Goal: Task Accomplishment & Management: Use online tool/utility

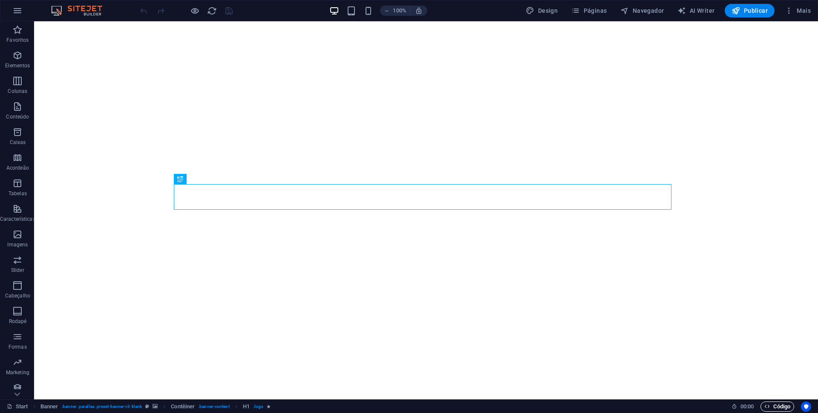
click at [780, 407] on span "Código" at bounding box center [778, 406] width 26 height 10
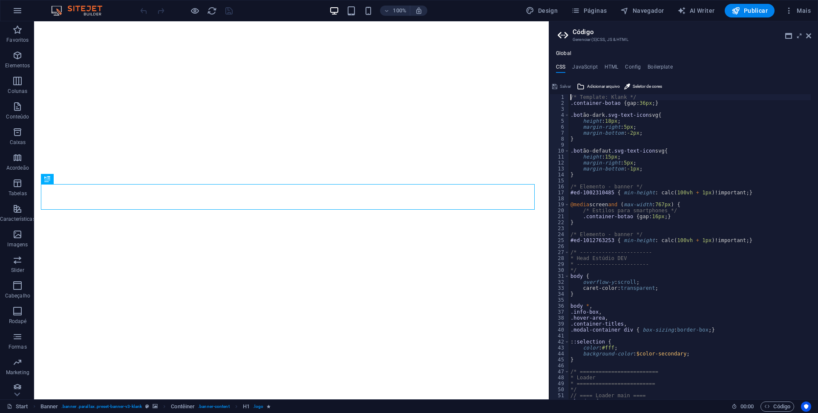
click at [664, 103] on div "/* Template: Klank */ .container-botao { gap: 36px ; } .bot ão-dark .svg-text-i…" at bounding box center [690, 252] width 242 height 317
click at [671, 114] on div "/* Template: Klank */ .container-botao { gap: 36px ; } .bot ão-dark .svg-text-i…" at bounding box center [690, 252] width 242 height 317
click at [593, 96] on div "/* Template: Klank */ .container-botao { gap: 36px ; } .bot ão-dark .svg-text-i…" at bounding box center [690, 252] width 242 height 317
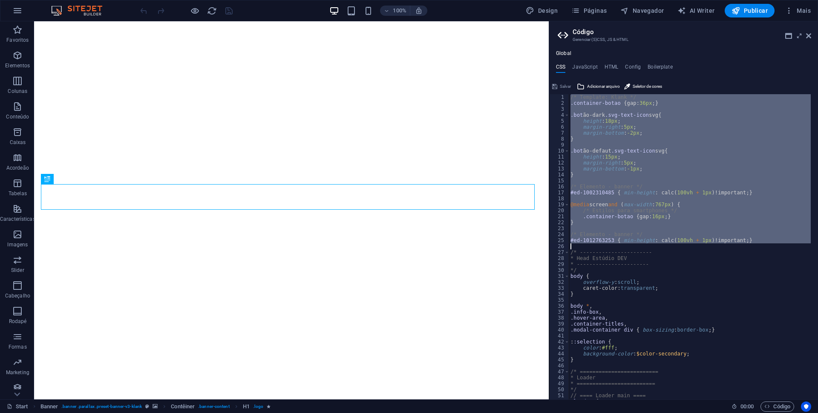
drag, startPoint x: 593, startPoint y: 96, endPoint x: 708, endPoint y: 240, distance: 184.4
click at [708, 240] on div "/* Template: Klank */ .container-botao { gap: 36px ; } .bot ão-dark .svg-text-i…" at bounding box center [690, 252] width 242 height 317
click at [615, 97] on div "/* Template: Klank */ .container-botao { gap: 36px ; } .bot ão-dark .svg-text-i…" at bounding box center [690, 246] width 242 height 305
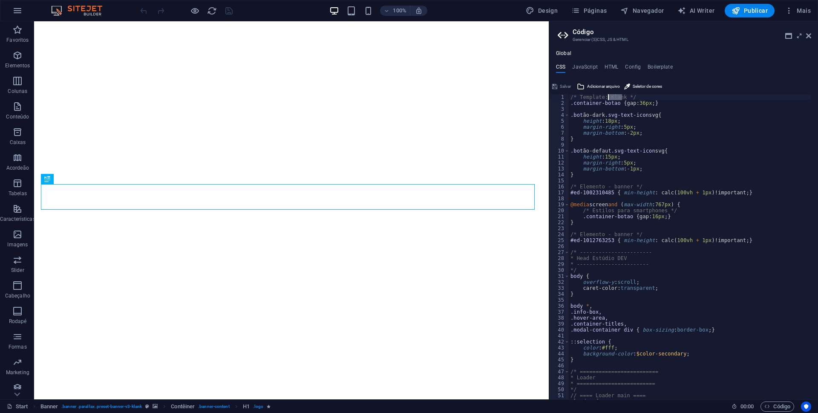
click at [615, 97] on div "/* Template: Klank */ .container-botao { gap: 36px ; } .bot ão-dark .svg-text-i…" at bounding box center [690, 252] width 242 height 317
click at [615, 97] on div "/* Template: Klank */ .container-botao { gap: 36px ; } .bot ão-dark .svg-text-i…" at bounding box center [690, 246] width 242 height 305
click at [615, 97] on div "/* Template: Klank */ .container-botao { gap: 36px ; } .bot ão-dark .svg-text-i…" at bounding box center [690, 252] width 242 height 317
click at [615, 96] on div "/* Template: Klank */ .container-botao { gap: 36px ; } .bot ão-dark .svg-text-i…" at bounding box center [690, 246] width 242 height 305
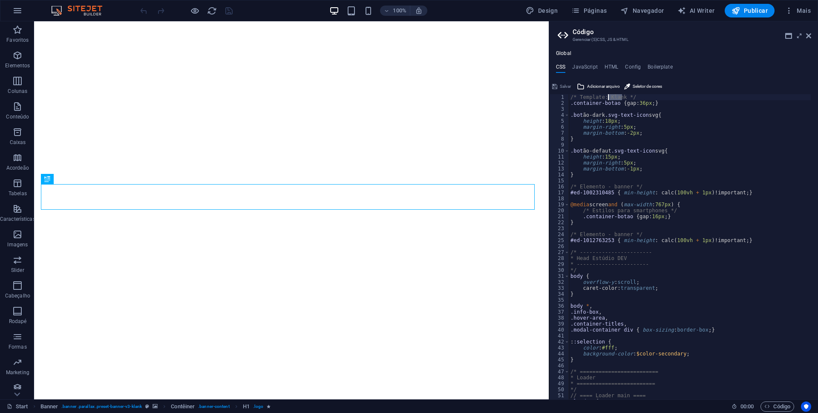
click at [615, 96] on div "/* Template: Klank */ .container-botao { gap: 36px ; } .bot ão-dark .svg-text-i…" at bounding box center [690, 252] width 242 height 317
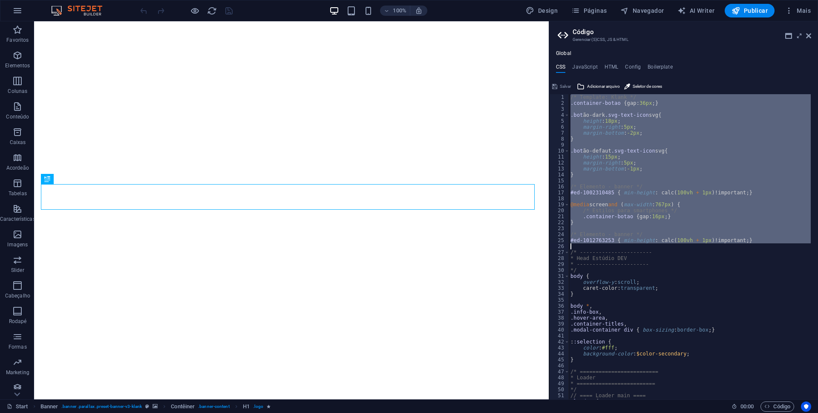
drag, startPoint x: 615, startPoint y: 96, endPoint x: 628, endPoint y: 242, distance: 146.3
click at [628, 242] on div "/* Template: Klank */ .container-botao { gap: 36px ; } .bot ão-dark .svg-text-i…" at bounding box center [690, 252] width 242 height 317
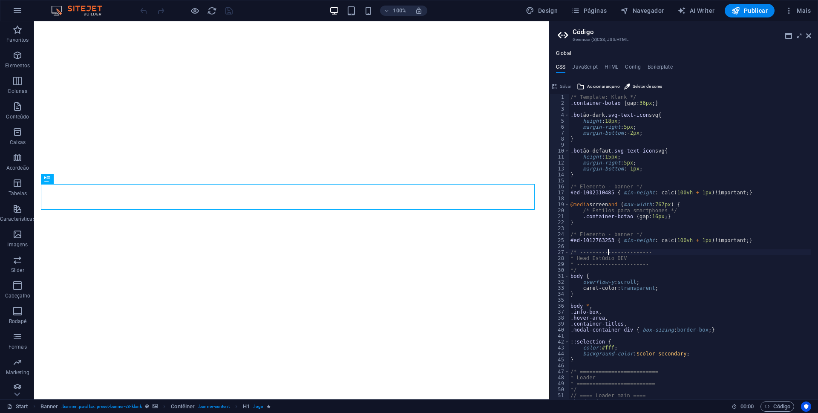
click at [609, 250] on div "/* Template: Klank */ .container-botao { gap: 36px ; } .bot ão-dark .svg-text-i…" at bounding box center [690, 252] width 242 height 317
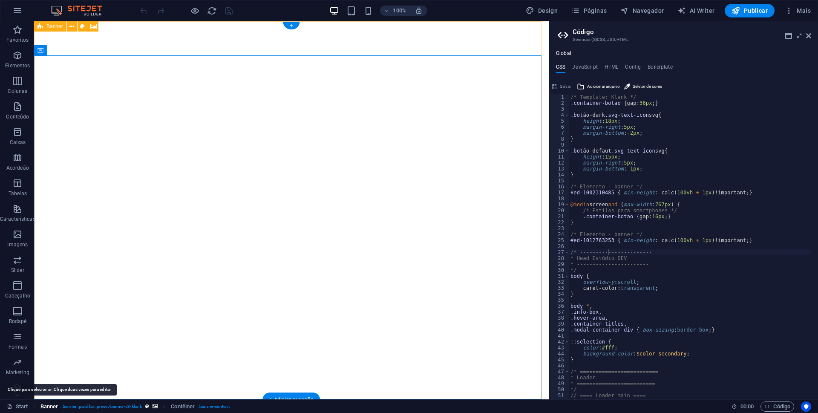
click at [50, 406] on span "Banner" at bounding box center [49, 406] width 18 height 10
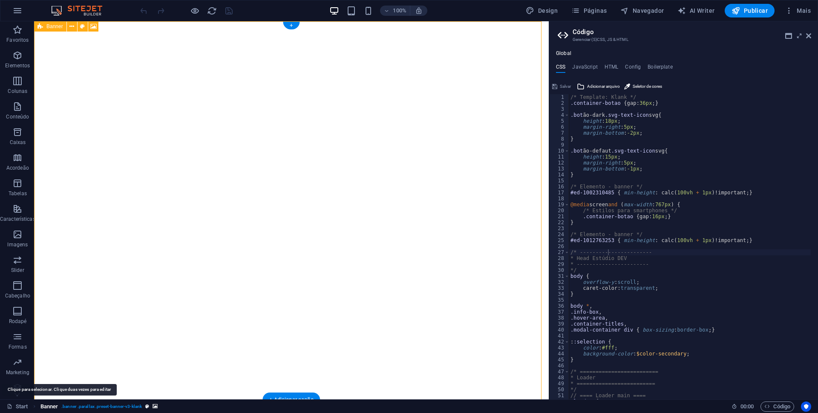
click at [50, 406] on span "Banner" at bounding box center [49, 406] width 18 height 10
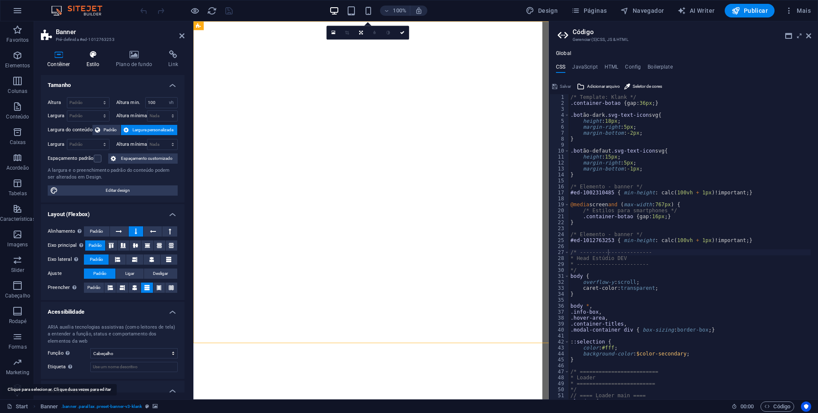
click at [93, 57] on icon at bounding box center [93, 54] width 26 height 9
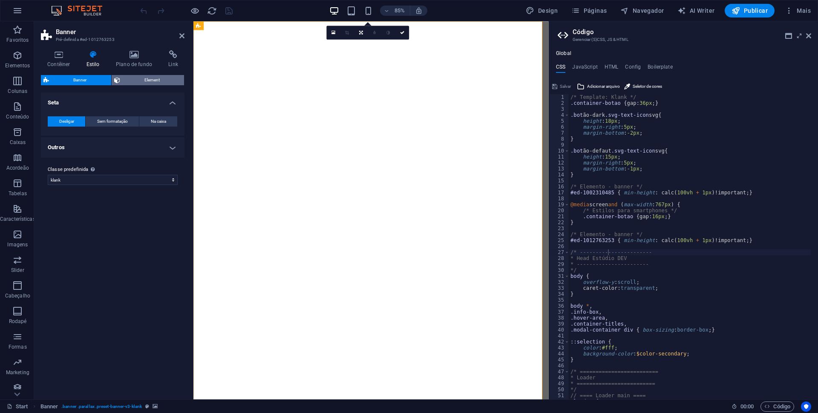
click at [143, 81] on span "Element" at bounding box center [152, 80] width 59 height 10
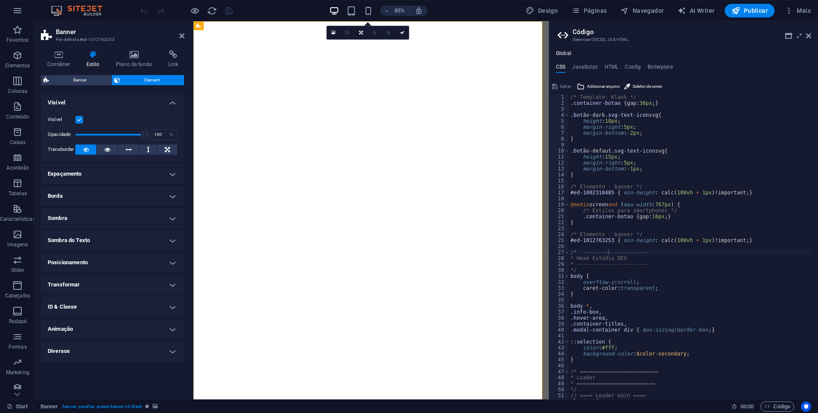
click at [119, 308] on h4 "ID & Classe" at bounding box center [113, 307] width 144 height 20
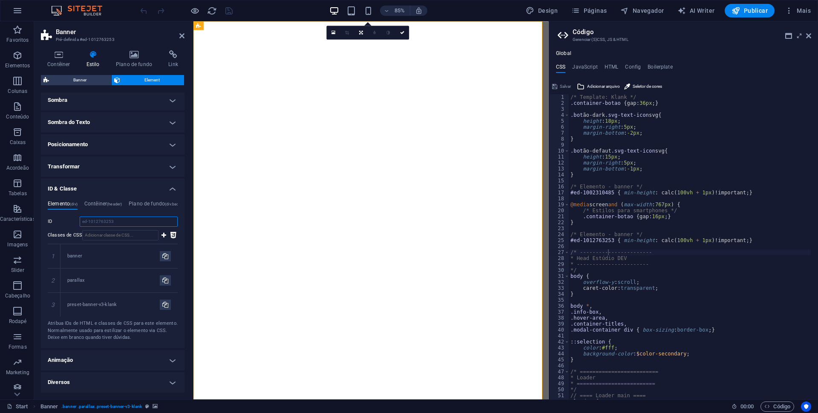
drag, startPoint x: 115, startPoint y: 222, endPoint x: 74, endPoint y: 221, distance: 41.3
click at [74, 221] on div "ID ed-1012763253" at bounding box center [113, 221] width 130 height 10
click at [129, 219] on input "ed-1012763253" at bounding box center [129, 221] width 98 height 10
click at [577, 241] on div "/* Template: Klank */ .container-botao { gap: 36px ; } .bot ão-dark .svg-text-i…" at bounding box center [690, 252] width 242 height 317
drag, startPoint x: 577, startPoint y: 241, endPoint x: 587, endPoint y: 241, distance: 9.8
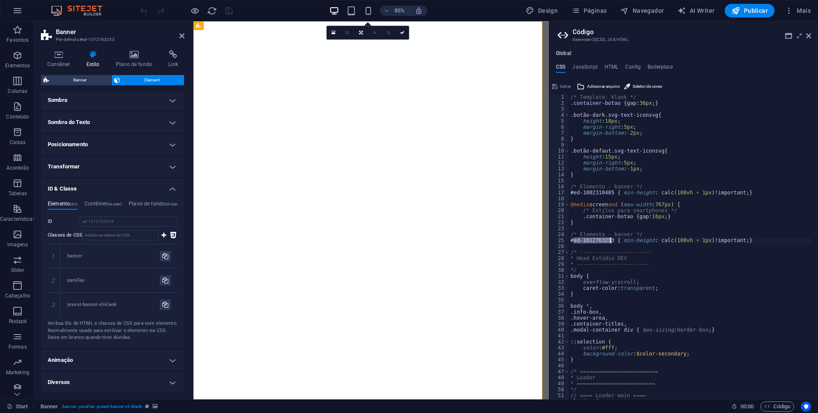
click at [587, 241] on div "/* Template: Klank */ .container-botao { gap: 36px ; } .bot ão-dark .svg-text-i…" at bounding box center [690, 252] width 242 height 317
click at [618, 234] on div "/* Template: Klank */ .container-botao { gap: 36px ; } .bot ão-dark .svg-text-i…" at bounding box center [690, 252] width 242 height 317
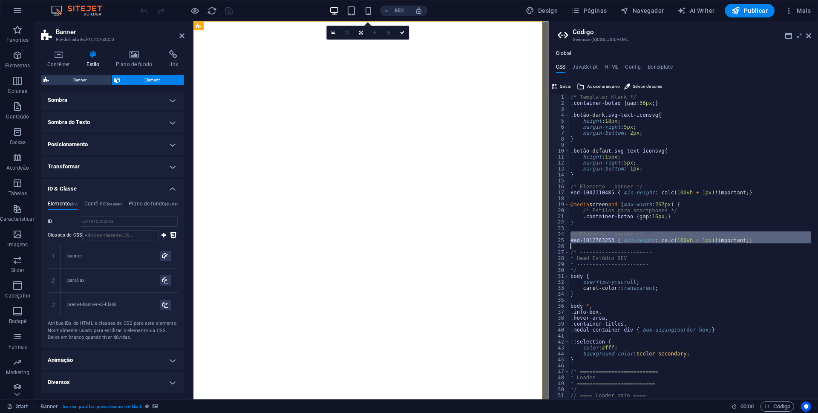
drag, startPoint x: 618, startPoint y: 234, endPoint x: 619, endPoint y: 239, distance: 4.3
click at [619, 239] on div "/* Template: Klank */ .container-botao { gap: 36px ; } .bot ão-dark .svg-text-i…" at bounding box center [690, 252] width 242 height 317
type textarea "#ed-1012763253 { min-height: calc(100vh + 1px) !important; }"
click at [179, 34] on icon at bounding box center [181, 35] width 5 height 7
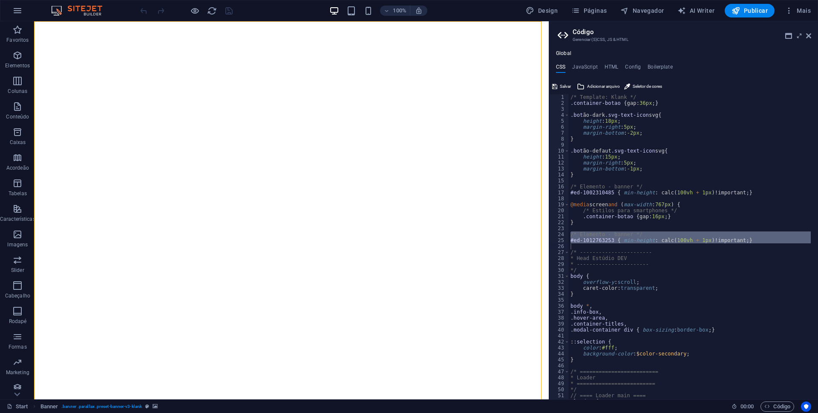
click at [812, 35] on aside "Código Gerenciar (S)CSS, JS & HTML Global CSS JavaScript HTML Config Boilerplat…" at bounding box center [683, 210] width 269 height 378
click at [810, 35] on icon at bounding box center [808, 35] width 5 height 7
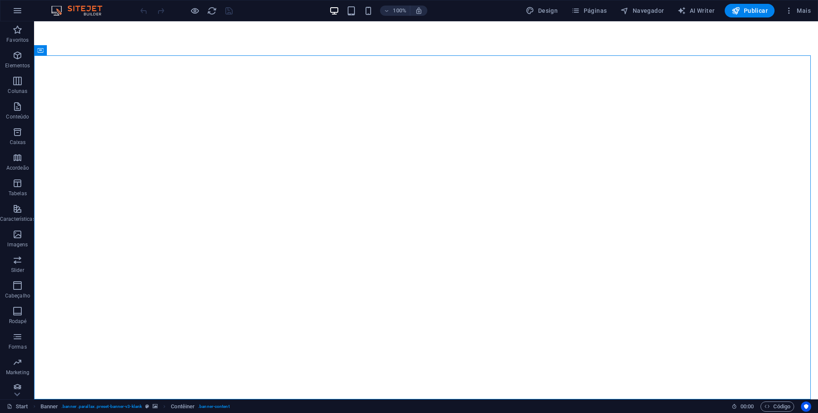
click at [141, 11] on div at bounding box center [185, 11] width 95 height 14
click at [160, 12] on div at bounding box center [185, 11] width 95 height 14
click at [208, 6] on icon "reload" at bounding box center [212, 11] width 10 height 10
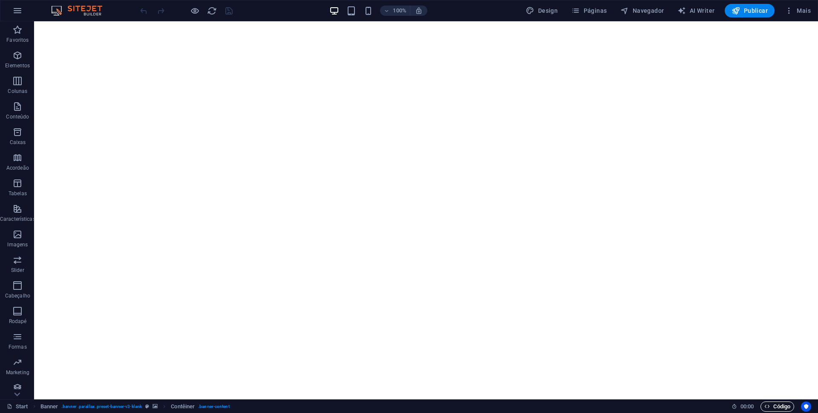
click at [779, 407] on span "Código" at bounding box center [778, 406] width 26 height 10
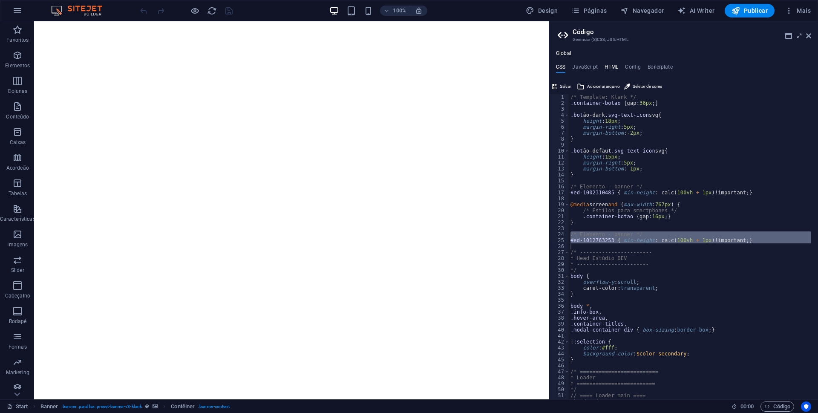
click at [613, 67] on h4 "HTML" at bounding box center [612, 68] width 14 height 9
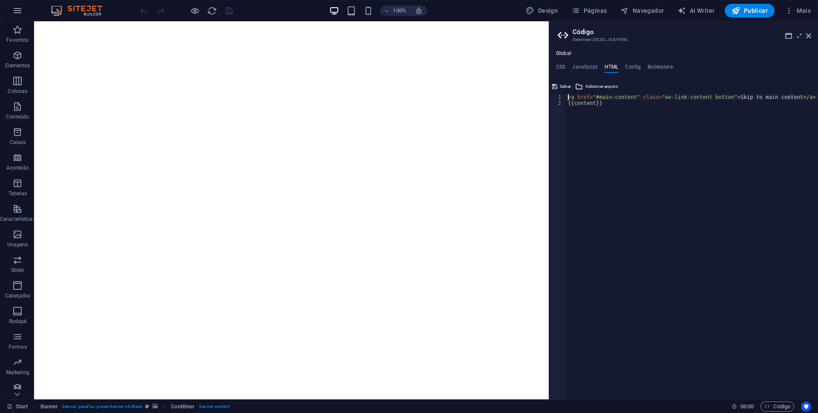
click at [805, 96] on div "< a href = "#main-content" class = "wv-link-content button" > Skip to main cont…" at bounding box center [692, 252] width 252 height 317
paste textarea "{{content}}"
click at [762, 223] on div "< script src = "[URL][DOMAIN_NAME]" > </ script > < a href = "#main-content" cl…" at bounding box center [692, 252] width 252 height 317
type textarea "{{content}}"
click at [563, 69] on h4 "CSS" at bounding box center [560, 68] width 9 height 9
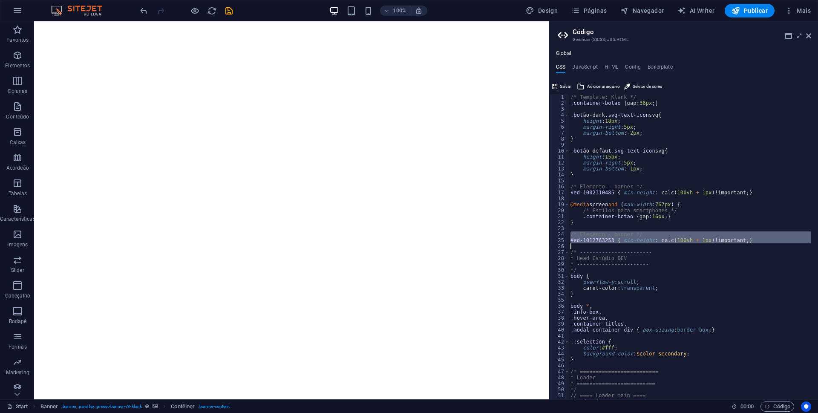
click at [649, 245] on div "/* Template: Klank */ .container-botao { gap: 36px ; } .bot ão-dark .svg-text-i…" at bounding box center [690, 246] width 242 height 305
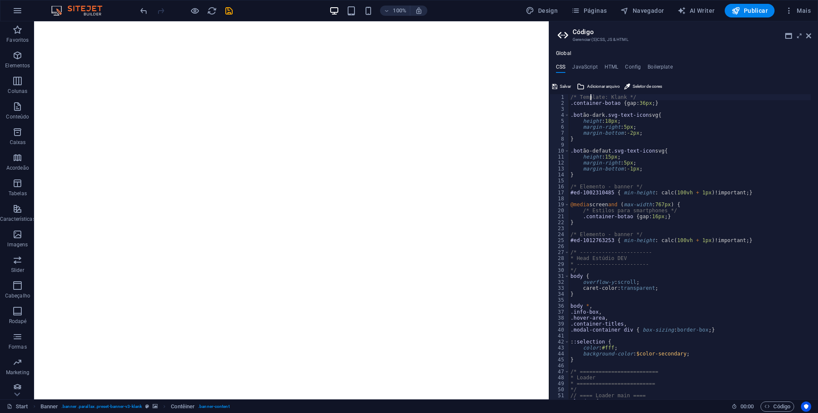
click at [590, 97] on div "/* Template: Klank */ .container-botao { gap: 36px ; } .bot ão-dark .svg-text-i…" at bounding box center [690, 252] width 242 height 317
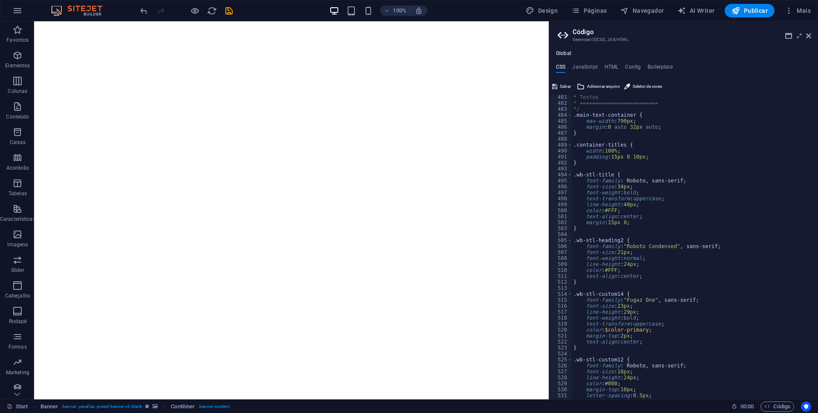
scroll to position [2864, 0]
click at [638, 187] on div "* Textos * ========================= */ .main-text-container { max-width : 790p…" at bounding box center [691, 249] width 239 height 310
click at [603, 173] on div "* Textos * ========================= */ .main-text-container { max-width : 790p…" at bounding box center [691, 249] width 239 height 310
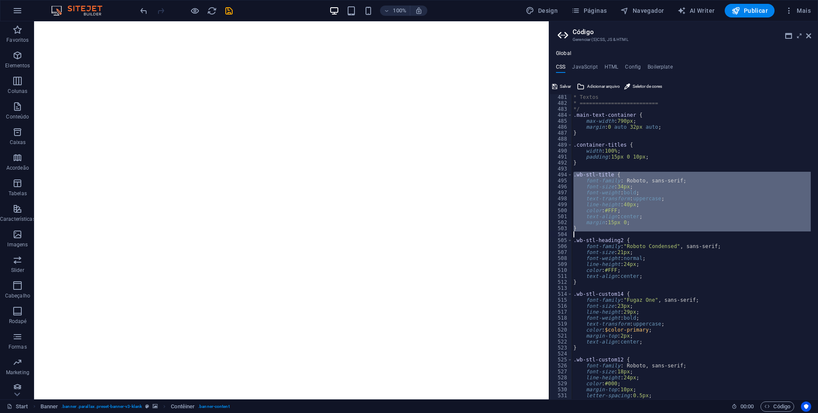
drag, startPoint x: 603, startPoint y: 173, endPoint x: 583, endPoint y: 230, distance: 60.3
click at [583, 230] on div "* Textos * ========================= */ .main-text-container { max-width : 790p…" at bounding box center [691, 249] width 239 height 310
click at [637, 144] on div "* Textos * ========================= */ .main-text-container { max-width : 790p…" at bounding box center [691, 249] width 239 height 310
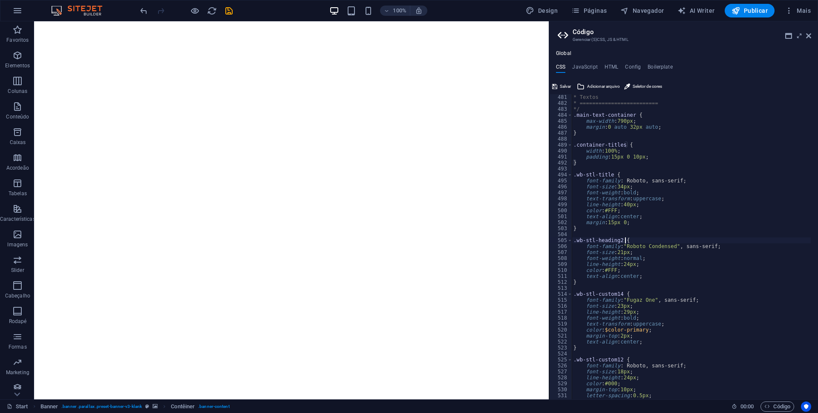
click at [636, 239] on div "* Textos * ========================= */ .main-text-container { max-width : 790p…" at bounding box center [691, 249] width 239 height 310
click at [602, 239] on div "* Textos * ========================= */ .main-text-container { max-width : 790p…" at bounding box center [691, 249] width 239 height 310
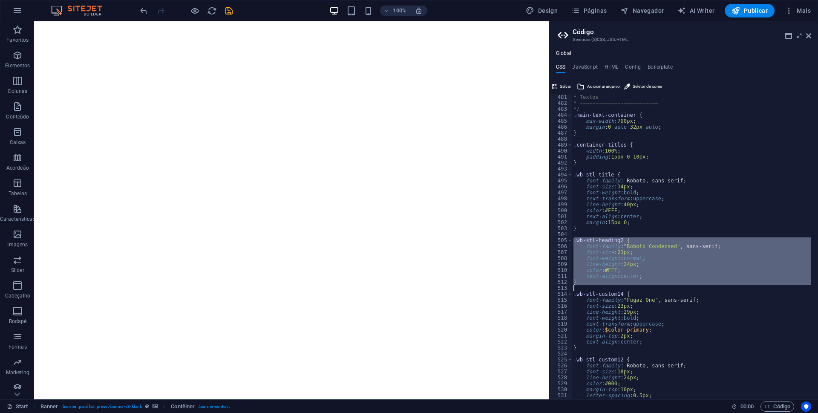
drag, startPoint x: 602, startPoint y: 239, endPoint x: 588, endPoint y: 280, distance: 43.9
click at [588, 280] on div "* Textos * ========================= */ .main-text-container { max-width : 790p…" at bounding box center [691, 249] width 239 height 310
click at [647, 293] on div "* Textos * ========================= */ .main-text-container { max-width : 790p…" at bounding box center [691, 249] width 239 height 310
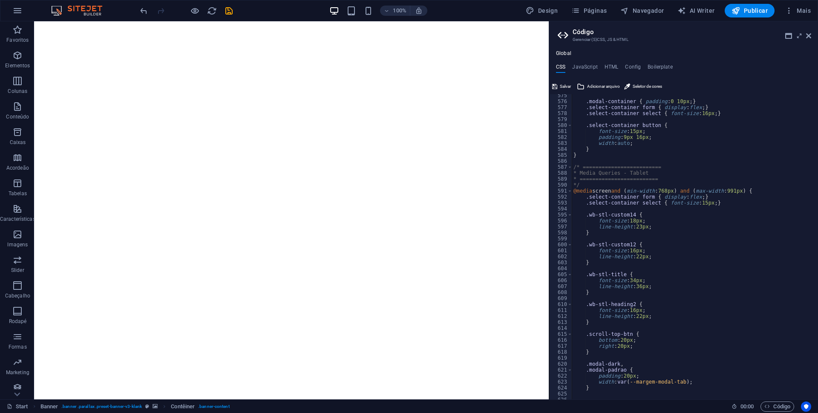
scroll to position [3452, 0]
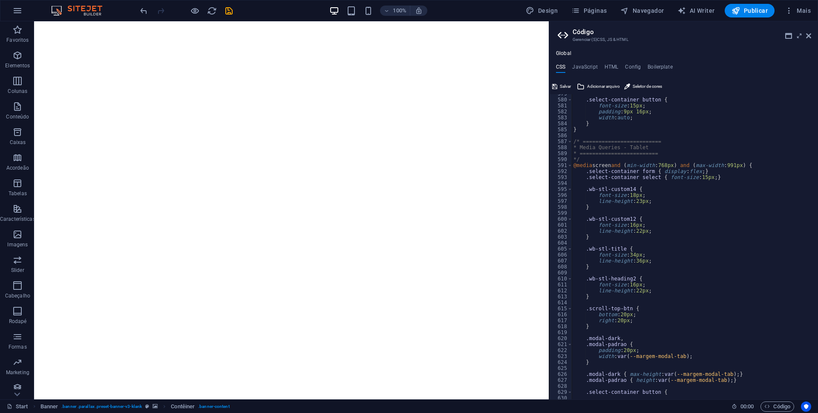
click at [655, 192] on div ".select-container button { font-size : 15px ; padding : 9px 16px ; width : auto…" at bounding box center [691, 246] width 239 height 310
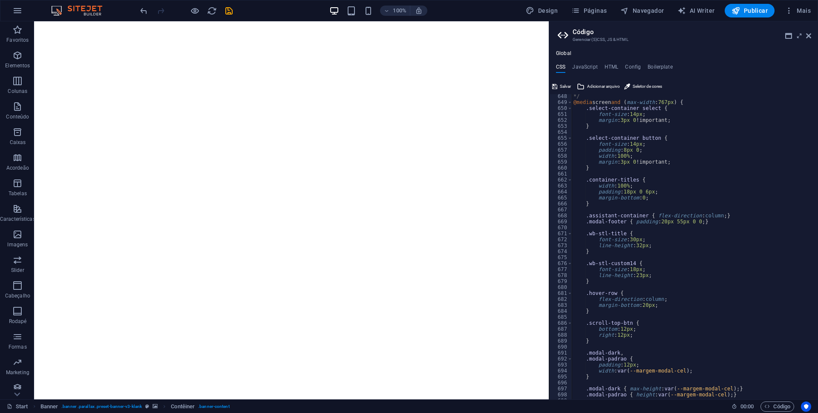
scroll to position [3861, 0]
click at [742, 214] on div "*/ @media screen and ( max-width : 767px ) { .select-container select { font-si…" at bounding box center [691, 248] width 239 height 310
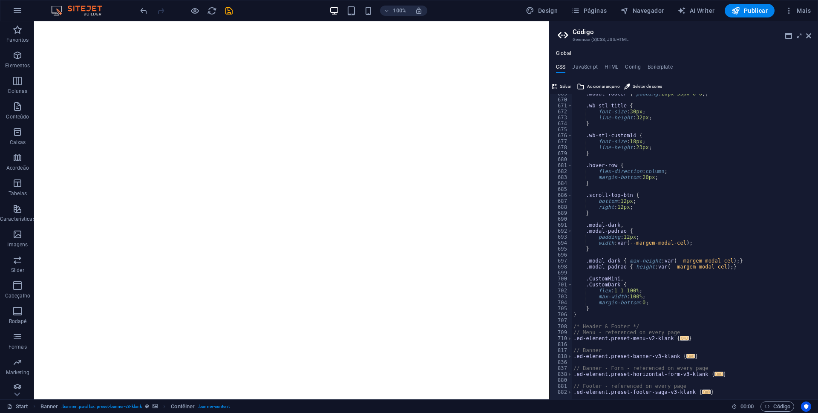
scroll to position [3963, 0]
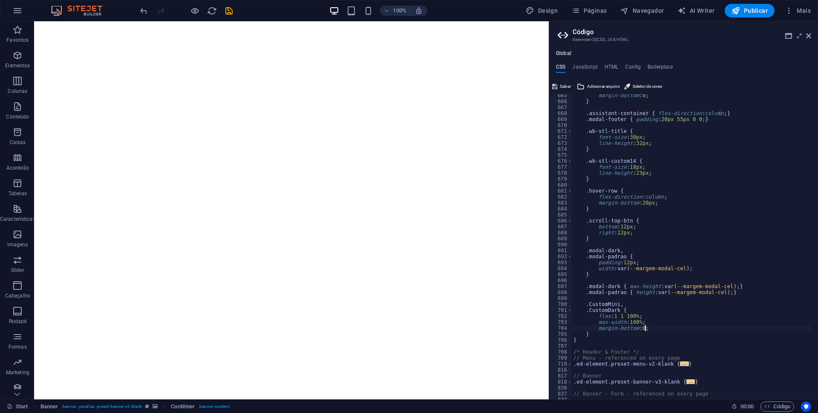
click at [732, 331] on div "margin-bottom : 0 ; } .assistant-container { flex-direction : column ; } .modal…" at bounding box center [691, 247] width 239 height 310
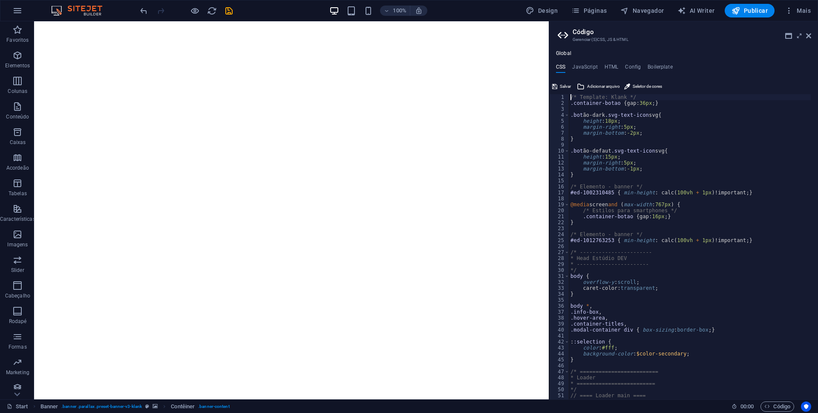
click at [613, 95] on div "/* Template: Klank */ .container-botao { gap: 36px ; } .bot ão-dark .svg-text-i…" at bounding box center [690, 249] width 242 height 310
click at [613, 95] on div "/* Template: Klank */ .container-botao { gap: 36px ; } .bot ão-dark .svg-text-i…" at bounding box center [690, 252] width 242 height 317
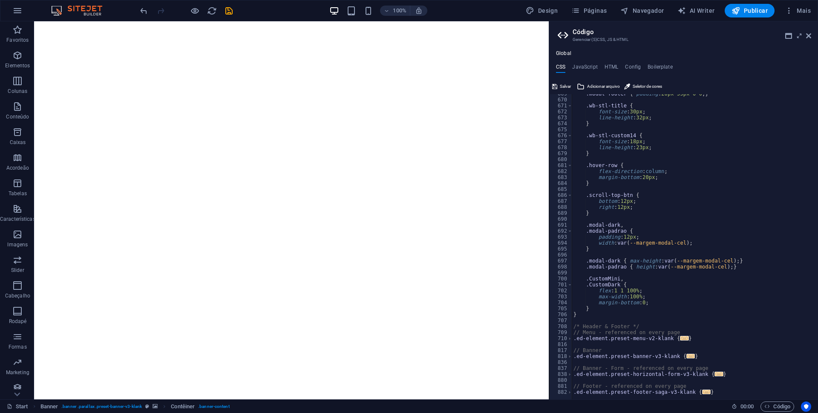
scroll to position [3989, 0]
click at [589, 319] on div ".modal-footer { padding : 20px 55px 0 0 ; } .wb-stl-title { font-size : 30px ; …" at bounding box center [691, 246] width 239 height 310
type textarea "}"
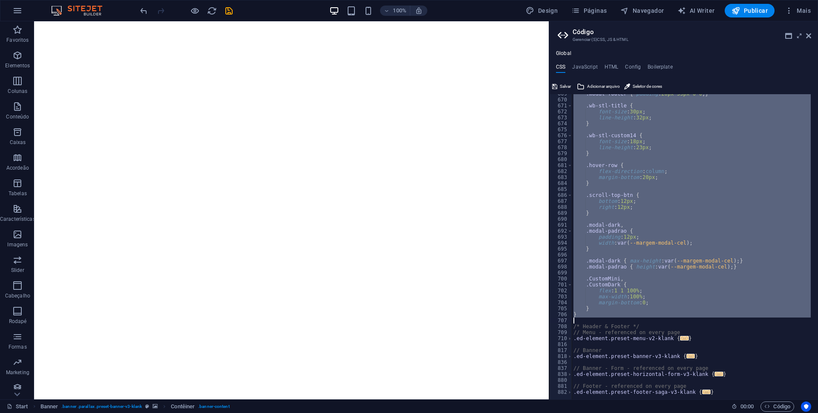
paste textarea
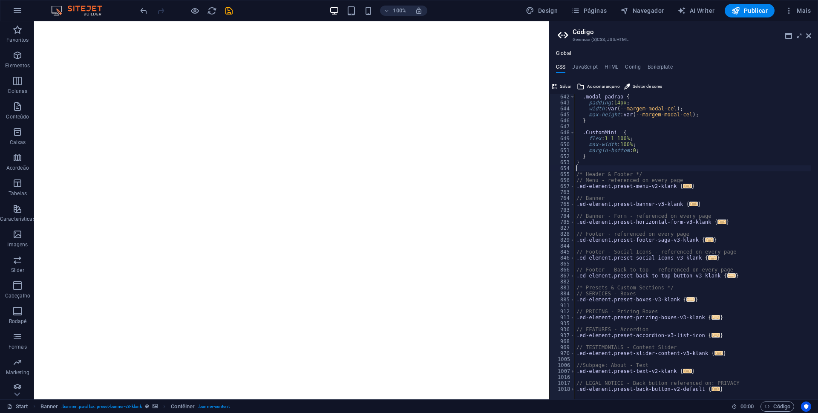
scroll to position [3825, 0]
click at [612, 68] on h4 "HTML" at bounding box center [612, 68] width 14 height 9
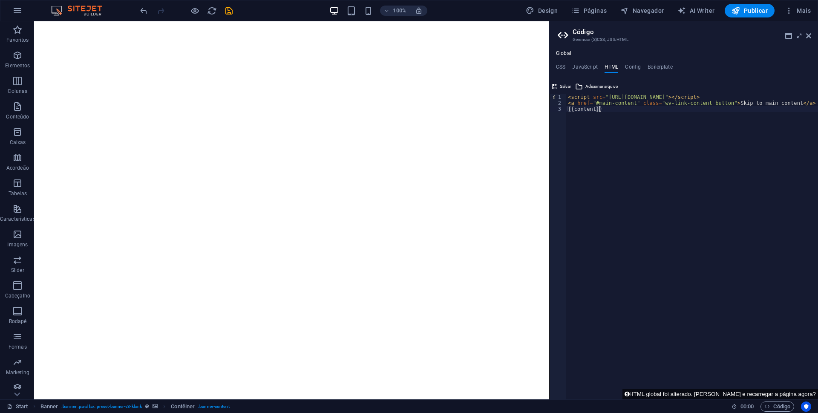
click at [715, 181] on div "< script src = "[URL][DOMAIN_NAME]" > </ script > < a href = "#main-content" cl…" at bounding box center [692, 252] width 252 height 317
click at [806, 102] on div "< script src = "[URL][DOMAIN_NAME]" > </ script > < a href = "#main-content" cl…" at bounding box center [692, 252] width 252 height 317
type textarea "<a href="#main-content" class="wv-link-content button">Skip to main content</a>"
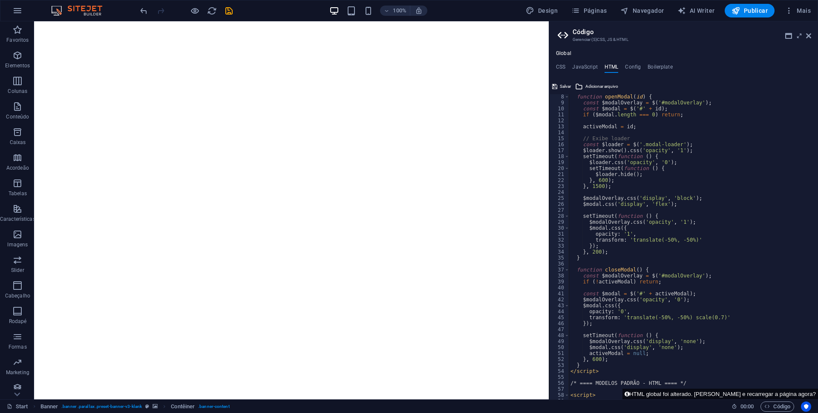
scroll to position [0, 0]
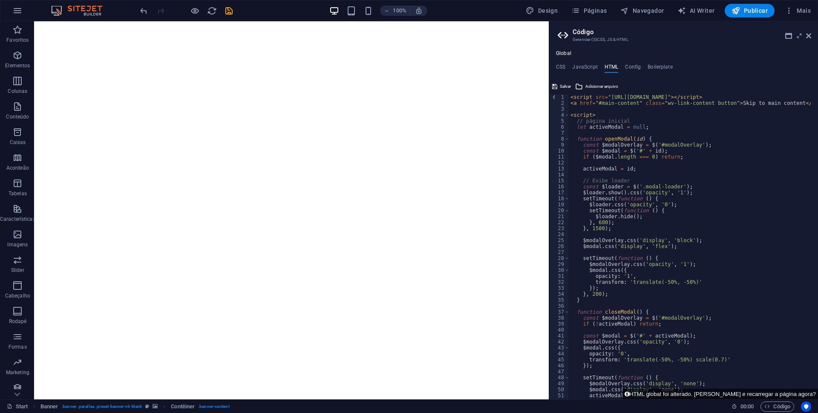
type textarea "<script src="[URL][DOMAIN_NAME]"></script>"
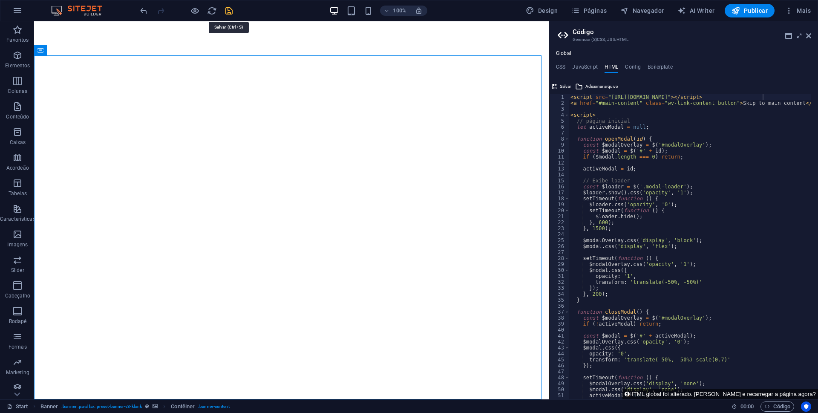
click at [229, 11] on icon "save" at bounding box center [229, 11] width 10 height 10
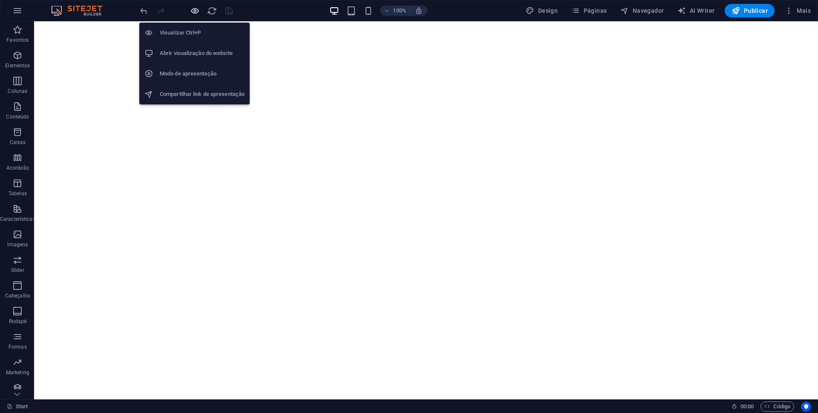
click at [191, 12] on icon "button" at bounding box center [195, 11] width 10 height 10
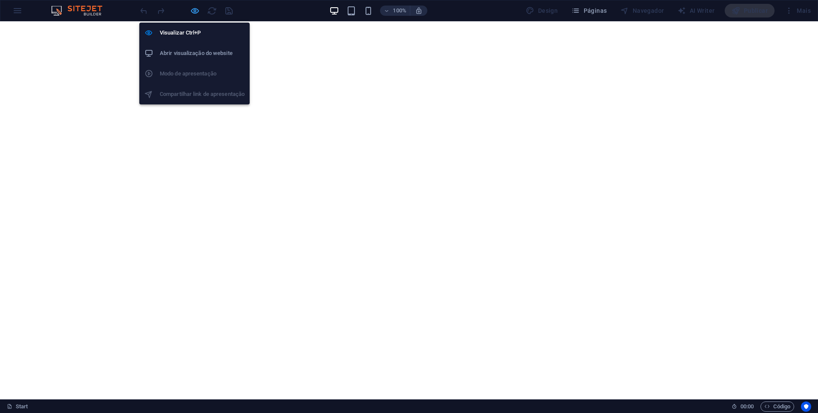
click at [193, 9] on icon "button" at bounding box center [195, 11] width 10 height 10
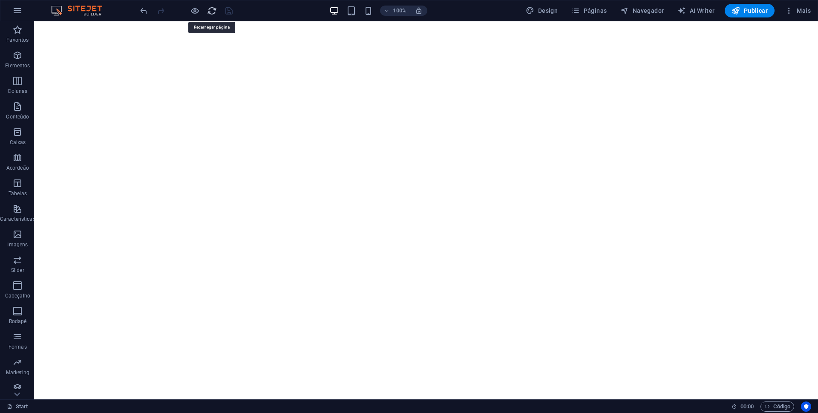
click at [210, 9] on icon "reload" at bounding box center [212, 11] width 10 height 10
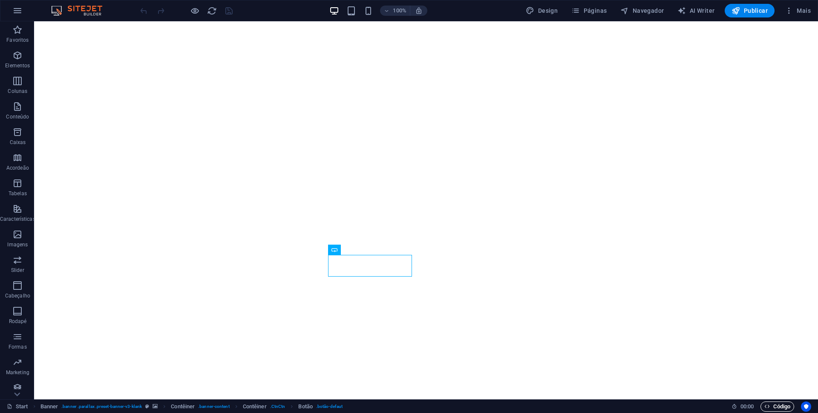
click at [771, 408] on span "Código" at bounding box center [778, 406] width 26 height 10
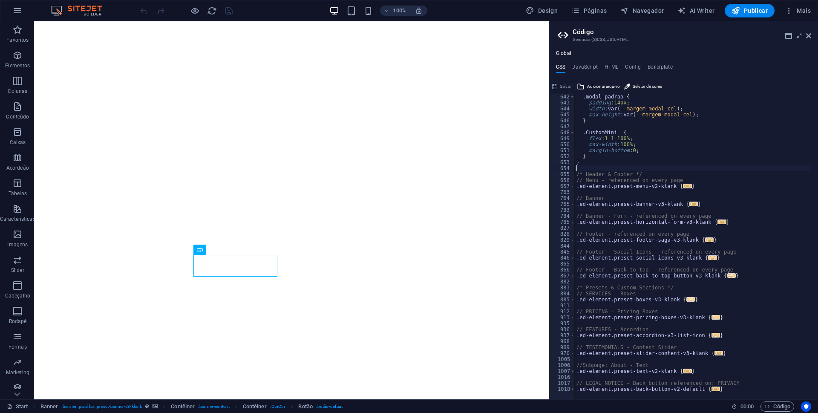
scroll to position [3697, 0]
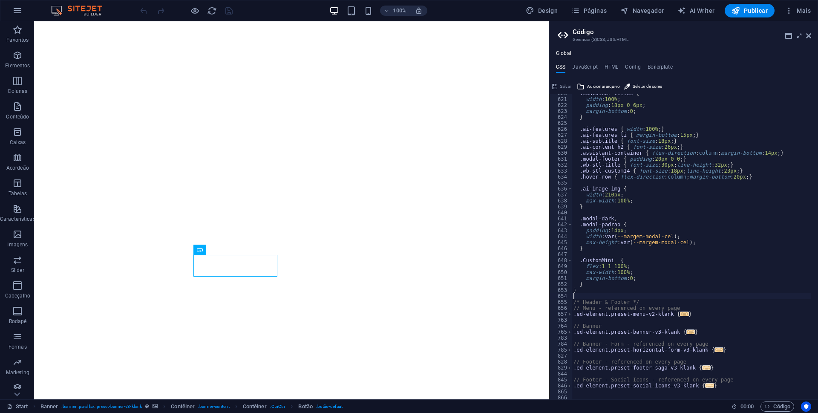
click at [699, 298] on div ".container-titles { width : 100% ; padding : 18px 0 6px ; margin-bottom : 0 ; }…" at bounding box center [727, 245] width 311 height 310
click at [616, 66] on h4 "HTML" at bounding box center [612, 68] width 14 height 9
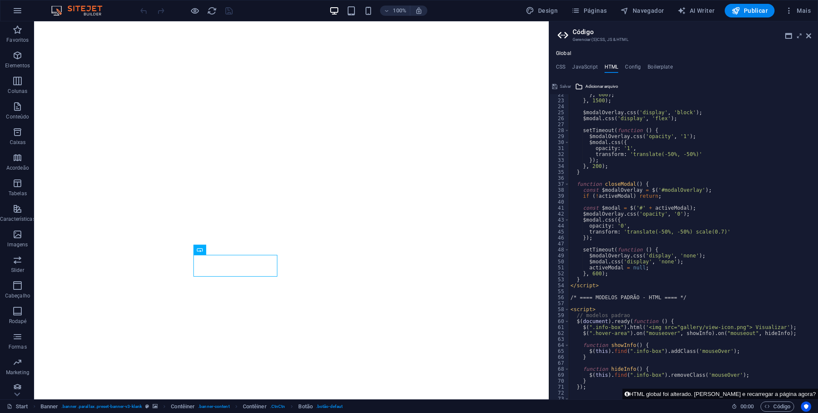
scroll to position [205, 0]
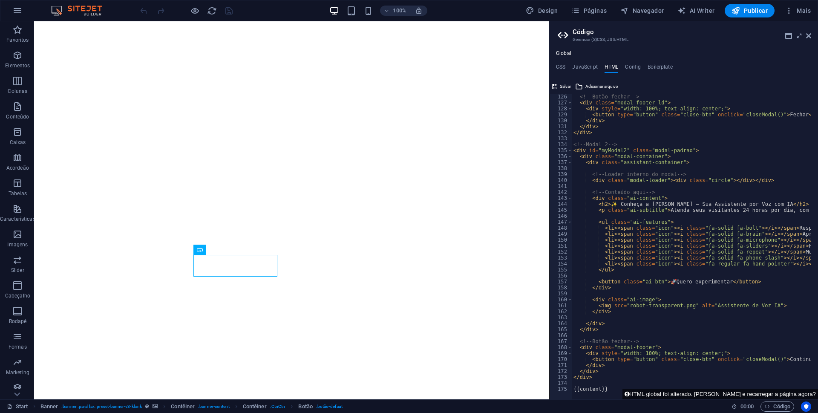
scroll to position [746, 0]
type textarea "<script src="[URL][DOMAIN_NAME]"></script>"
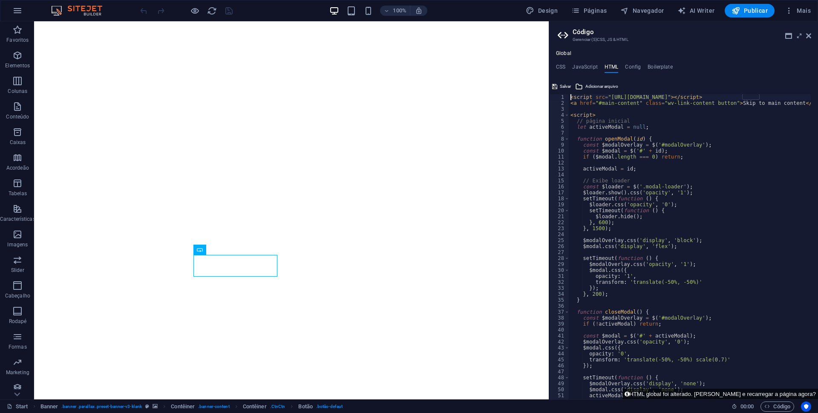
scroll to position [0, 0]
click at [563, 84] on span "Salvar" at bounding box center [565, 86] width 11 height 10
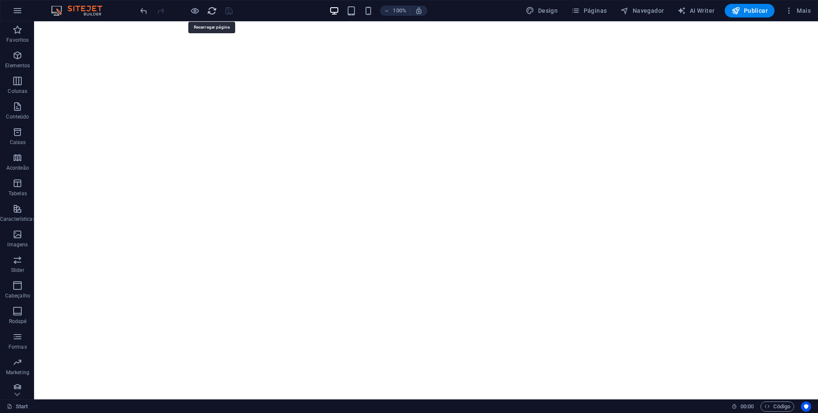
click at [211, 12] on icon "reload" at bounding box center [212, 11] width 10 height 10
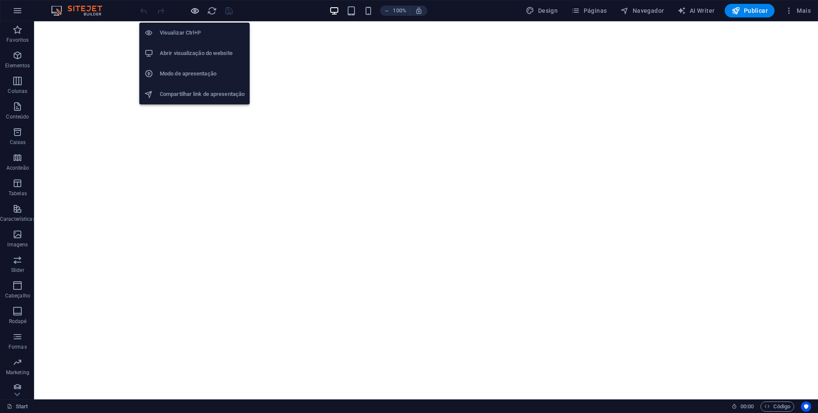
click at [192, 12] on icon "button" at bounding box center [195, 11] width 10 height 10
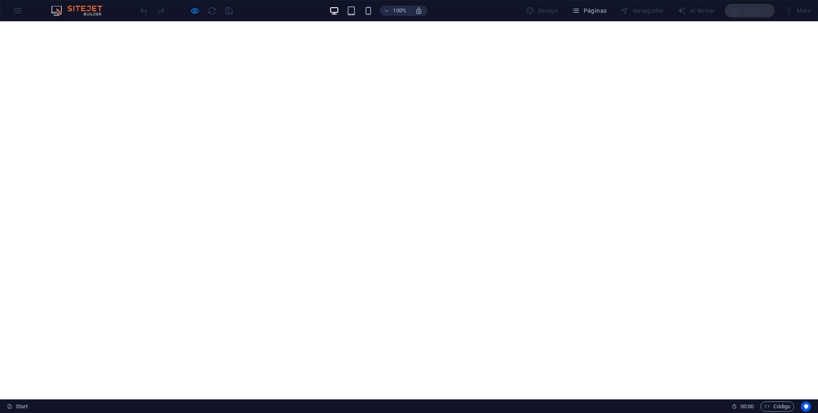
click at [189, 9] on div at bounding box center [185, 11] width 95 height 14
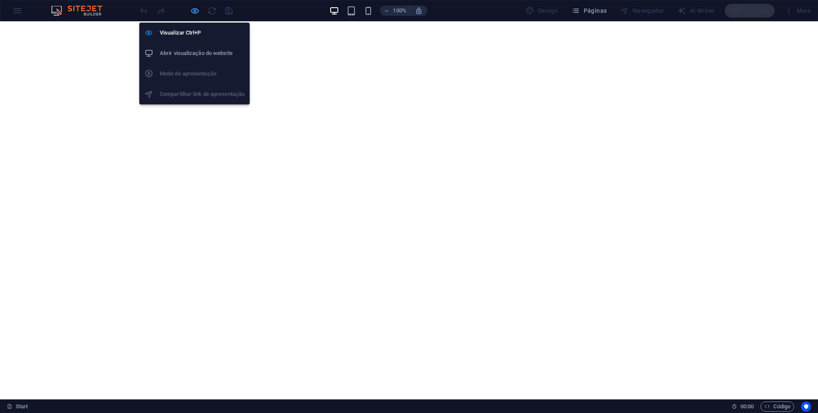
click at [195, 11] on icon "button" at bounding box center [195, 11] width 10 height 10
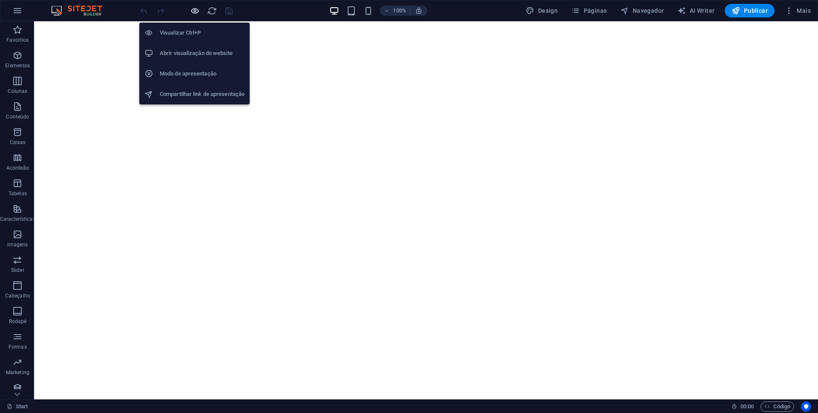
click at [197, 10] on icon "button" at bounding box center [195, 11] width 10 height 10
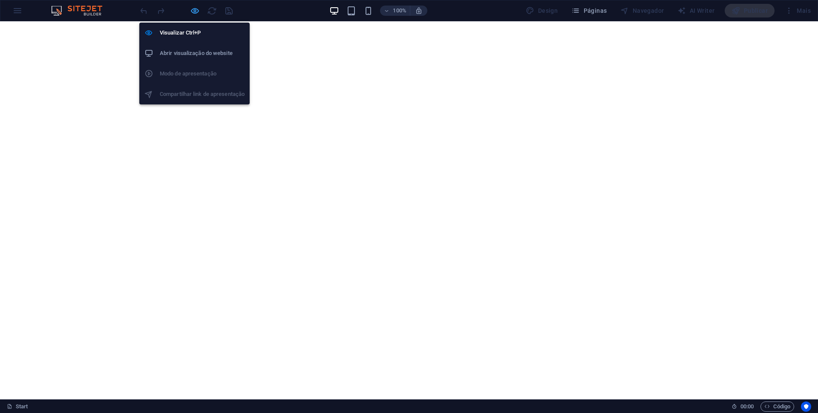
click at [193, 10] on icon "button" at bounding box center [195, 11] width 10 height 10
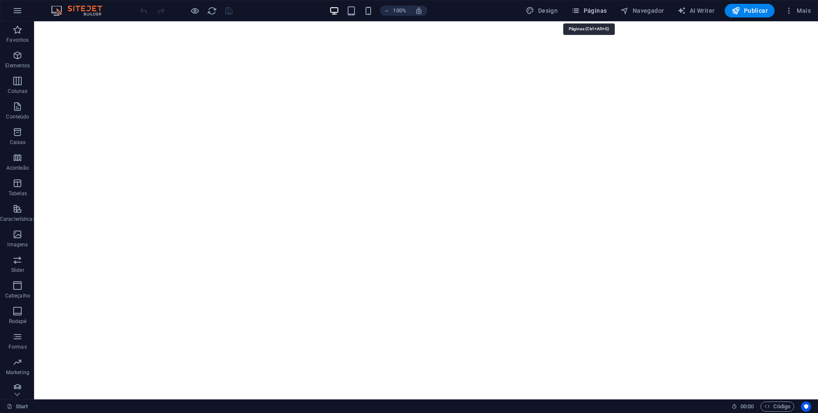
click at [591, 9] on span "Páginas" at bounding box center [588, 10] width 35 height 9
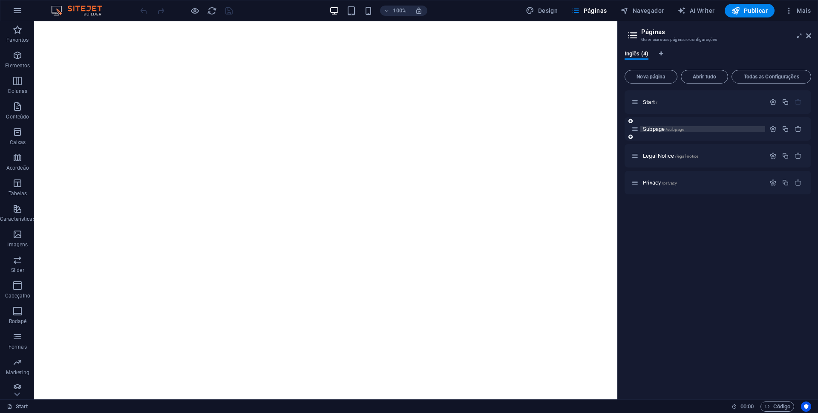
click at [654, 128] on span "Subpage /subpage" at bounding box center [663, 129] width 41 height 6
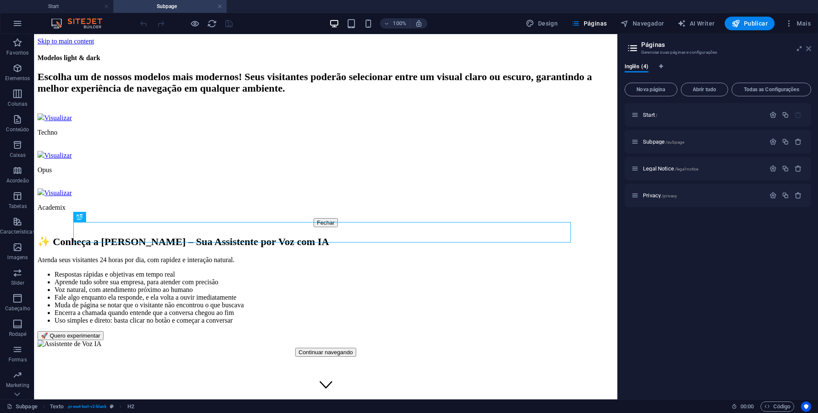
click at [808, 50] on icon at bounding box center [808, 48] width 5 height 7
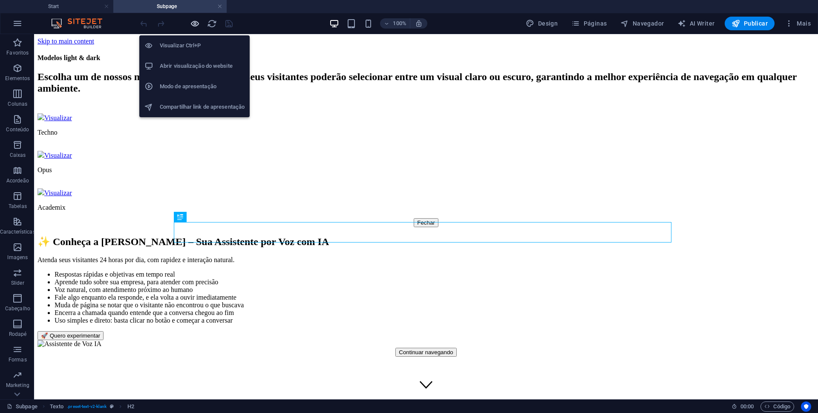
click at [194, 24] on icon "button" at bounding box center [195, 24] width 10 height 10
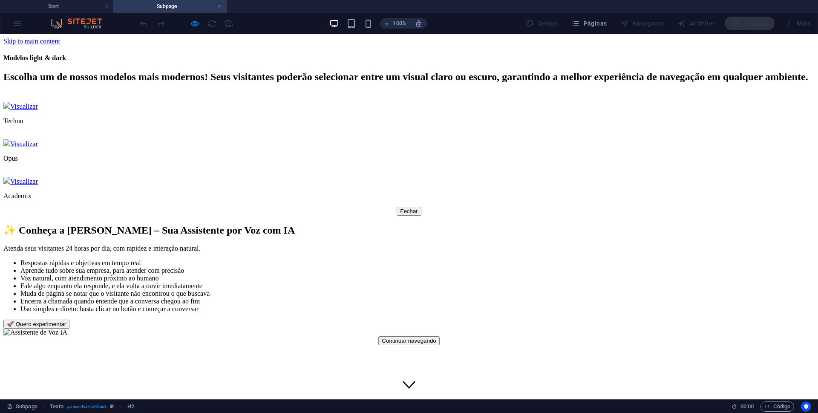
drag, startPoint x: 325, startPoint y: 96, endPoint x: 531, endPoint y: 97, distance: 206.7
drag, startPoint x: 471, startPoint y: 163, endPoint x: 698, endPoint y: 260, distance: 247.4
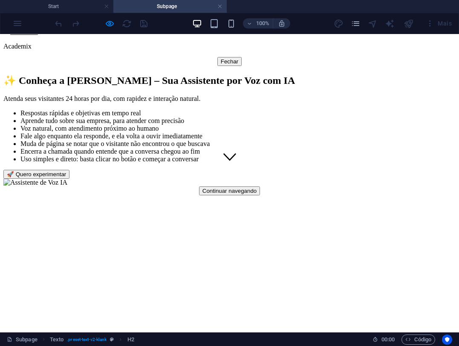
scroll to position [165, 0]
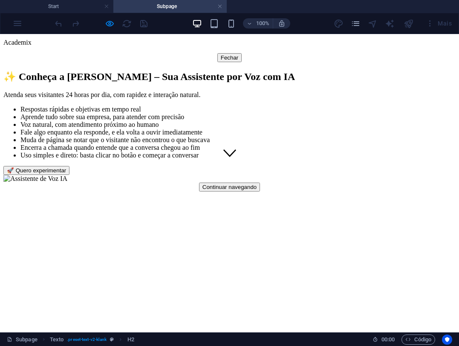
drag, startPoint x: 221, startPoint y: 115, endPoint x: 307, endPoint y: 118, distance: 85.7
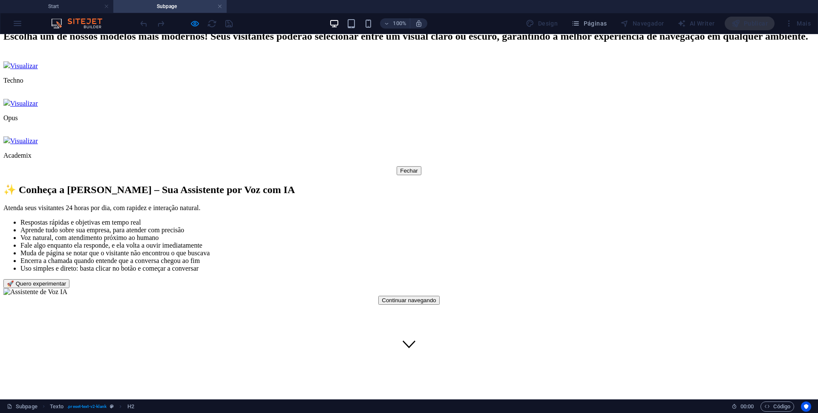
scroll to position [0, 0]
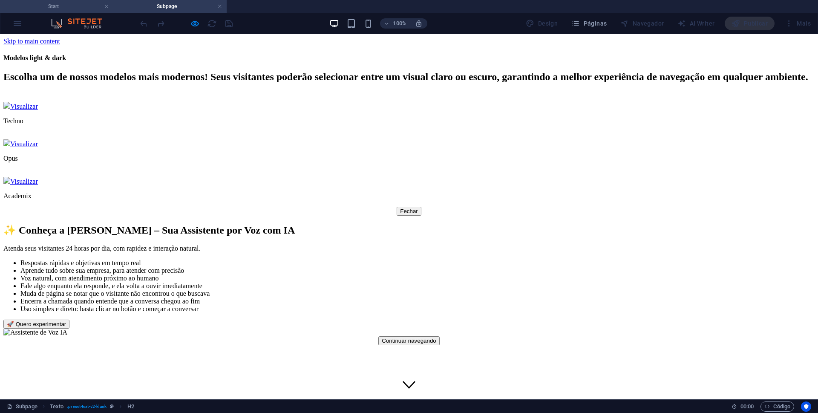
click at [67, 9] on h4 "Start" at bounding box center [56, 6] width 113 height 9
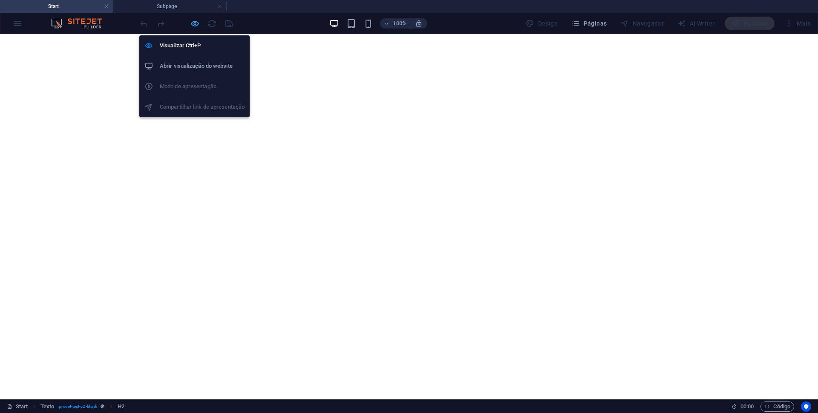
click at [196, 26] on icon "button" at bounding box center [195, 24] width 10 height 10
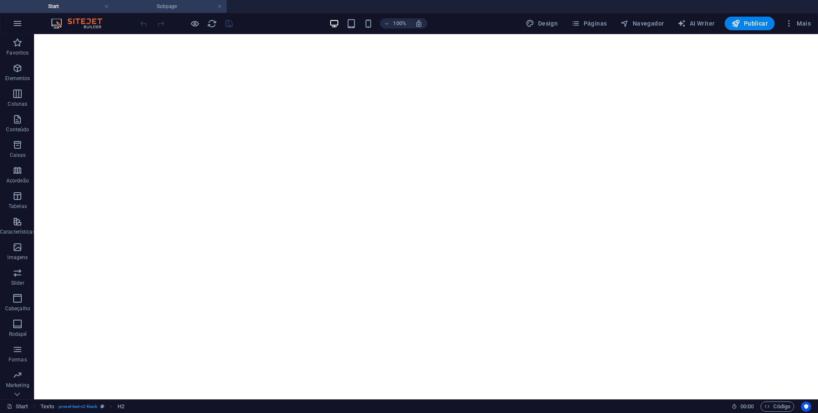
click at [171, 4] on h4 "Subpage" at bounding box center [169, 6] width 113 height 9
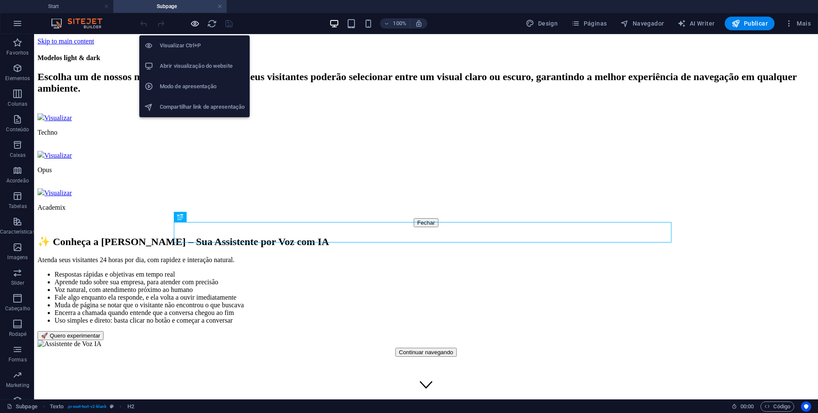
click at [194, 24] on icon "button" at bounding box center [195, 24] width 10 height 10
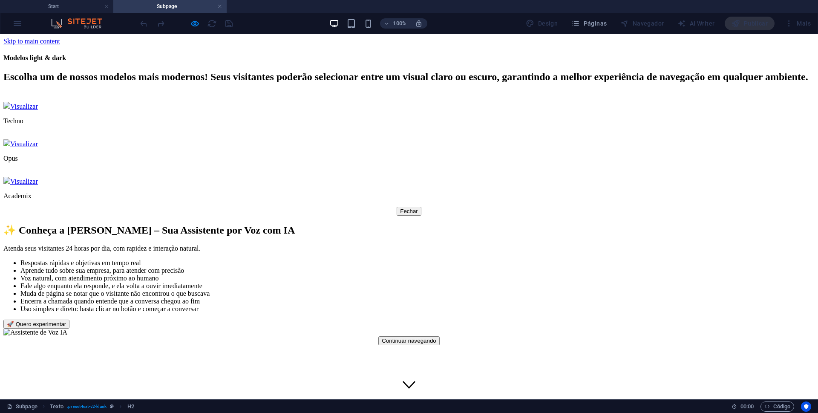
drag, startPoint x: 510, startPoint y: 170, endPoint x: 513, endPoint y: 213, distance: 42.7
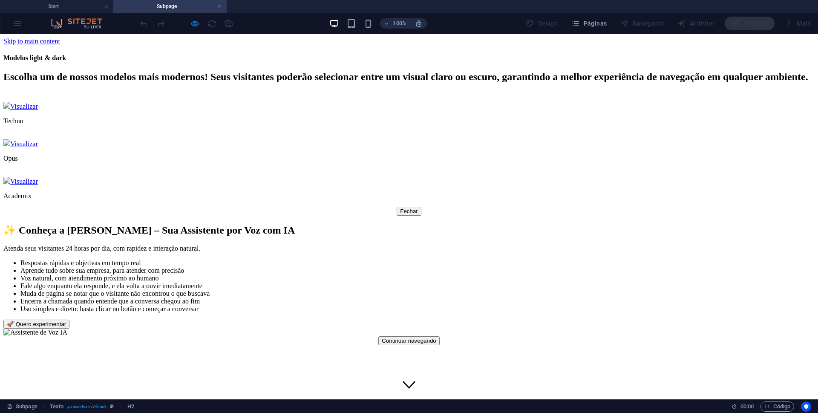
drag, startPoint x: 521, startPoint y: 163, endPoint x: 533, endPoint y: 223, distance: 60.8
drag, startPoint x: 473, startPoint y: 289, endPoint x: 517, endPoint y: 256, distance: 54.8
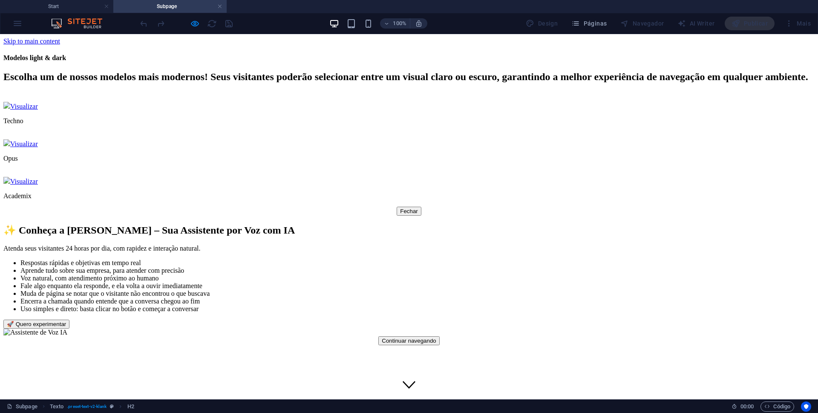
drag, startPoint x: 516, startPoint y: 164, endPoint x: 530, endPoint y: 237, distance: 74.2
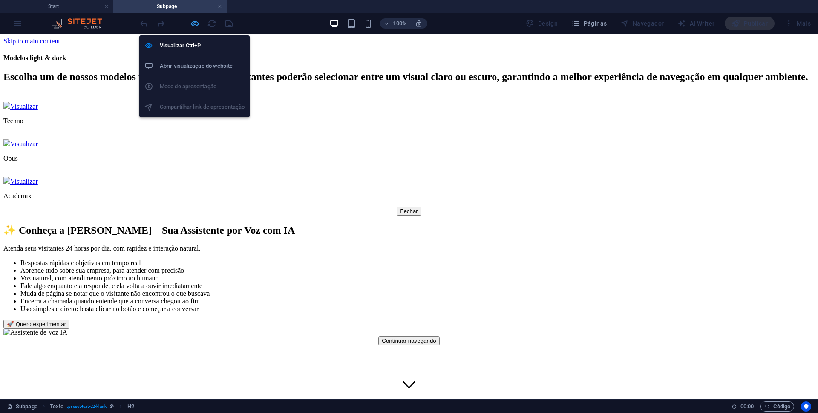
click at [192, 24] on icon "button" at bounding box center [195, 24] width 10 height 10
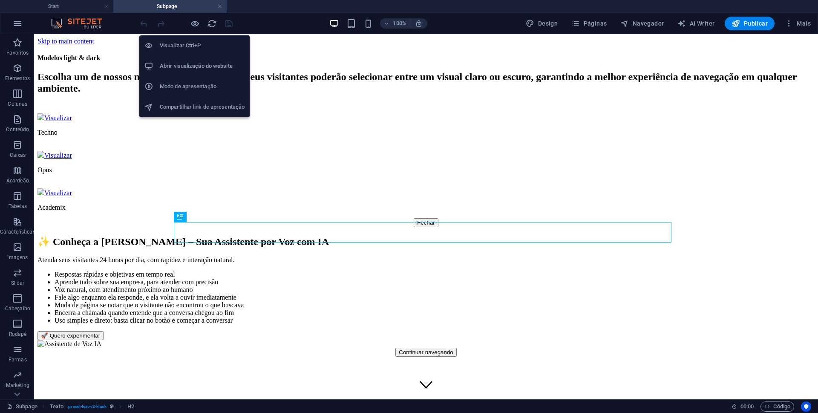
click at [194, 68] on h6 "Abrir visualização do website" at bounding box center [202, 66] width 85 height 10
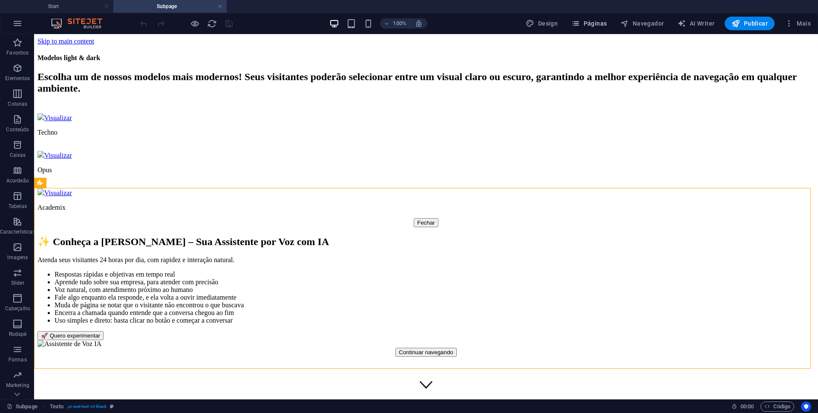
click at [594, 25] on span "Páginas" at bounding box center [588, 23] width 35 height 9
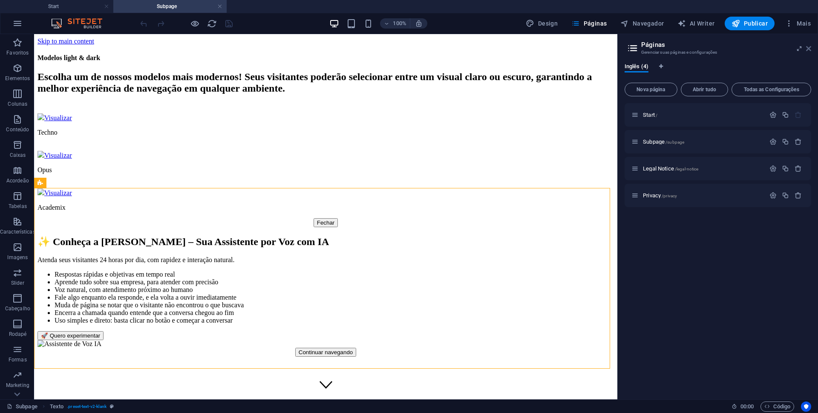
click at [808, 50] on icon at bounding box center [808, 48] width 5 height 7
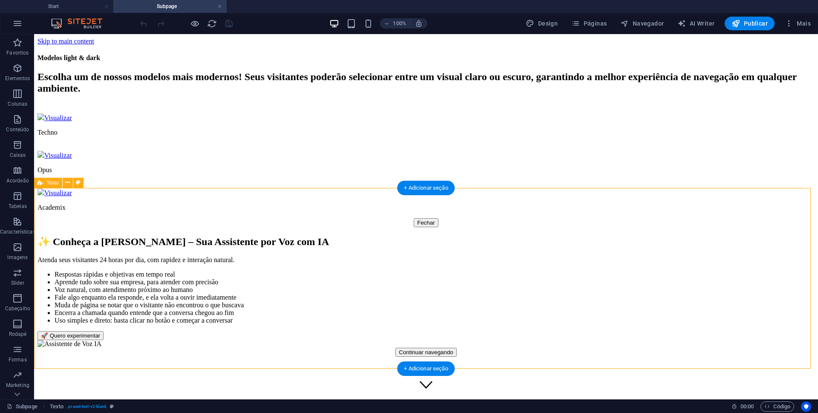
click at [179, 6] on h4 "Subpage" at bounding box center [169, 6] width 113 height 9
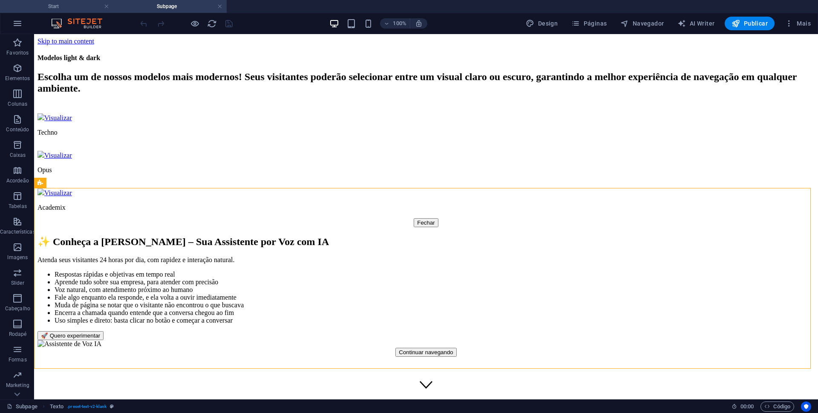
click at [67, 8] on h4 "Start" at bounding box center [56, 6] width 113 height 9
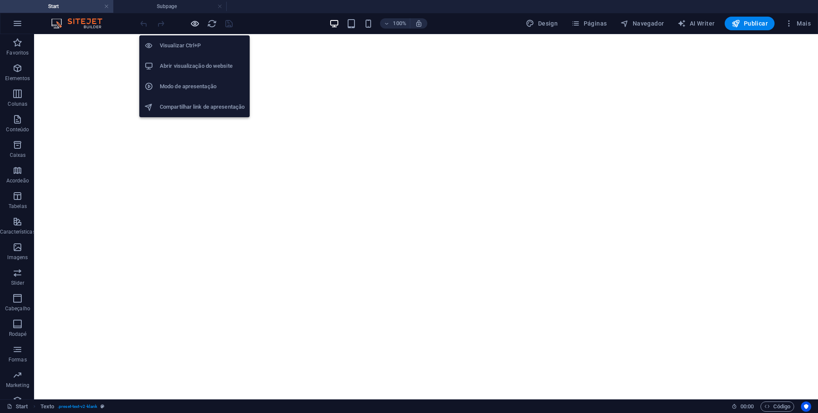
click at [193, 22] on icon "button" at bounding box center [195, 24] width 10 height 10
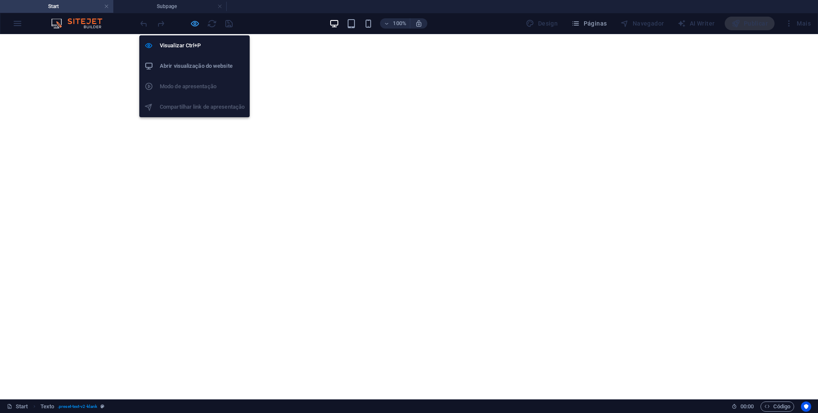
click at [194, 24] on icon "button" at bounding box center [195, 24] width 10 height 10
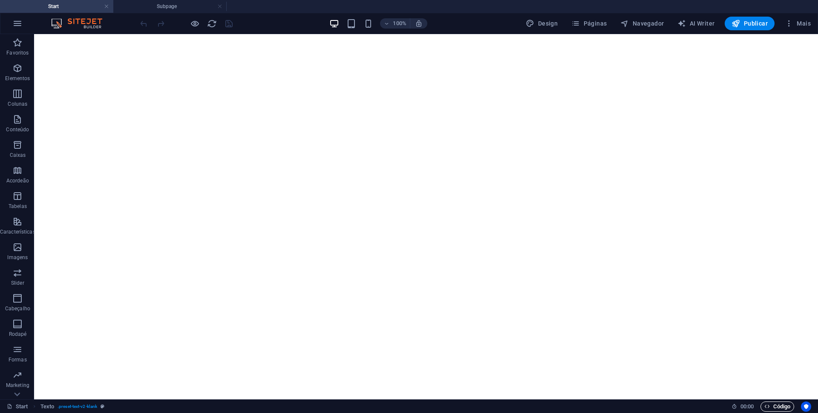
click at [778, 407] on span "Código" at bounding box center [778, 406] width 26 height 10
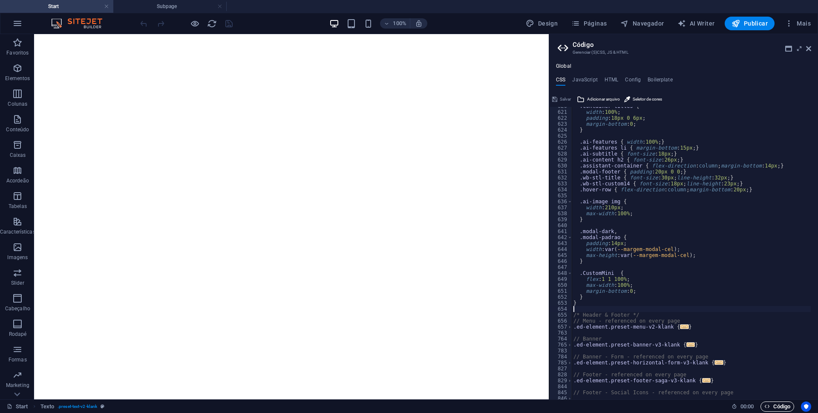
scroll to position [3697, 0]
click at [608, 78] on h4 "HTML" at bounding box center [612, 81] width 14 height 9
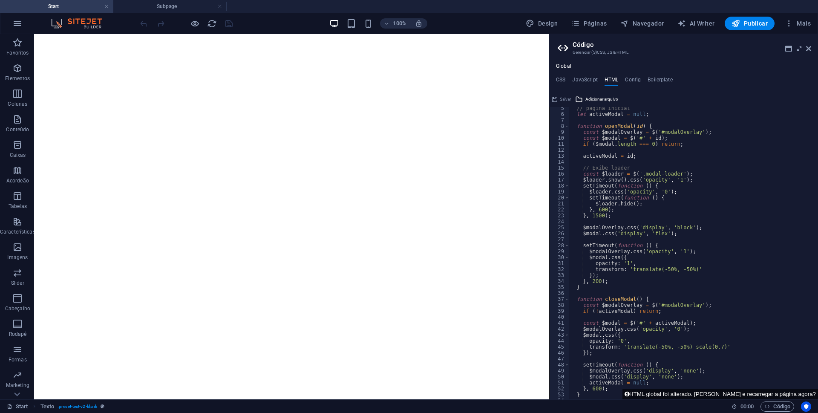
scroll to position [0, 0]
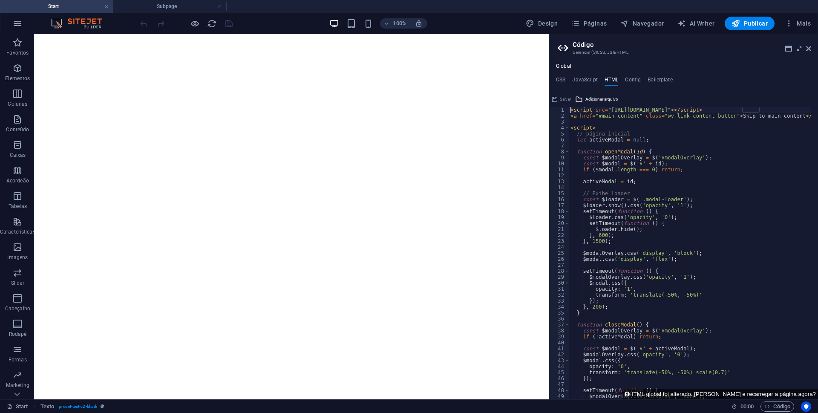
click at [560, 78] on h4 "CSS" at bounding box center [560, 81] width 9 height 9
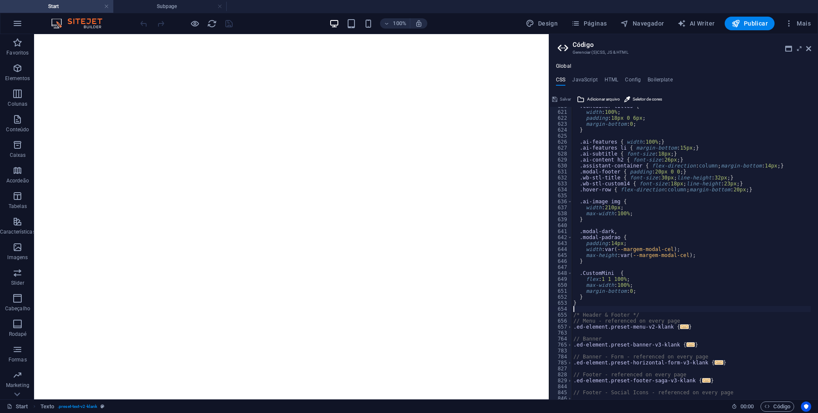
click at [646, 309] on div ".container-titles { width : 100% ; padding : 18px 0 6px ; margin-bottom : 0 ; }…" at bounding box center [727, 251] width 311 height 297
click at [613, 78] on h4 "HTML" at bounding box center [612, 81] width 14 height 9
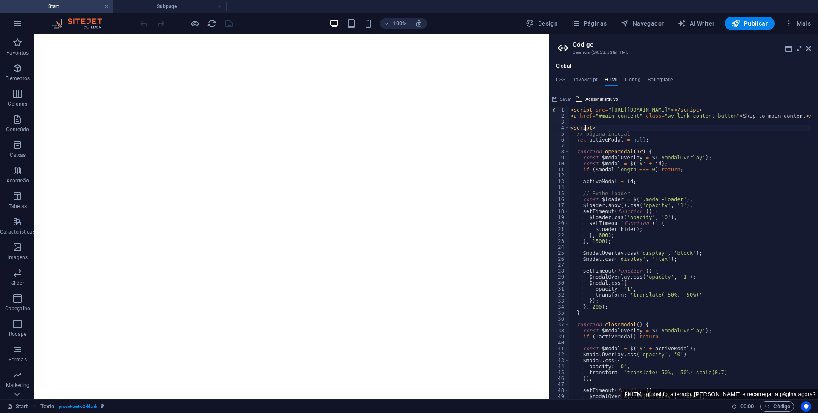
click at [581, 127] on div "< script src = "[URL][DOMAIN_NAME]" > </ script > < a href = "#main-content" cl…" at bounding box center [690, 253] width 242 height 292
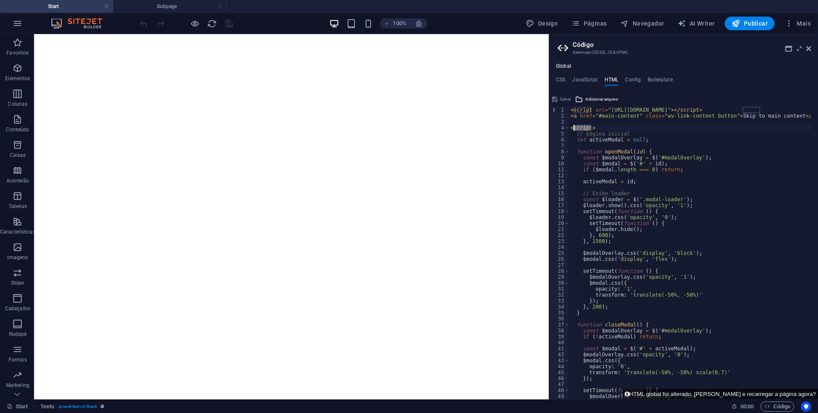
click at [581, 127] on div "< script src = "[URL][DOMAIN_NAME]" > </ script > < a href = "#main-content" cl…" at bounding box center [690, 253] width 242 height 292
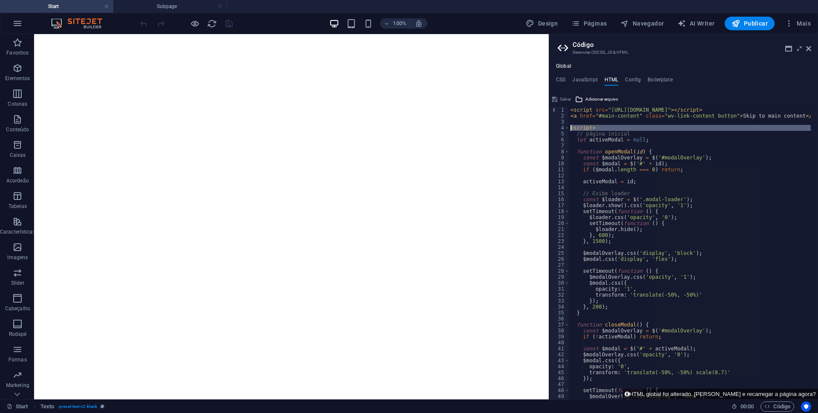
click at [583, 128] on div "< script src = "[URL][DOMAIN_NAME]" > </ script > < a href = "#main-content" cl…" at bounding box center [690, 253] width 242 height 292
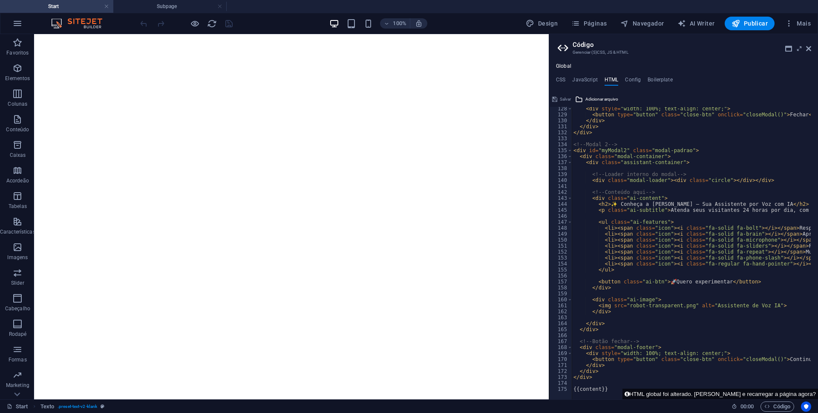
scroll to position [759, 0]
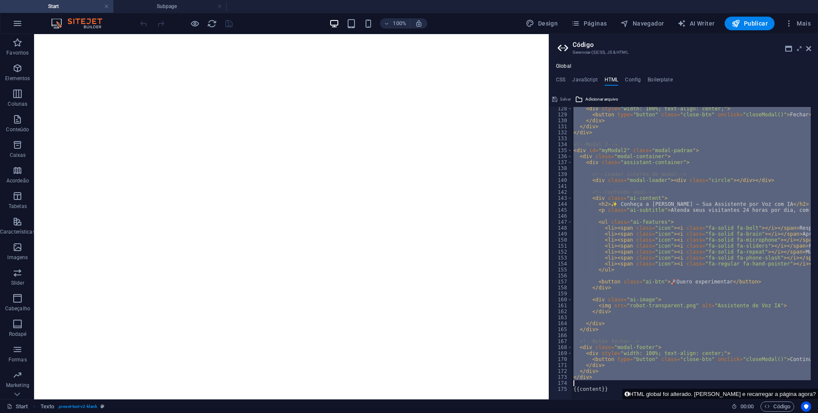
type textarea "</div>"
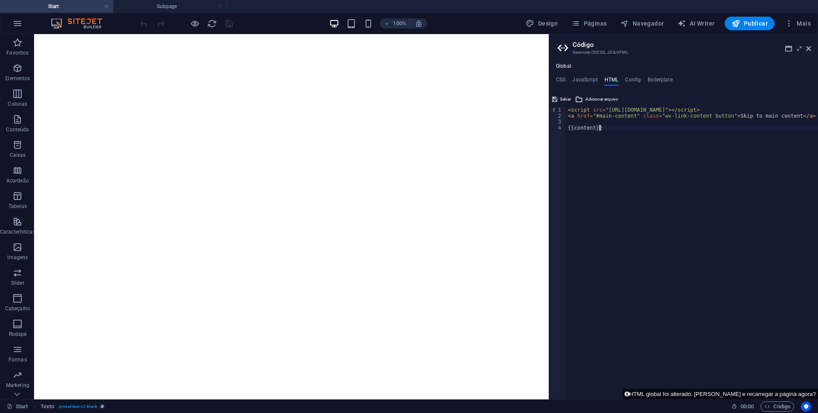
click at [617, 159] on div "< script src = "[URL][DOMAIN_NAME]" > </ script > < a href = "#main-content" cl…" at bounding box center [692, 259] width 252 height 304
type textarea "{{content}}"
click at [566, 99] on span "Salvar" at bounding box center [565, 99] width 11 height 10
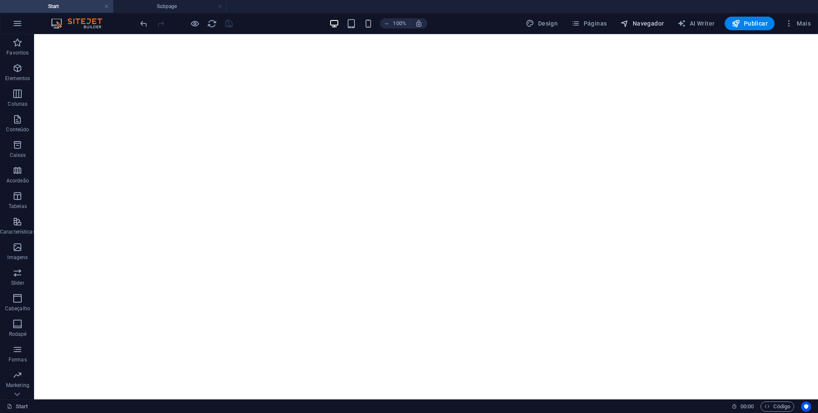
click at [646, 21] on span "Navegador" at bounding box center [641, 23] width 43 height 9
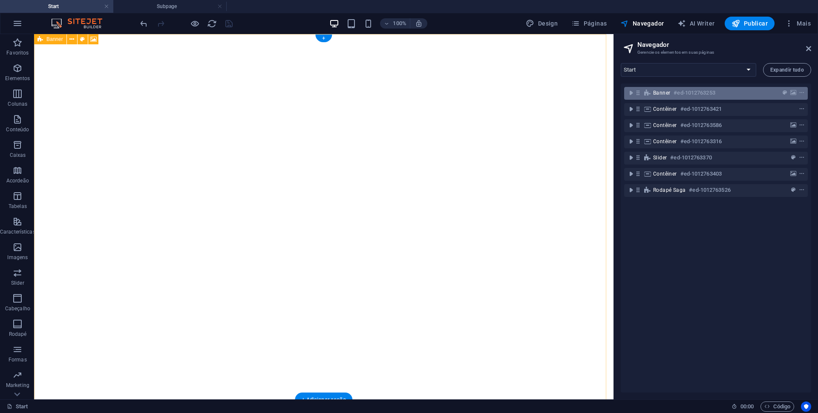
click at [722, 95] on div "Banner #ed-1012763253" at bounding box center [709, 93] width 112 height 10
click at [802, 94] on icon "context-menu" at bounding box center [802, 93] width 6 height 6
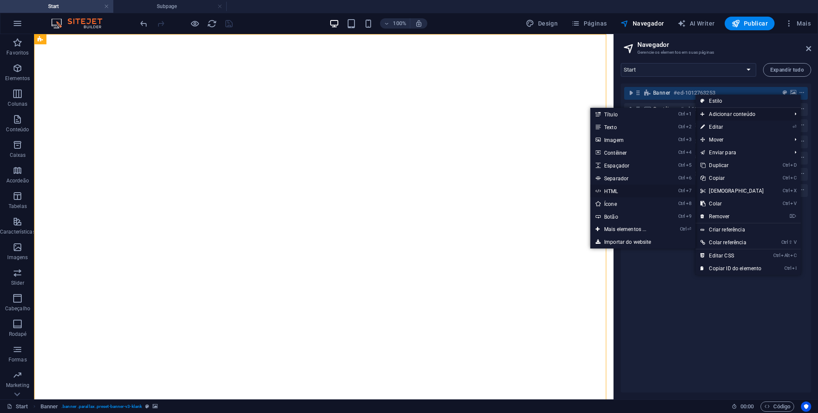
click at [619, 189] on link "Ctrl 7 HTML" at bounding box center [627, 191] width 73 height 13
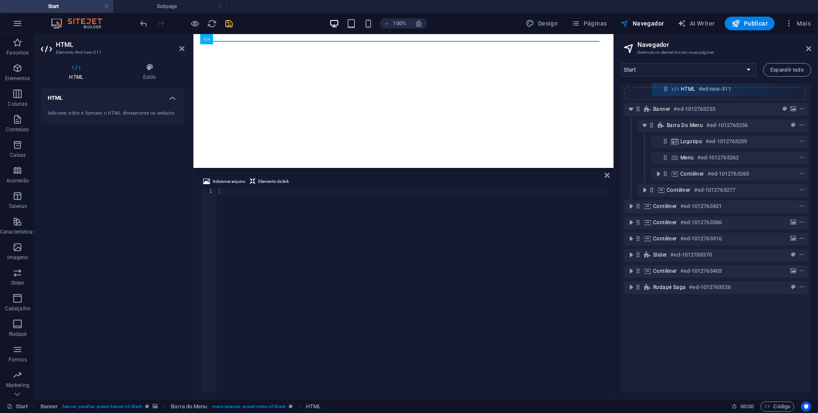
drag, startPoint x: 665, startPoint y: 127, endPoint x: 665, endPoint y: 89, distance: 38.4
click at [665, 89] on div "Banner #ed-1012763253 Barra do Menu #ed-1012763256 HTML #ed-new-311 Logotipo #e…" at bounding box center [716, 238] width 190 height 309
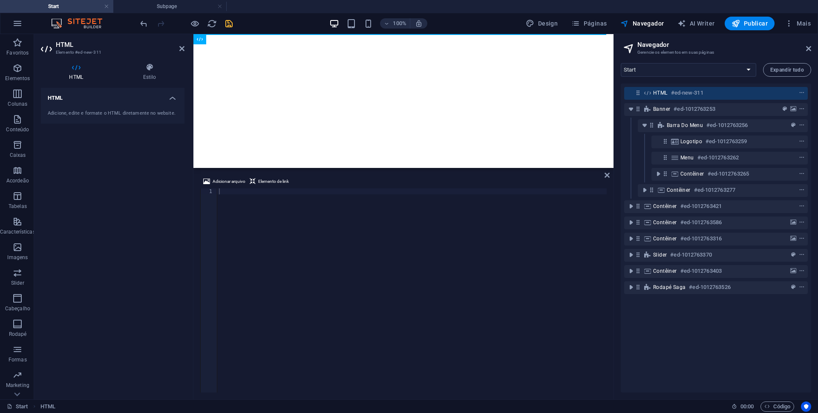
click at [343, 220] on div at bounding box center [412, 296] width 390 height 216
click at [247, 200] on div at bounding box center [412, 296] width 390 height 216
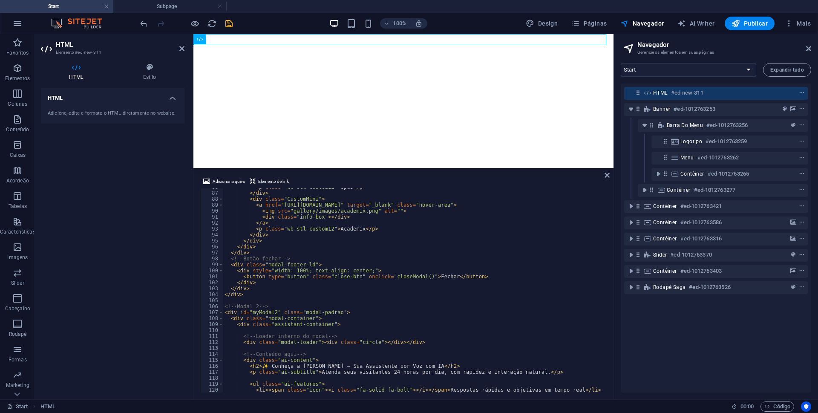
scroll to position [665, 0]
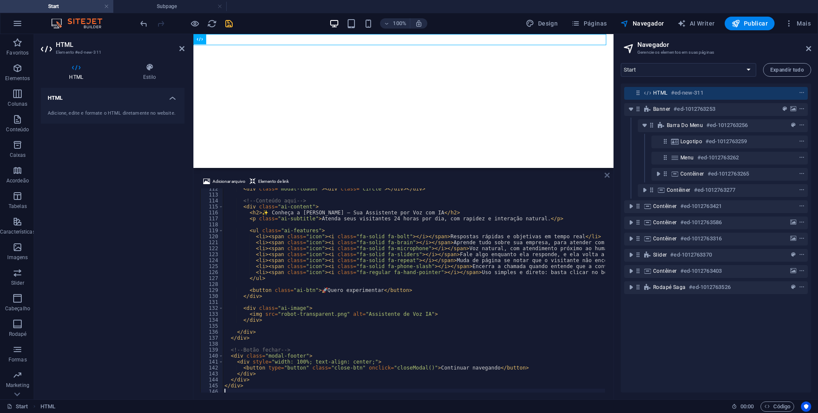
click at [607, 173] on icon at bounding box center [607, 175] width 5 height 7
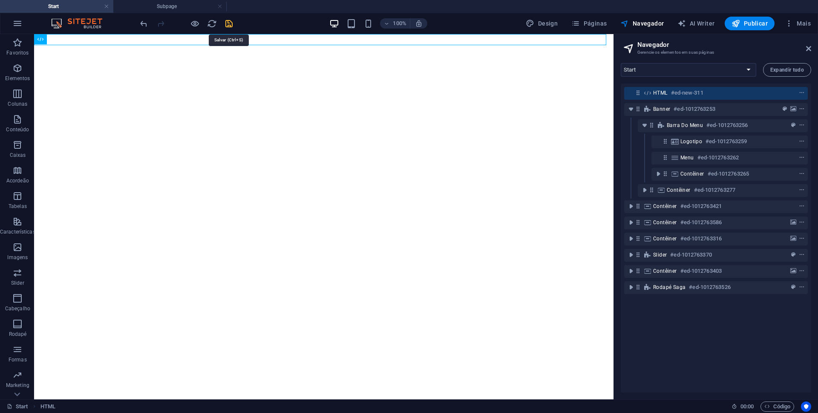
click at [230, 25] on icon "save" at bounding box center [229, 24] width 10 height 10
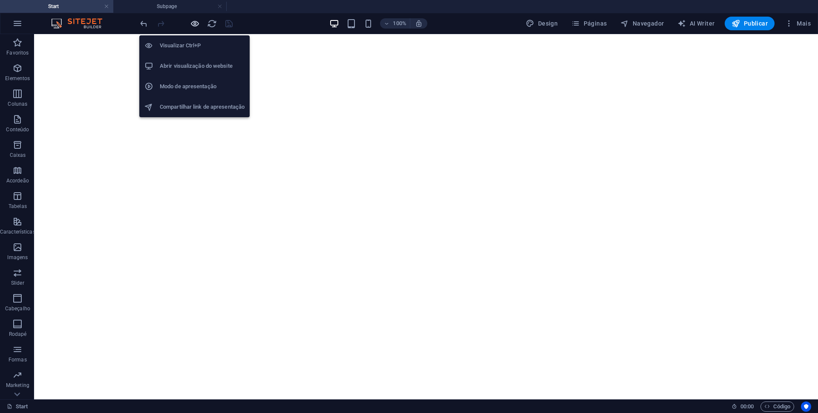
click at [194, 27] on icon "button" at bounding box center [195, 24] width 10 height 10
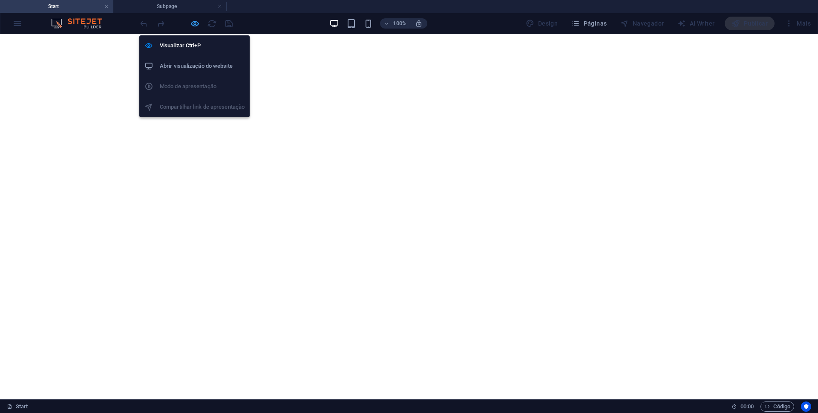
click at [192, 24] on icon "button" at bounding box center [195, 24] width 10 height 10
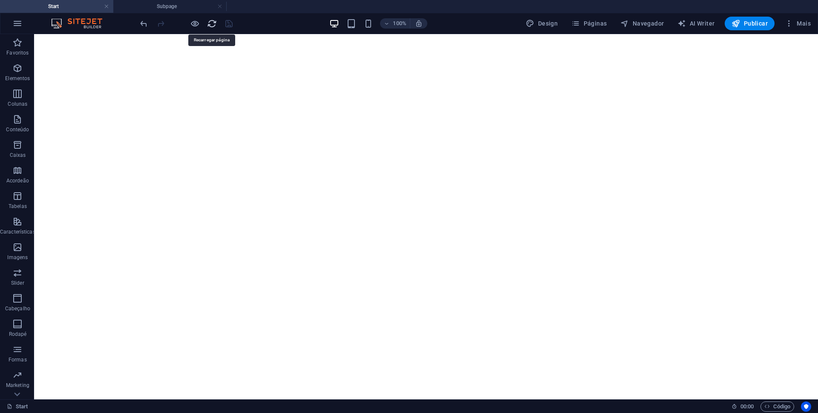
click at [208, 26] on icon "reload" at bounding box center [212, 24] width 10 height 10
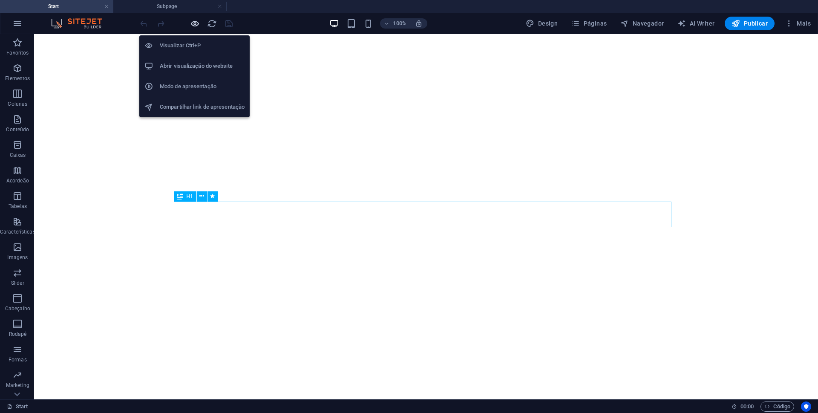
click at [196, 26] on icon "button" at bounding box center [195, 24] width 10 height 10
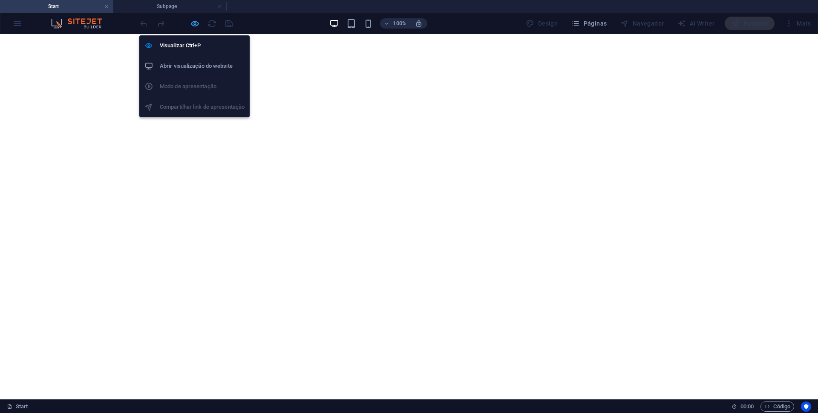
click at [192, 26] on icon "button" at bounding box center [195, 24] width 10 height 10
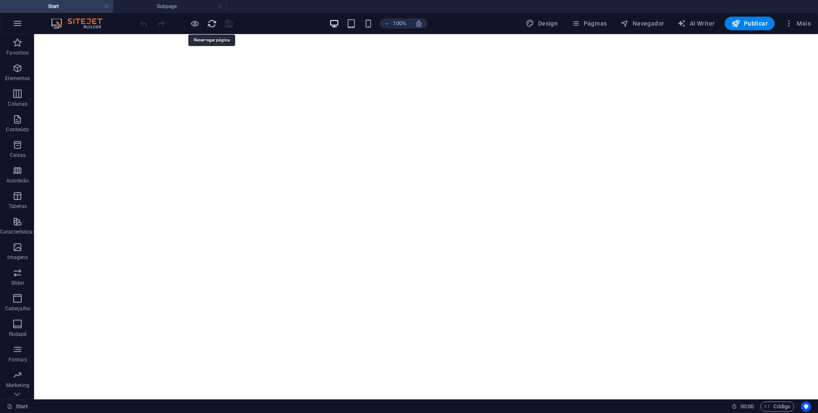
click at [211, 21] on icon "reload" at bounding box center [212, 24] width 10 height 10
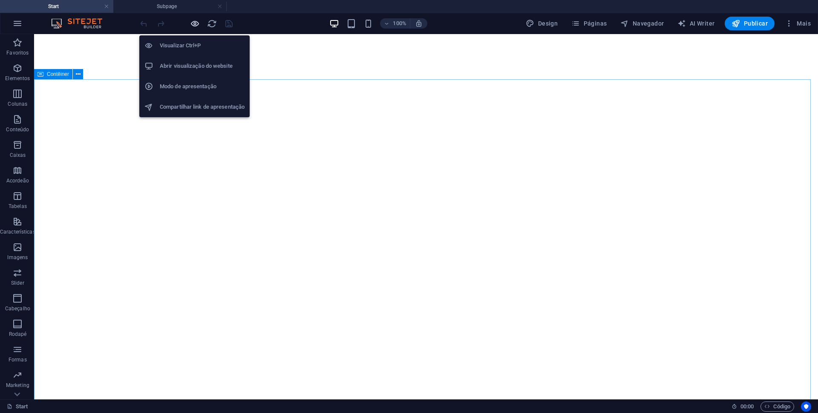
click at [195, 23] on icon "button" at bounding box center [195, 24] width 10 height 10
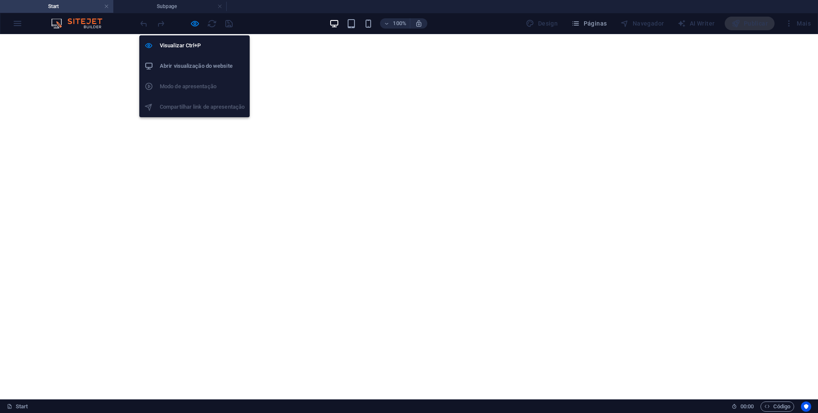
click at [186, 64] on h6 "Abrir visualização do website" at bounding box center [202, 66] width 85 height 10
click at [193, 24] on icon "button" at bounding box center [195, 24] width 10 height 10
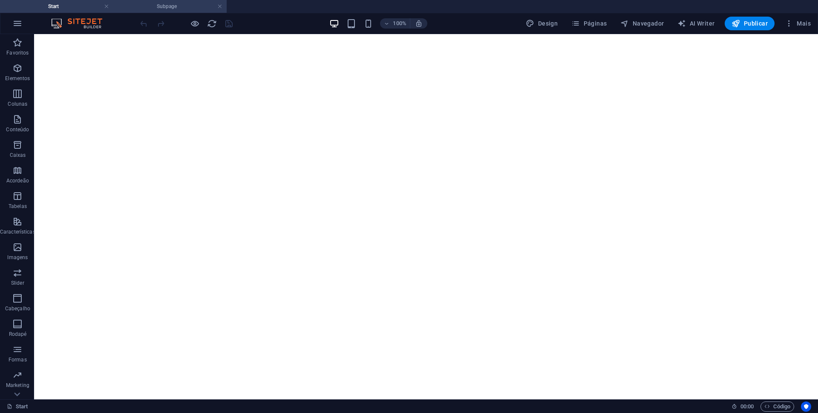
click at [196, 8] on h4 "Subpage" at bounding box center [169, 6] width 113 height 9
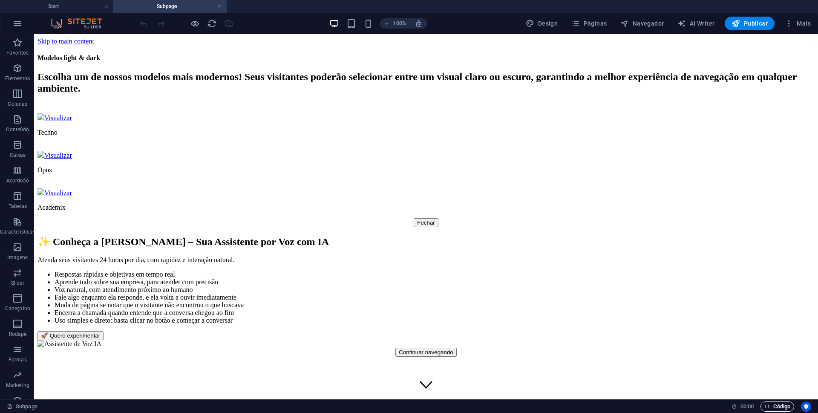
click at [784, 407] on span "Código" at bounding box center [778, 406] width 26 height 10
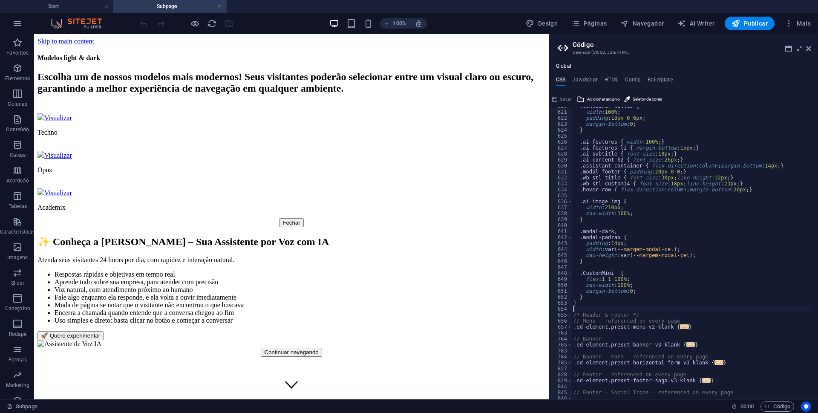
click at [661, 176] on div ".container-titles { width : 100% ; padding : 18px 0 6px ; margin-bottom : 0 ; }…" at bounding box center [727, 251] width 311 height 297
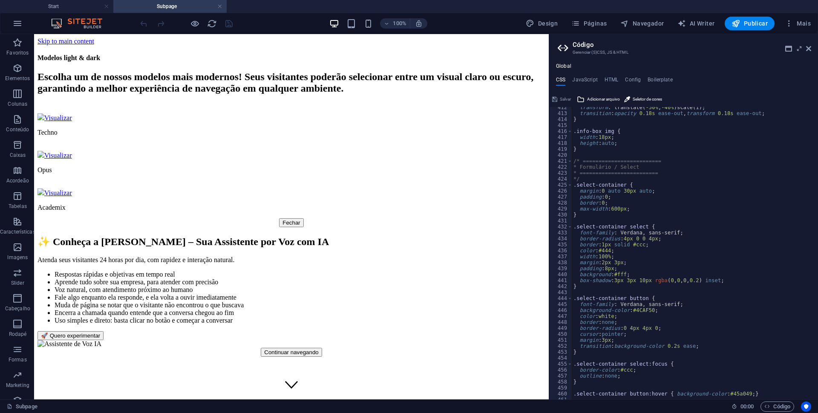
scroll to position [2531, 0]
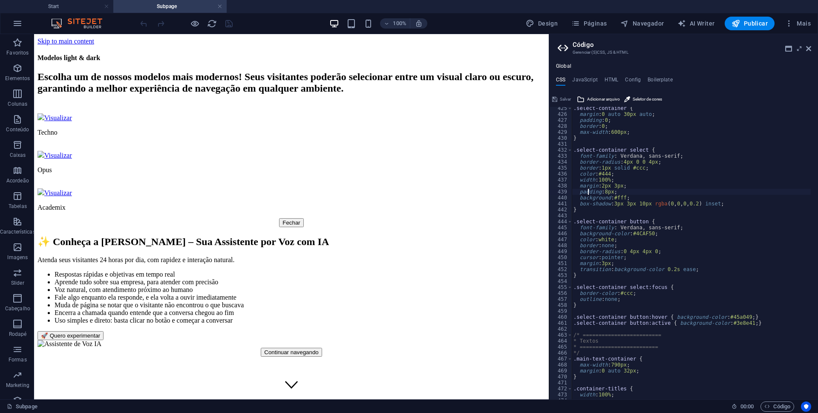
click at [588, 191] on div ".select-container { margin : 0 auto 30px auto ; padding : 0 ; border : 0 ; max-…" at bounding box center [727, 253] width 311 height 297
click at [616, 186] on div ".select-container { margin : 0 auto 30px auto ; padding : 0 ; border : 0 ; max-…" at bounding box center [727, 253] width 311 height 297
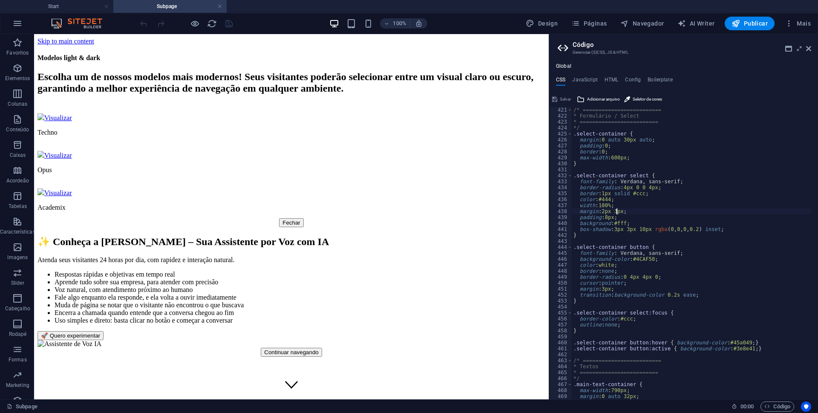
scroll to position [2506, 0]
click at [589, 211] on div "/* ========================= * Formulário / Select * ========================= …" at bounding box center [727, 255] width 311 height 297
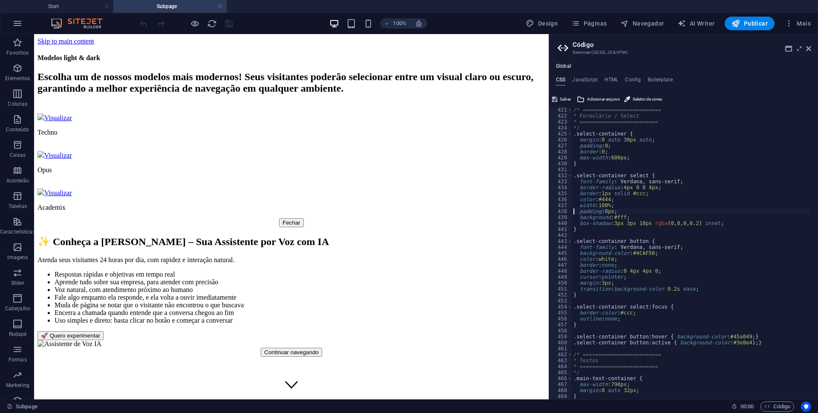
click at [585, 282] on div "/* ========================= * Formulário / Select * ========================= …" at bounding box center [727, 255] width 311 height 297
click at [605, 283] on div "/* ========================= * Formulário / Select * ========================= …" at bounding box center [727, 255] width 311 height 297
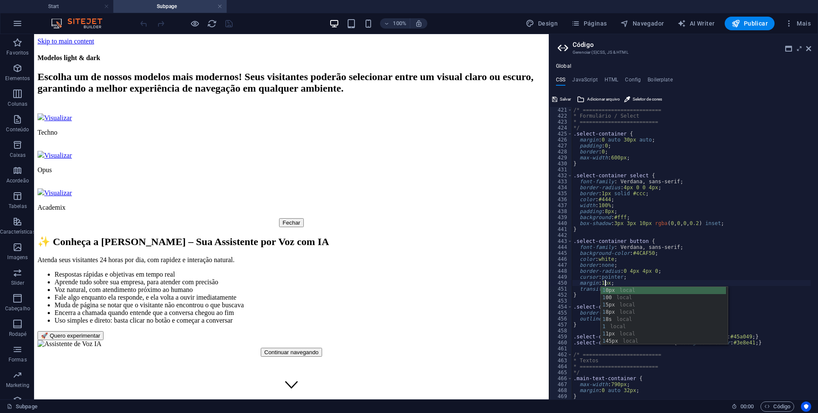
scroll to position [0, 3]
click at [589, 282] on div "/* ========================= * Formulário / Select * ========================= …" at bounding box center [727, 255] width 311 height 297
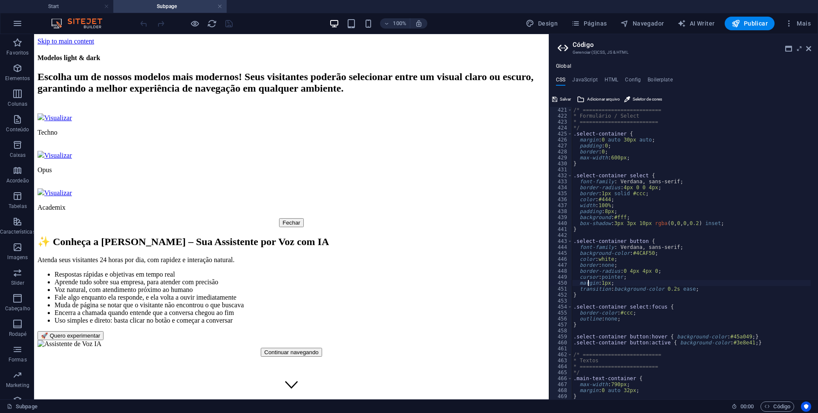
click at [589, 282] on div "/* ========================= * Formulário / Select * ========================= …" at bounding box center [727, 255] width 311 height 297
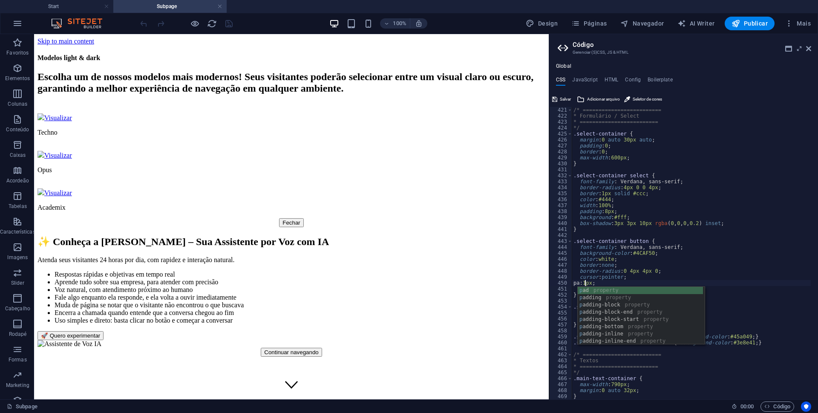
scroll to position [0, 1]
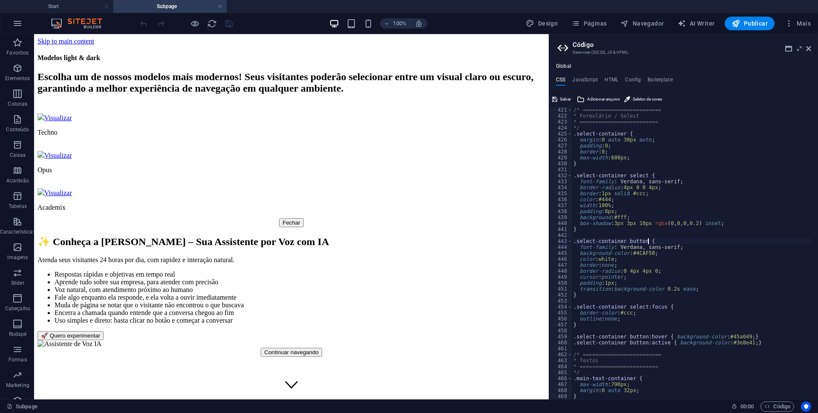
click at [658, 240] on div "/* ========================= * Formulário / Select * ========================= …" at bounding box center [727, 255] width 311 height 297
click at [653, 242] on div "/* ========================= * Formulário / Select * ========================= …" at bounding box center [727, 255] width 311 height 297
click at [660, 175] on div "/* ========================= * Formulário / Select * ========================= …" at bounding box center [727, 255] width 311 height 297
click at [636, 279] on div "/* ========================= * Formulário / Select * ========================= …" at bounding box center [727, 255] width 311 height 297
drag, startPoint x: 629, startPoint y: 135, endPoint x: 571, endPoint y: 133, distance: 58.4
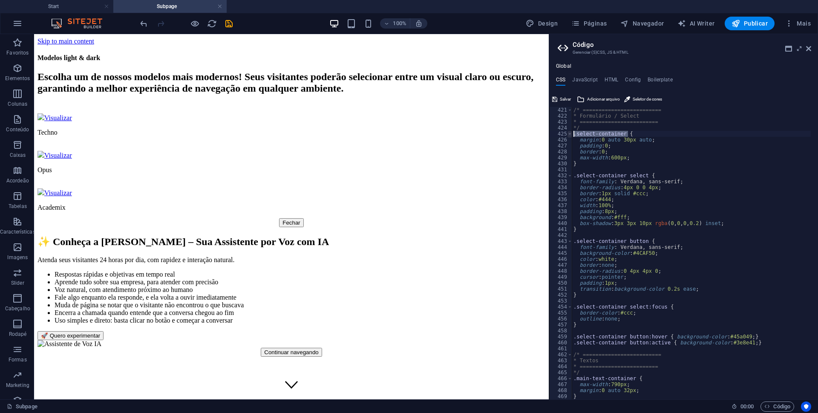
click at [571, 133] on div "cursor: pointer; 421 422 423 424 425 426 427 428 429 430 431 432 433 434 435 43…" at bounding box center [683, 253] width 269 height 292
type textarea ".select-container {"
click at [667, 170] on div "/* ========================= * Formulário / Select * ========================= …" at bounding box center [727, 255] width 311 height 297
paste textarea ".select-container {"
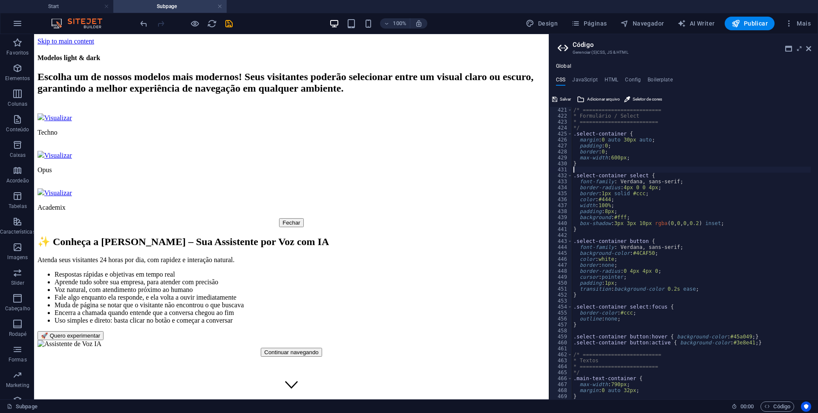
type textarea ".select-container {"
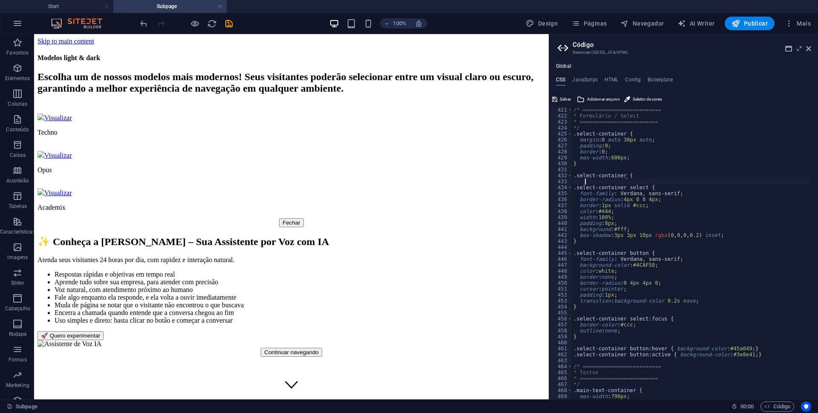
scroll to position [0, 0]
click at [649, 173] on div "/* ========================= * Formulário / Select * ========================= …" at bounding box center [727, 255] width 311 height 297
click at [626, 175] on div "/* ========================= * Formulário / Select * ========================= …" at bounding box center [727, 255] width 311 height 297
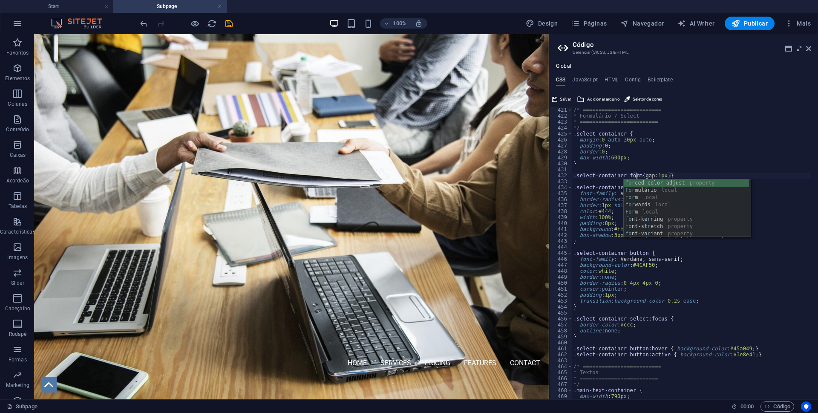
scroll to position [0, 5]
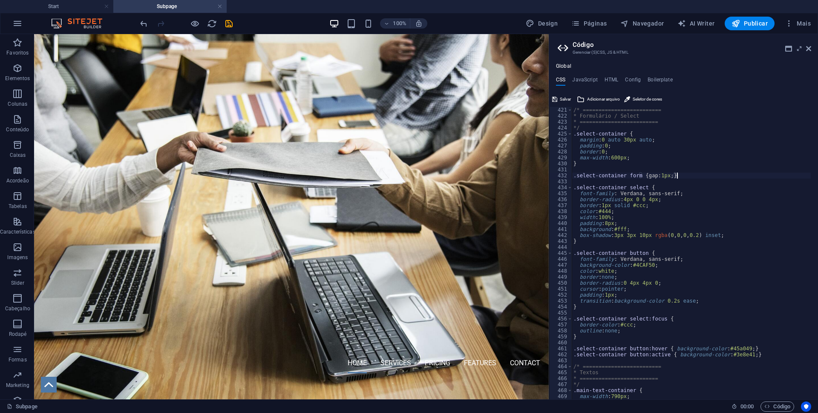
click at [703, 174] on div "/* ========================= * Formulário / Select * ========================= …" at bounding box center [727, 255] width 311 height 297
type textarea ".select-container form { gap: 1px; }"
drag, startPoint x: 562, startPoint y: 98, endPoint x: 664, endPoint y: 167, distance: 122.9
click at [562, 98] on span "Salvar" at bounding box center [565, 99] width 11 height 10
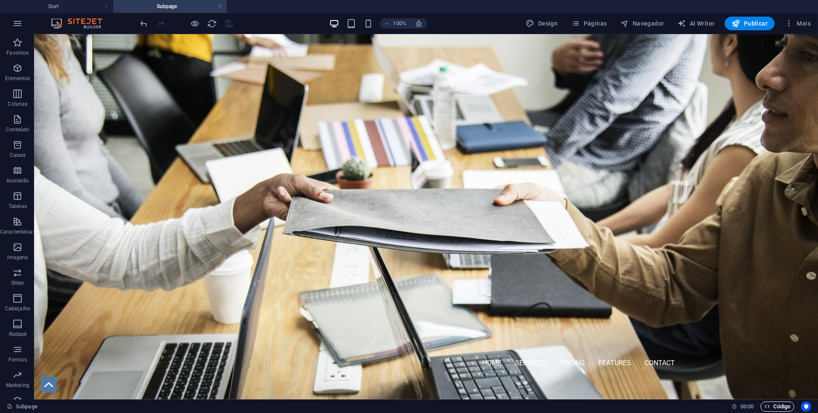
click at [782, 405] on span "Código" at bounding box center [778, 406] width 26 height 10
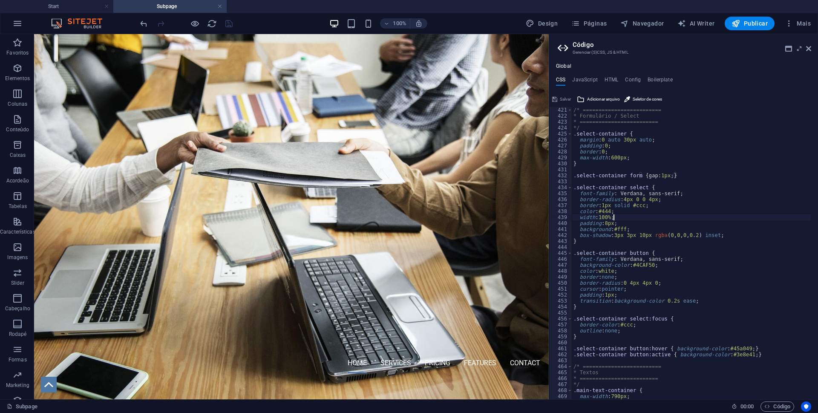
click at [725, 219] on div "/* ========================= * Formulário / Select * ========================= …" at bounding box center [727, 255] width 311 height 297
drag, startPoint x: 638, startPoint y: 176, endPoint x: 623, endPoint y: 174, distance: 15.0
click at [623, 174] on div "/* ========================= * Formulário / Select * ========================= …" at bounding box center [727, 255] width 311 height 297
type textarea ".select-container form { gap: 1px; }"
click at [661, 173] on div "/* ========================= * Formulário / Select * ========================= …" at bounding box center [727, 255] width 311 height 297
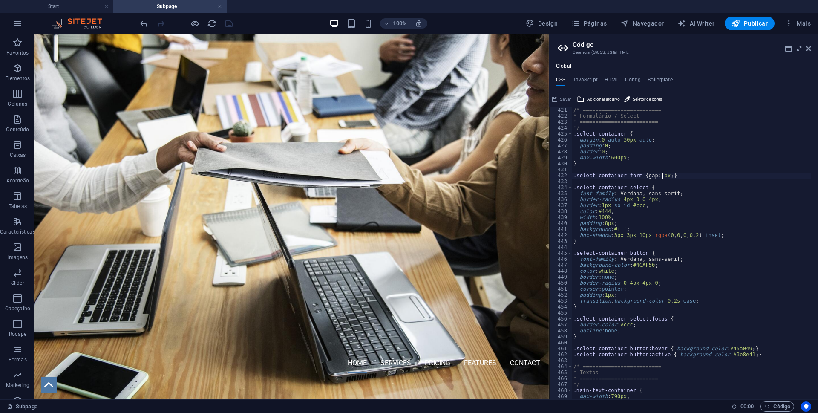
click at [662, 174] on div "/* ========================= * Formulário / Select * ========================= …" at bounding box center [727, 255] width 311 height 297
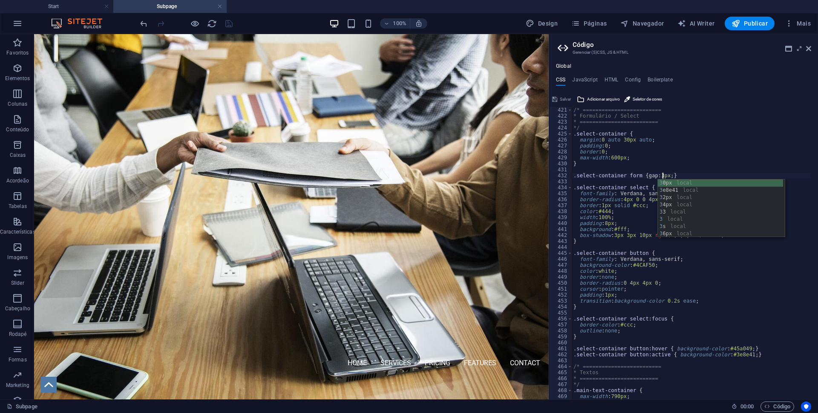
scroll to position [0, 7]
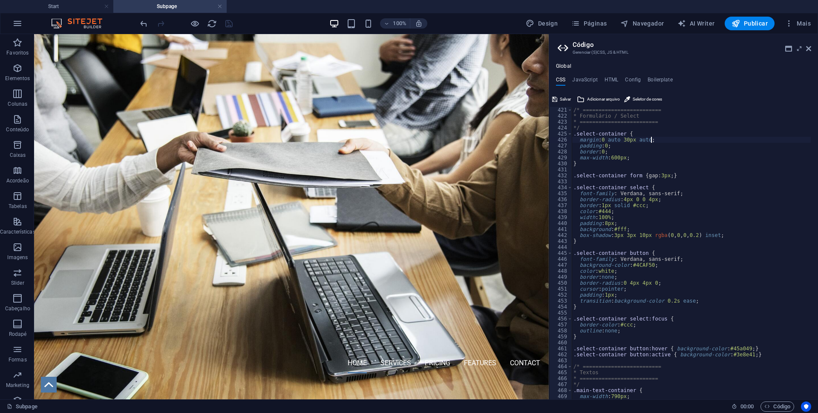
click at [656, 138] on div "/* ========================= * Formulário / Select * ========================= …" at bounding box center [727, 255] width 311 height 297
type textarea "margin: 0 auto 30px auto;"
click at [563, 98] on span "Salvar" at bounding box center [565, 99] width 11 height 10
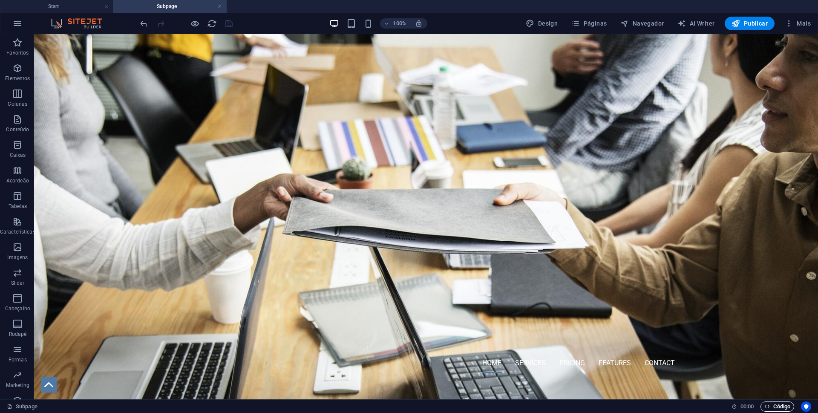
click at [771, 407] on span "Código" at bounding box center [778, 406] width 26 height 10
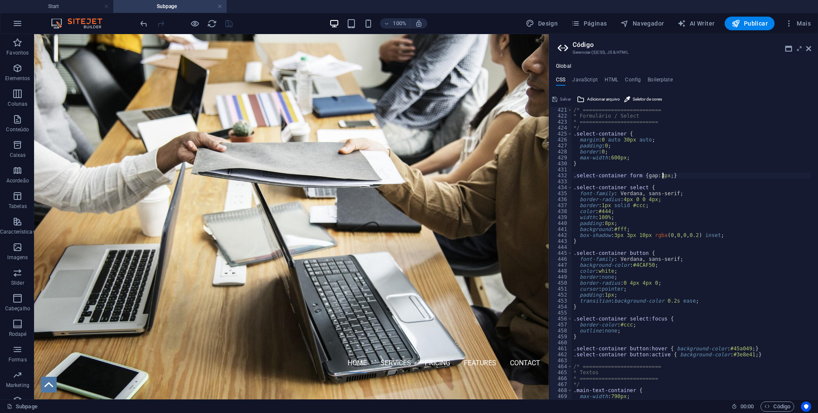
click at [663, 175] on div "/* ========================= * Formulário / Select * ========================= …" at bounding box center [727, 255] width 311 height 297
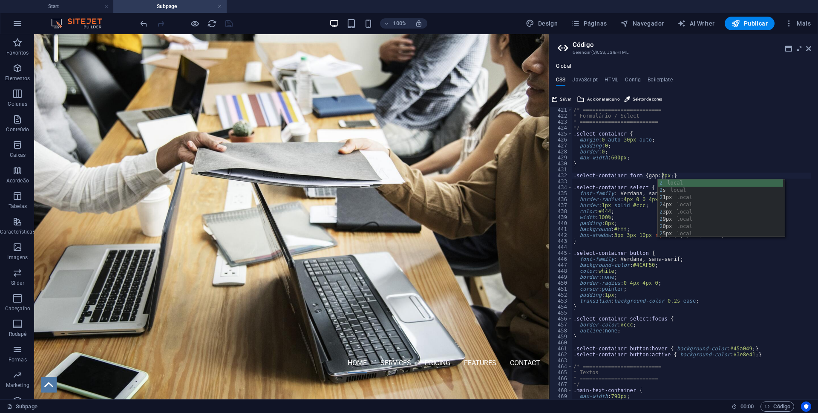
click at [640, 134] on div "/* ========================= * Formulário / Select * ========================= …" at bounding box center [727, 255] width 311 height 297
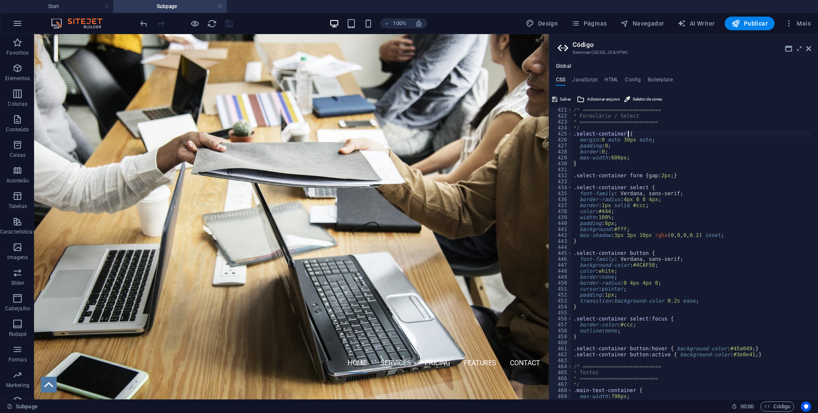
scroll to position [0, 4]
type textarea ".select-container {"
click at [561, 98] on span "Salvar" at bounding box center [565, 99] width 11 height 10
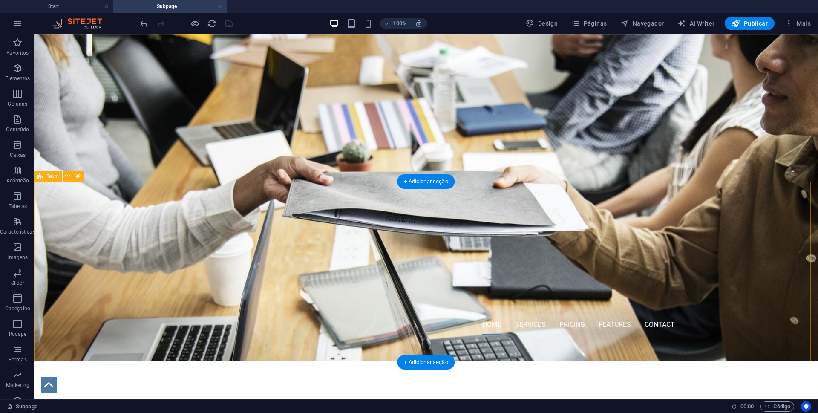
scroll to position [0, 0]
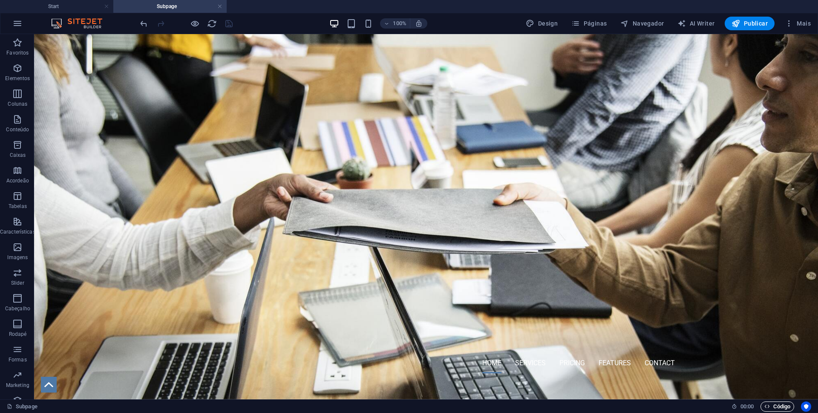
click at [781, 405] on span "Código" at bounding box center [778, 406] width 26 height 10
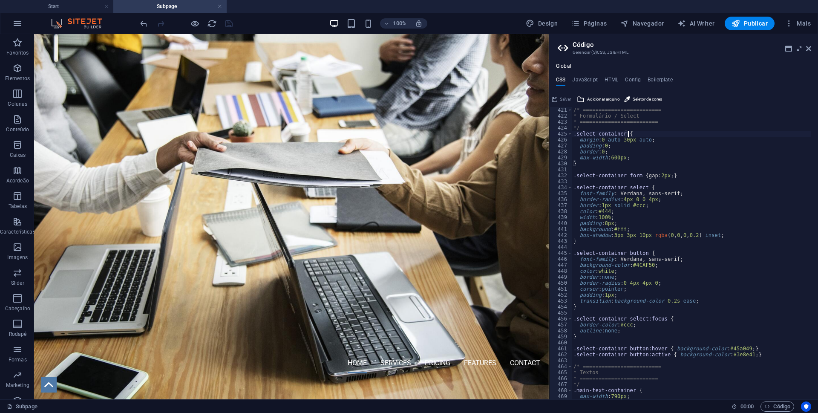
click at [637, 133] on div "/* ========================= * Formulário / Select * ========================= …" at bounding box center [727, 255] width 311 height 297
click at [662, 176] on div "/* ========================= * Formulário / Select * ========================= …" at bounding box center [727, 255] width 311 height 297
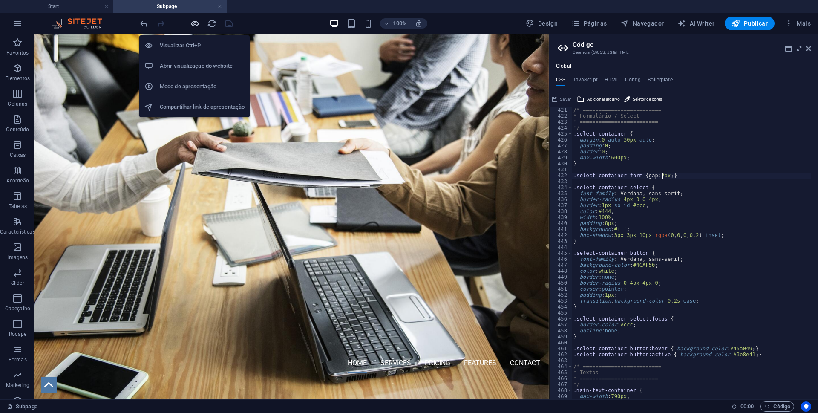
click at [196, 25] on icon "button" at bounding box center [195, 24] width 10 height 10
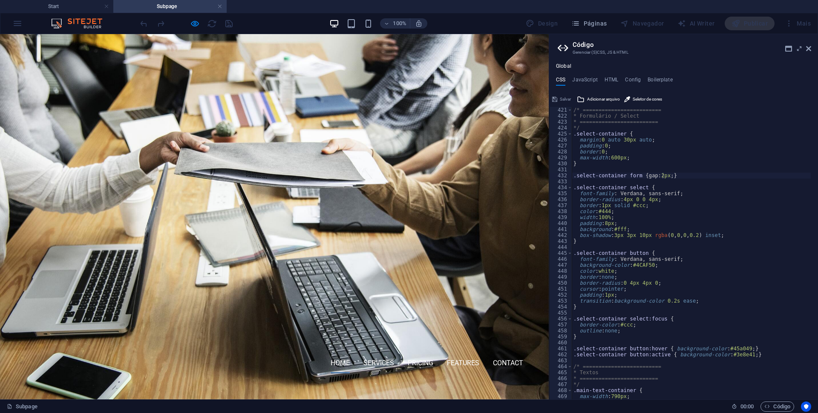
drag, startPoint x: 378, startPoint y: 163, endPoint x: 386, endPoint y: 201, distance: 38.3
click at [590, 333] on div "/* ========================= * Formulário / Select * ========================= …" at bounding box center [727, 255] width 311 height 297
click at [590, 332] on div "/* ========================= * Formulário / Select * ========================= …" at bounding box center [727, 255] width 311 height 297
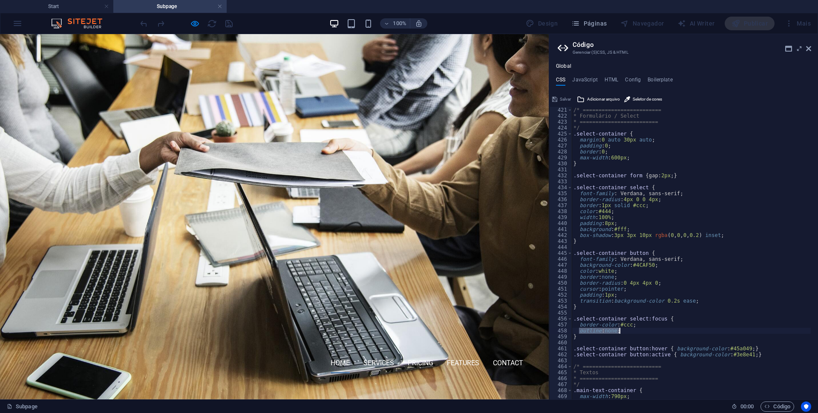
drag, startPoint x: 590, startPoint y: 332, endPoint x: 627, endPoint y: 332, distance: 37.1
click at [627, 332] on div "/* ========================= * Formulário / Select * ========================= …" at bounding box center [727, 255] width 311 height 297
click at [698, 297] on div "/* ========================= * Formulário / Select * ========================= …" at bounding box center [727, 255] width 311 height 297
type textarea "padding: 1px;"
paste textarea "outline: none;"
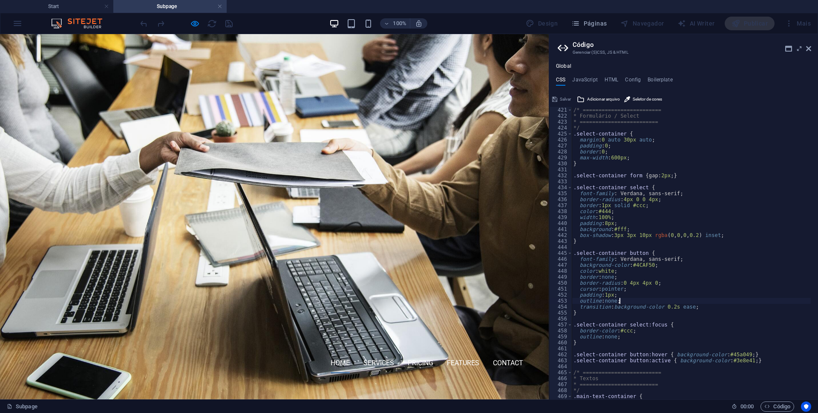
scroll to position [2506, 0]
click at [656, 254] on div "/* ========================= * Formulário / Select * ========================= …" at bounding box center [727, 255] width 311 height 297
click at [612, 133] on div "/* ========================= * Formulário / Select * ========================= …" at bounding box center [727, 255] width 311 height 297
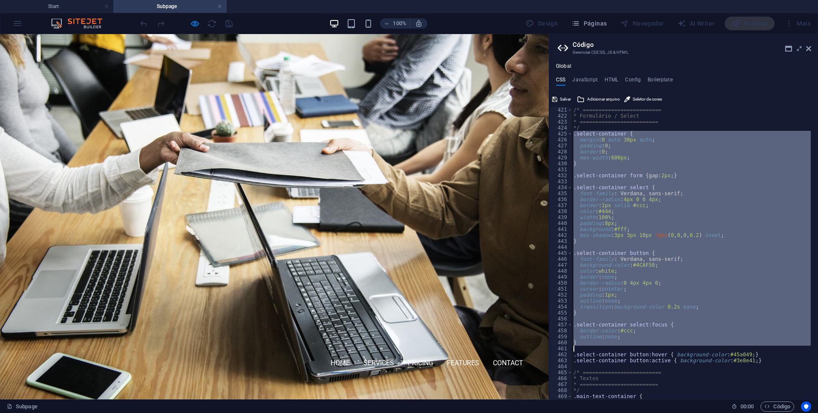
drag, startPoint x: 612, startPoint y: 133, endPoint x: 586, endPoint y: 345, distance: 213.4
click at [586, 345] on div "/* ========================= * Formulário / Select * ========================= …" at bounding box center [727, 255] width 311 height 297
click at [692, 263] on div "/* ========================= * Formulário / Select * ========================= …" at bounding box center [691, 253] width 239 height 292
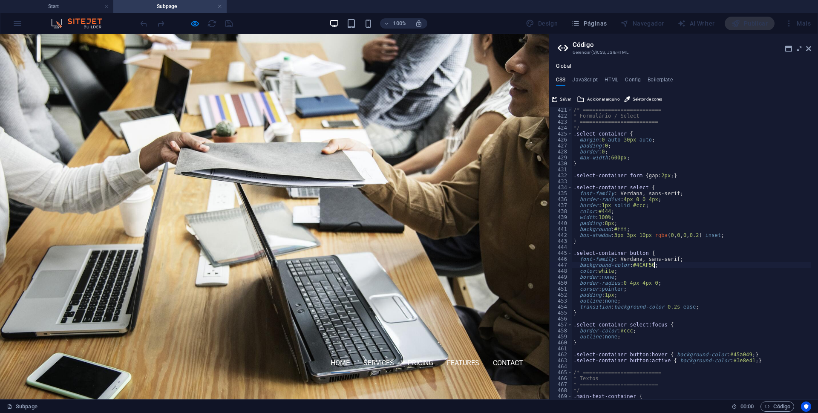
click at [678, 116] on div "/* ========================= * Formulário / Select * ========================= …" at bounding box center [727, 255] width 311 height 297
type textarea "* Formulário / Select"
type textarea ".select-container {"
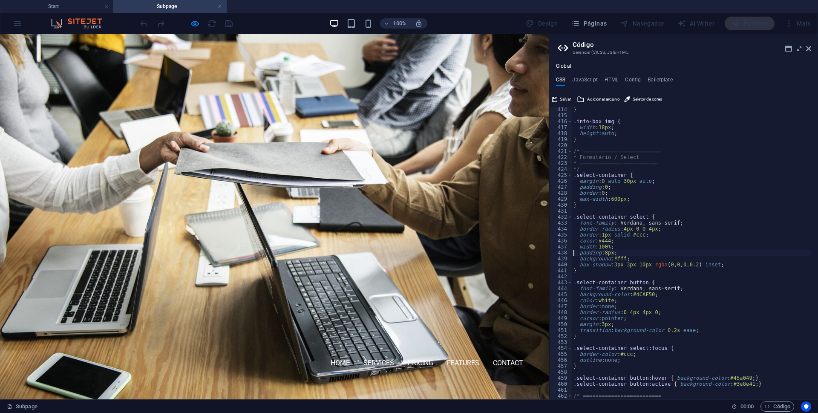
scroll to position [2464, 0]
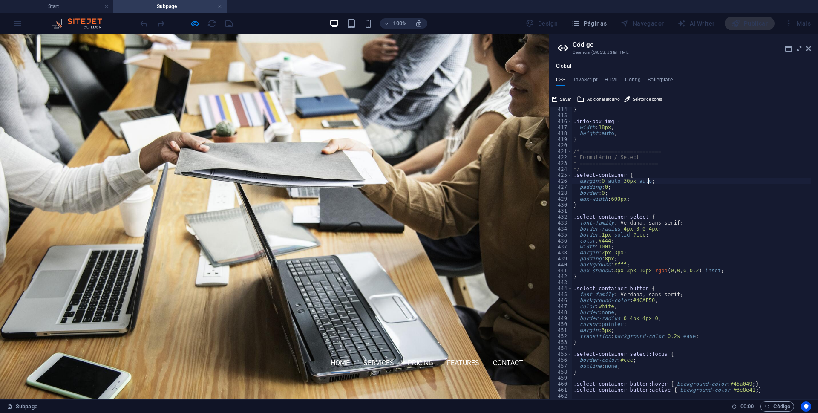
click at [647, 179] on div "} .info-box img { width : 18px ; height : auto ; } /* =========================…" at bounding box center [727, 255] width 311 height 297
drag, startPoint x: 646, startPoint y: 176, endPoint x: 673, endPoint y: 206, distance: 41.3
click at [646, 176] on div "} .info-box img { width : 18px ; height : auto ; } /* =========================…" at bounding box center [727, 255] width 311 height 297
click at [607, 228] on div "} .info-box img { width : 18px ; height : auto ; } /* =========================…" at bounding box center [727, 255] width 311 height 297
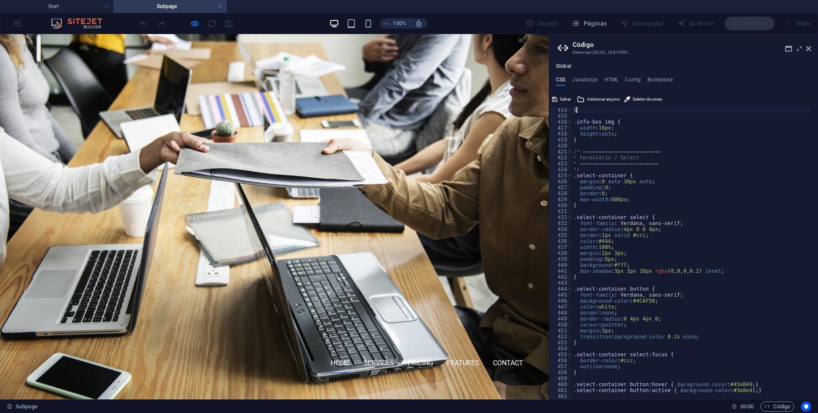
click at [591, 112] on div "} .info-box img { width : 18px ; height : auto ; } /* =========================…" at bounding box center [727, 255] width 311 height 297
click at [672, 218] on div "} .info-box img { width : 18px ; height : auto ; } /* =========================…" at bounding box center [727, 255] width 311 height 297
click at [617, 270] on div "} .info-box img { width : 18px ; height : auto ; } /* =========================…" at bounding box center [727, 255] width 311 height 297
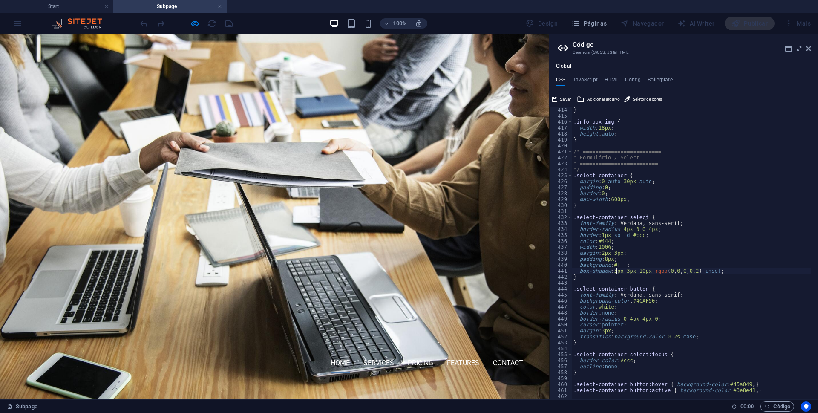
click at [617, 270] on div "} .info-box img { width : 18px ; height : auto ; } /* =========================…" at bounding box center [727, 255] width 311 height 297
click at [727, 272] on div "} .info-box img { width : 18px ; height : auto ; } /* =========================…" at bounding box center [727, 255] width 311 height 297
click at [616, 270] on div "} .info-box img { width : 18px ; height : auto ; } /* =========================…" at bounding box center [727, 255] width 311 height 297
click at [736, 269] on div "} .info-box img { width : 18px ; height : auto ; } /* =========================…" at bounding box center [727, 255] width 311 height 297
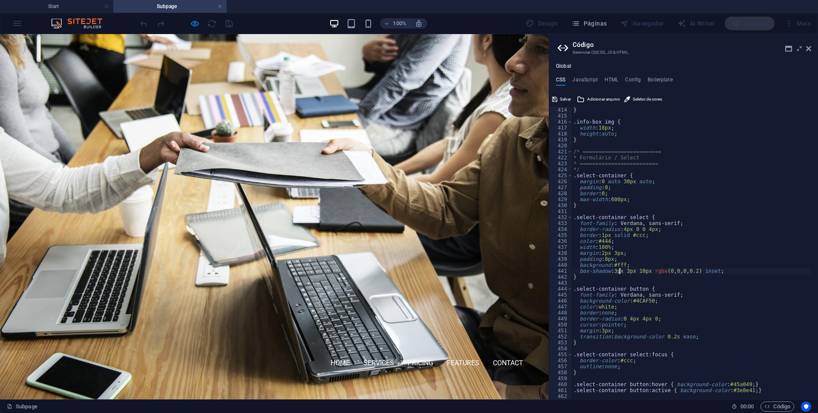
click at [619, 271] on div "} .info-box img { width : 18px ; height : auto ; } /* =========================…" at bounding box center [727, 255] width 311 height 297
click at [616, 271] on div "} .info-box img { width : 18px ; height : auto ; } /* =========================…" at bounding box center [727, 255] width 311 height 297
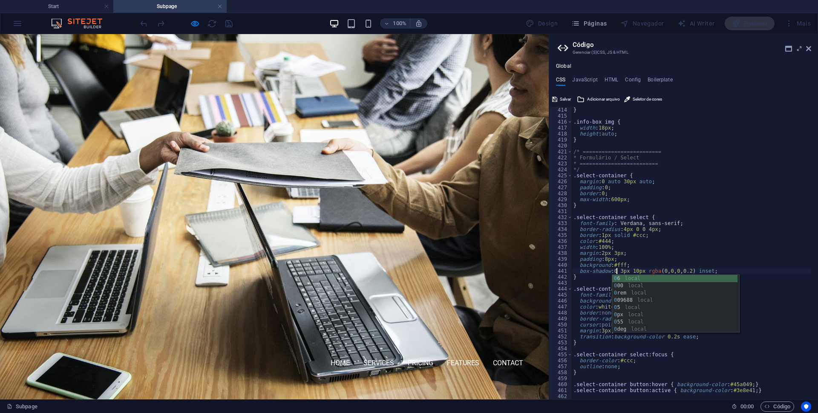
click at [670, 216] on div "} .info-box img { width : 18px ; height : auto ; } /* =========================…" at bounding box center [727, 255] width 311 height 297
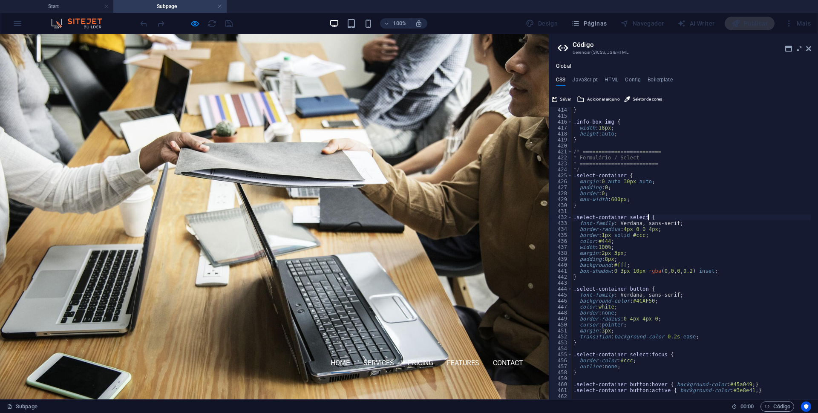
click at [623, 271] on div "} .info-box img { width : 18px ; height : auto ; } /* =========================…" at bounding box center [727, 255] width 311 height 297
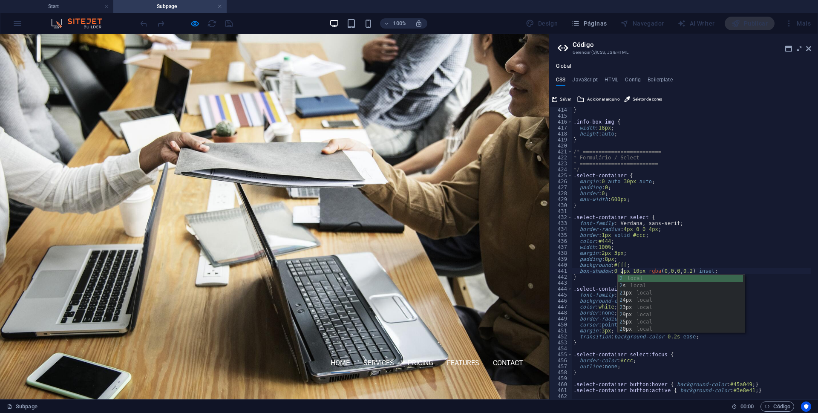
scroll to position [0, 4]
click at [695, 270] on div "} .info-box img { width : 18px ; height : auto ; } /* =========================…" at bounding box center [727, 255] width 311 height 297
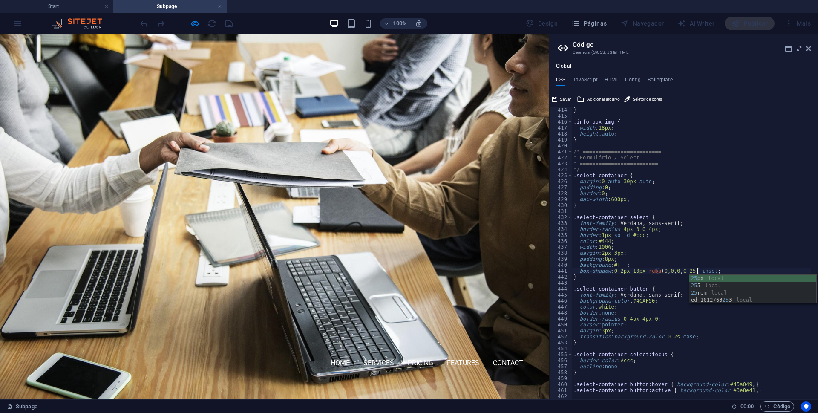
scroll to position [0, 10]
click at [658, 289] on div "} .info-box img { width : 18px ; height : auto ; } /* =========================…" at bounding box center [727, 255] width 311 height 297
type textarea ".select-container button {"
click at [567, 95] on span "Salvar" at bounding box center [565, 99] width 11 height 10
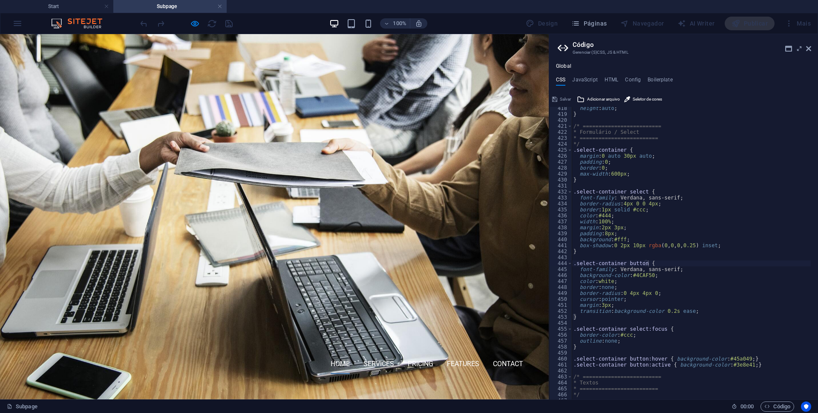
scroll to position [2515, 0]
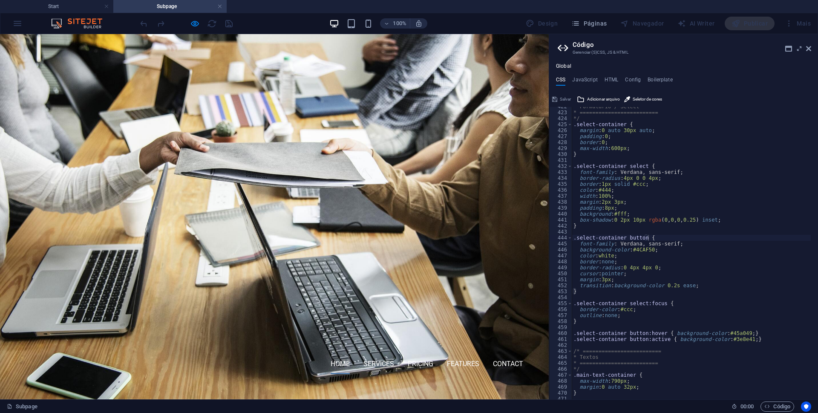
click at [761, 327] on div "* Formulário / Select * ========================= */ .select-container { margin…" at bounding box center [727, 252] width 311 height 297
paste textarea ".select-container button:hover { background-color: #45a049; }"
click at [657, 238] on div "* Formulário / Select * ========================= */ .select-container { margin…" at bounding box center [727, 252] width 311 height 297
click at [587, 279] on div "* Formulário / Select * ========================= */ .select-container { margin…" at bounding box center [727, 252] width 311 height 297
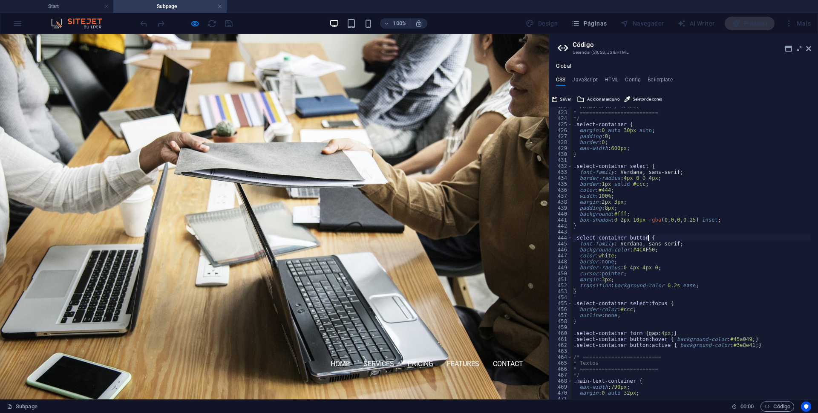
click at [587, 279] on div "* Formulário / Select * ========================= */ .select-container { margin…" at bounding box center [727, 252] width 311 height 297
paste textarea
click at [619, 200] on div "* Formulário / Select * ========================= */ .select-container { margin…" at bounding box center [727, 252] width 311 height 297
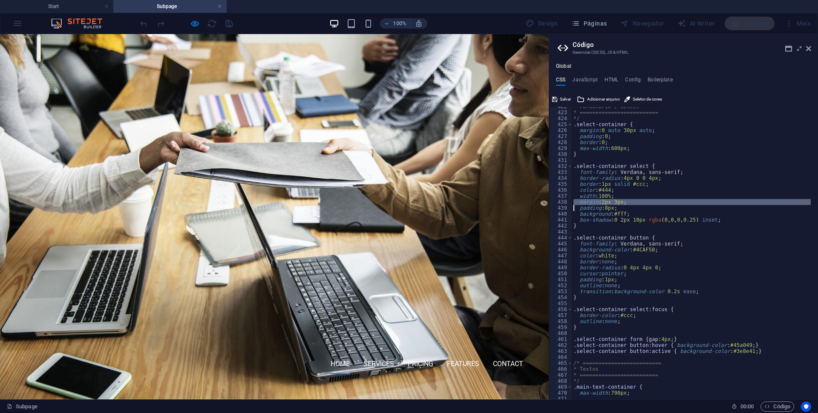
click at [619, 200] on div "* Formulário / Select * ========================= */ .select-container { margin…" at bounding box center [727, 252] width 311 height 297
type textarea "padding: 8px;"
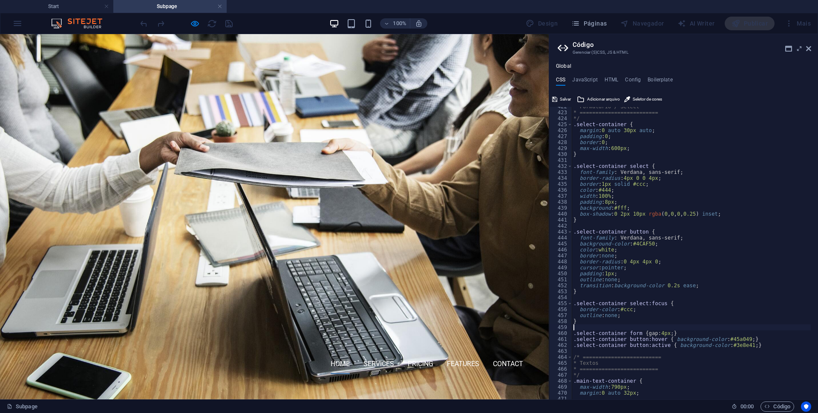
click at [601, 327] on div "* Formulário / Select * ========================= */ .select-container { margin…" at bounding box center [727, 252] width 311 height 297
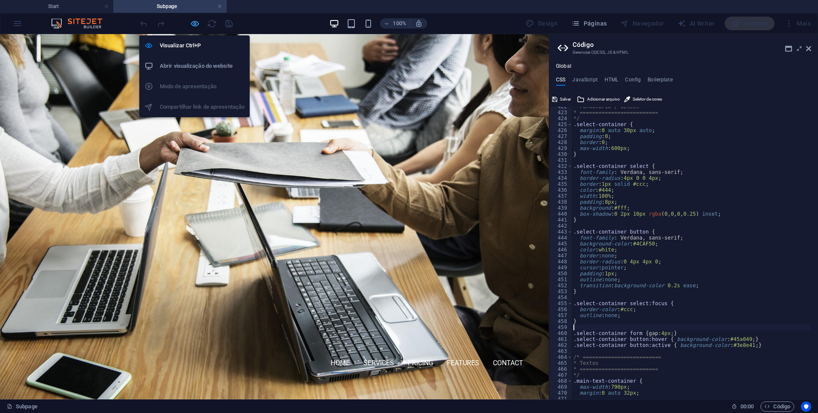
click at [194, 24] on icon "button" at bounding box center [195, 24] width 10 height 10
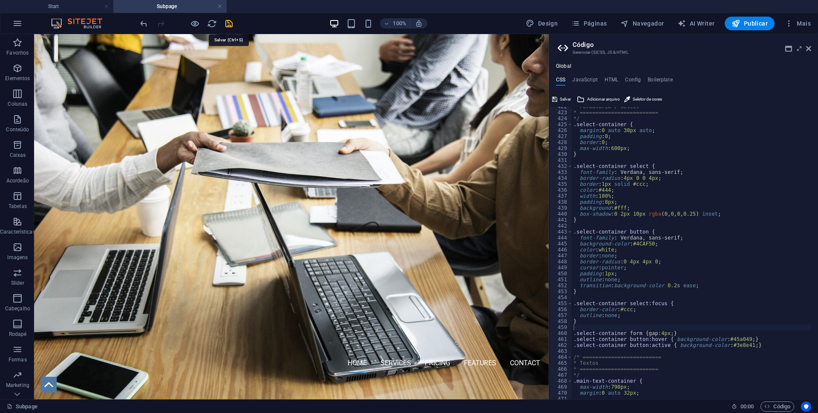
click at [231, 24] on icon "save" at bounding box center [229, 24] width 10 height 10
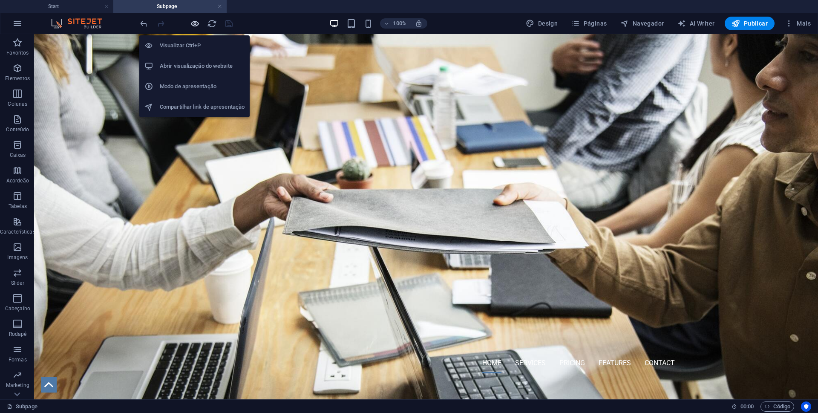
drag, startPoint x: 197, startPoint y: 25, endPoint x: 531, endPoint y: 166, distance: 361.9
click at [197, 25] on icon "button" at bounding box center [195, 24] width 10 height 10
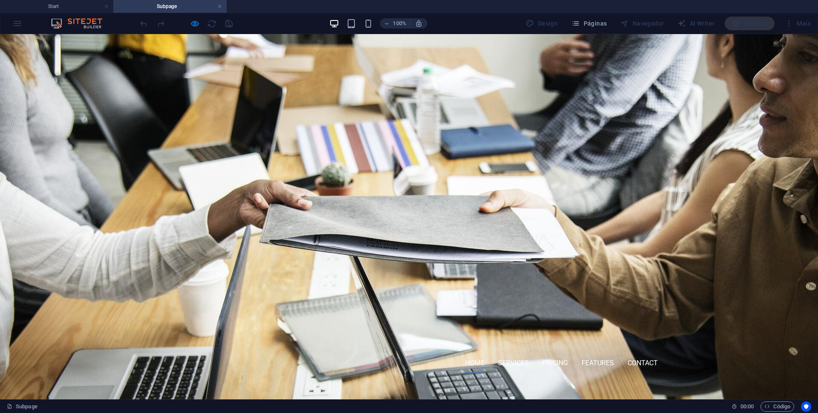
click at [778, 406] on span "Código" at bounding box center [778, 406] width 26 height 10
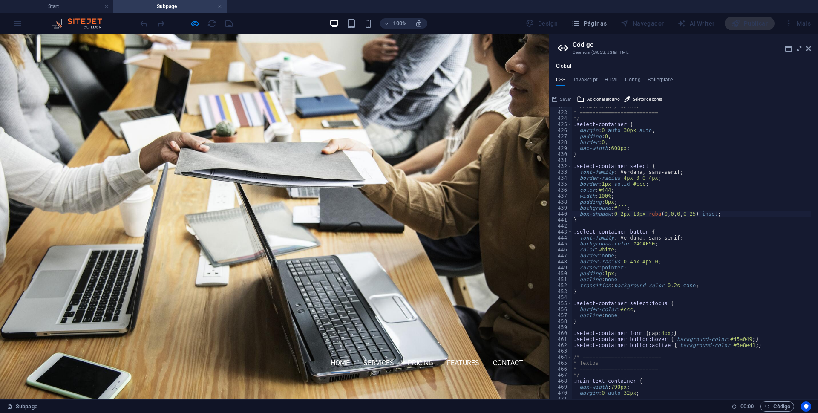
click at [637, 213] on div "* Formulário / Select * ========================= */ .select-container { margin…" at bounding box center [727, 252] width 311 height 297
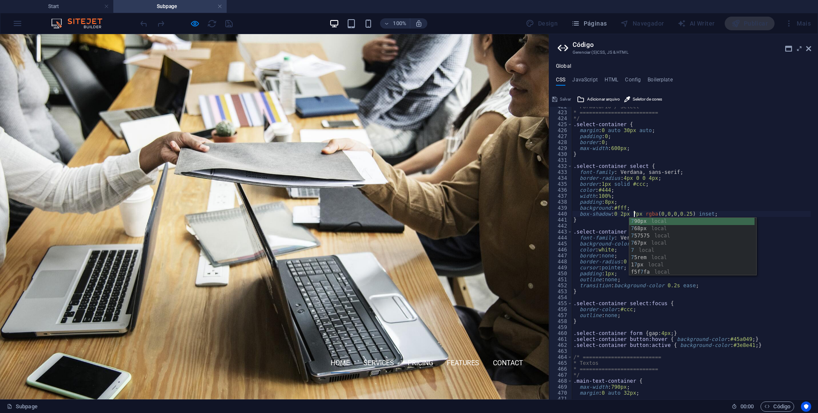
scroll to position [2515, 0]
click at [610, 232] on div "* Formulário / Select * ========================= */ .select-container { margin…" at bounding box center [727, 252] width 311 height 297
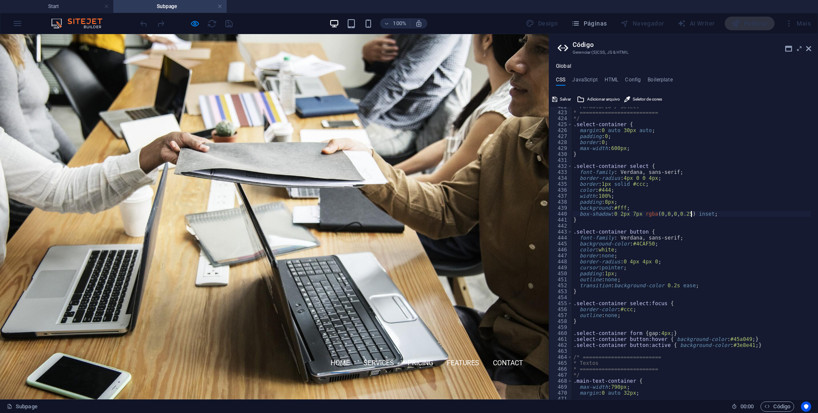
click at [692, 214] on div "* Formulário / Select * ========================= */ .select-container { margin…" at bounding box center [727, 252] width 311 height 297
type textarea "box-shadow: 0 2px 7px rgba(0, 0, 0, 0.35) inset;"
click at [584, 224] on div "* Formulário / Select * ========================= */ .select-container { margin…" at bounding box center [727, 252] width 311 height 297
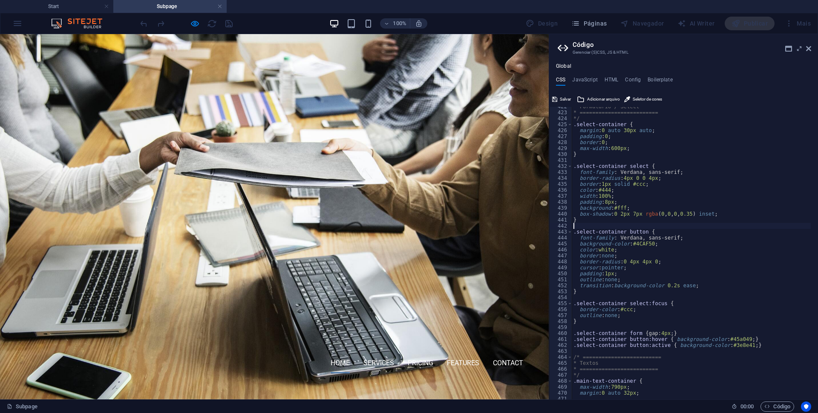
scroll to position [0, 0]
click at [632, 279] on div "* Formulário / Select * ========================= */ .select-container { margin…" at bounding box center [727, 252] width 311 height 297
click at [658, 231] on div "* Formulário / Select * ========================= */ .select-container { margin…" at bounding box center [727, 252] width 311 height 297
click at [641, 127] on div "* Formulário / Select * ========================= */ .select-container { margin…" at bounding box center [727, 252] width 311 height 297
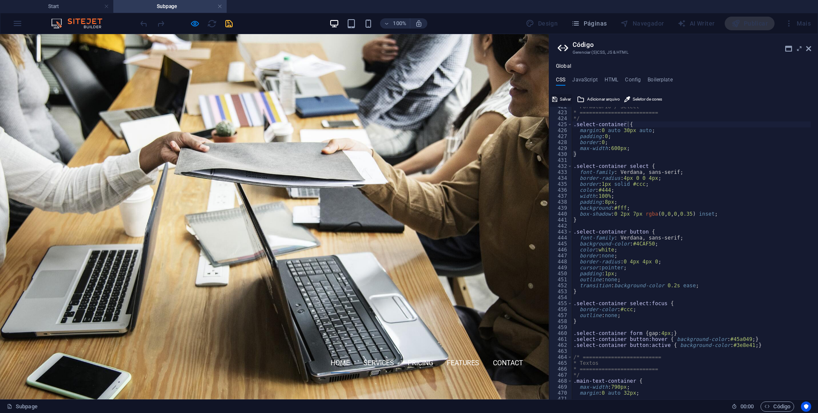
click at [562, 98] on span "Salvar" at bounding box center [565, 99] width 11 height 10
click at [622, 213] on div "* Formulário / Select * ========================= */ .select-container { margin…" at bounding box center [727, 252] width 311 height 297
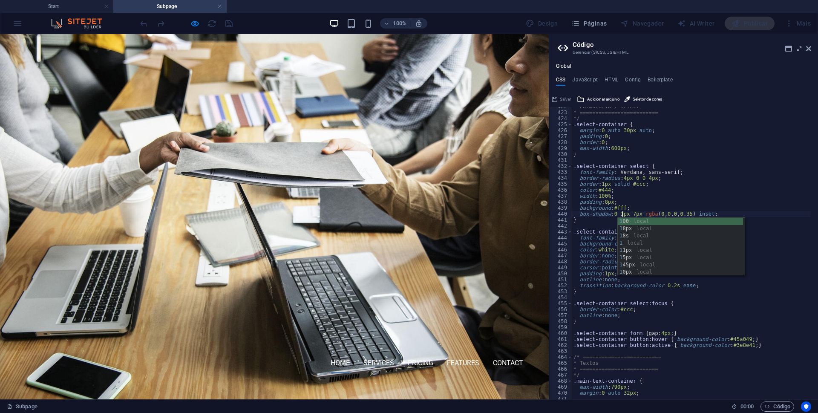
scroll to position [0, 4]
click at [627, 319] on div "* Formulário / Select * ========================= */ .select-container { margin…" at bounding box center [727, 252] width 311 height 297
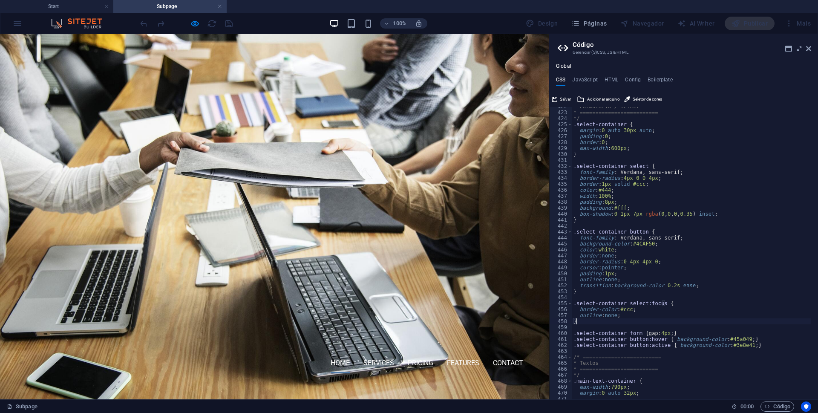
scroll to position [0, 0]
click at [691, 213] on div "* Formulário / Select * ========================= */ .select-container { margin…" at bounding box center [727, 252] width 311 height 297
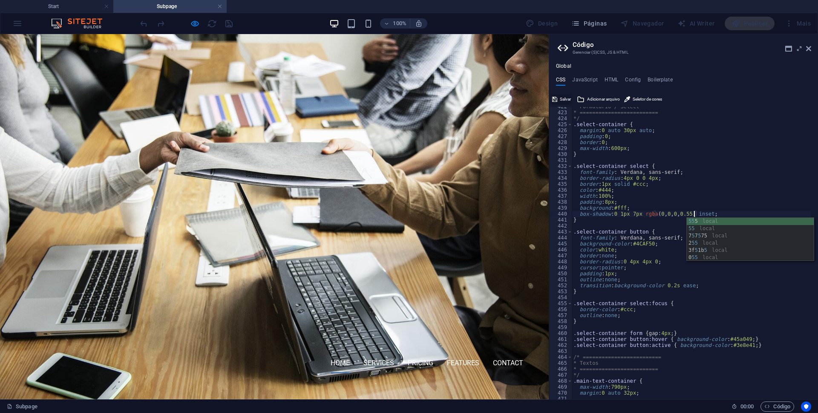
click at [561, 100] on span "Salvar" at bounding box center [565, 99] width 11 height 10
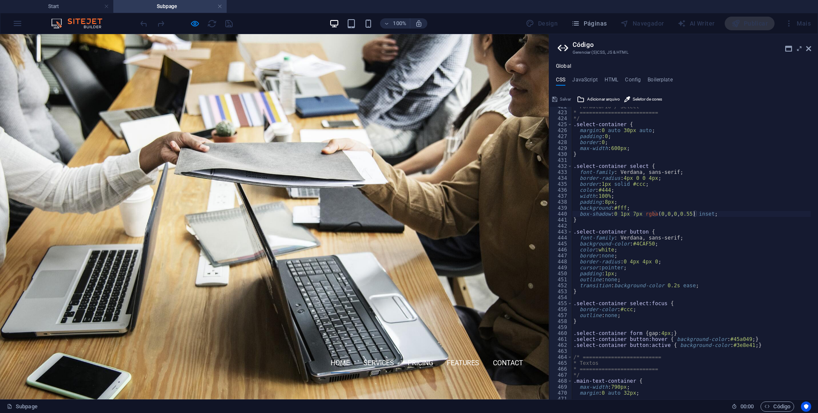
drag, startPoint x: 667, startPoint y: 167, endPoint x: 737, endPoint y: 185, distance: 72.6
click at [667, 167] on div "* Formulário / Select * ========================= */ .select-container { margin…" at bounding box center [727, 252] width 311 height 297
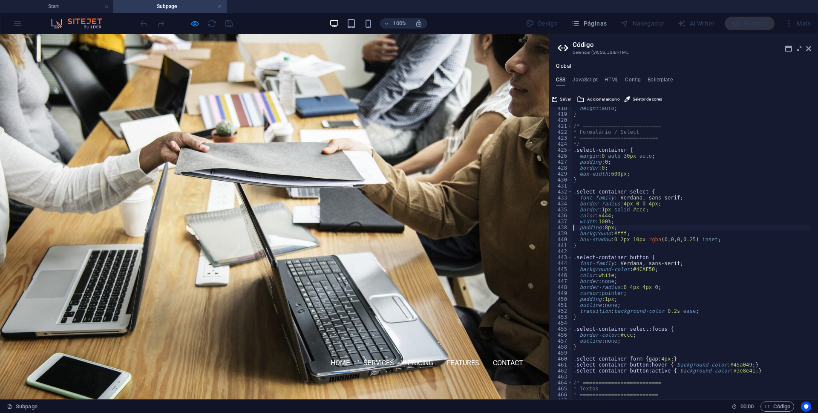
scroll to position [0, 3]
click at [623, 238] on div "height : auto ; } /* ========================= * Formulário / Select * ========…" at bounding box center [727, 253] width 311 height 297
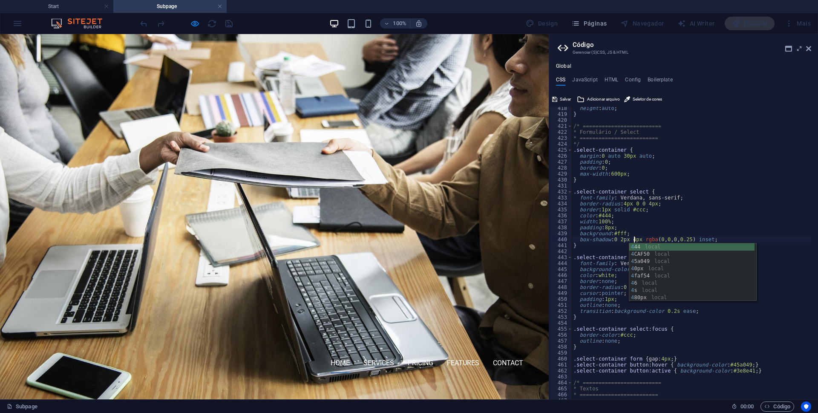
click at [621, 238] on div "height : auto ; } /* ========================= * Formulário / Select * ========…" at bounding box center [727, 253] width 311 height 297
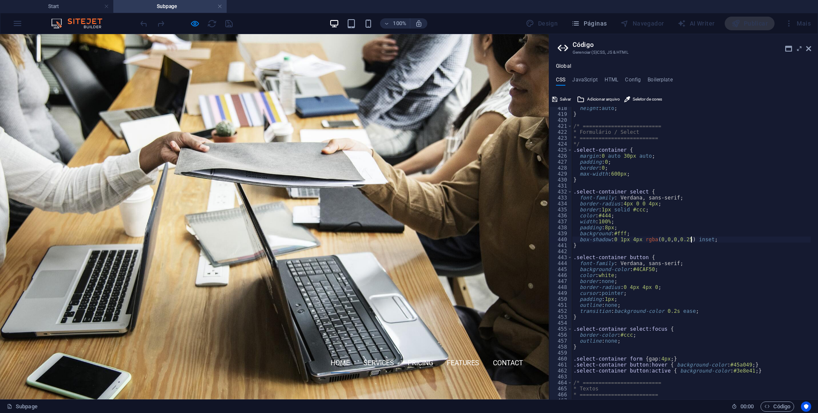
click at [692, 239] on div "height : auto ; } /* ========================= * Formulário / Select * ========…" at bounding box center [727, 253] width 311 height 297
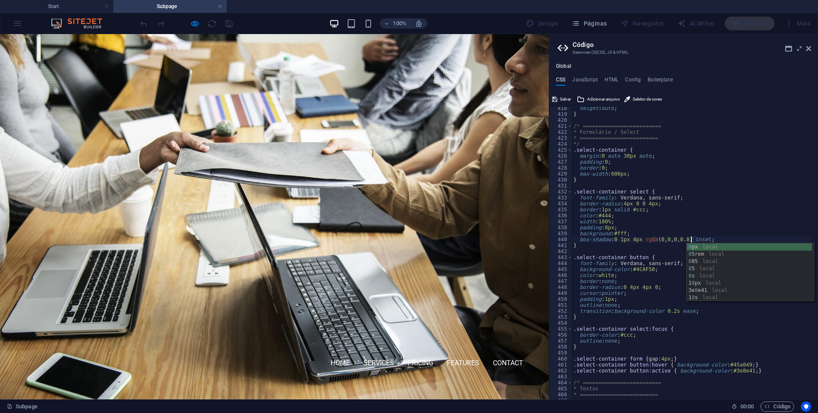
scroll to position [0, 9]
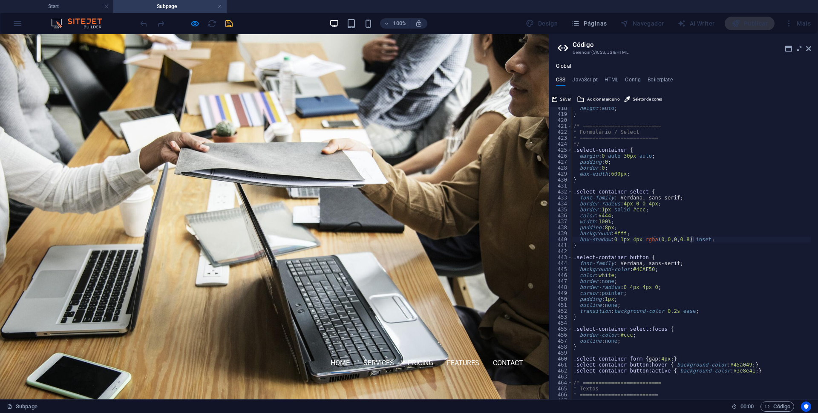
click at [565, 98] on span "Salvar" at bounding box center [565, 99] width 11 height 10
drag, startPoint x: 419, startPoint y: 242, endPoint x: 398, endPoint y: 204, distance: 43.9
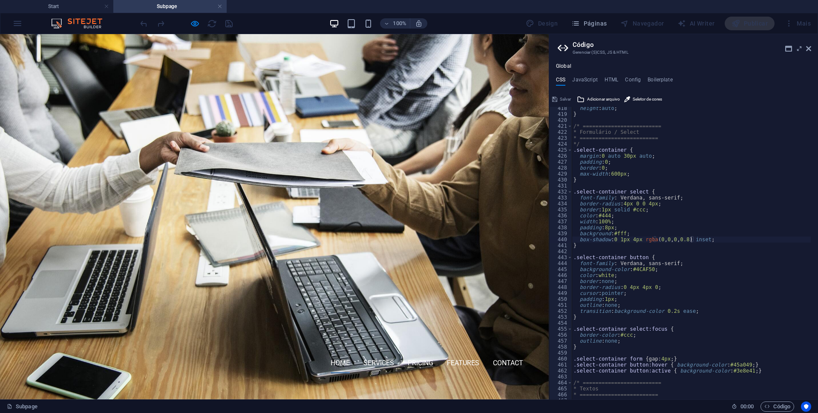
click at [652, 209] on div "height : auto ; } /* ========================= * Formulário / Select * ========…" at bounding box center [727, 253] width 311 height 297
click at [691, 239] on div "height : auto ; } /* ========================= * Formulário / Select * ========…" at bounding box center [727, 253] width 311 height 297
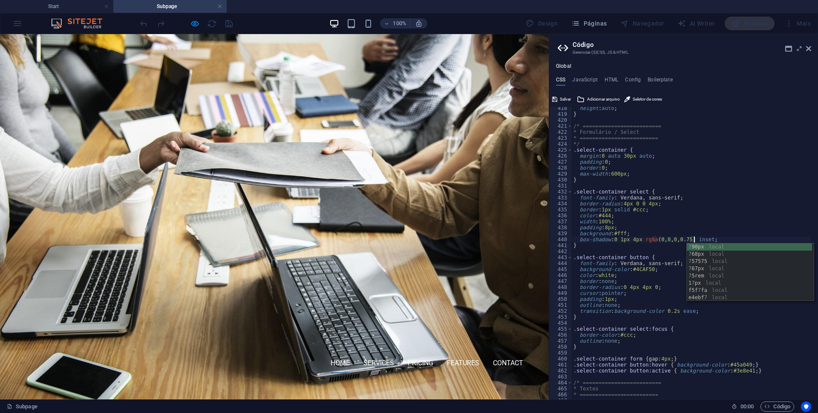
scroll to position [0, 10]
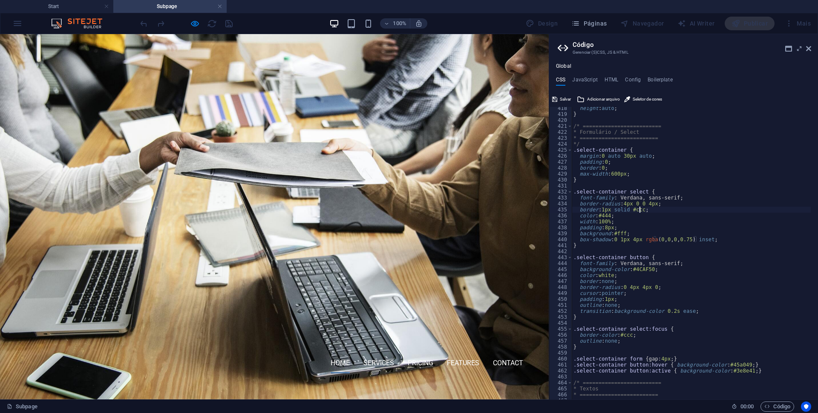
click at [640, 210] on div "height : auto ; } /* ========================= * Formulário / Select * ========…" at bounding box center [727, 253] width 311 height 297
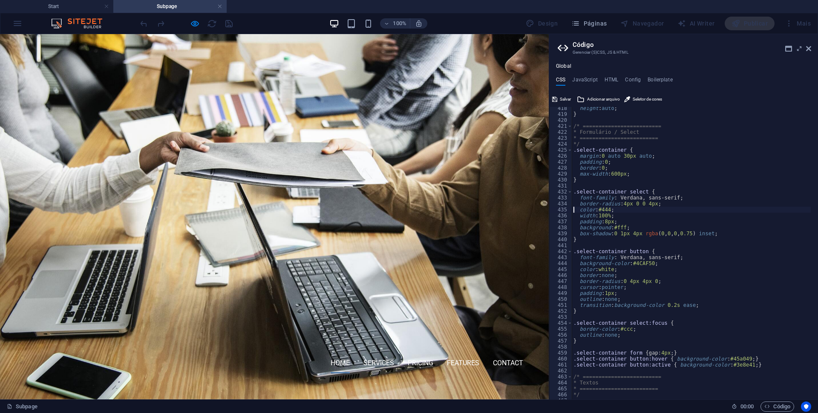
scroll to position [0, 3]
click at [564, 98] on span "Salvar" at bounding box center [565, 99] width 11 height 10
click at [656, 193] on div "height : auto ; } /* ========================= * Formulário / Select * ========…" at bounding box center [727, 253] width 311 height 297
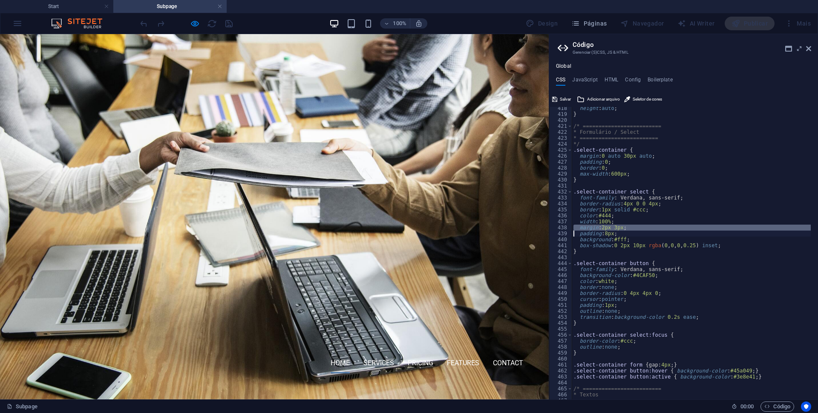
type textarea "padding: 8px;"
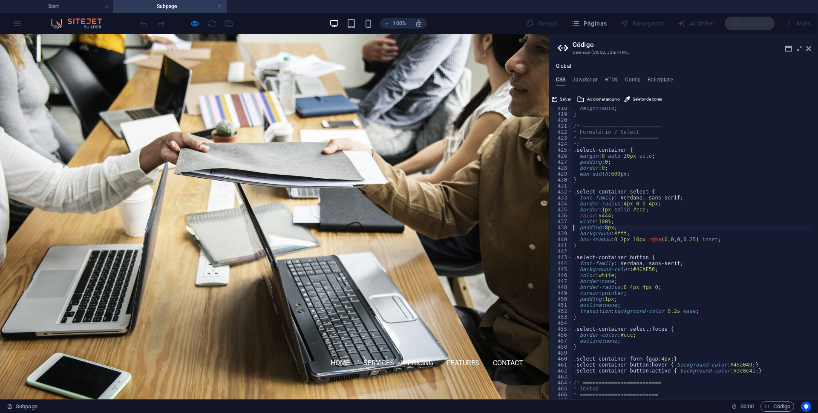
click at [683, 254] on div "height : auto ; } /* ========================= * Formulário / Select * ========…" at bounding box center [727, 253] width 311 height 297
click at [651, 239] on div "height : auto ; } /* ========================= * Formulário / Select * ========…" at bounding box center [727, 253] width 311 height 297
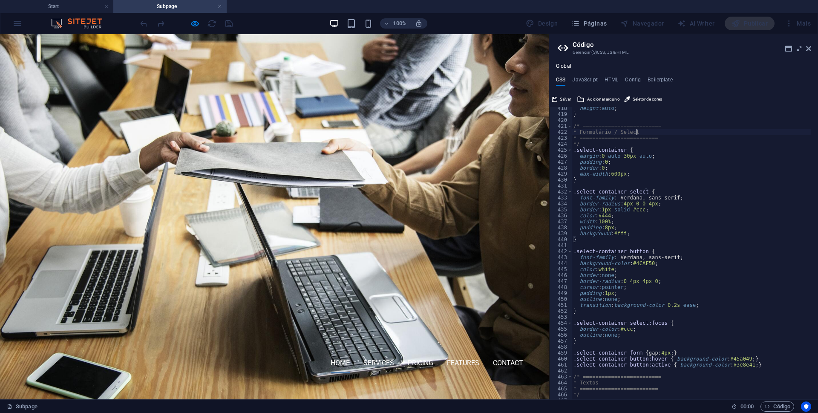
click at [674, 132] on div "height : auto ; } /* ========================= * Formulário / Select * ========…" at bounding box center [727, 253] width 311 height 297
click at [565, 101] on span "Salvar" at bounding box center [565, 99] width 11 height 10
click at [658, 192] on div "height : auto ; } /* ========================= * Formulário / Select * ========…" at bounding box center [727, 253] width 311 height 297
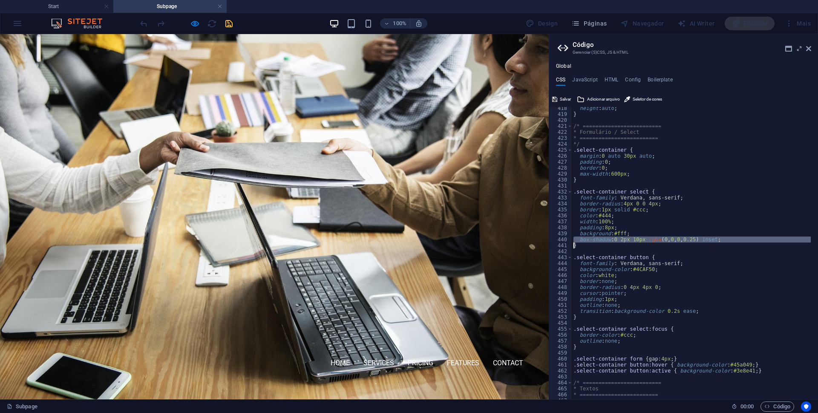
drag, startPoint x: 740, startPoint y: 239, endPoint x: 745, endPoint y: 240, distance: 5.4
click at [740, 239] on div "height : auto ; } /* ========================= * Formulário / Select * ========…" at bounding box center [691, 253] width 239 height 292
drag, startPoint x: 696, startPoint y: 239, endPoint x: 719, endPoint y: 267, distance: 36.3
click at [697, 239] on div "height : auto ; } /* ========================= * Formulário / Select * ========…" at bounding box center [727, 253] width 311 height 297
click at [730, 239] on div "height : auto ; } /* ========================= * Formulário / Select * ========…" at bounding box center [727, 253] width 311 height 297
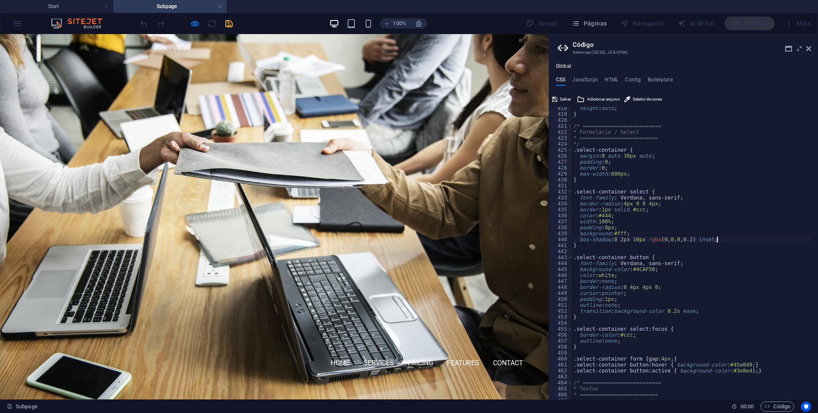
click at [623, 237] on div "height : auto ; } /* ========================= * Formulário / Select * ========…" at bounding box center [727, 253] width 311 height 297
click at [725, 240] on div "height : auto ; } /* ========================= * Formulário / Select * ========…" at bounding box center [727, 253] width 311 height 297
click at [590, 239] on div "height : auto ; } /* ========================= * Formulário / Select * ========…" at bounding box center [727, 253] width 311 height 297
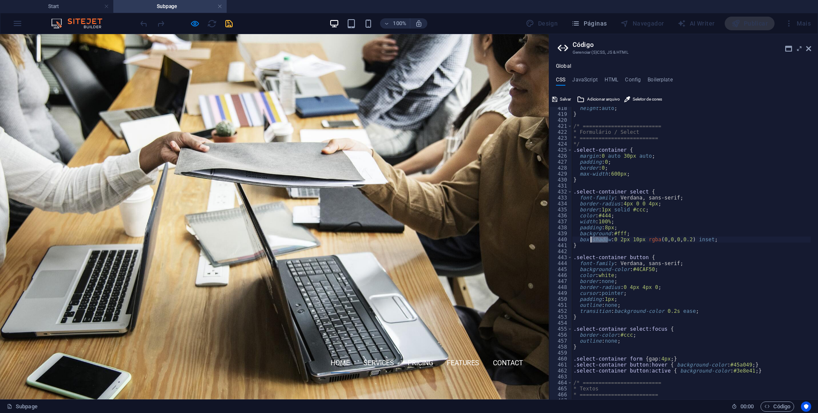
click at [590, 239] on div "height : auto ; } /* ========================= * Formulário / Select * ========…" at bounding box center [727, 253] width 311 height 297
click at [693, 192] on div "height : auto ; } /* ========================= * Formulário / Select * ========…" at bounding box center [727, 253] width 311 height 297
click at [584, 239] on div "height : auto ; } /* ========================= * Formulário / Select * ========…" at bounding box center [727, 253] width 311 height 297
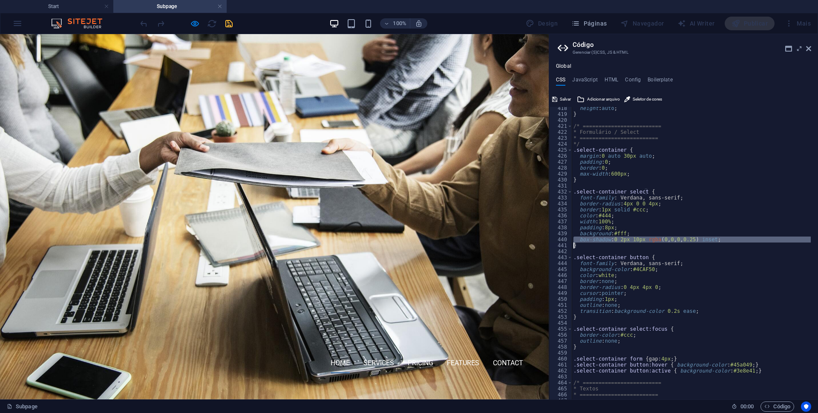
paste textarea
click at [632, 148] on div "height : auto ; } /* ========================= * Formulário / Select * ========…" at bounding box center [727, 253] width 311 height 297
click at [638, 190] on div "height : auto ; } /* ========================= * Formulário / Select * ========…" at bounding box center [727, 253] width 311 height 297
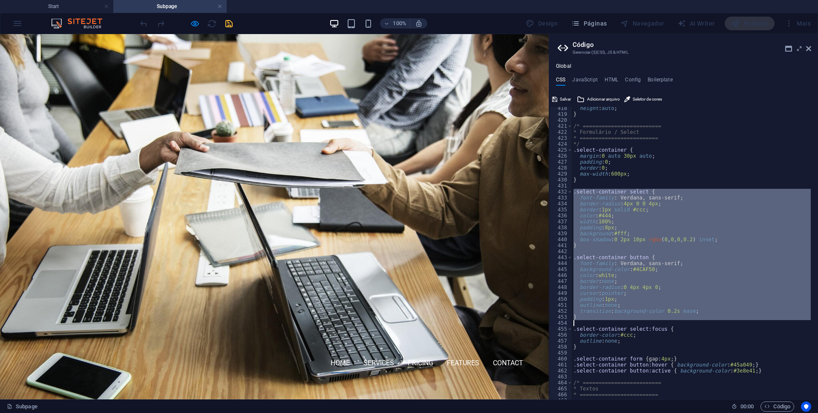
drag, startPoint x: 638, startPoint y: 190, endPoint x: 581, endPoint y: 319, distance: 140.8
click at [581, 319] on div "height : auto ; } /* ========================= * Formulário / Select * ========…" at bounding box center [727, 253] width 311 height 297
type textarea "}"
click at [597, 121] on div "height : auto ; } /* ========================= * Formulário / Select * ========…" at bounding box center [727, 253] width 311 height 297
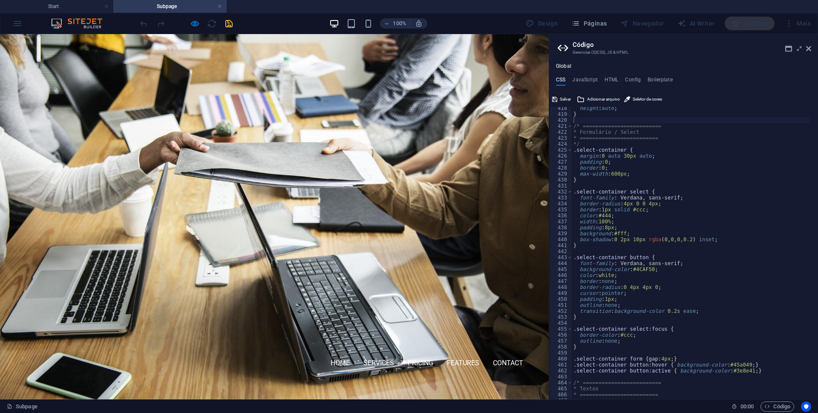
click at [636, 192] on div "height : auto ; } /* ========================= * Formulário / Select * ========…" at bounding box center [727, 253] width 311 height 297
click at [655, 192] on div "height : auto ; } /* ========================= * Formulário / Select * ========…" at bounding box center [727, 253] width 311 height 297
click at [634, 192] on div "height : auto ; } /* ========================= * Formulário / Select * ========…" at bounding box center [727, 253] width 311 height 297
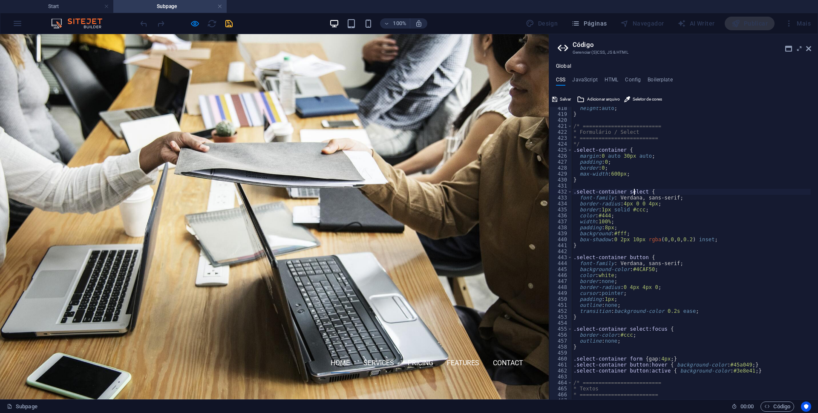
click at [634, 192] on div "height : auto ; } /* ========================= * Formulário / Select * ========…" at bounding box center [727, 253] width 311 height 297
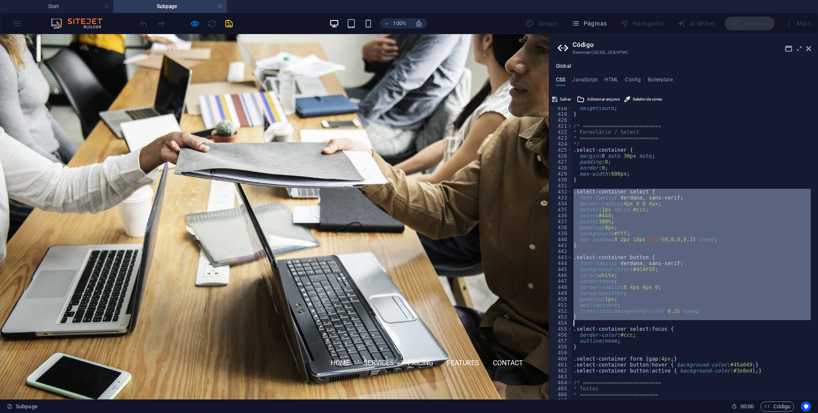
drag, startPoint x: 634, startPoint y: 192, endPoint x: 590, endPoint y: 317, distance: 132.2
click at [590, 317] on div "height : auto ; } /* ========================= * Formulário / Select * ========…" at bounding box center [727, 253] width 311 height 297
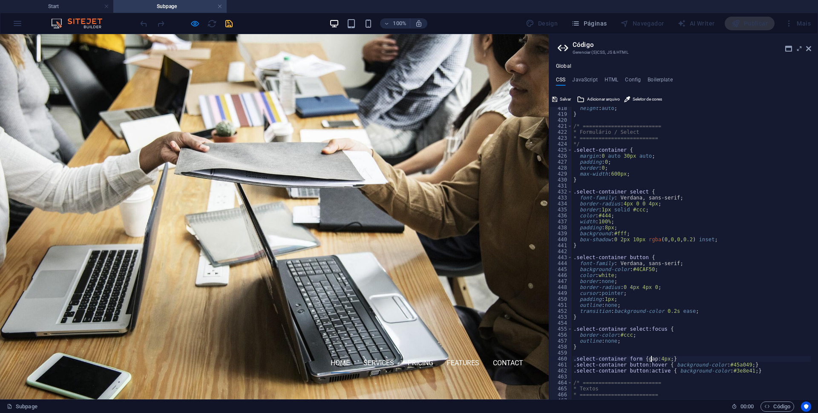
click at [650, 359] on div "height : auto ; } /* ========================= * Formulário / Select * ========…" at bounding box center [727, 253] width 311 height 297
click at [693, 359] on div "height : auto ; } /* ========================= * Formulário / Select * ========…" at bounding box center [691, 253] width 239 height 292
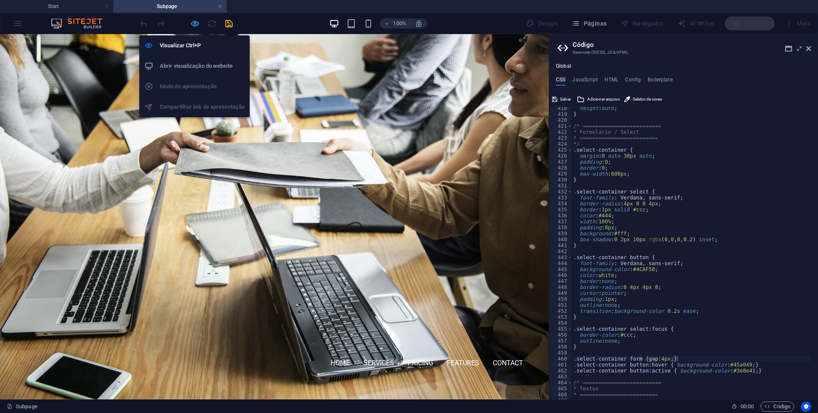
drag, startPoint x: 195, startPoint y: 23, endPoint x: 320, endPoint y: 150, distance: 178.7
click at [195, 23] on icon "button" at bounding box center [195, 24] width 10 height 10
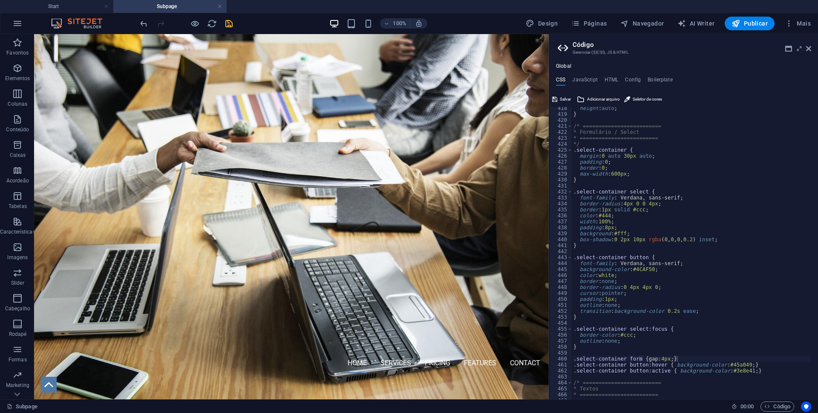
click at [729, 286] on div "height : auto ; } /* ========================= * Formulário / Select * ========…" at bounding box center [727, 253] width 311 height 297
click at [638, 149] on div "height : auto ; } /* ========================= * Formulário / Select * ========…" at bounding box center [727, 253] width 311 height 297
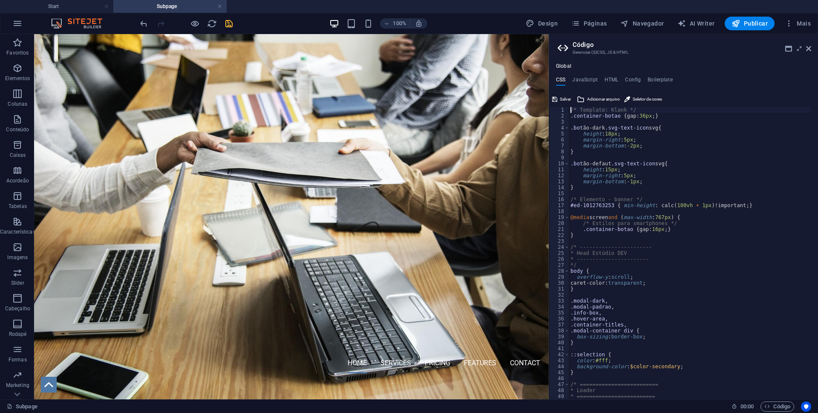
click at [616, 108] on div "/* Template: Klank */ .container-botao { gap: 36px ; } .bot ão-dark .svg-text-i…" at bounding box center [724, 255] width 311 height 297
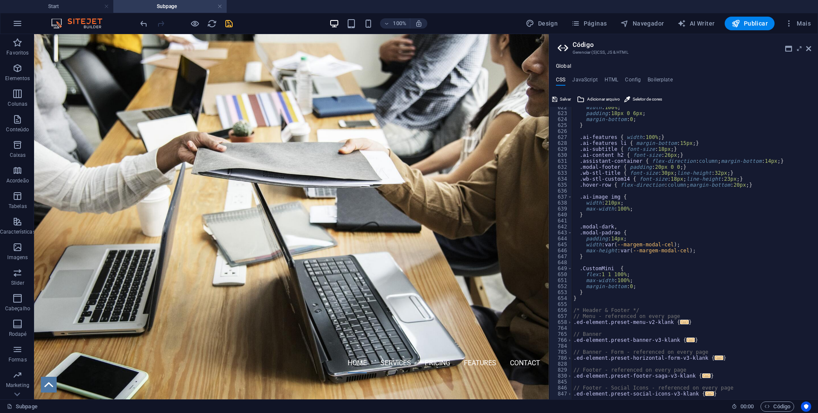
scroll to position [3708, 0]
click at [585, 304] on div "width : 100% ; padding : 18px 0 6px ; margin-bottom : 0 ; } .ai-features { widt…" at bounding box center [727, 252] width 311 height 297
type textarea "}"
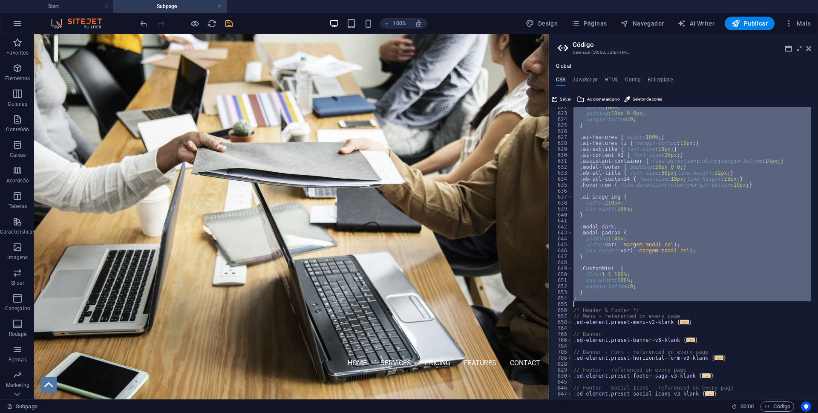
paste textarea
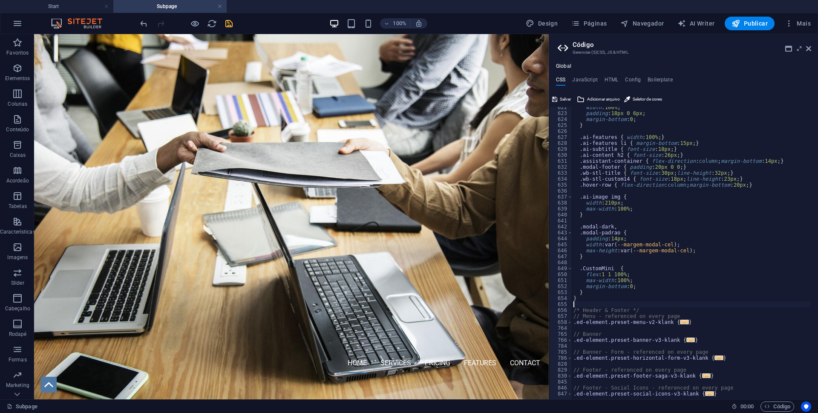
click at [652, 305] on div "width : 100% ; padding : 18px 0 6px ; margin-bottom : 0 ; } .ai-features { widt…" at bounding box center [727, 252] width 311 height 297
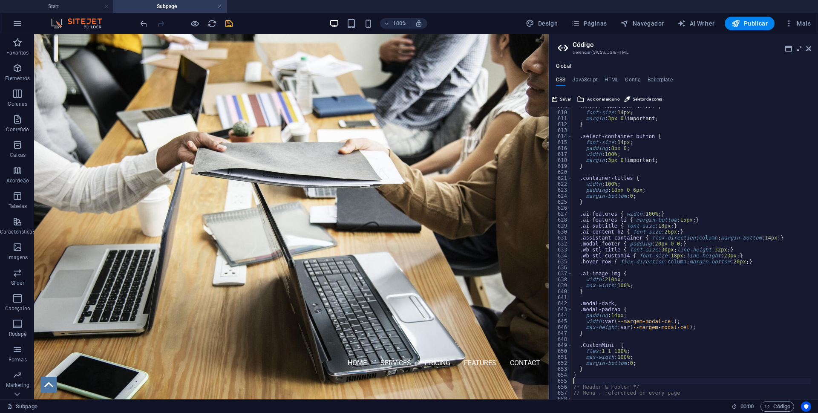
scroll to position [3631, 0]
click at [566, 100] on span "Salvar" at bounding box center [565, 99] width 11 height 10
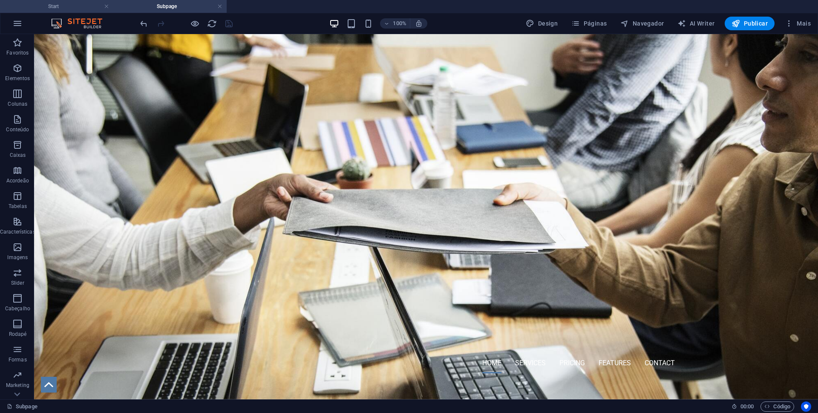
click at [64, 6] on h4 "Start" at bounding box center [56, 6] width 113 height 9
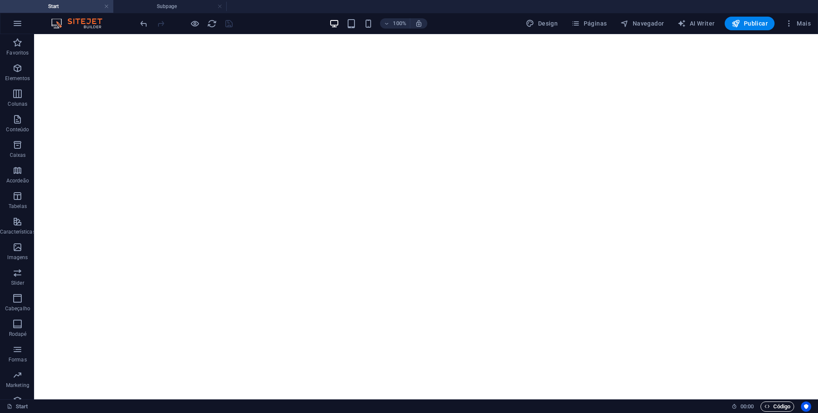
click at [779, 410] on span "Código" at bounding box center [778, 406] width 26 height 10
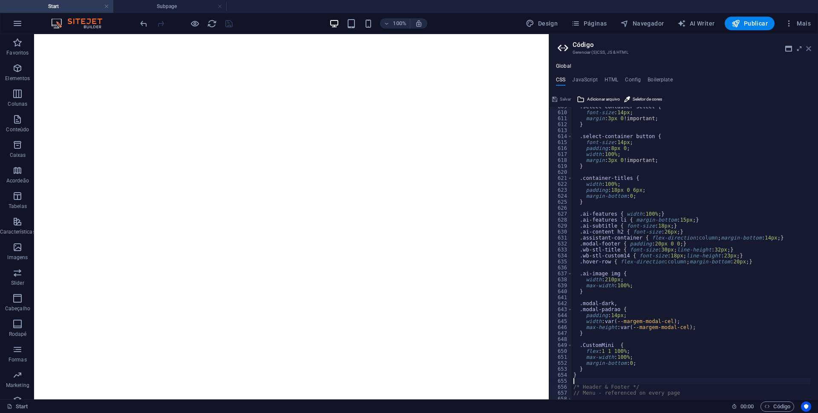
click at [809, 47] on icon at bounding box center [808, 48] width 5 height 7
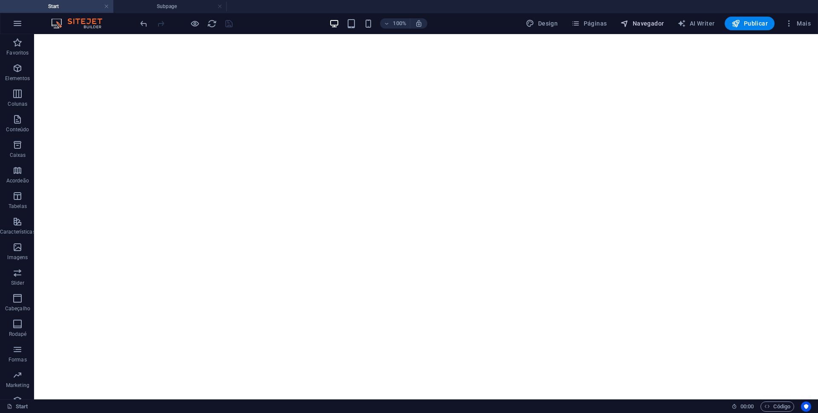
click at [644, 20] on span "Navegador" at bounding box center [641, 23] width 43 height 9
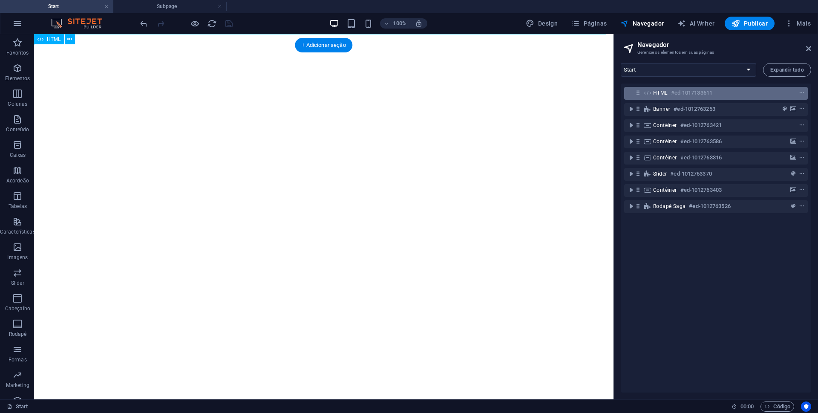
click at [718, 92] on div "HTML #ed-1017133611" at bounding box center [709, 93] width 112 height 10
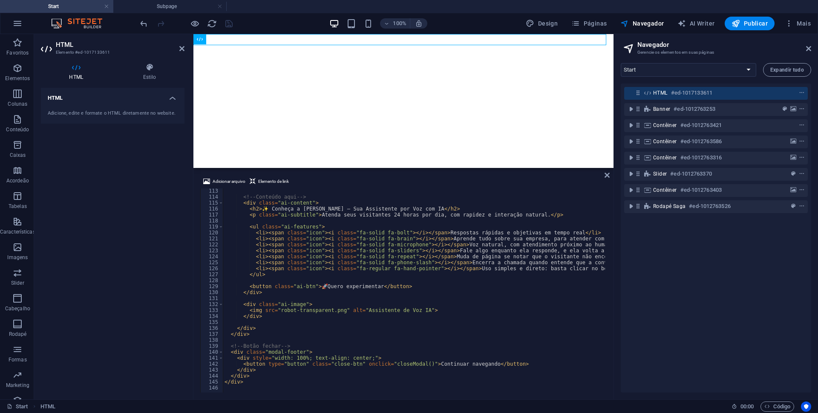
scroll to position [669, 0]
click at [436, 280] on div "<!-- Conteúdo aqui --> < div class = "ai-content" > < h2 > ✨ Conheça a [PERSON_…" at bounding box center [494, 295] width 543 height 214
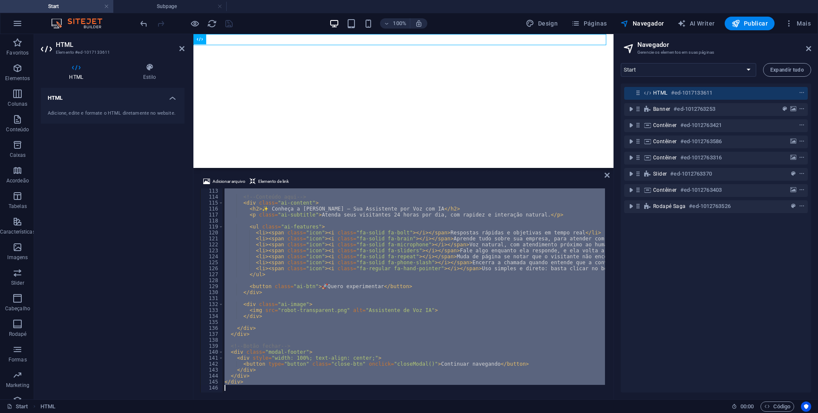
click at [255, 379] on div "<!-- Conteúdo aqui --> < div class = "ai-content" > < h2 > ✨ Conheça a [PERSON_…" at bounding box center [414, 290] width 382 height 204
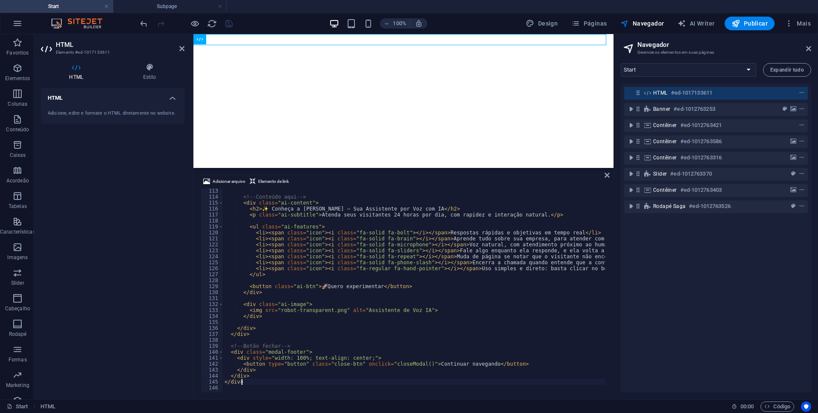
type textarea "</div>"
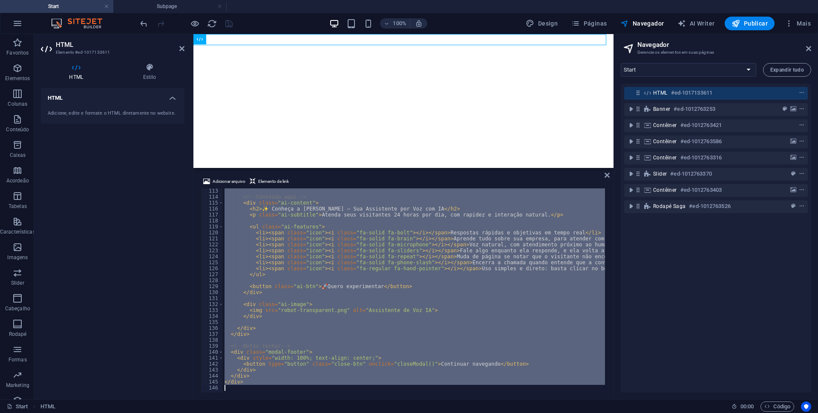
paste textarea
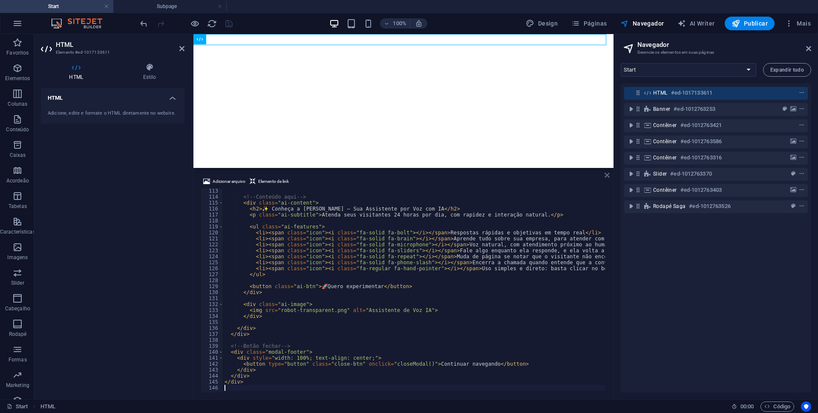
click at [606, 175] on icon at bounding box center [607, 175] width 5 height 7
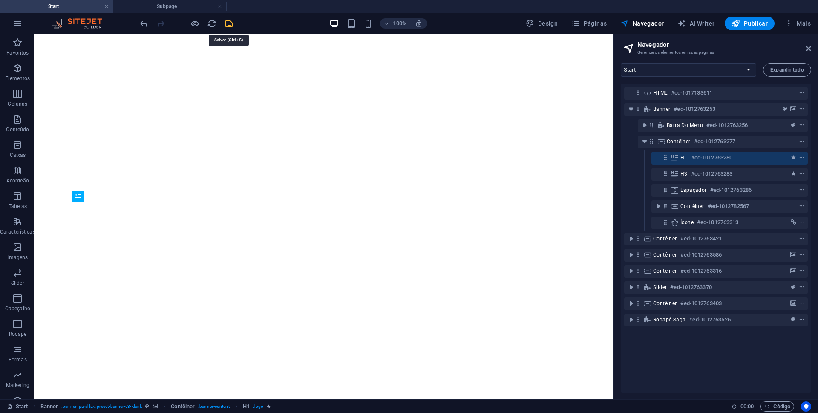
click at [225, 26] on icon "save" at bounding box center [229, 24] width 10 height 10
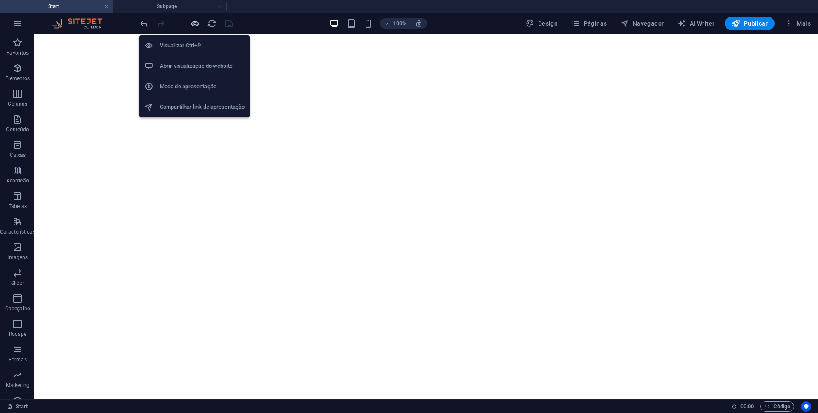
click at [194, 23] on icon "button" at bounding box center [195, 24] width 10 height 10
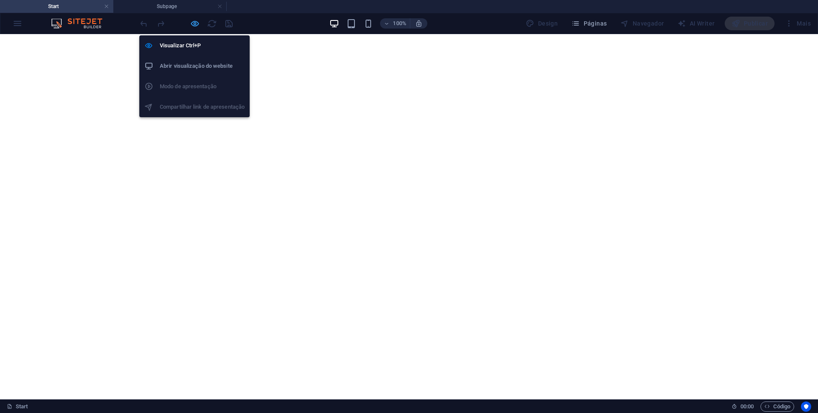
click at [196, 25] on icon "button" at bounding box center [195, 24] width 10 height 10
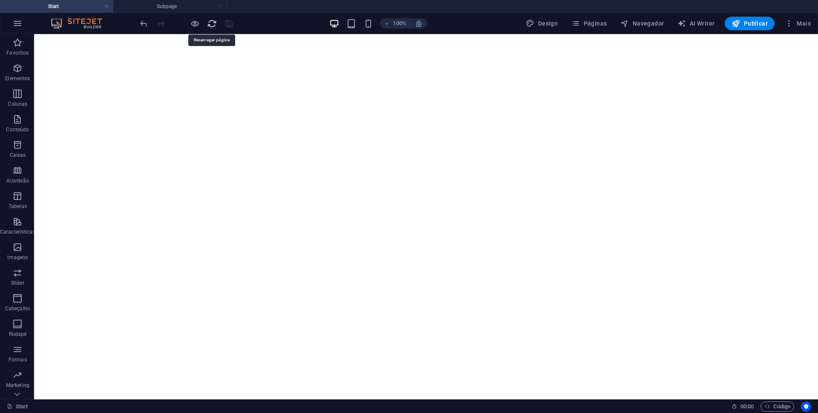
click at [210, 24] on icon "reload" at bounding box center [212, 24] width 10 height 10
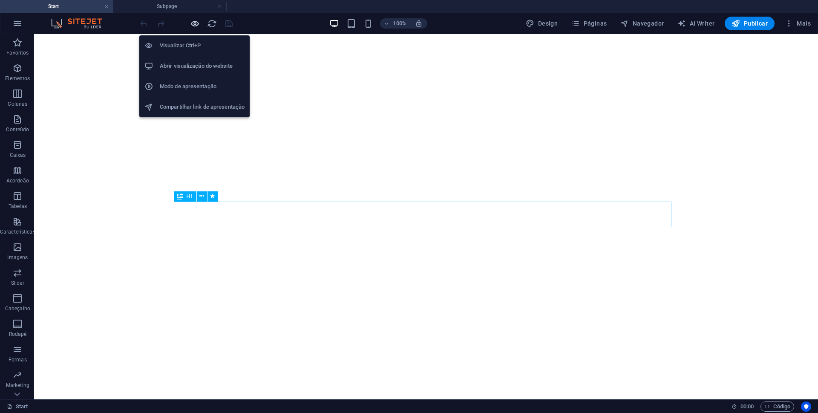
click at [193, 19] on icon "button" at bounding box center [195, 24] width 10 height 10
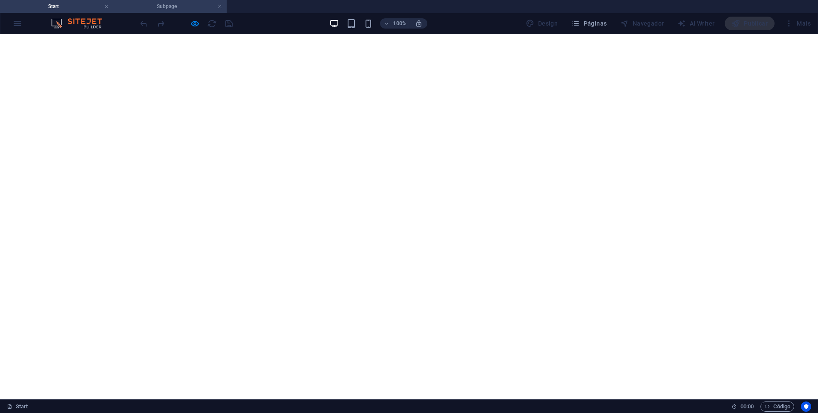
click at [166, 7] on h4 "Subpage" at bounding box center [169, 6] width 113 height 9
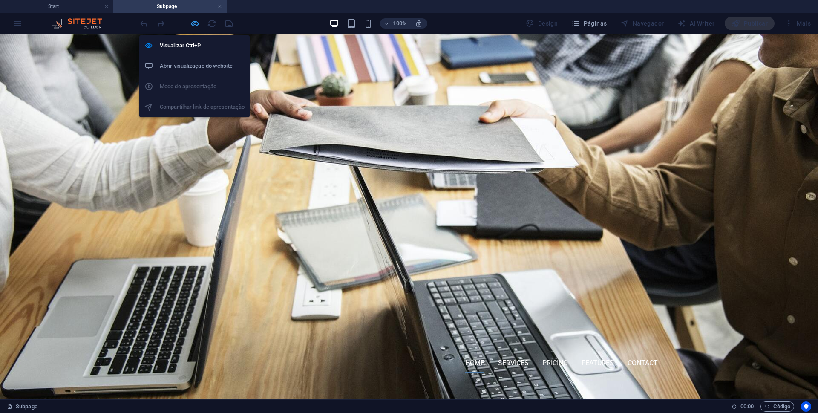
click at [192, 21] on icon "button" at bounding box center [195, 24] width 10 height 10
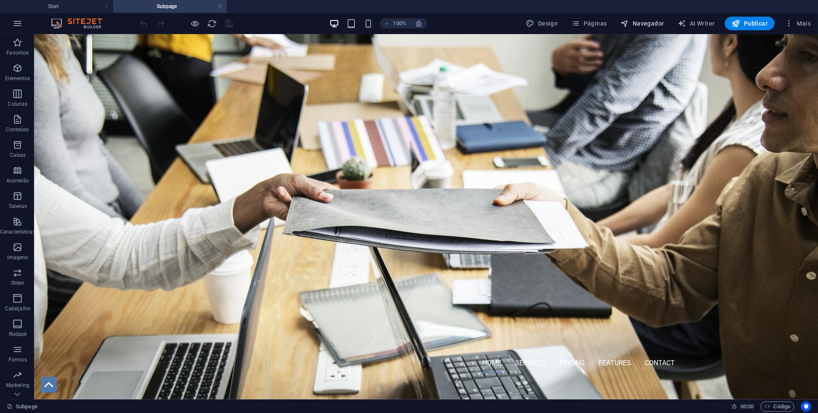
click at [635, 22] on span "Navegador" at bounding box center [641, 23] width 43 height 9
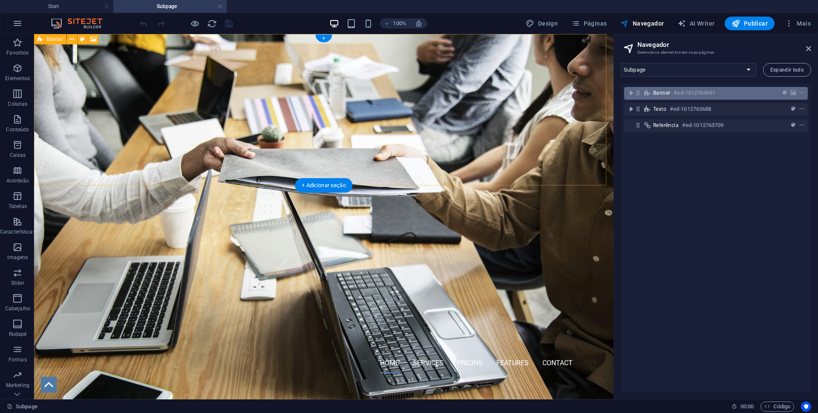
click at [666, 89] on div "Banner #ed-1012763661" at bounding box center [709, 93] width 112 height 10
click at [802, 93] on icon "context-menu" at bounding box center [802, 93] width 6 height 6
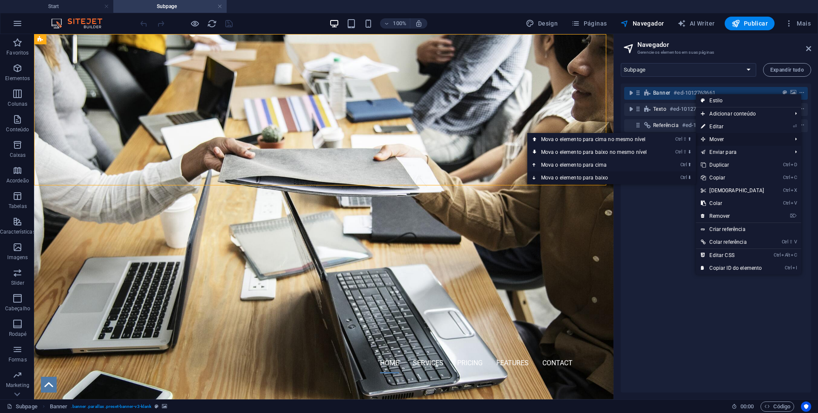
click at [652, 173] on link "Ctrl ⬇ Mova o elemento para baixo" at bounding box center [596, 177] width 137 height 13
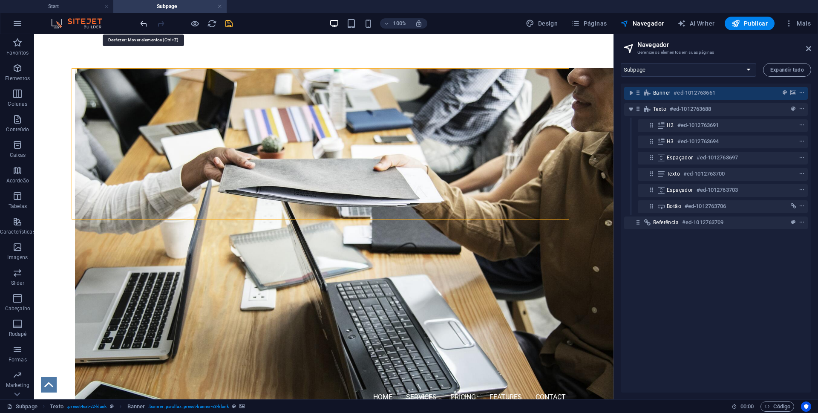
click at [140, 24] on icon "undo" at bounding box center [144, 24] width 10 height 10
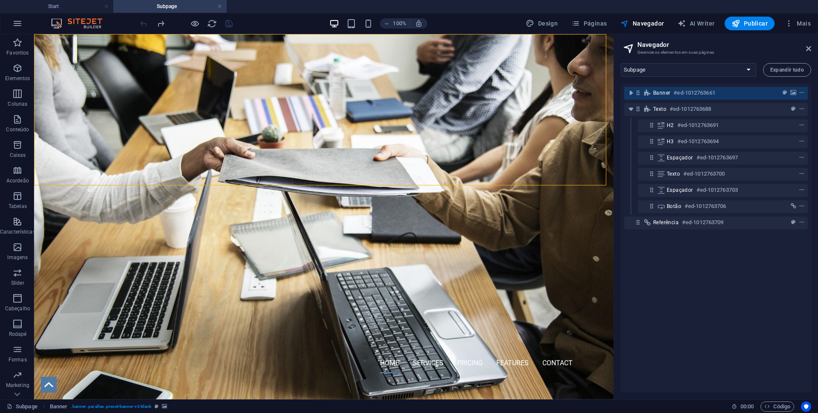
click at [739, 279] on div "Banner #ed-1012763661 Texto #ed-1012763688 H2 #ed-1012763691 H3 #ed-1012763694 …" at bounding box center [716, 238] width 190 height 309
click at [170, 4] on h4 "Subpage" at bounding box center [169, 6] width 113 height 9
click at [138, 9] on h4 "Subpage" at bounding box center [169, 6] width 113 height 9
click at [144, 24] on div at bounding box center [185, 24] width 95 height 14
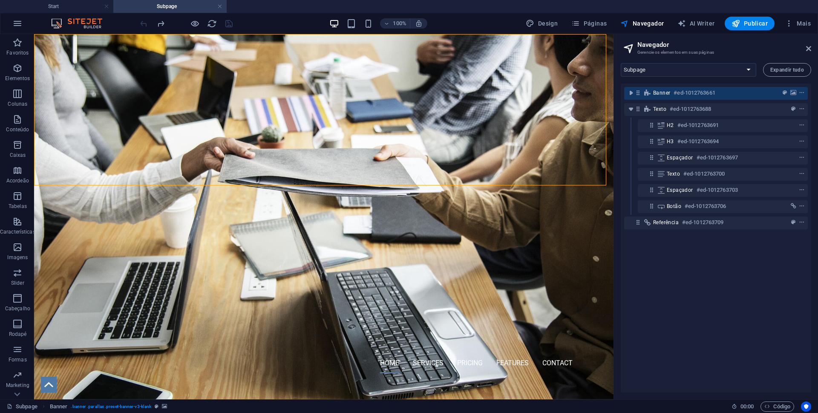
click at [144, 24] on div at bounding box center [185, 24] width 95 height 14
click at [135, 23] on div "100% Design Páginas Navegador AI Writer Publicar Mais" at bounding box center [408, 23] width 817 height 20
click at [142, 24] on div at bounding box center [185, 24] width 95 height 14
click at [144, 23] on div at bounding box center [185, 24] width 95 height 14
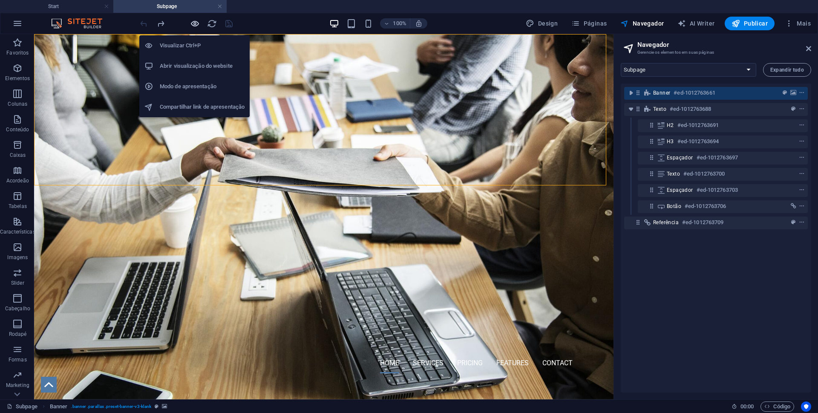
click at [196, 25] on icon "button" at bounding box center [195, 24] width 10 height 10
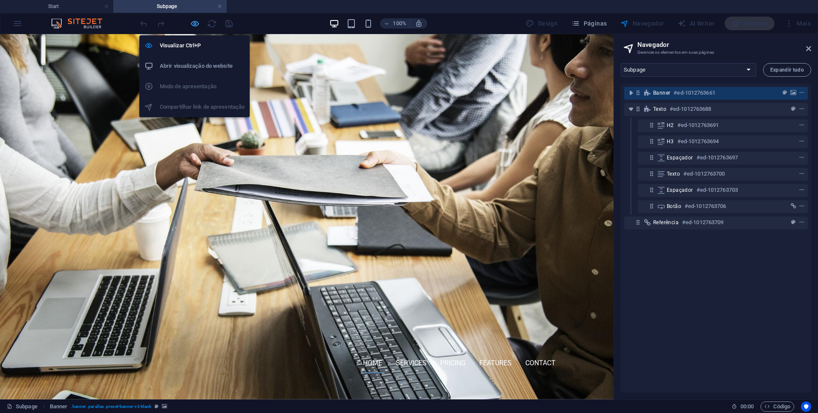
drag, startPoint x: 194, startPoint y: 22, endPoint x: 215, endPoint y: 96, distance: 77.0
click at [194, 22] on icon "button" at bounding box center [195, 24] width 10 height 10
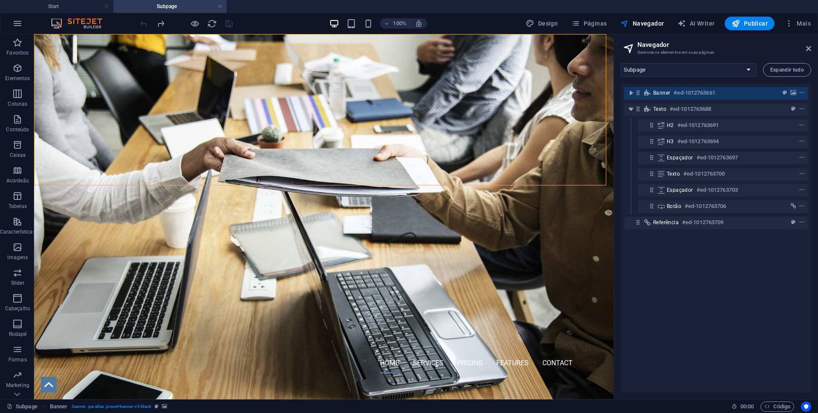
click at [144, 24] on div at bounding box center [185, 24] width 95 height 14
click at [87, 5] on h4 "Start" at bounding box center [56, 6] width 113 height 9
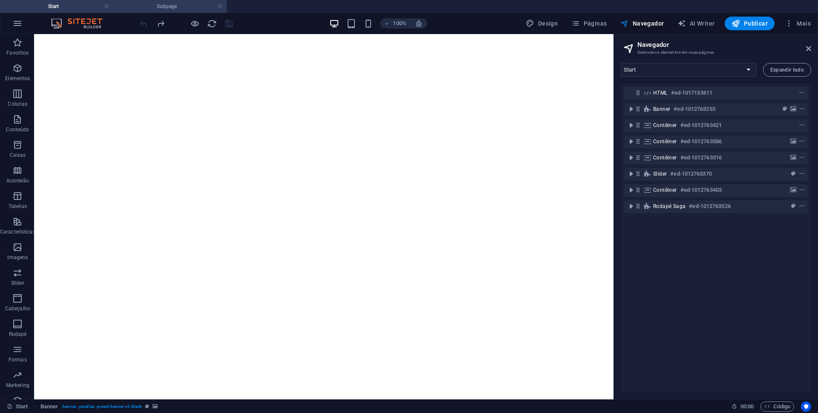
click at [188, 6] on h4 "Subpage" at bounding box center [169, 6] width 113 height 9
select select "18223068-en"
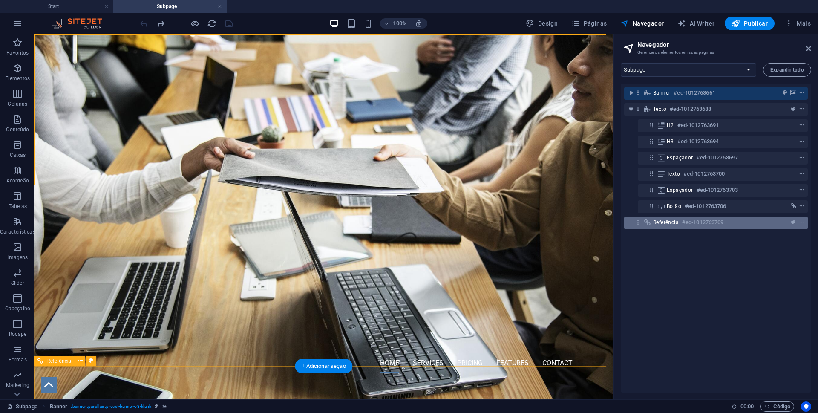
click at [662, 225] on span "Referência" at bounding box center [666, 222] width 26 height 7
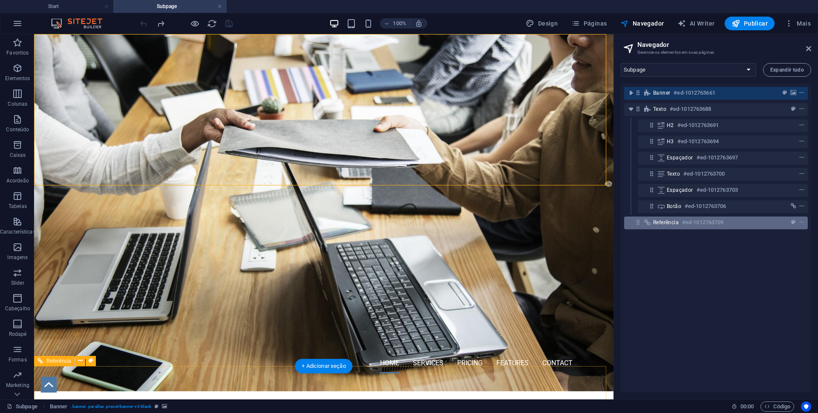
scroll to position [96, 0]
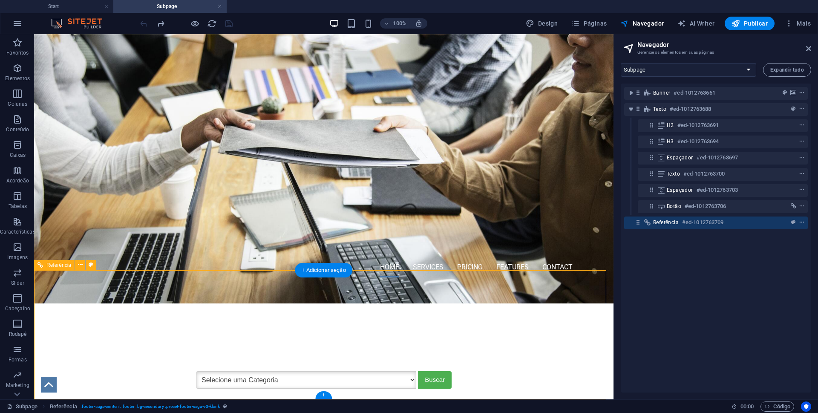
click at [802, 221] on icon "context-menu" at bounding box center [802, 222] width 6 height 6
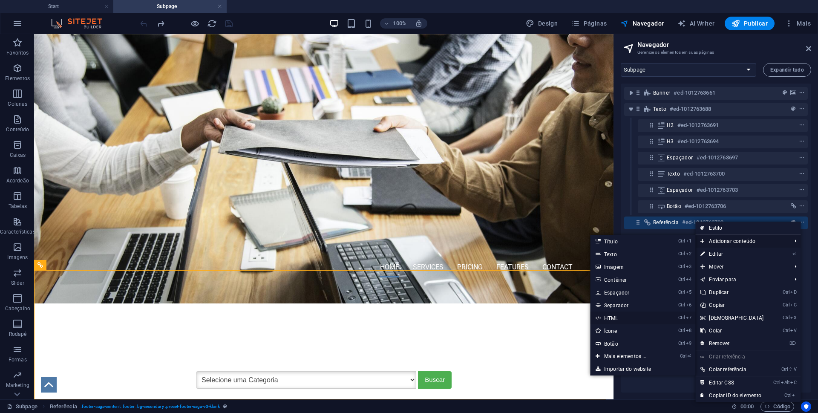
click at [621, 318] on link "Ctrl 7 HTML" at bounding box center [627, 318] width 73 height 13
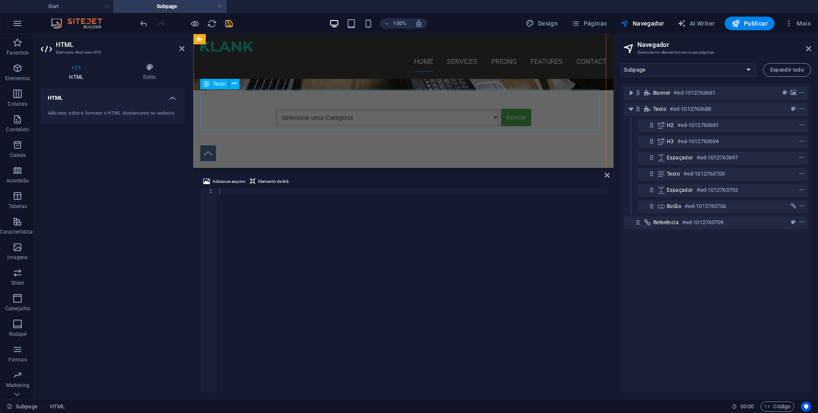
scroll to position [324, 0]
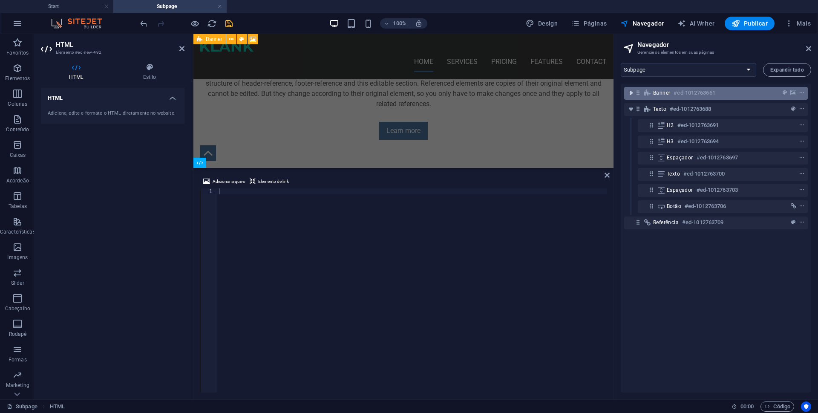
click at [631, 92] on icon "toggle-expand" at bounding box center [631, 93] width 9 height 9
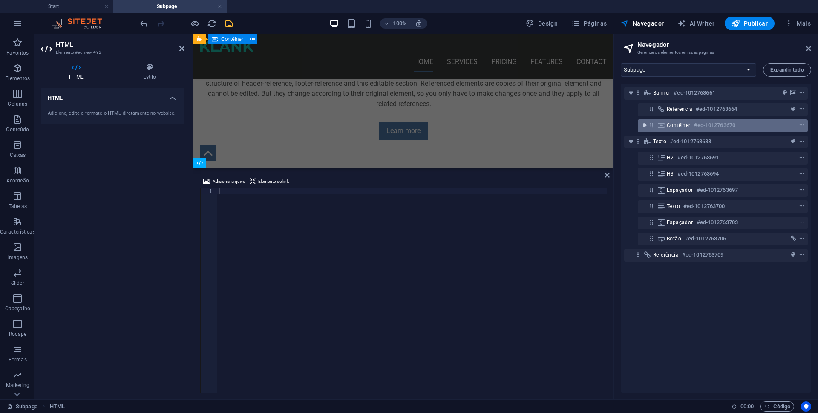
click at [643, 127] on icon "toggle-expand" at bounding box center [645, 125] width 9 height 9
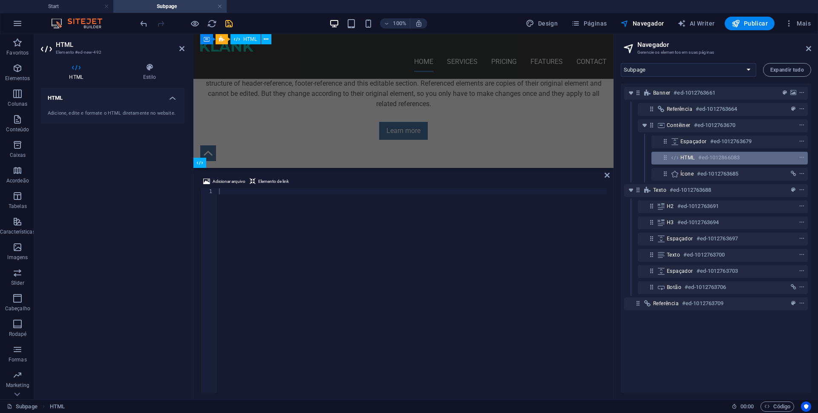
click at [757, 154] on div "HTML #ed-1012866083" at bounding box center [723, 158] width 85 height 10
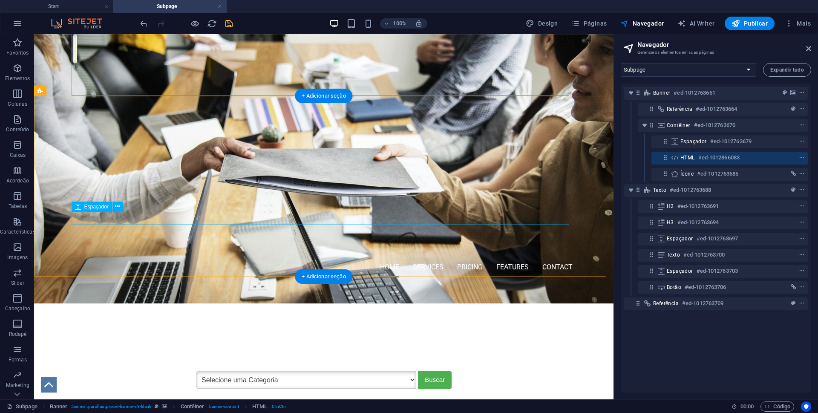
scroll to position [0, 0]
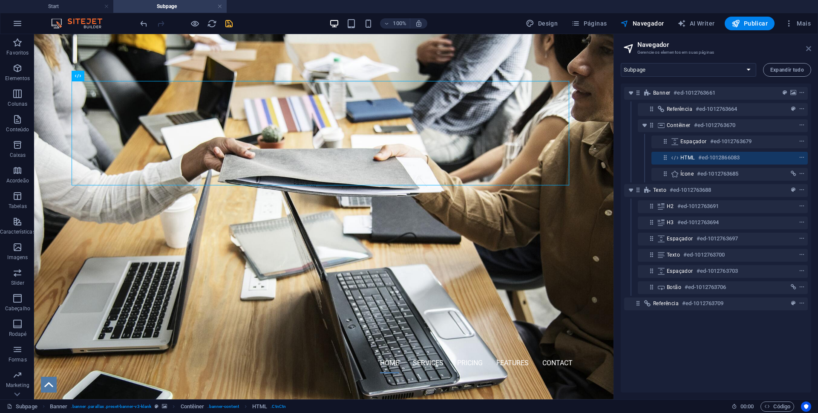
click at [810, 46] on icon at bounding box center [808, 48] width 5 height 7
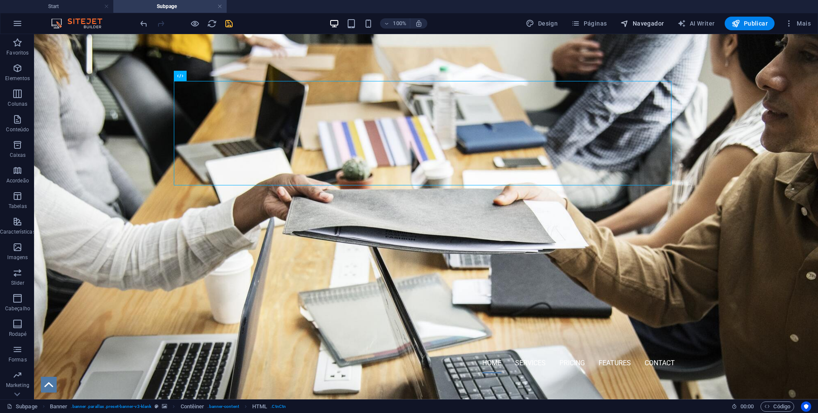
click at [641, 23] on span "Navegador" at bounding box center [641, 23] width 43 height 9
select select "18223068-en"
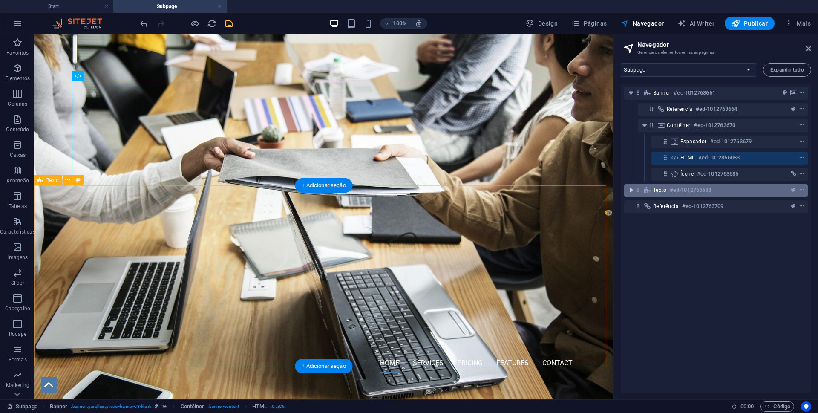
click at [631, 191] on icon "toggle-expand" at bounding box center [631, 190] width 9 height 9
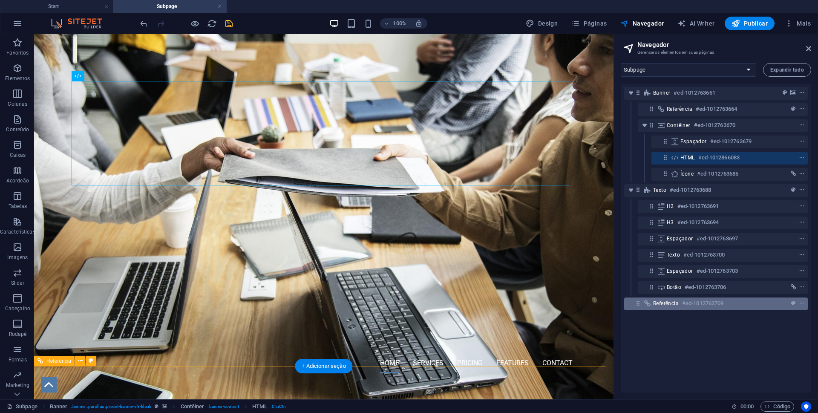
click at [692, 304] on h6 "#ed-1012763709" at bounding box center [702, 303] width 41 height 10
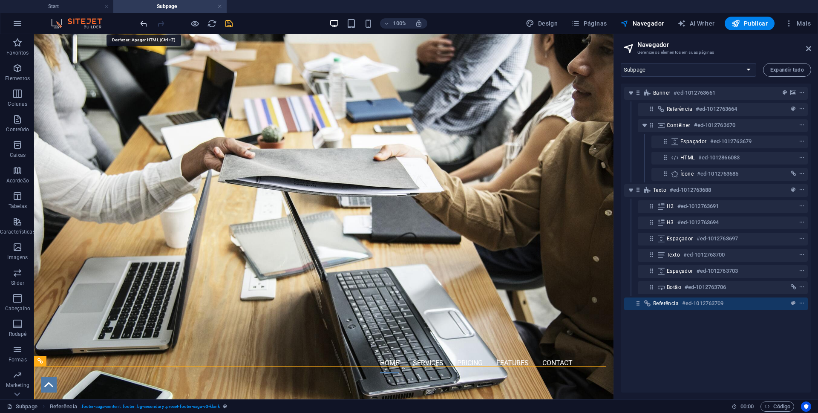
click at [144, 21] on icon "undo" at bounding box center [144, 24] width 10 height 10
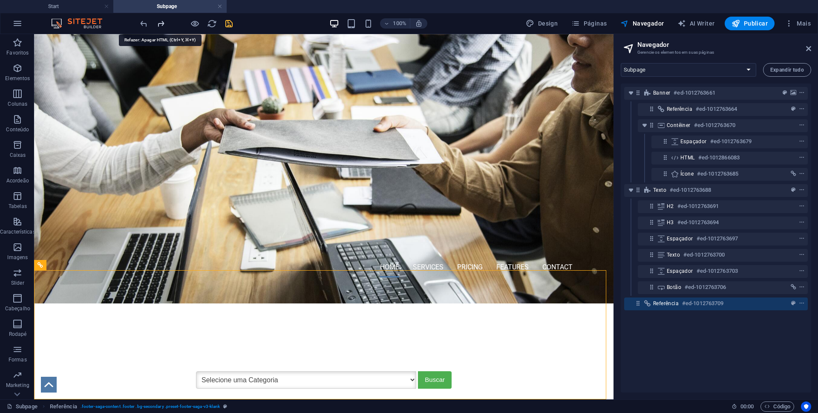
click at [160, 24] on icon "redo" at bounding box center [161, 24] width 10 height 10
click at [144, 23] on icon "undo" at bounding box center [144, 24] width 10 height 10
click at [142, 23] on icon "undo" at bounding box center [144, 24] width 10 height 10
click at [162, 22] on icon "redo" at bounding box center [161, 24] width 10 height 10
click at [144, 23] on icon "undo" at bounding box center [144, 24] width 10 height 10
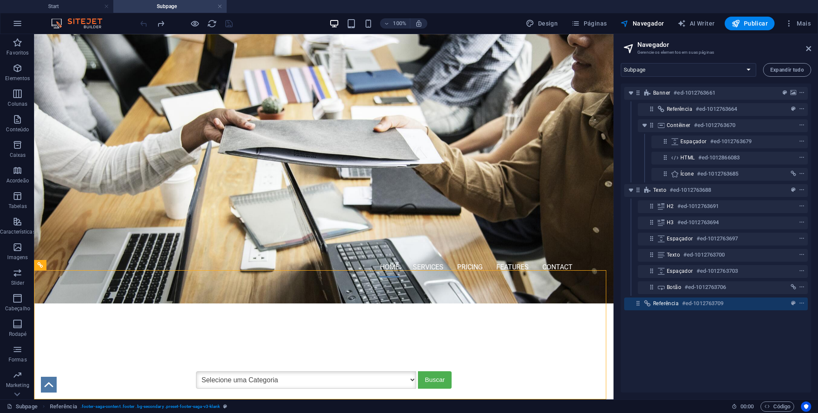
click at [143, 23] on div at bounding box center [185, 24] width 95 height 14
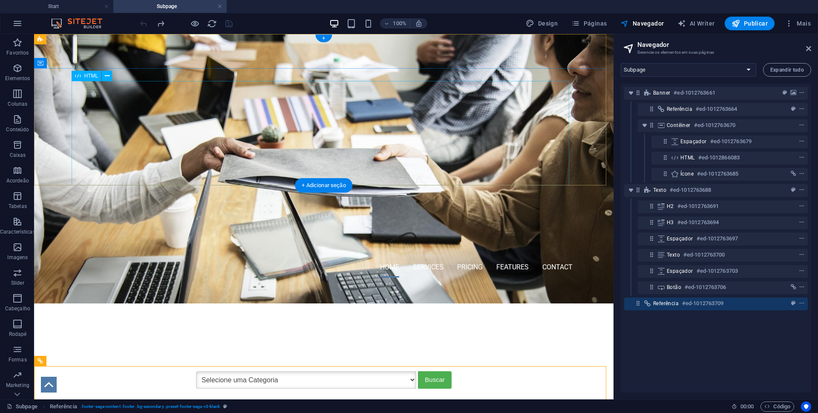
scroll to position [0, 0]
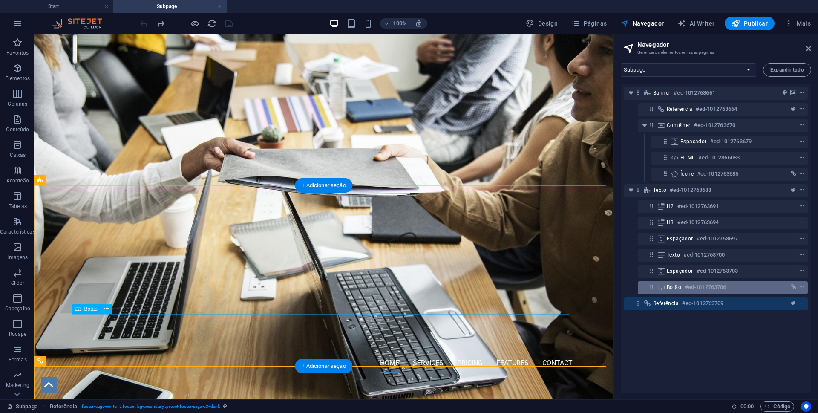
click at [733, 286] on div "Botão #ed-1012763706" at bounding box center [716, 287] width 98 height 10
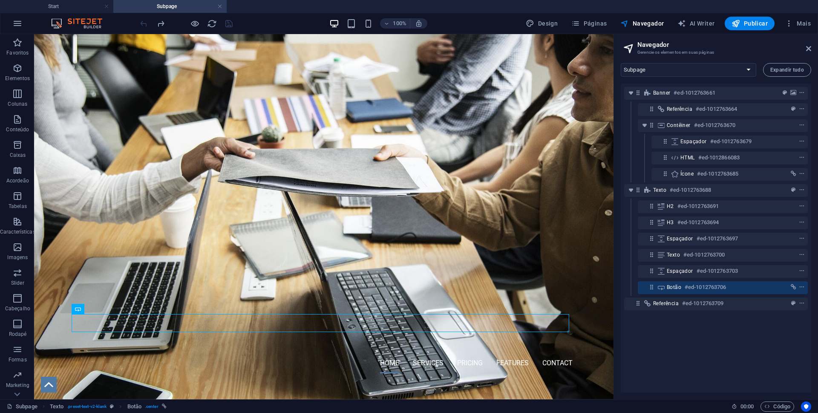
click at [142, 22] on div at bounding box center [185, 24] width 95 height 14
click at [141, 23] on div at bounding box center [185, 24] width 95 height 14
click at [802, 286] on icon "context-menu" at bounding box center [802, 287] width 6 height 6
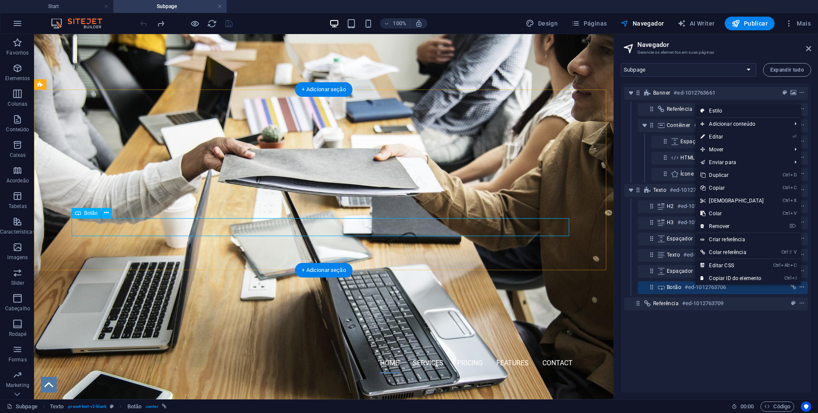
scroll to position [96, 0]
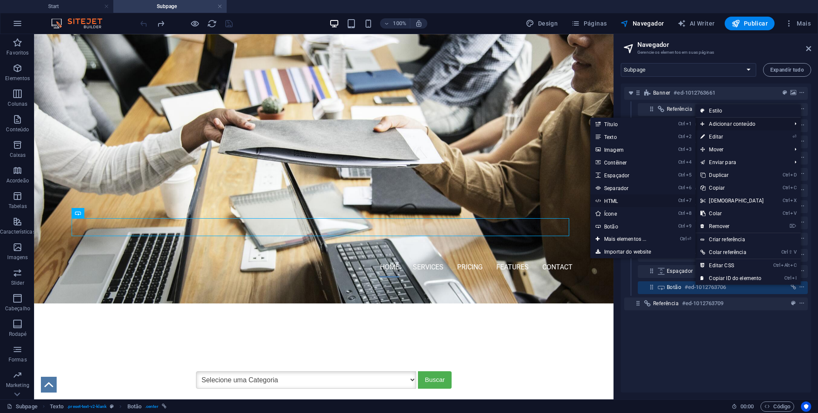
click at [608, 200] on link "Ctrl 7 HTML" at bounding box center [627, 200] width 73 height 13
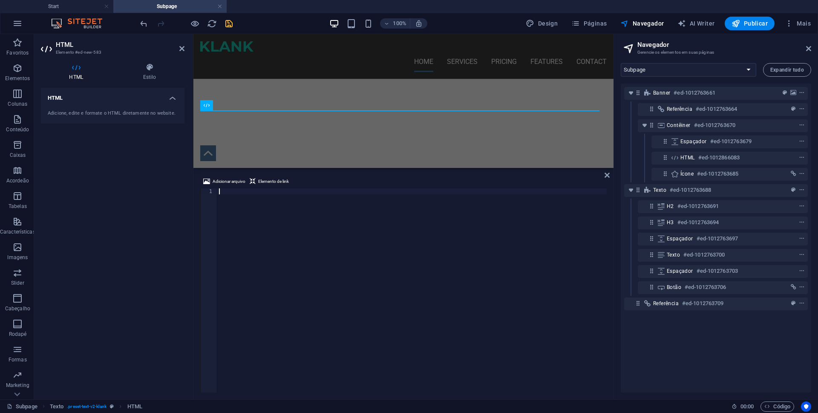
scroll to position [218, 0]
click at [207, 105] on icon at bounding box center [207, 105] width 6 height 10
click at [810, 46] on icon at bounding box center [808, 48] width 5 height 7
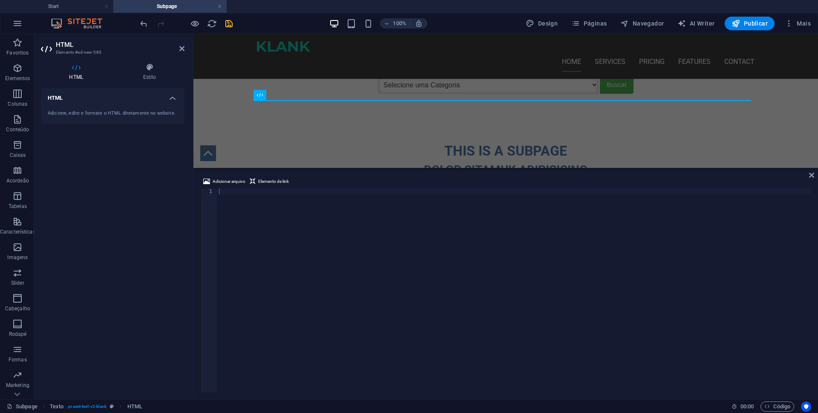
scroll to position [232, 0]
click at [645, 21] on span "Navegador" at bounding box center [641, 23] width 43 height 9
select select "18223068-en"
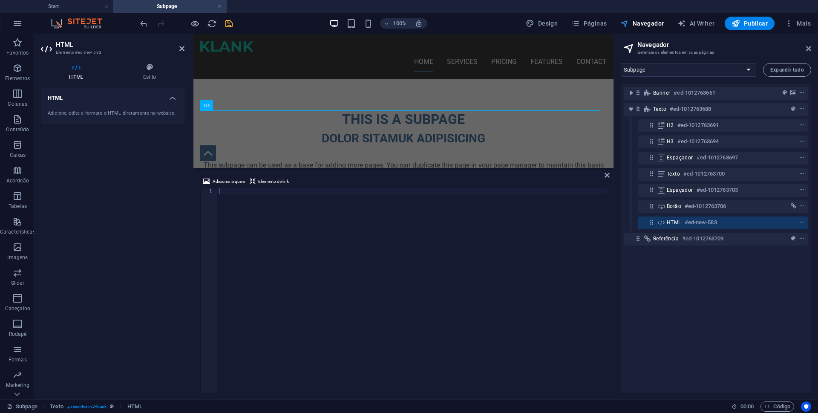
scroll to position [218, 0]
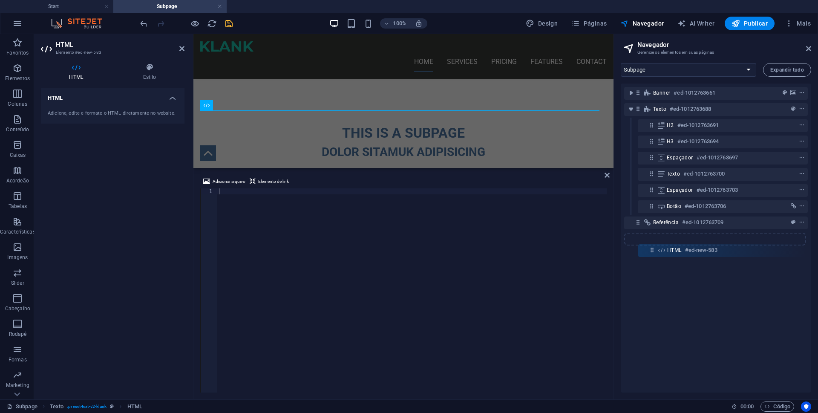
drag, startPoint x: 651, startPoint y: 222, endPoint x: 652, endPoint y: 253, distance: 31.1
click at [652, 253] on div "Banner #ed-1012763661 Texto #ed-1012763688 H2 #ed-1012763691 H3 #ed-1012763694 …" at bounding box center [716, 238] width 190 height 309
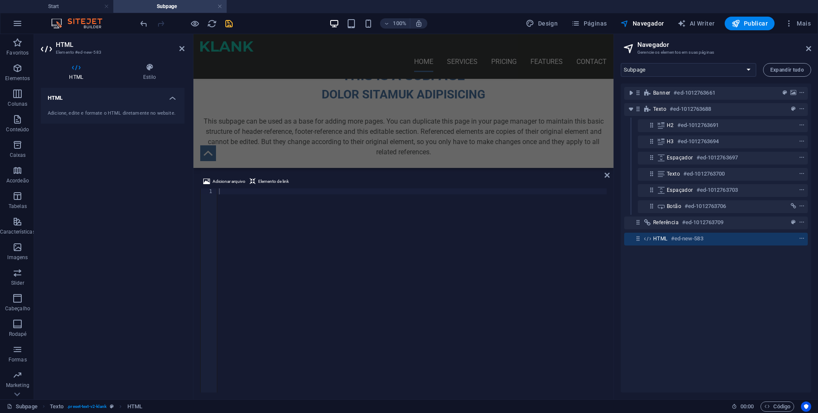
scroll to position [324, 0]
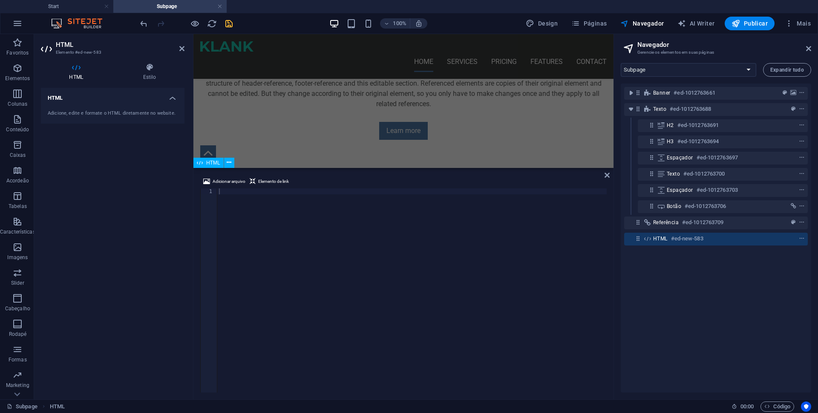
click at [740, 239] on div "HTML #ed-new-583" at bounding box center [709, 239] width 112 height 10
click at [301, 234] on div at bounding box center [412, 296] width 390 height 216
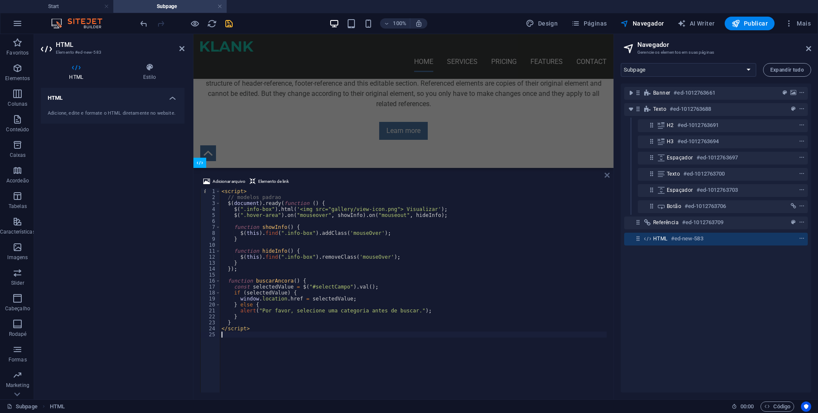
click at [606, 176] on icon at bounding box center [607, 175] width 5 height 7
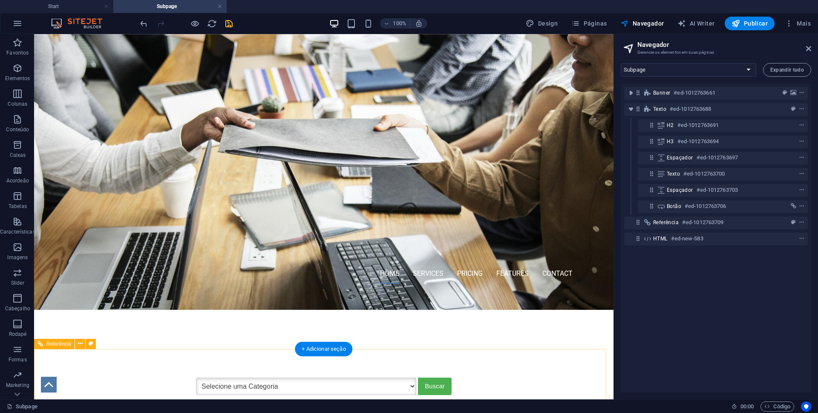
scroll to position [107, 0]
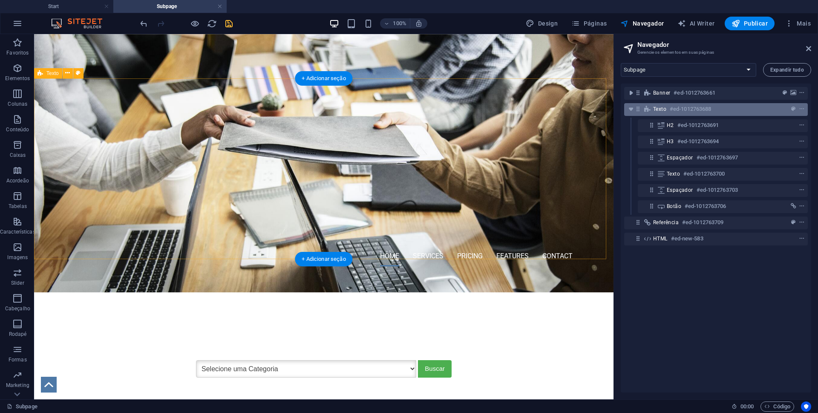
click at [673, 108] on h6 "#ed-1012763688" at bounding box center [690, 109] width 41 height 10
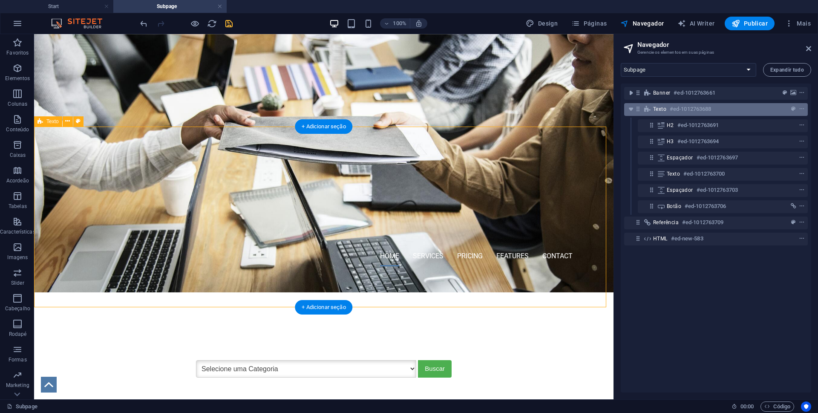
scroll to position [59, 0]
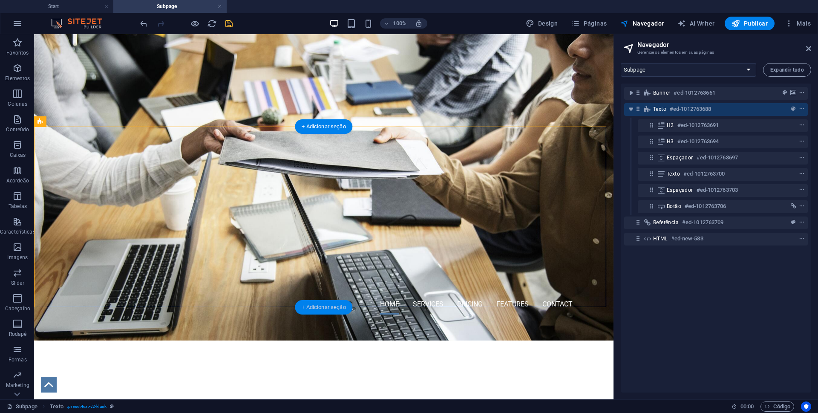
click at [321, 305] on div "+ Adicionar seção" at bounding box center [324, 307] width 58 height 14
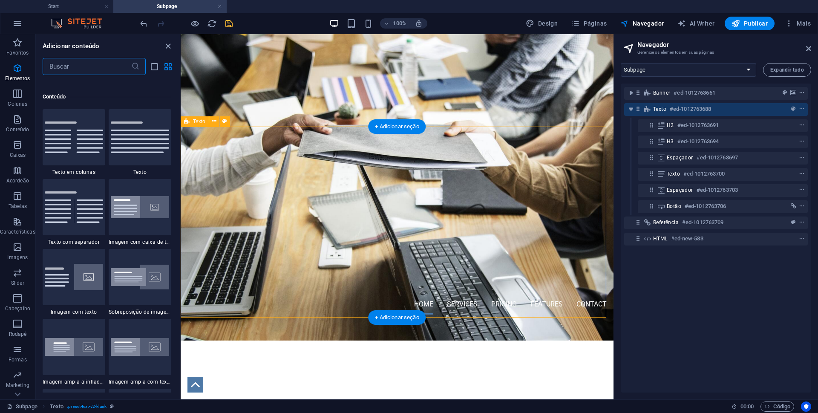
scroll to position [1491, 0]
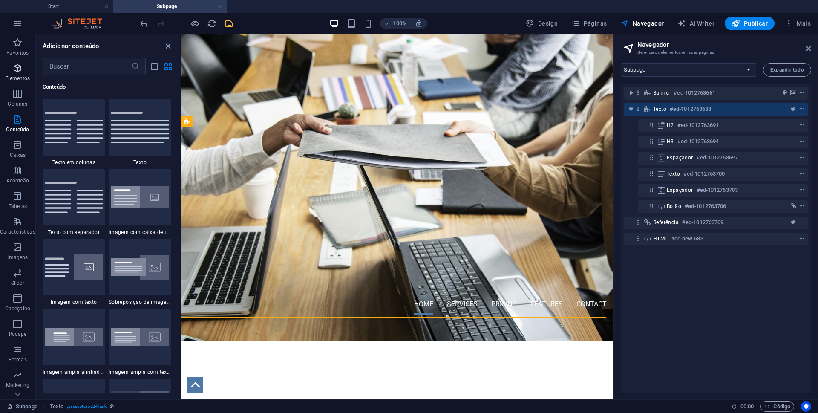
click at [18, 77] on p "Elementos" at bounding box center [17, 78] width 25 height 7
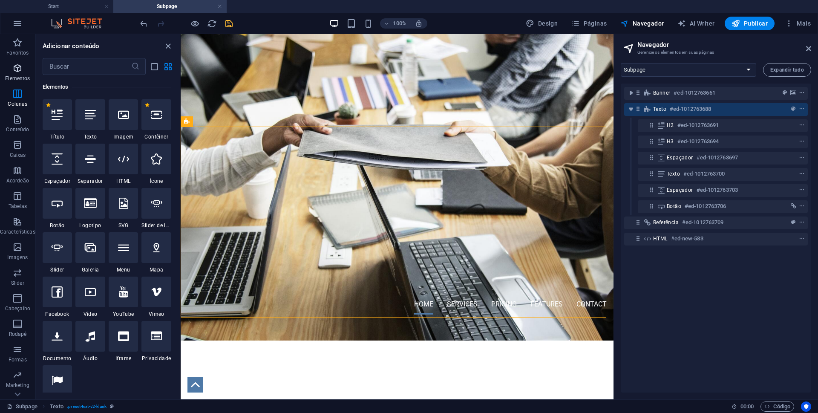
scroll to position [91, 0]
click at [150, 116] on div at bounding box center [156, 114] width 30 height 31
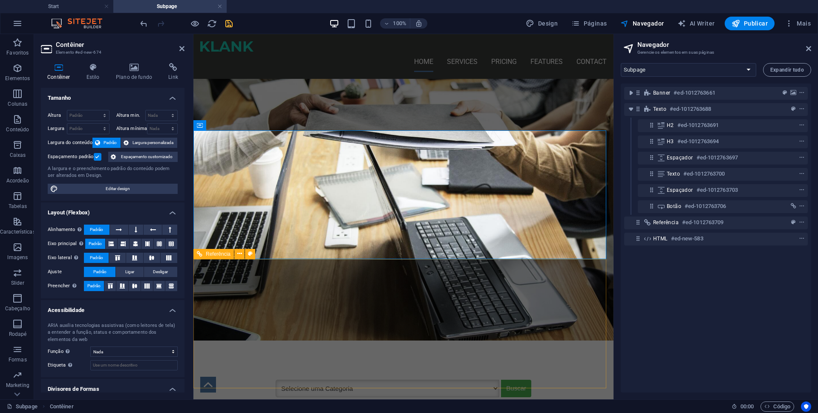
scroll to position [232, 0]
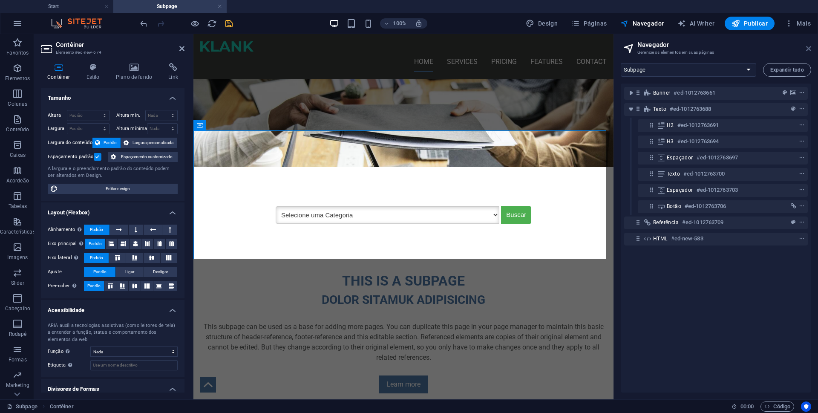
click at [808, 48] on icon at bounding box center [808, 48] width 5 height 7
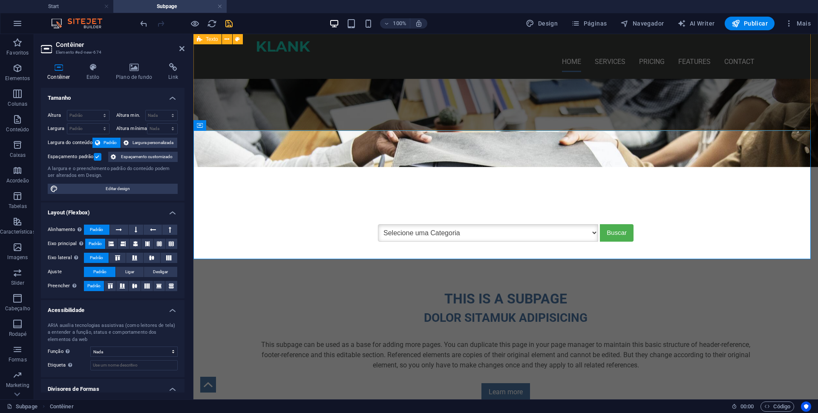
scroll to position [236, 0]
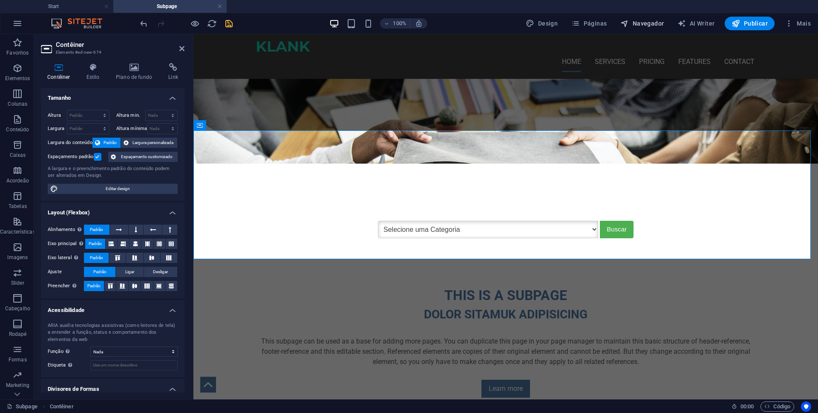
click at [643, 20] on span "Navegador" at bounding box center [641, 23] width 43 height 9
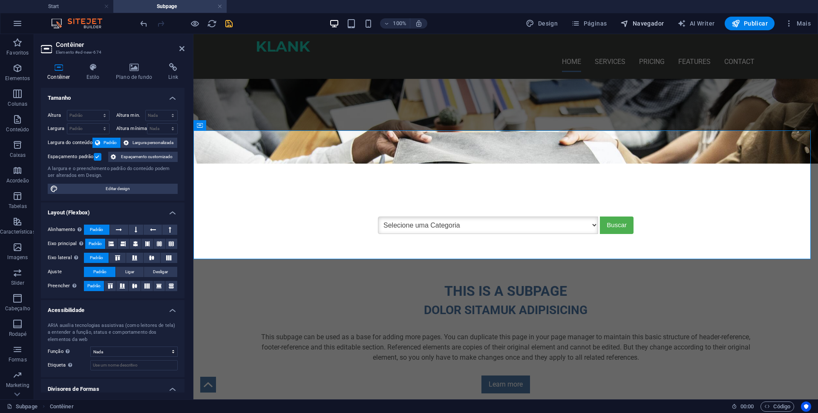
select select "18223068-en"
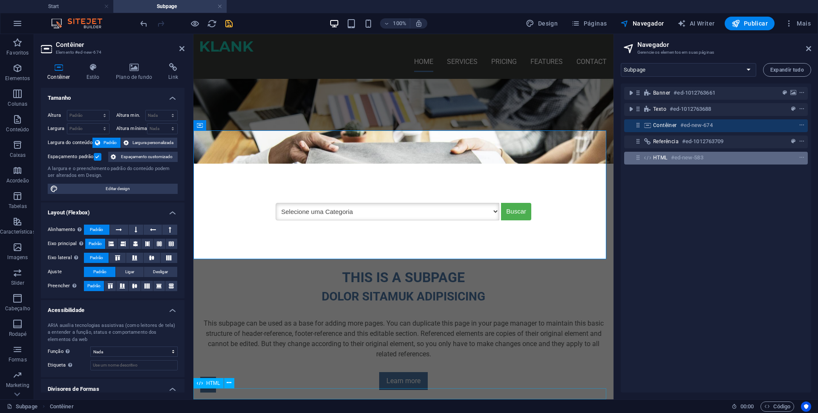
scroll to position [232, 0]
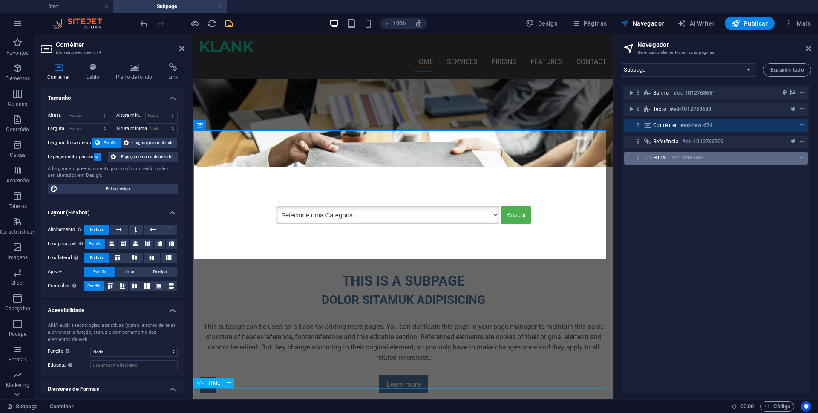
click at [744, 158] on div "HTML #ed-new-583" at bounding box center [709, 158] width 112 height 10
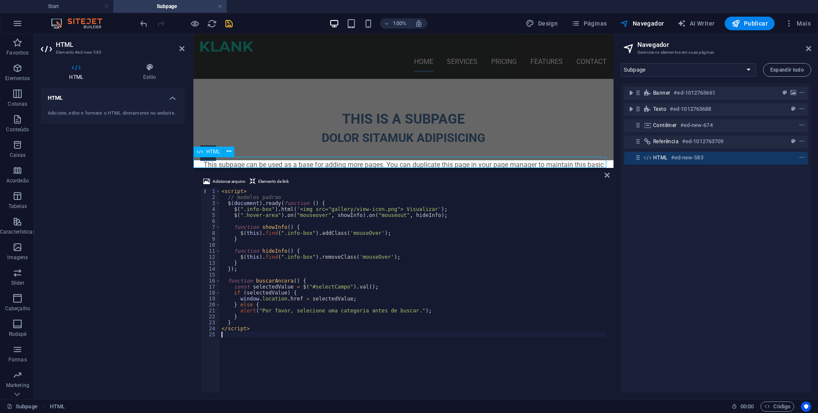
scroll to position [464, 0]
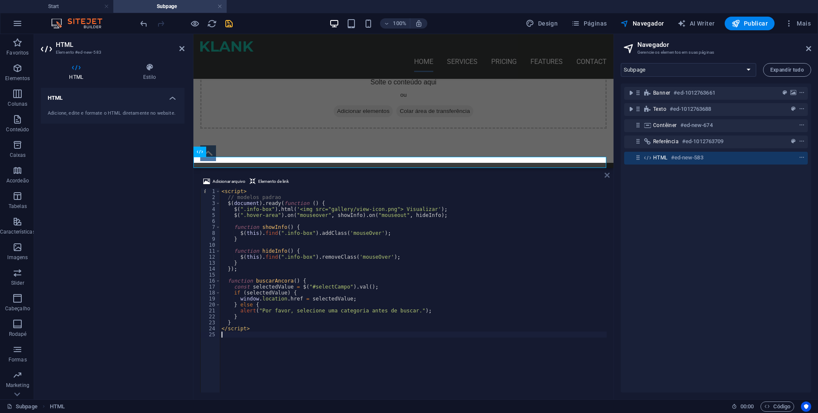
click at [607, 172] on icon at bounding box center [607, 175] width 5 height 7
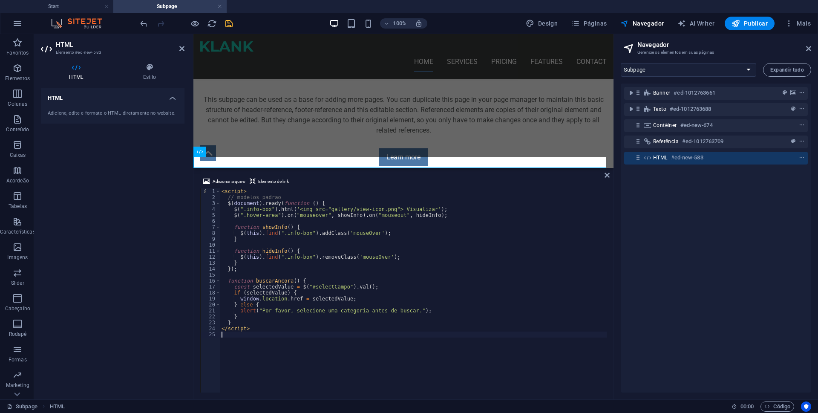
scroll to position [236, 0]
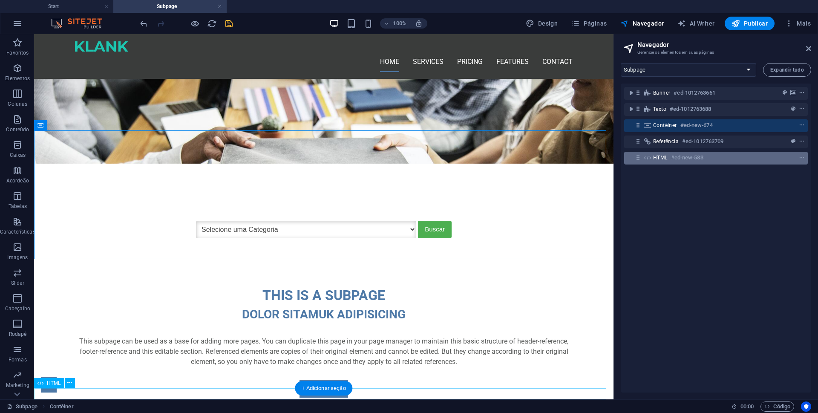
click at [706, 155] on div "HTML #ed-new-583" at bounding box center [709, 158] width 112 height 10
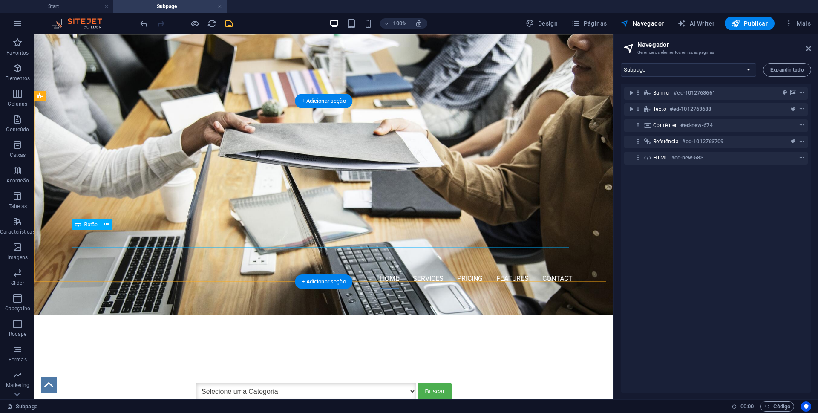
scroll to position [85, 0]
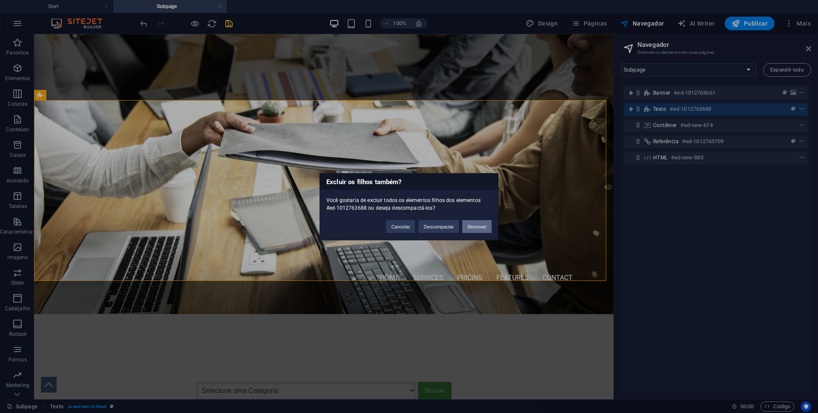
click at [481, 225] on button "Remover" at bounding box center [476, 226] width 29 height 13
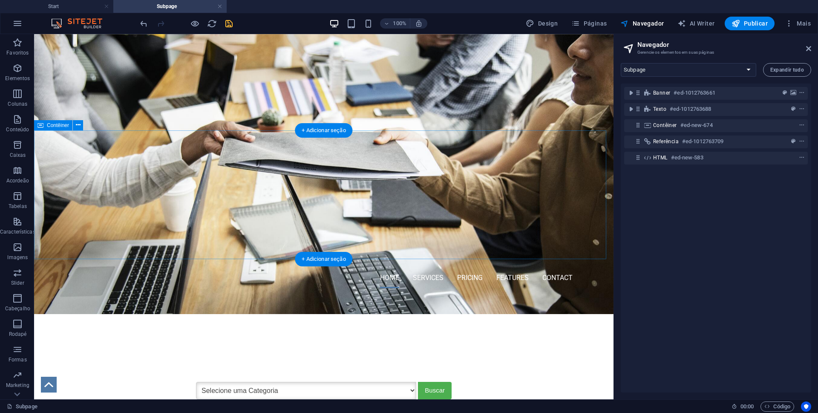
scroll to position [55, 0]
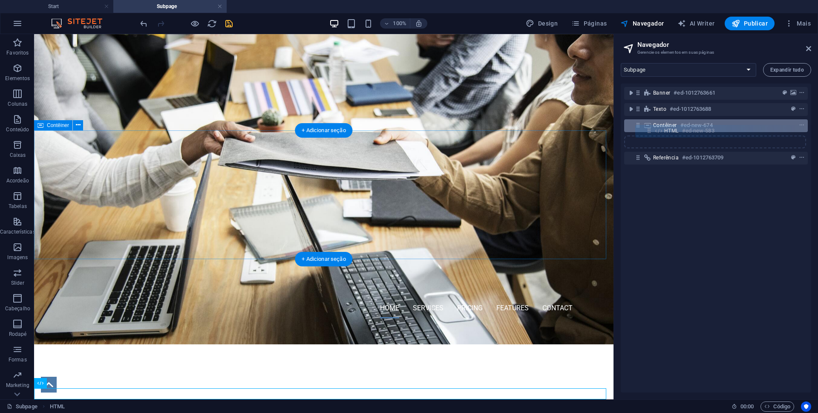
drag, startPoint x: 638, startPoint y: 158, endPoint x: 651, endPoint y: 128, distance: 32.1
click at [651, 128] on div "Banner #ed-1012763661 Texto #ed-1012763688 Contêiner #ed-new-674 Referência #ed…" at bounding box center [716, 238] width 190 height 309
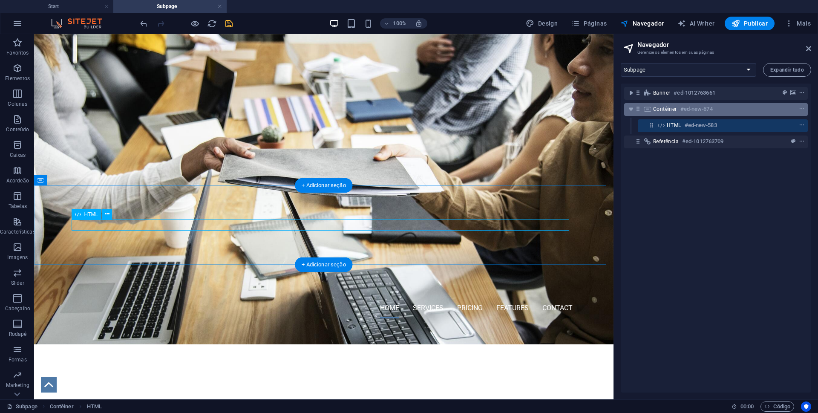
scroll to position [0, 0]
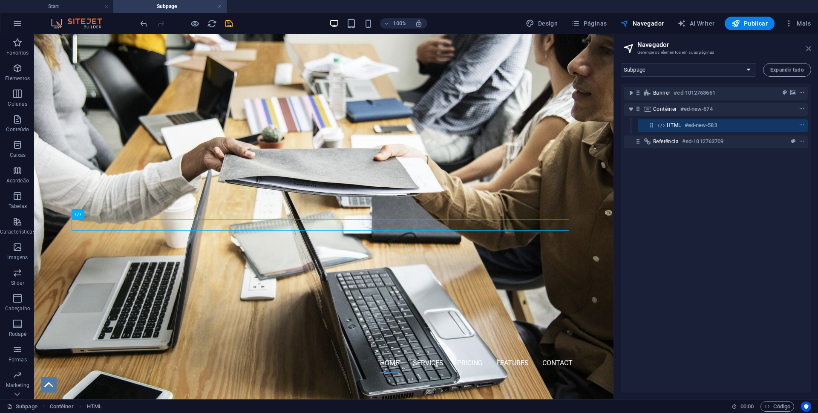
click at [810, 52] on icon at bounding box center [808, 48] width 5 height 7
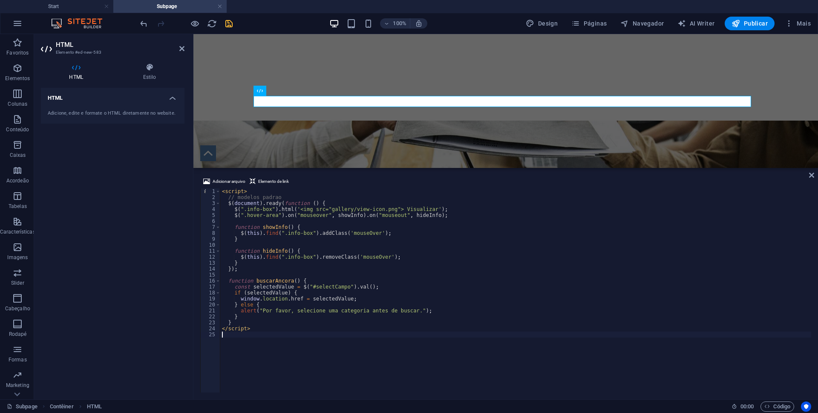
scroll to position [124, 0]
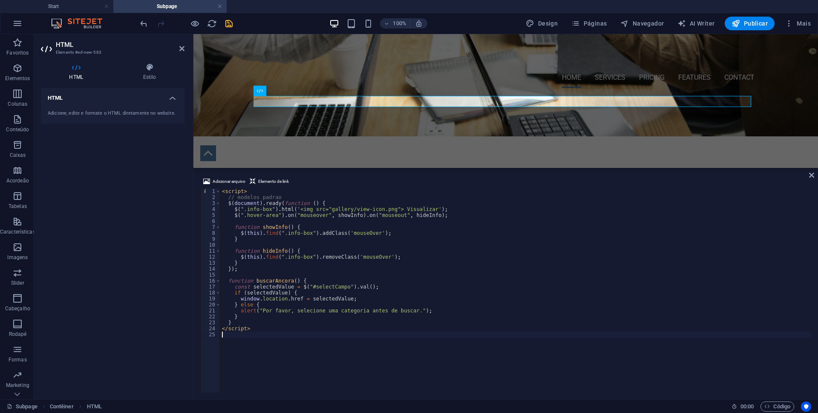
click at [241, 354] on div "< script > // modelos padrao $ ( document ) . ready ( function ( ) { $ ( ".info…" at bounding box center [515, 296] width 591 height 216
click at [235, 347] on div "< script > // modelos padrao $ ( document ) . ready ( function ( ) { $ ( ".info…" at bounding box center [515, 296] width 591 height 216
click at [272, 192] on div "< script > // modelos padrao $ ( document ) . ready ( function ( ) { $ ( ".info…" at bounding box center [515, 296] width 591 height 216
type textarea "<script>"
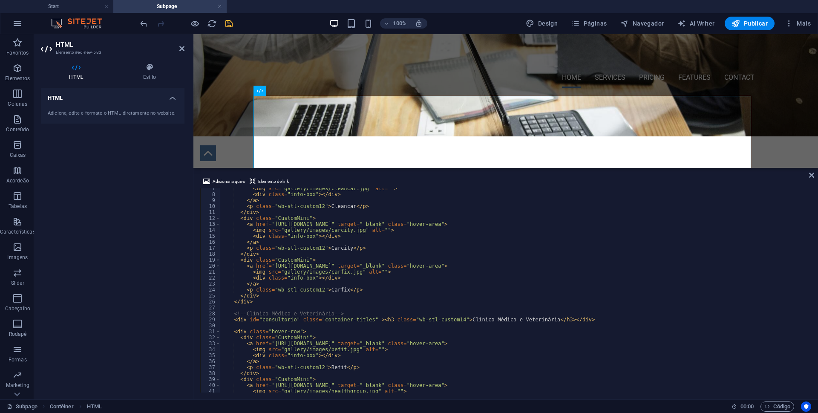
scroll to position [0, 0]
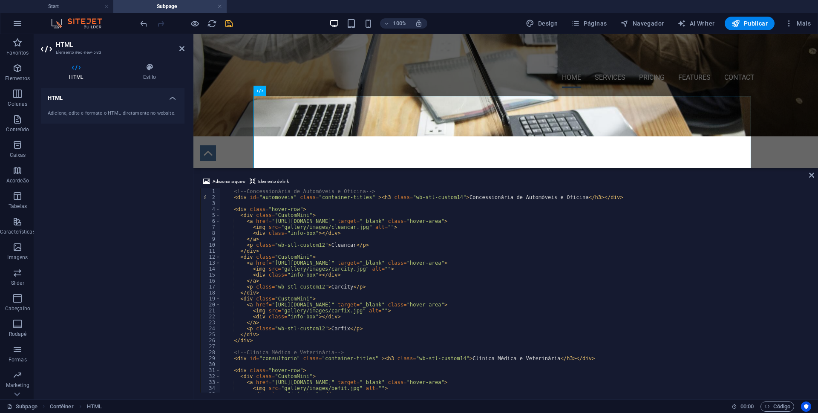
click at [273, 193] on div "<!-- Concessionária de Automóveis e Oficina --> < div id = "automoveis" class =…" at bounding box center [515, 296] width 590 height 216
type textarea "<!-- Concessionária de Automóveis e Oficina --> <div id="automoveis" class="con…"
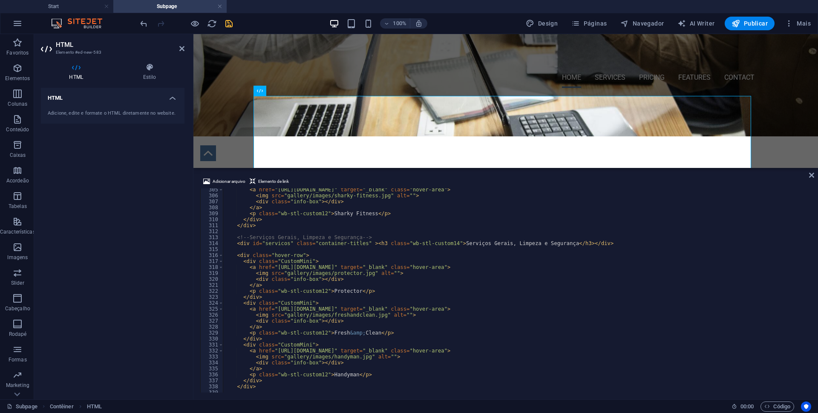
scroll to position [1815, 0]
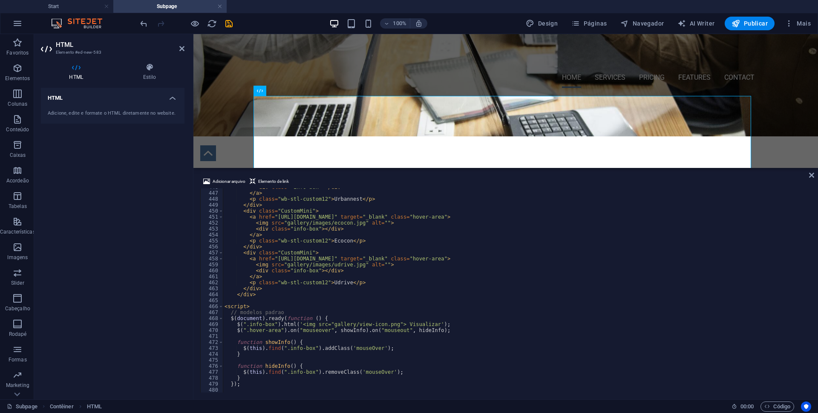
scroll to position [2659, 0]
click at [260, 300] on div "< div class = "info-box" > </ div > </ a > < p class = "wb-stl-custom12" > Urba…" at bounding box center [516, 292] width 587 height 216
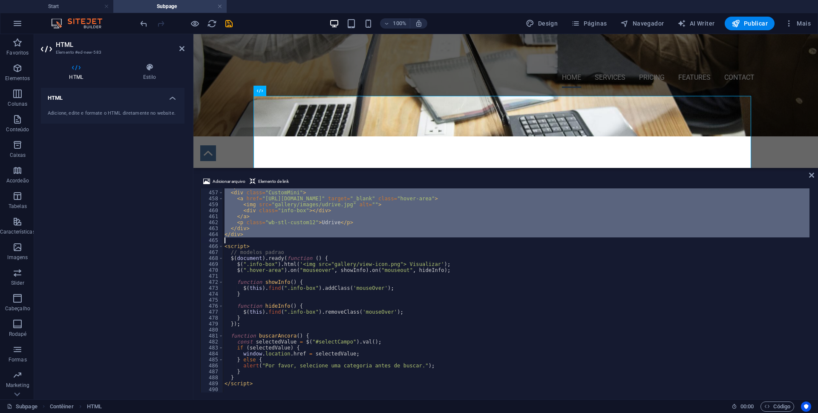
scroll to position [2719, 0]
click at [330, 258] on div "</ div > < div class = "CustomMini" > < a href = "https://www.udrive.estudiofox…" at bounding box center [516, 292] width 587 height 216
type textarea "$(document).ready(function () {"
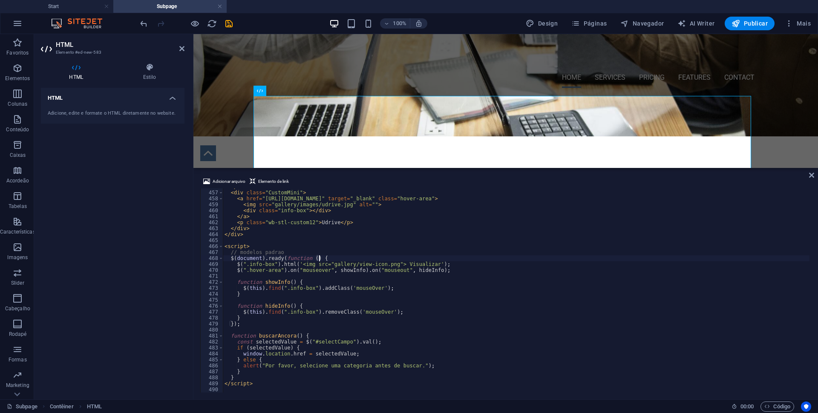
click at [268, 390] on div "</ div > < div class = "CustomMini" > < a href = "https://www.udrive.estudiofox…" at bounding box center [516, 292] width 587 height 216
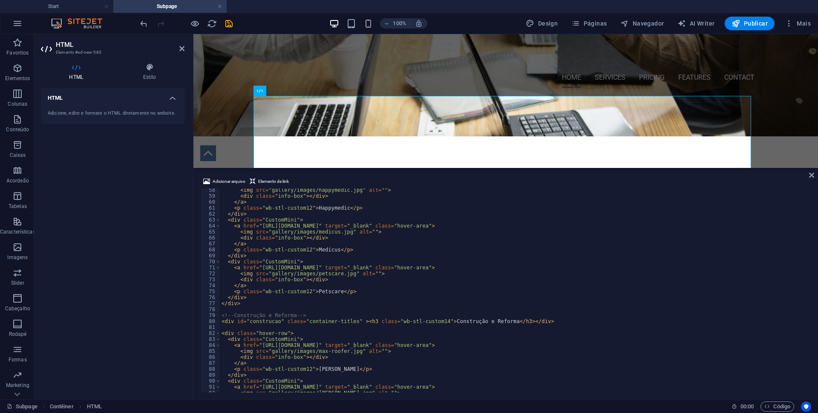
scroll to position [316, 0]
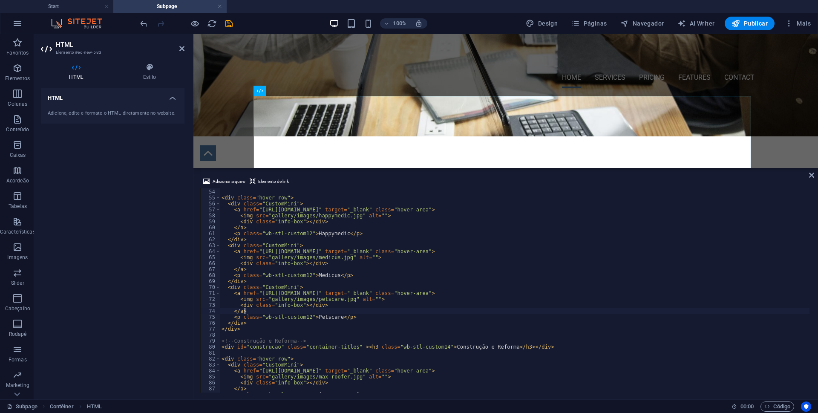
click at [542, 309] on div "</ div > < div class = "hover-row" > < div class = "CustomMini" > < a href = "h…" at bounding box center [515, 291] width 590 height 216
type textarea "</a>"
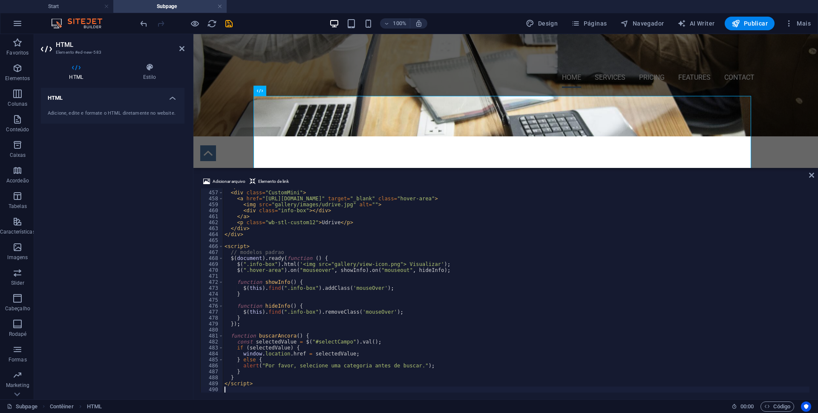
scroll to position [2719, 0]
click at [321, 292] on div "</ div > < div class = "CustomMini" > < a href = "https://www.udrive.estudiofox…" at bounding box center [516, 292] width 587 height 216
type textarea "</script>"
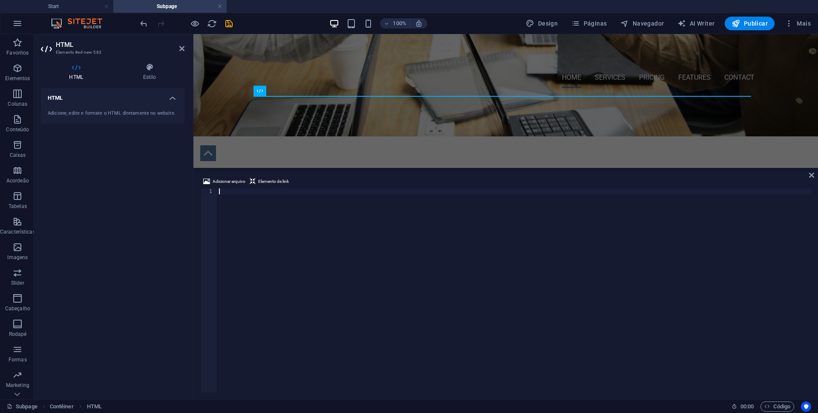
paste textarea "</script>"
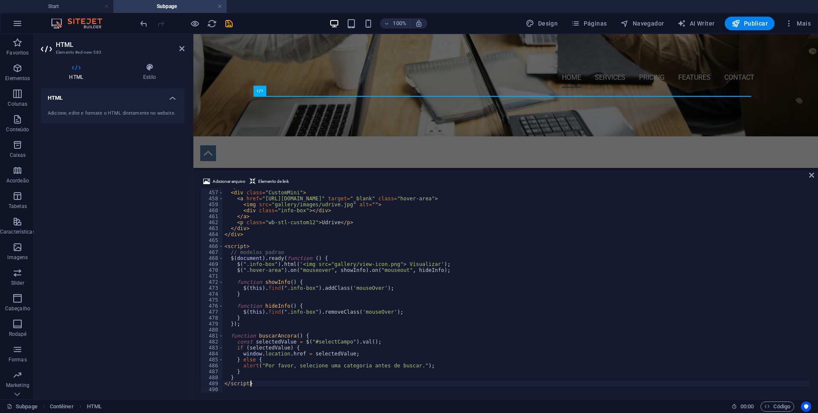
click at [258, 383] on div "</ div > < div class = "CustomMini" > < a href = "https://www.udrive.estudiofox…" at bounding box center [516, 292] width 587 height 216
type textarea "<!-- Concessionária de Automóveis e Oficina -->"
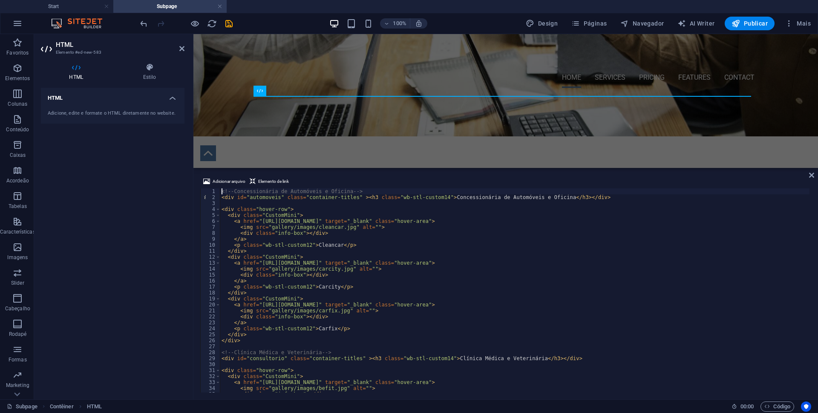
scroll to position [0, 0]
click at [410, 280] on div "Phone T: 0123 - 456789 F: 71c46ba0b17121983cf908736b4854@cpanel.local Legal Not…" at bounding box center [505, 416] width 625 height 272
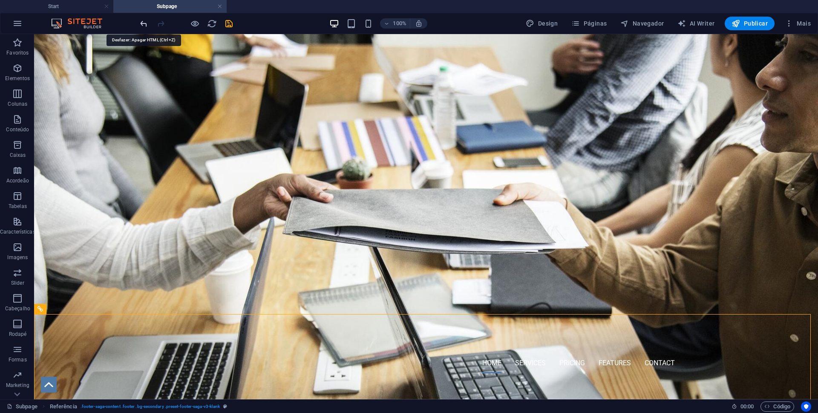
click at [144, 25] on icon "undo" at bounding box center [144, 24] width 10 height 10
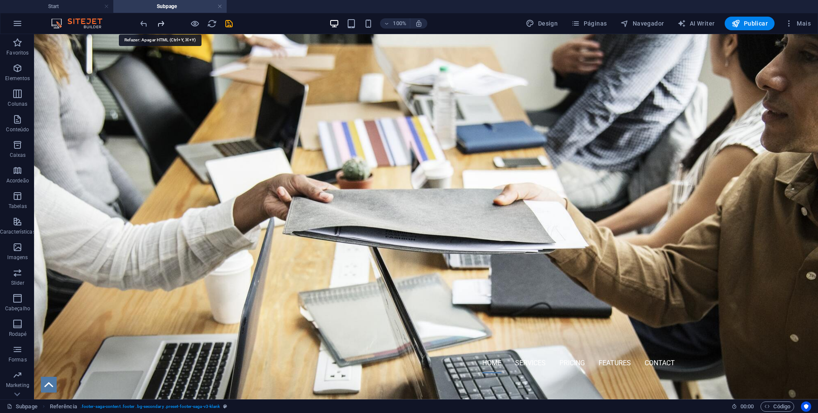
click at [162, 25] on icon "redo" at bounding box center [161, 24] width 10 height 10
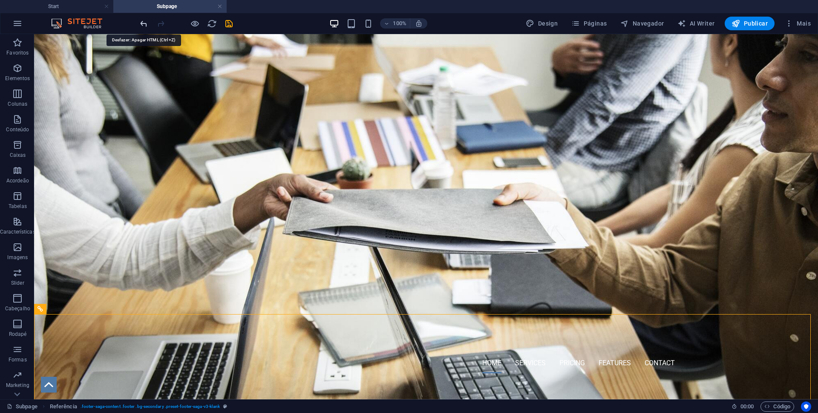
click at [145, 24] on icon "undo" at bounding box center [144, 24] width 10 height 10
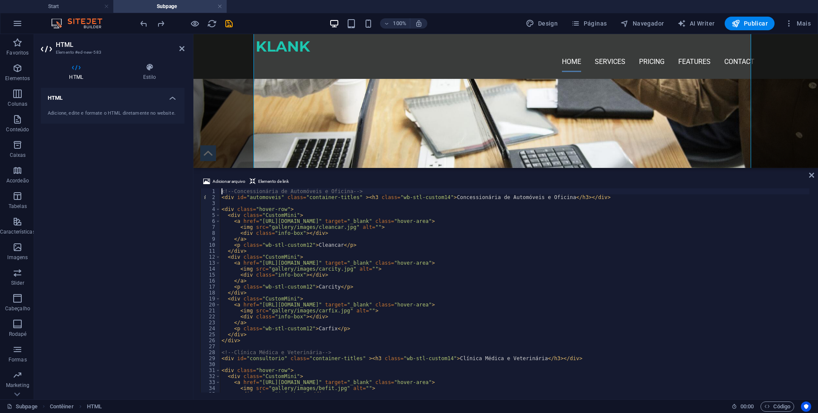
scroll to position [564, 0]
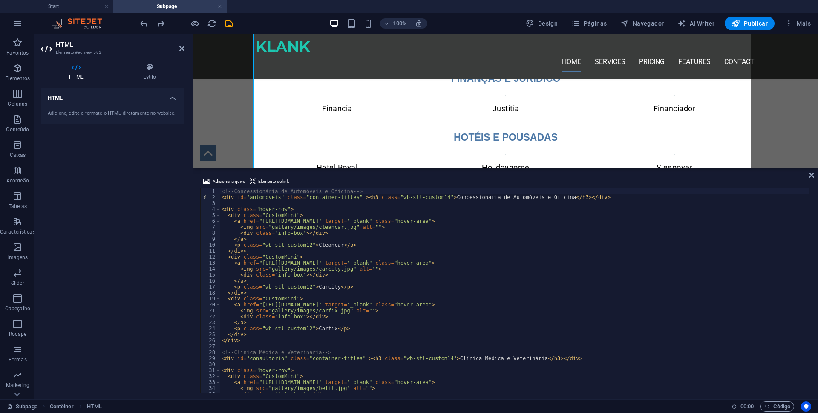
click at [361, 293] on div "<!-- Concessionária de Automóveis e Oficina --> < div id = "automoveis" class =…" at bounding box center [515, 296] width 590 height 216
type textarea "</script>"
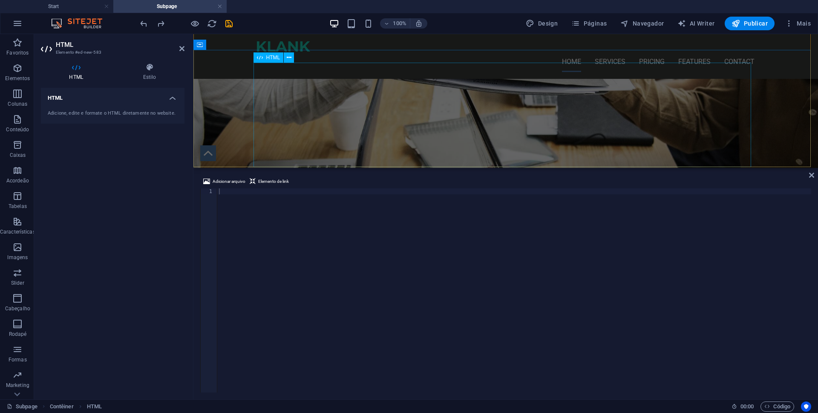
scroll to position [170, 0]
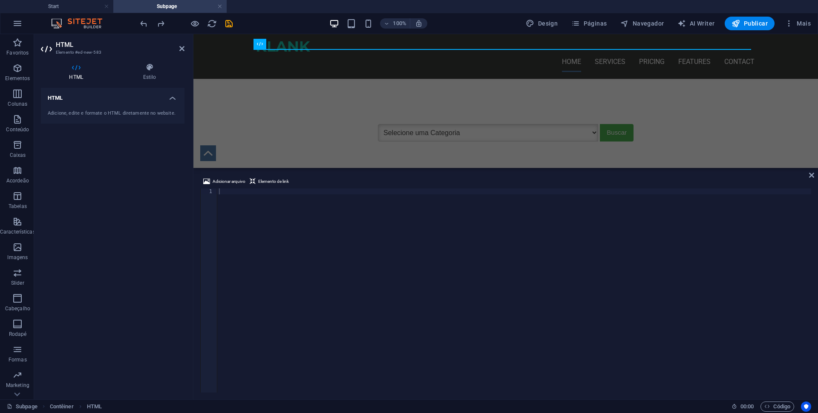
click at [294, 223] on div at bounding box center [514, 296] width 594 height 216
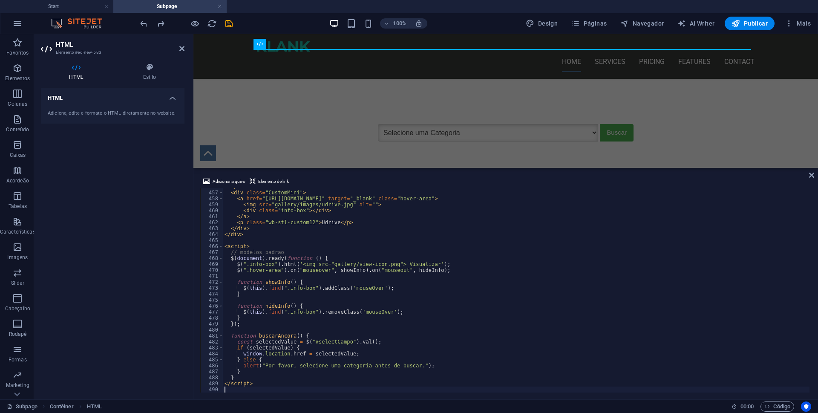
scroll to position [2719, 0]
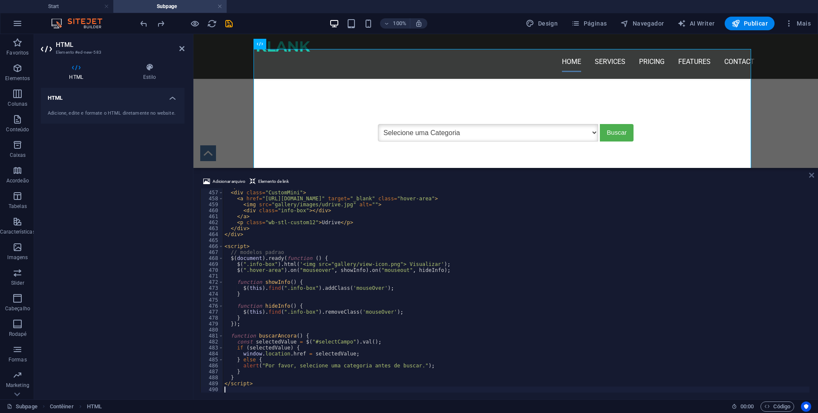
click at [813, 176] on icon at bounding box center [811, 175] width 5 height 7
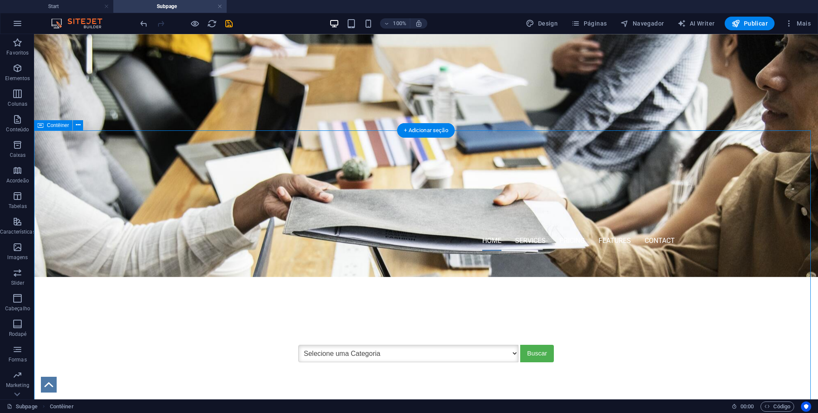
scroll to position [0, 0]
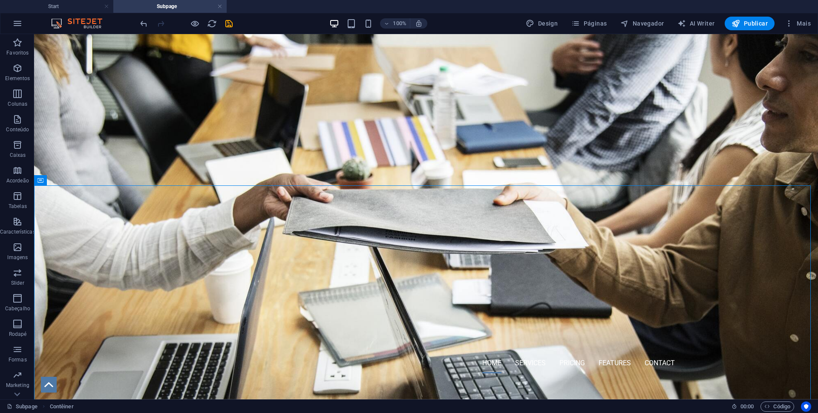
click at [55, 382] on figure at bounding box center [49, 385] width 16 height 16
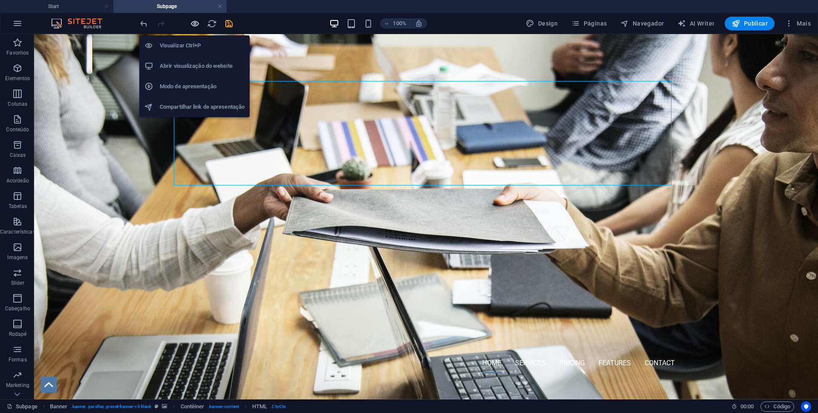
click at [193, 22] on icon "button" at bounding box center [195, 24] width 10 height 10
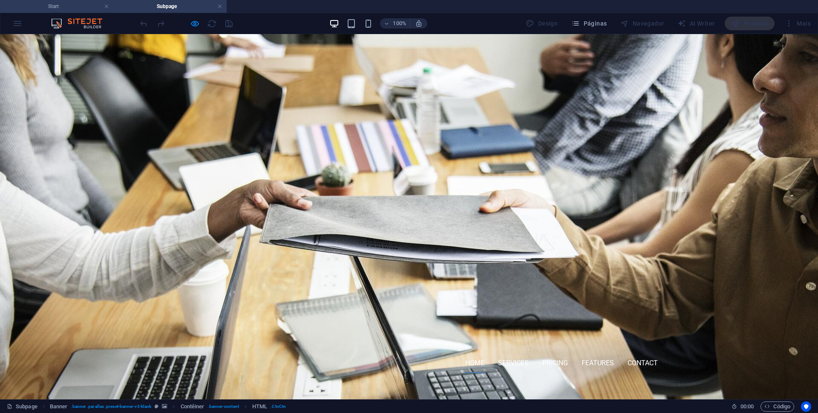
click at [84, 6] on h4 "Start" at bounding box center [56, 6] width 113 height 9
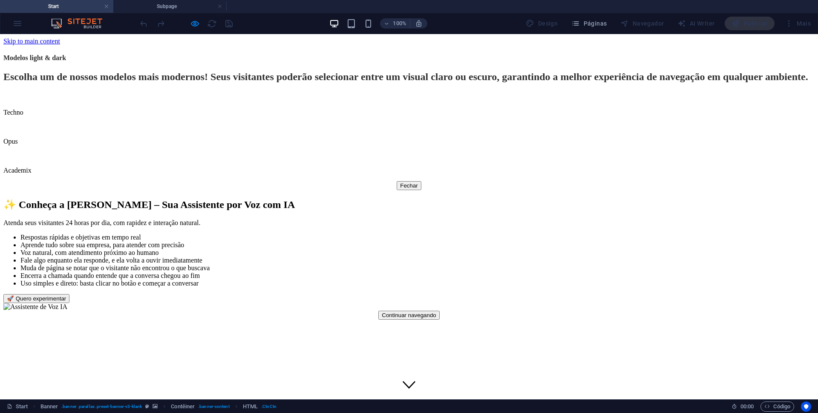
click at [188, 8] on h4 "Subpage" at bounding box center [169, 6] width 113 height 9
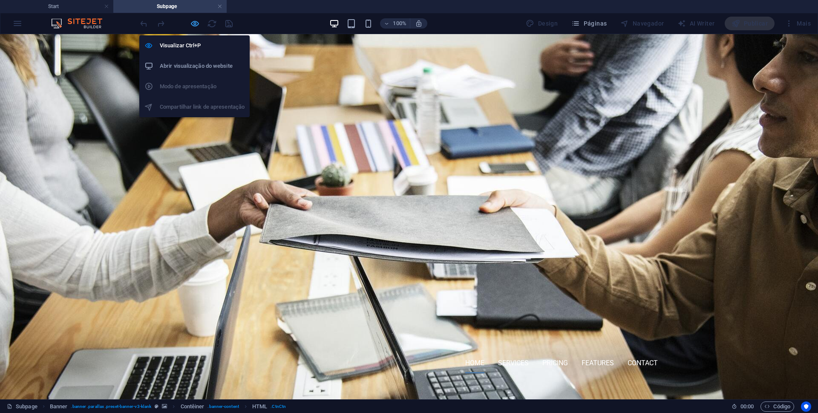
click at [193, 23] on icon "button" at bounding box center [195, 24] width 10 height 10
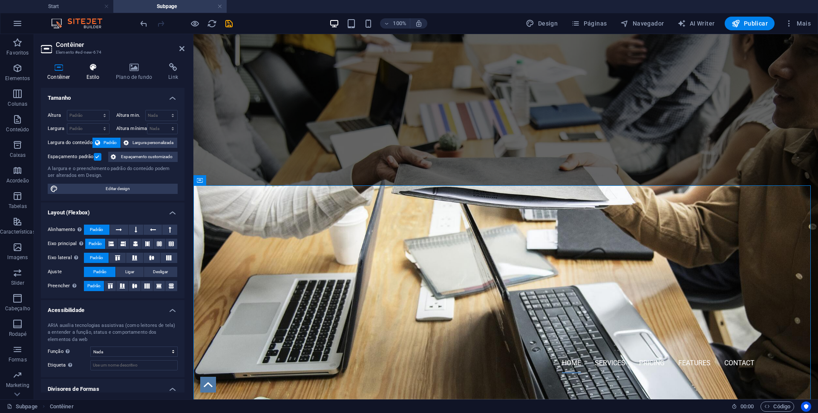
click at [91, 69] on icon at bounding box center [93, 67] width 26 height 9
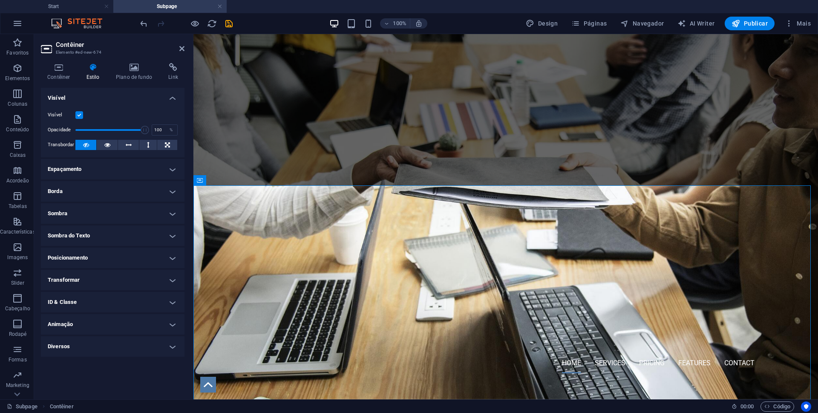
click at [159, 170] on h4 "Espaçamento" at bounding box center [113, 169] width 144 height 20
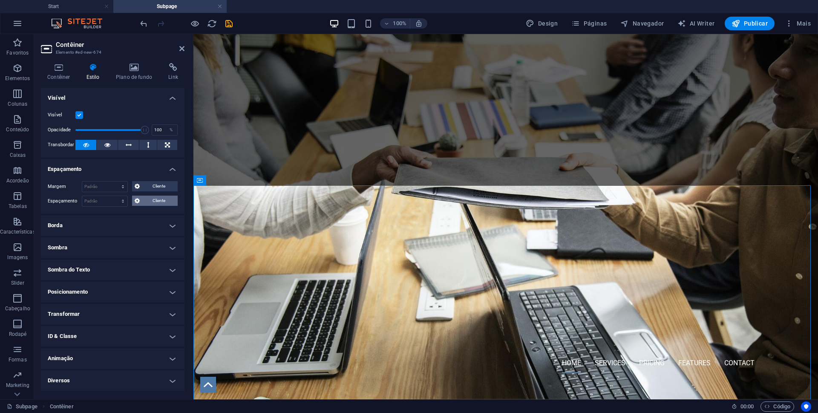
click at [150, 201] on span "Cliente" at bounding box center [158, 201] width 33 height 10
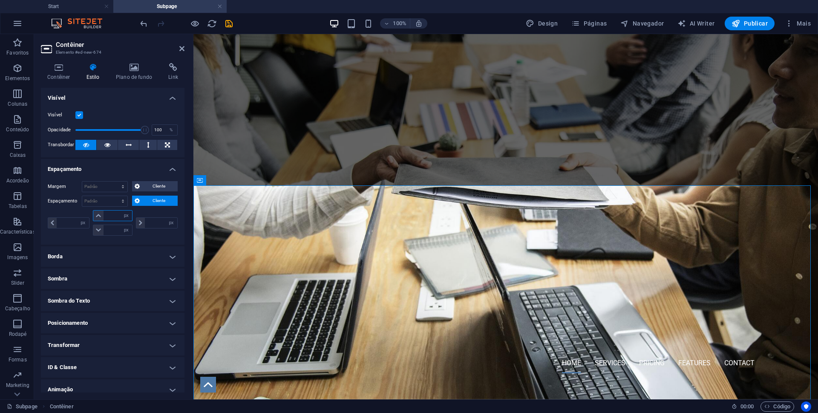
click at [112, 215] on input "number" at bounding box center [118, 216] width 29 height 10
type input "60"
type input "0"
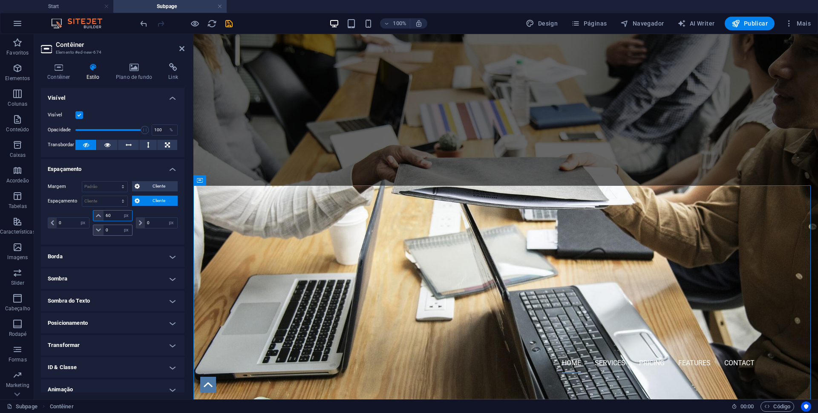
type input "60"
click at [111, 230] on input "0" at bounding box center [118, 230] width 29 height 10
drag, startPoint x: 113, startPoint y: 231, endPoint x: 98, endPoint y: 231, distance: 15.8
click at [98, 231] on div "0 px rem % vh vw" at bounding box center [113, 230] width 40 height 11
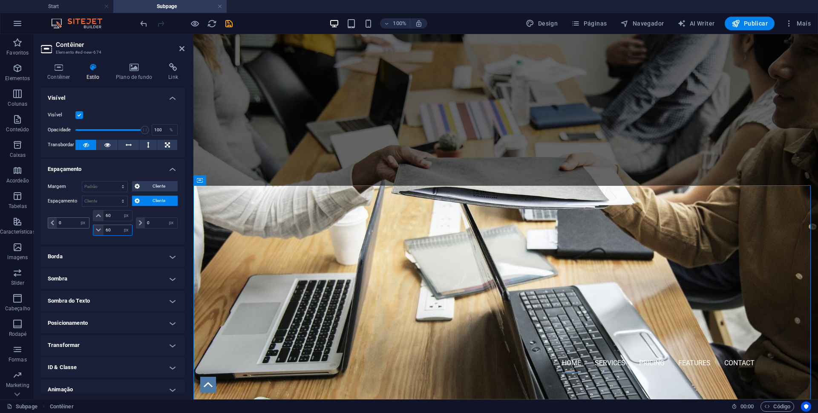
type input "60"
drag, startPoint x: 68, startPoint y: 223, endPoint x: 47, endPoint y: 225, distance: 21.0
click at [47, 225] on div "Margem Padrão automático px % rem vw vh Cliente Cliente automático px % rem vw …" at bounding box center [113, 209] width 144 height 70
type input "16"
drag, startPoint x: 153, startPoint y: 226, endPoint x: 136, endPoint y: 225, distance: 17.1
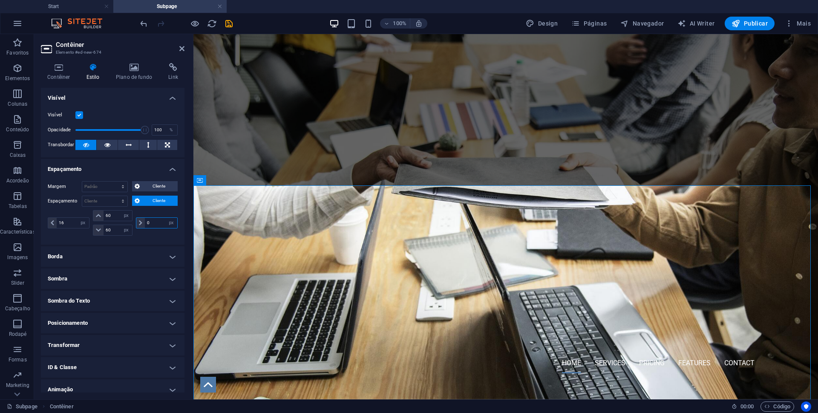
click at [136, 225] on div "0 px rem % vh vw" at bounding box center [157, 222] width 42 height 11
type input "16"
click at [68, 223] on input "16" at bounding box center [73, 223] width 32 height 10
drag, startPoint x: 179, startPoint y: 50, endPoint x: 238, endPoint y: 114, distance: 87.1
click at [179, 50] on icon at bounding box center [181, 48] width 5 height 7
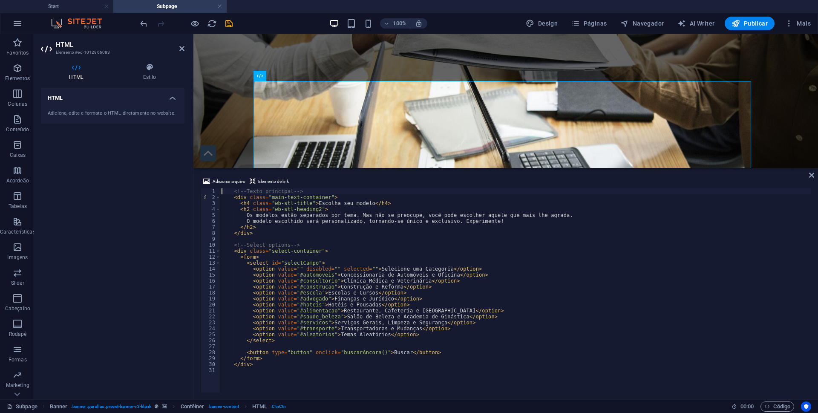
click at [349, 246] on div "<!-- Texto principal --> < div class = "main-text-container" > < h4 class = "wb…" at bounding box center [515, 296] width 591 height 216
type textarea "<!-- Select options -->"
click at [147, 72] on h4 "Estilo" at bounding box center [150, 72] width 70 height 18
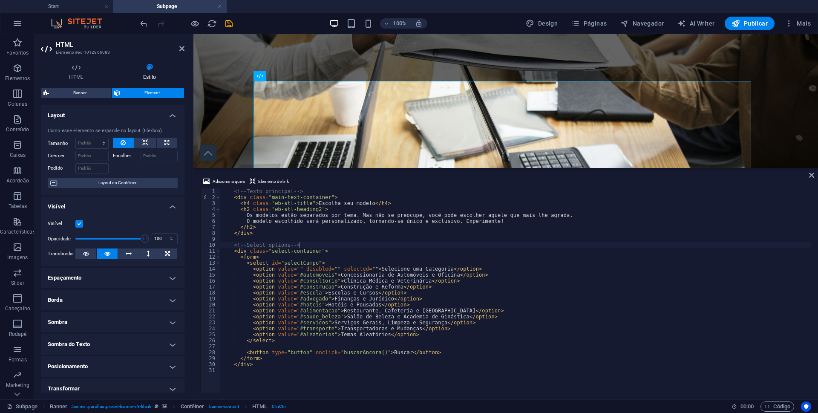
click at [161, 274] on h4 "Espaçamento" at bounding box center [113, 278] width 144 height 20
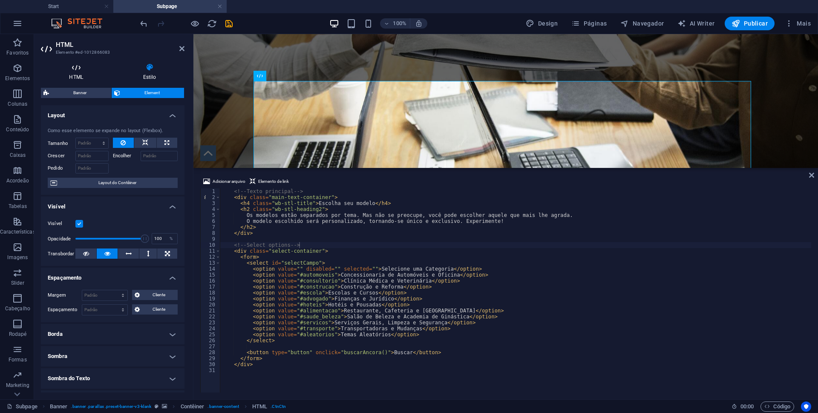
click at [74, 69] on icon at bounding box center [76, 67] width 70 height 9
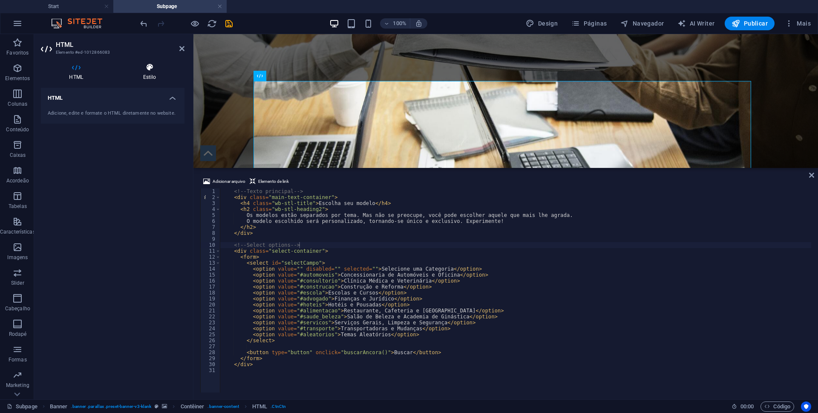
click at [145, 69] on icon at bounding box center [150, 67] width 70 height 9
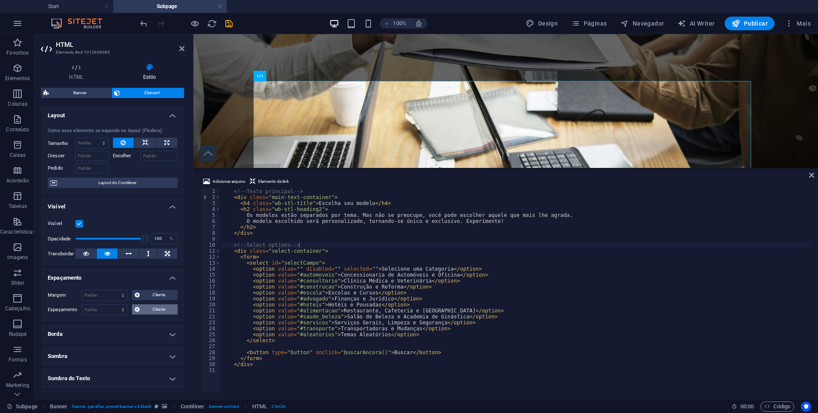
click at [156, 308] on span "Cliente" at bounding box center [158, 309] width 33 height 10
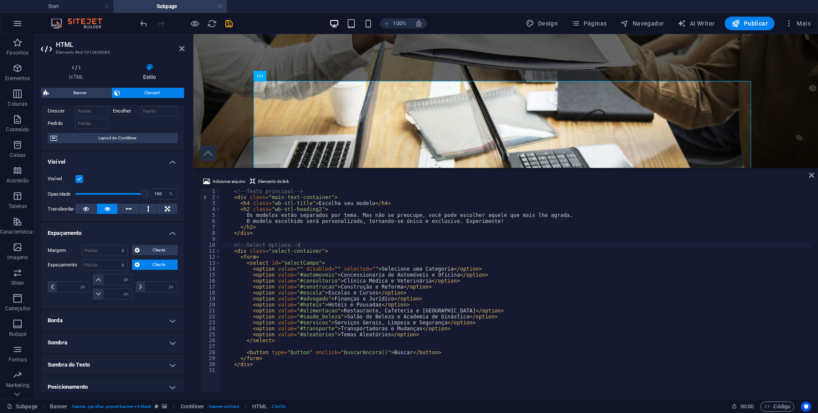
scroll to position [43, 0]
click at [112, 280] on input "number" at bounding box center [118, 282] width 29 height 10
type input "30"
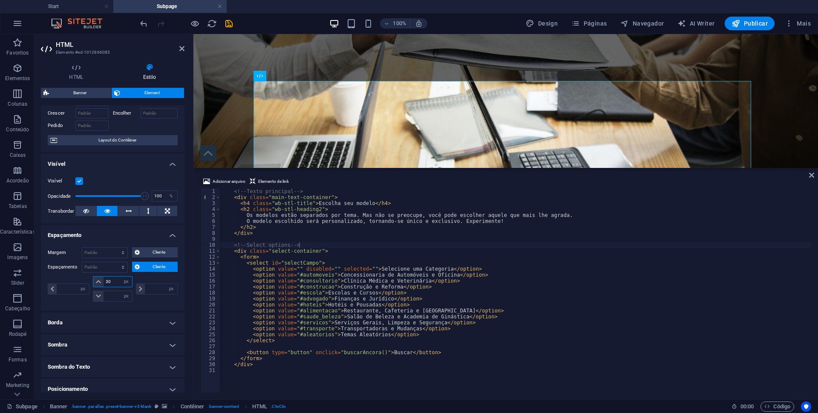
type input "0"
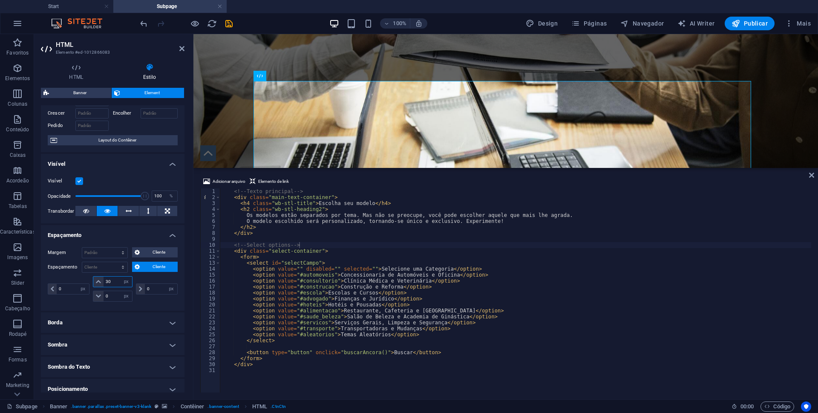
drag, startPoint x: 115, startPoint y: 282, endPoint x: 95, endPoint y: 282, distance: 19.6
click at [95, 282] on div "30 px rem % vh vw" at bounding box center [113, 281] width 40 height 11
type input "24"
drag, startPoint x: 115, startPoint y: 294, endPoint x: 94, endPoint y: 294, distance: 20.5
click at [95, 292] on div "0 px rem % vh vw" at bounding box center [113, 296] width 40 height 11
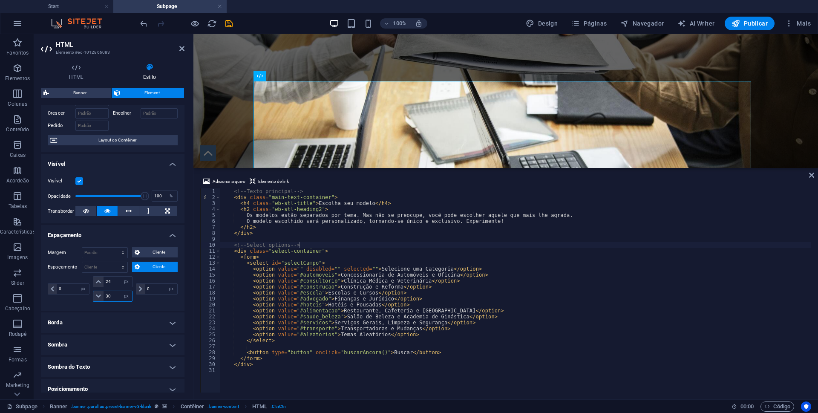
type input "30"
click at [190, 274] on div "HTML Estilo HTML Adicione, edite e formate o HTML diretamente no website. Banne…" at bounding box center [112, 227] width 157 height 343
click at [810, 176] on icon at bounding box center [811, 175] width 5 height 7
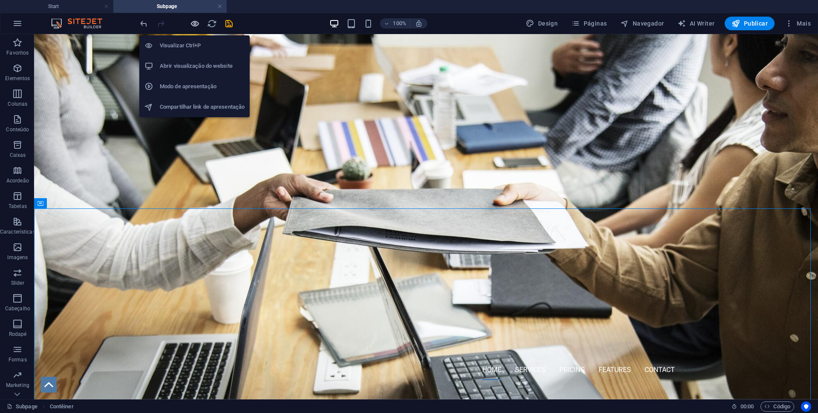
click at [192, 24] on icon "button" at bounding box center [195, 24] width 10 height 10
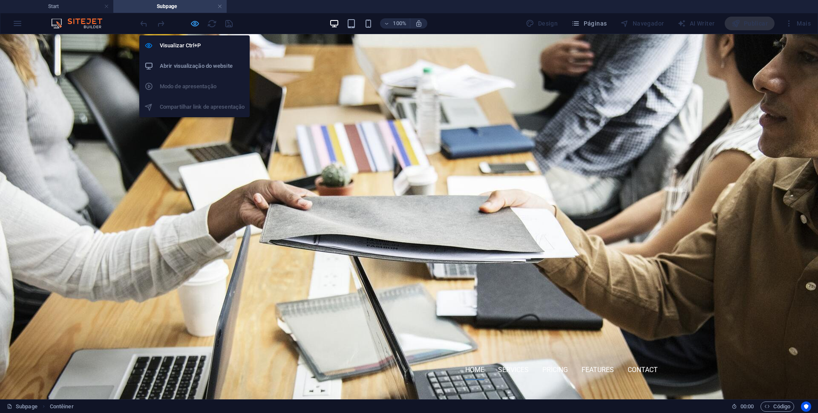
click at [193, 25] on icon "button" at bounding box center [195, 24] width 10 height 10
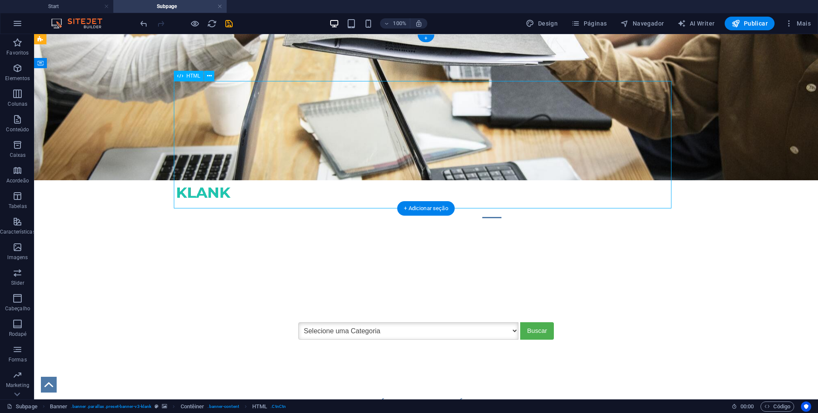
select select "px"
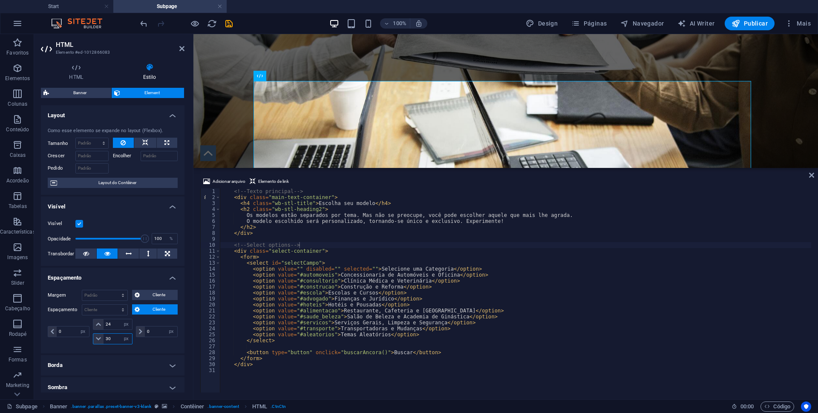
click at [101, 338] on div "30 px rem % vh vw" at bounding box center [113, 338] width 40 height 11
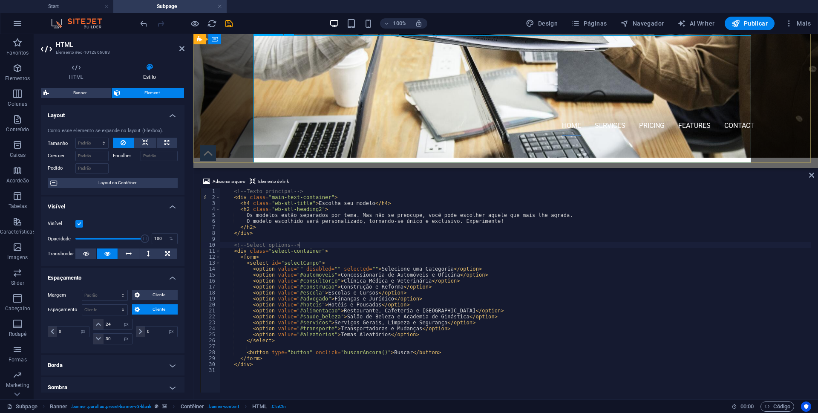
scroll to position [85, 0]
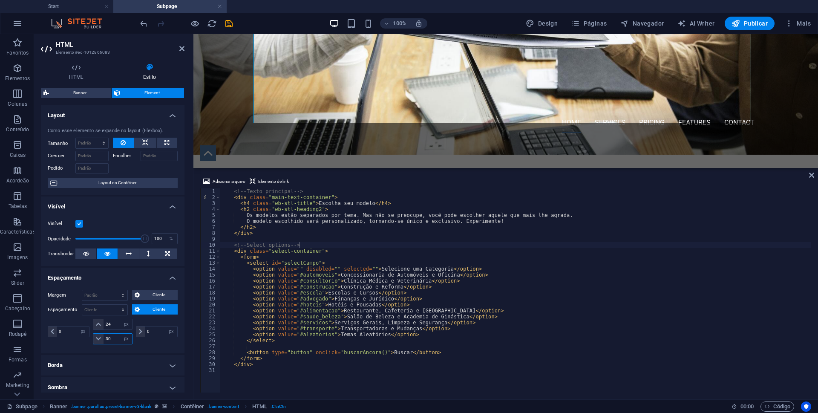
click at [113, 338] on input "30" at bounding box center [118, 339] width 29 height 10
click at [108, 338] on input "30" at bounding box center [118, 339] width 29 height 10
drag, startPoint x: 108, startPoint y: 338, endPoint x: 102, endPoint y: 338, distance: 5.5
click at [102, 338] on div "30 px rem % vh vw" at bounding box center [113, 338] width 40 height 11
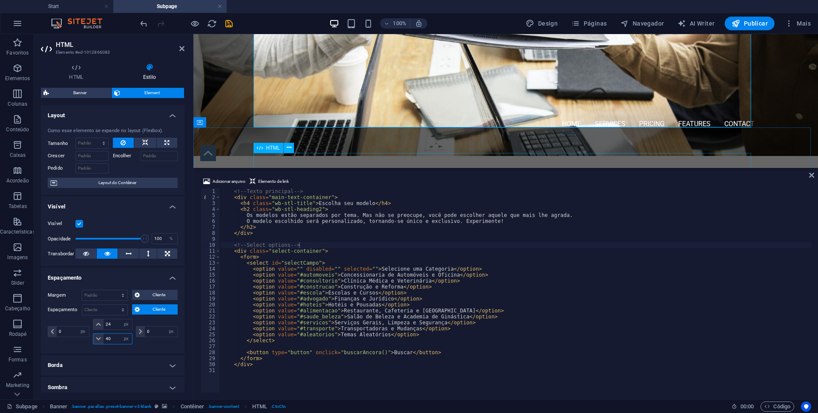
type input "40"
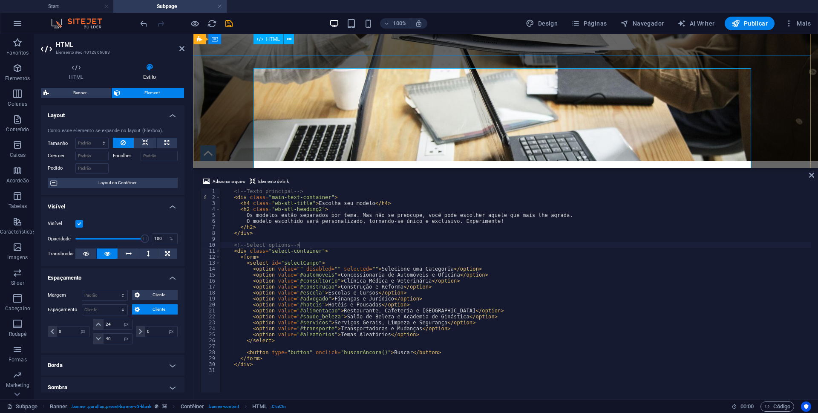
scroll to position [0, 0]
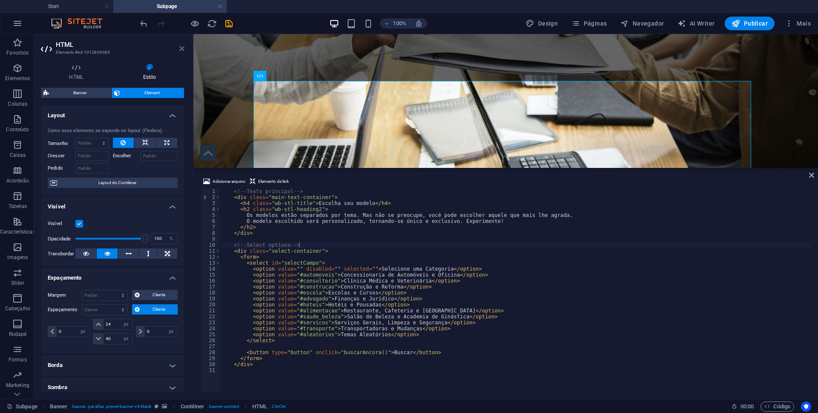
drag, startPoint x: 181, startPoint y: 50, endPoint x: 454, endPoint y: 198, distance: 310.4
click at [181, 50] on icon at bounding box center [181, 48] width 5 height 7
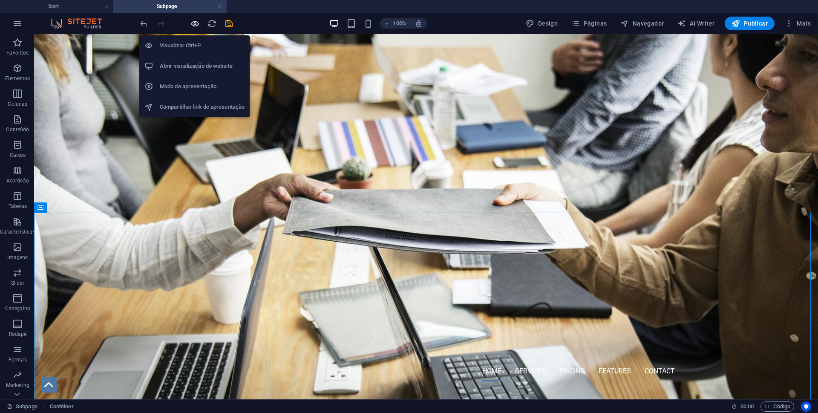
click at [195, 23] on icon "button" at bounding box center [195, 24] width 10 height 10
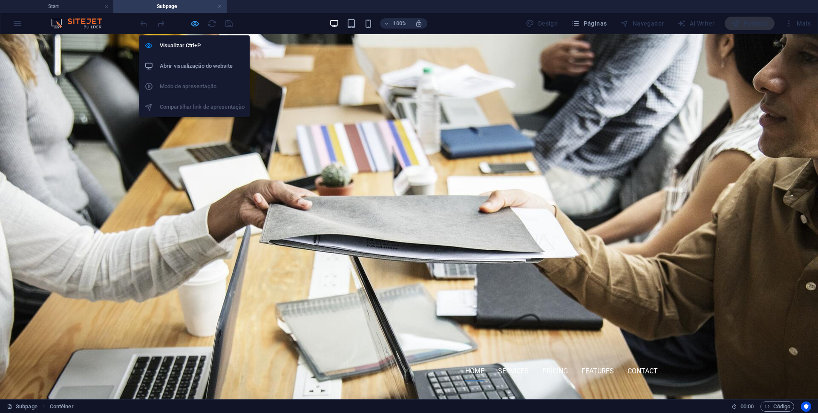
click at [196, 21] on icon "button" at bounding box center [195, 24] width 10 height 10
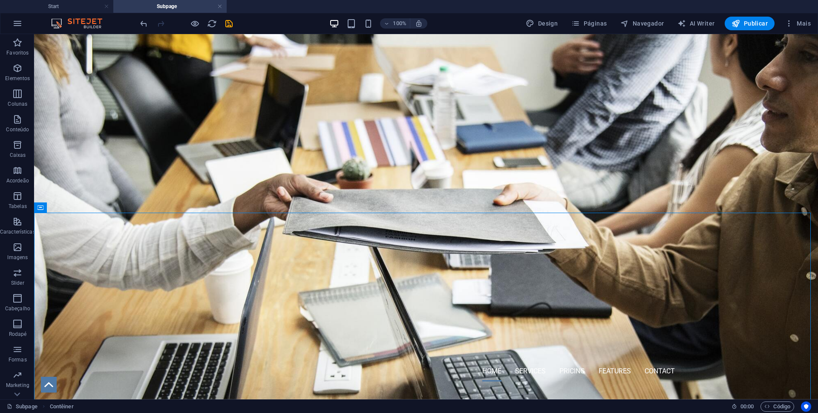
click at [223, 25] on div at bounding box center [185, 24] width 95 height 14
click at [228, 23] on icon "save" at bounding box center [229, 24] width 10 height 10
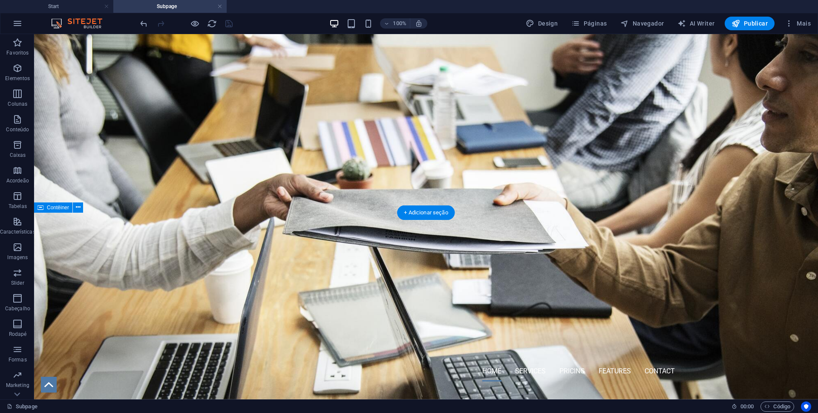
select select "px"
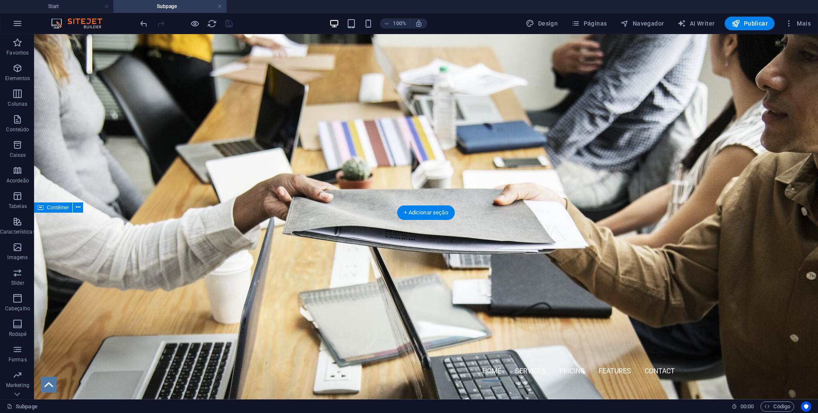
select select "px"
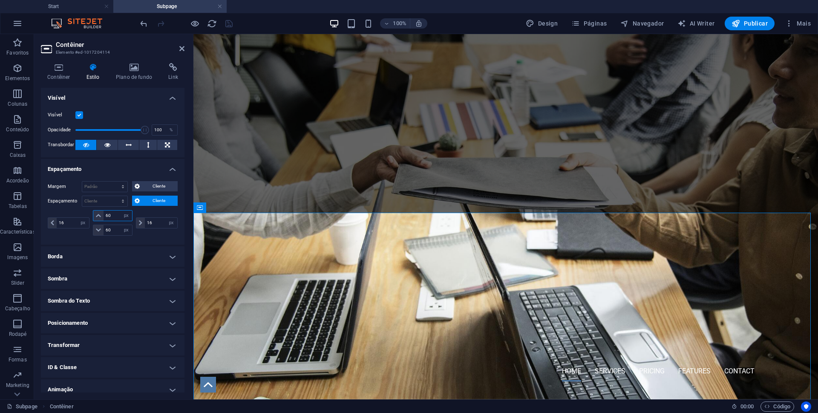
click at [104, 214] on input "60" at bounding box center [118, 216] width 29 height 10
type input "50"
drag, startPoint x: 107, startPoint y: 228, endPoint x: 101, endPoint y: 229, distance: 5.6
click at [101, 229] on div "60 px rem % vh vw" at bounding box center [113, 230] width 40 height 11
type input "50"
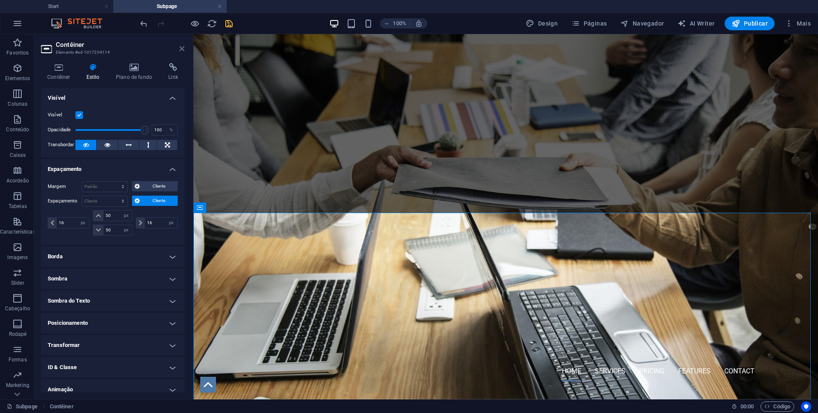
click at [180, 50] on icon at bounding box center [181, 48] width 5 height 7
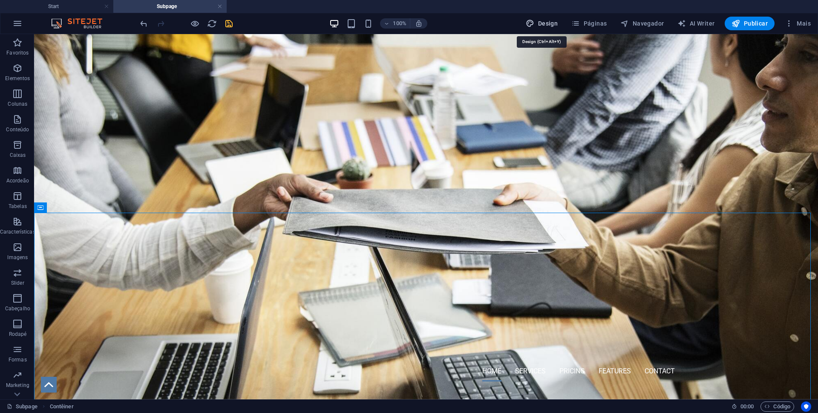
click at [544, 24] on span "Design" at bounding box center [542, 23] width 32 height 9
select select "px"
select select "400"
select select "px"
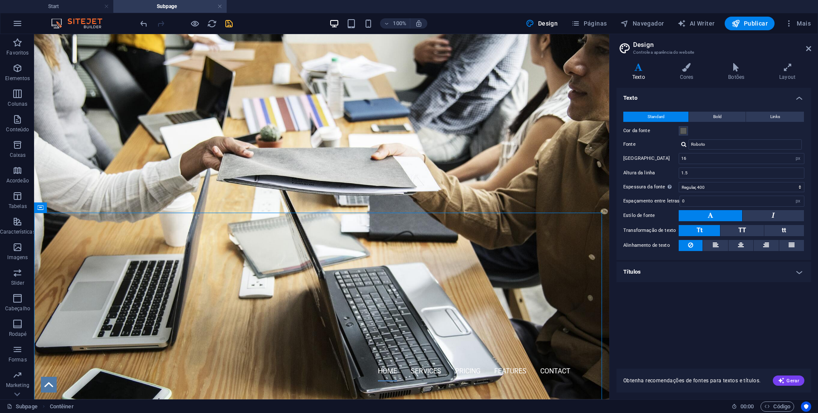
click at [800, 276] on h4 "Títulos" at bounding box center [714, 272] width 195 height 20
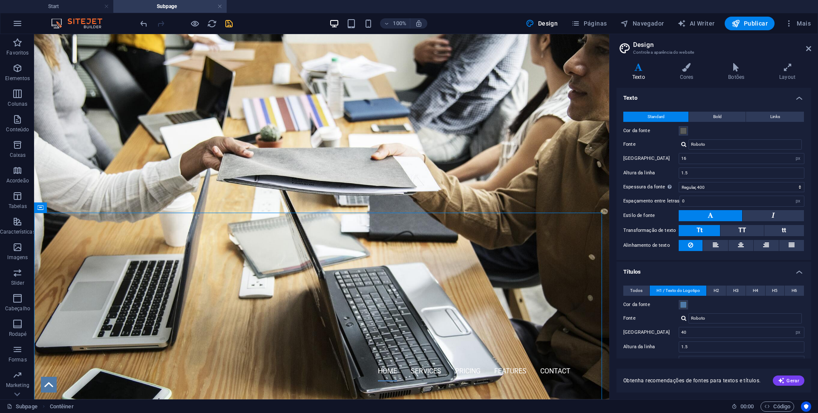
click at [684, 144] on div at bounding box center [683, 144] width 5 height 6
click at [710, 177] on div "Gerenciar fontes →" at bounding box center [747, 178] width 113 height 11
select select "popularity"
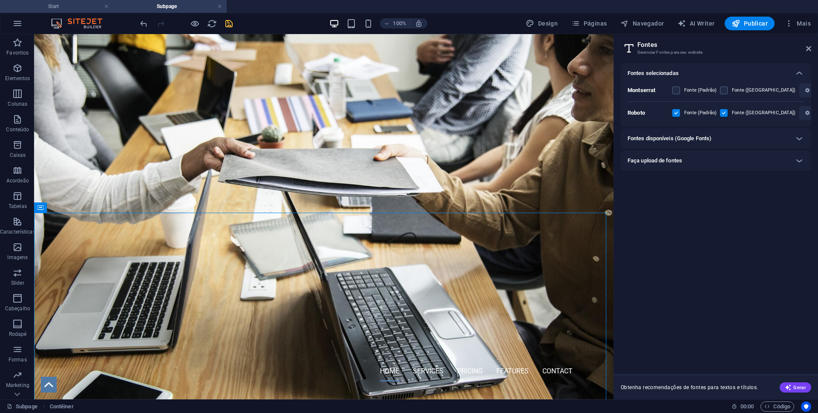
click at [69, 5] on h4 "Start" at bounding box center [56, 6] width 113 height 9
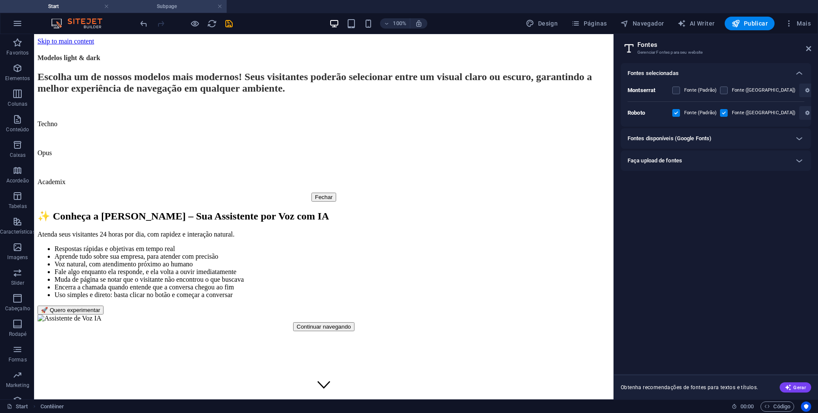
click at [198, 5] on h4 "Subpage" at bounding box center [169, 6] width 113 height 9
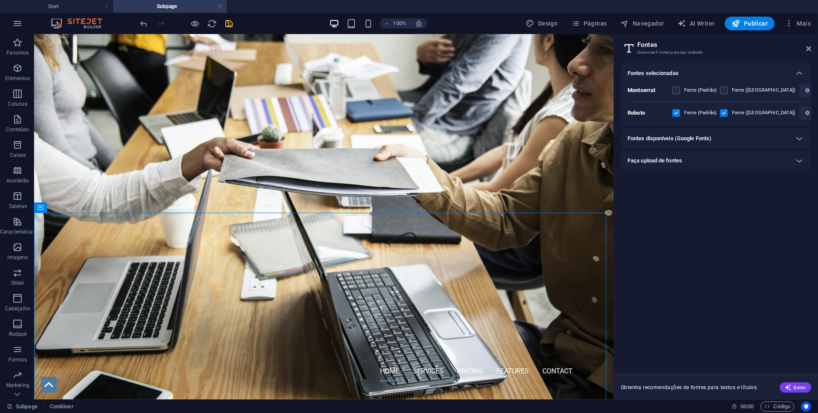
click at [818, 90] on icon "button" at bounding box center [825, 90] width 4 height 5
click at [798, 117] on icon at bounding box center [799, 116] width 10 height 10
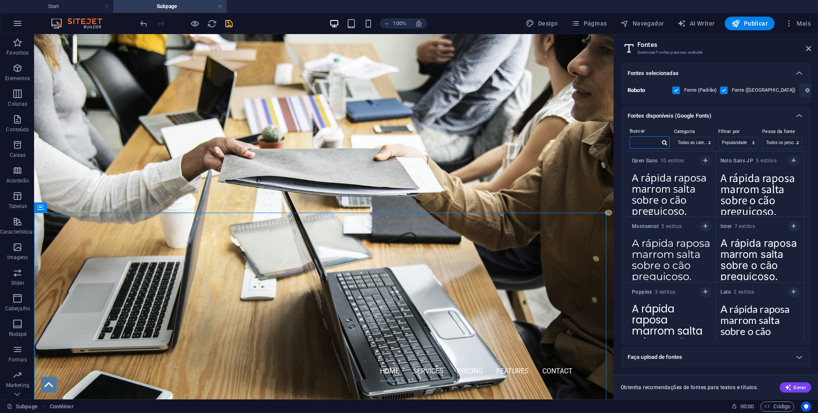
click at [653, 141] on input "text" at bounding box center [645, 142] width 30 height 11
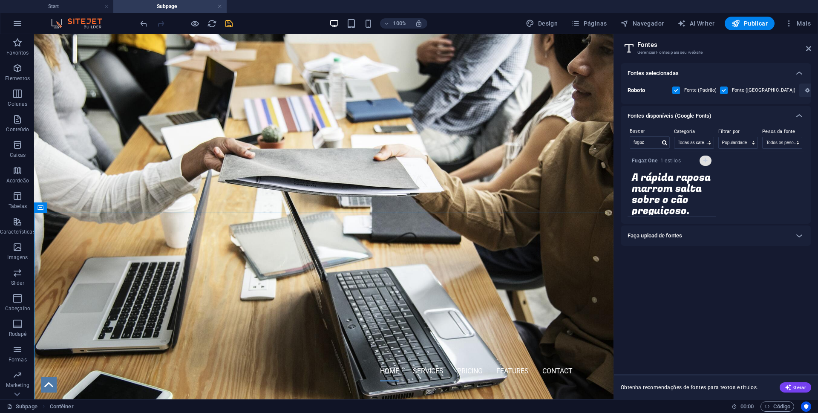
click at [705, 159] on icon "button" at bounding box center [706, 160] width 4 height 5
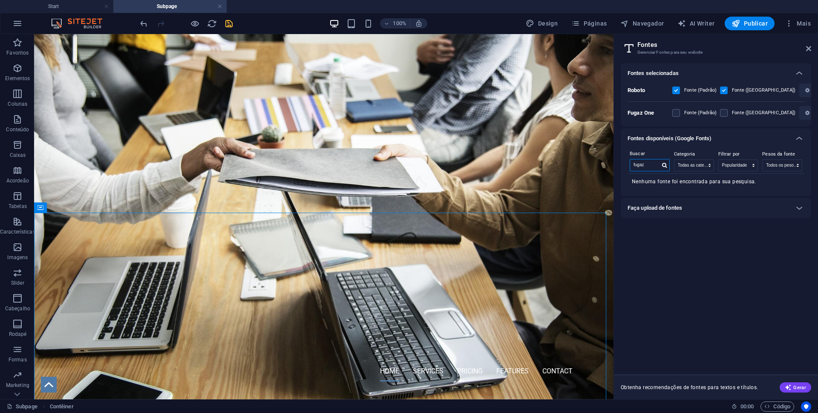
drag, startPoint x: 652, startPoint y: 164, endPoint x: 630, endPoint y: 164, distance: 22.2
click at [630, 164] on div "fugaz" at bounding box center [650, 165] width 40 height 12
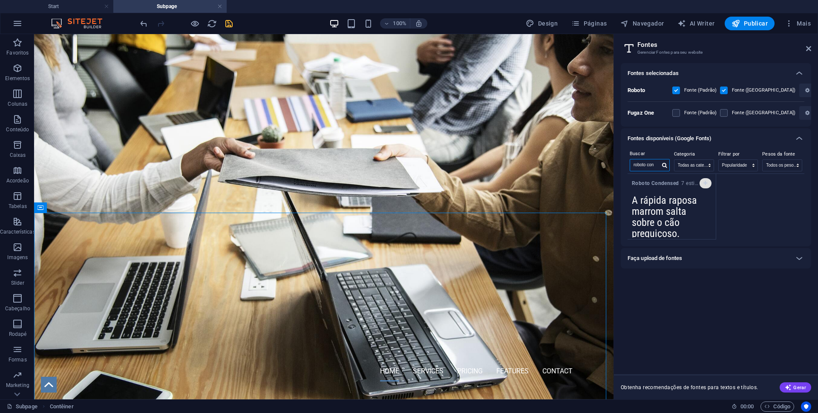
type input "roboto con"
click at [704, 185] on icon "button" at bounding box center [706, 183] width 4 height 5
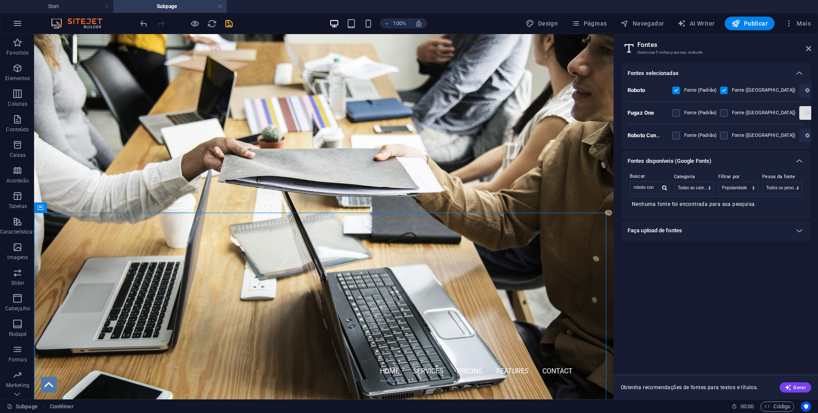
click at [805, 113] on icon "button" at bounding box center [807, 112] width 4 height 5
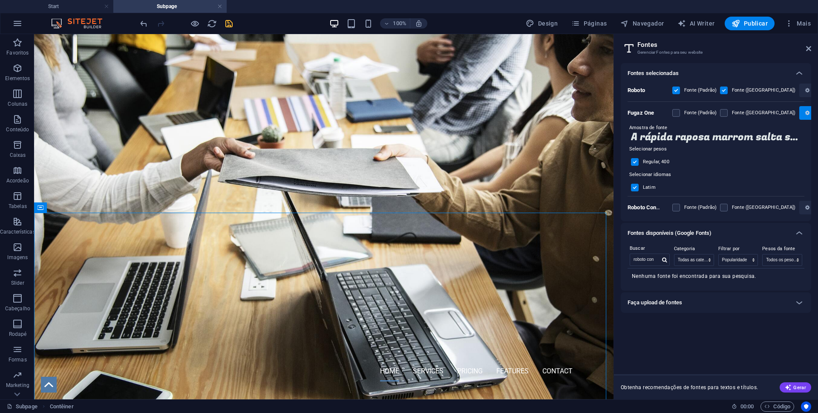
click at [805, 112] on icon "button" at bounding box center [807, 112] width 4 height 5
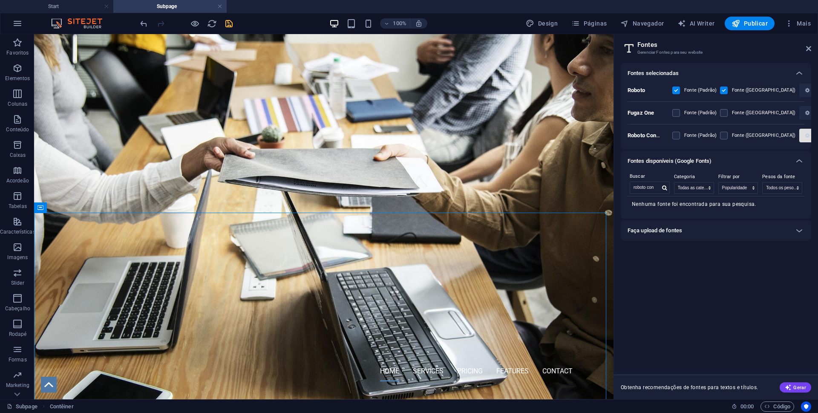
click at [805, 134] on icon "button" at bounding box center [807, 135] width 4 height 5
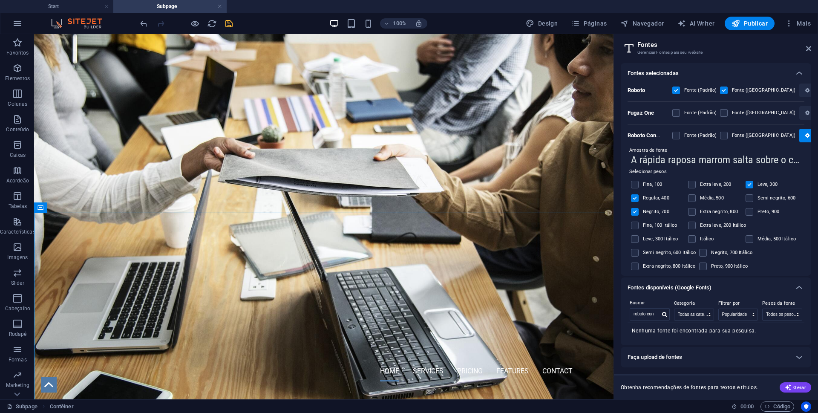
click at [747, 184] on label at bounding box center [750, 185] width 8 height 8
click at [0, 0] on input "checkbox" at bounding box center [0, 0] width 0 height 0
click at [805, 134] on span "button" at bounding box center [807, 135] width 5 height 5
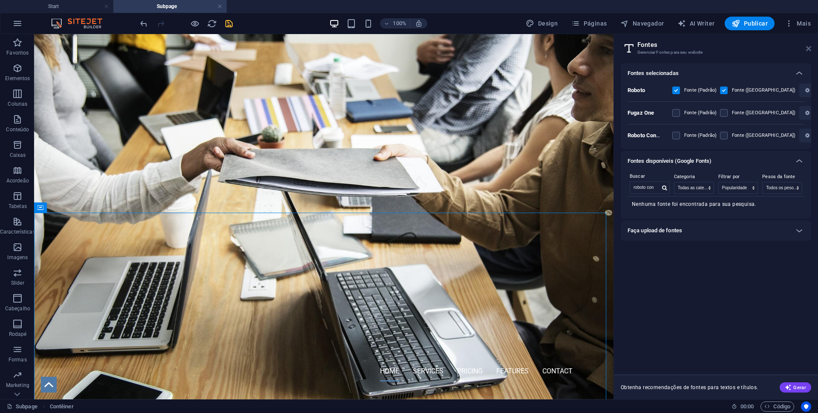
click at [810, 48] on icon at bounding box center [808, 48] width 5 height 7
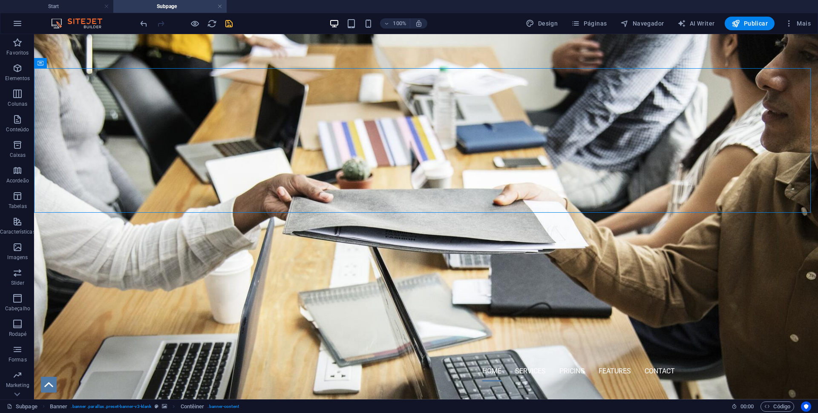
click at [228, 26] on icon "save" at bounding box center [229, 24] width 10 height 10
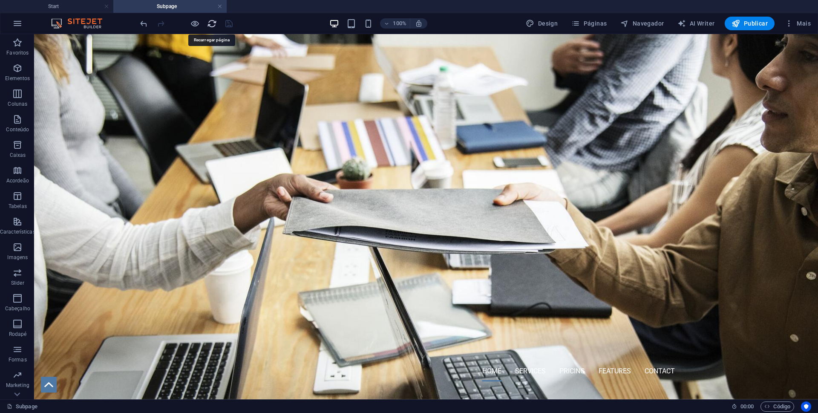
click at [210, 25] on icon "reload" at bounding box center [212, 24] width 10 height 10
click at [68, 9] on h4 "Start" at bounding box center [56, 6] width 113 height 9
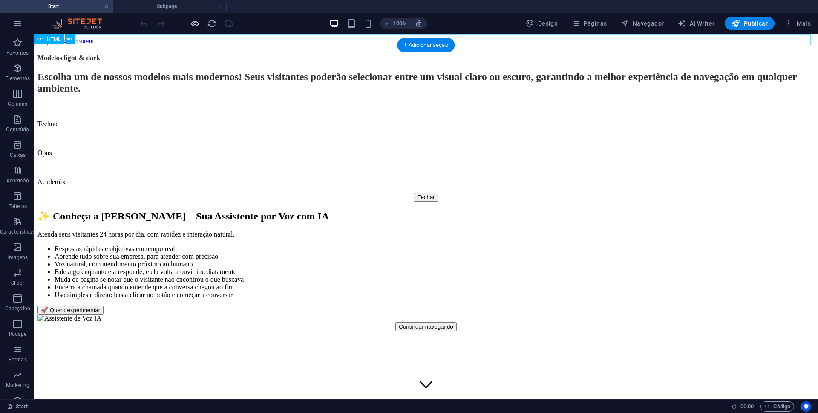
click at [195, 23] on icon "button" at bounding box center [195, 24] width 10 height 10
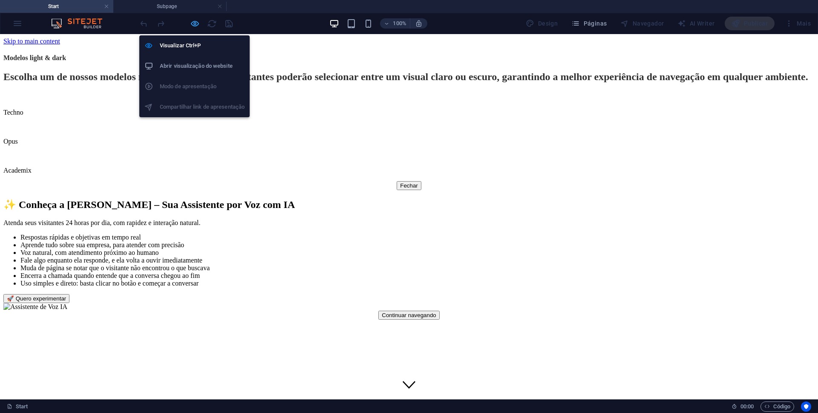
click at [192, 26] on icon "button" at bounding box center [195, 24] width 10 height 10
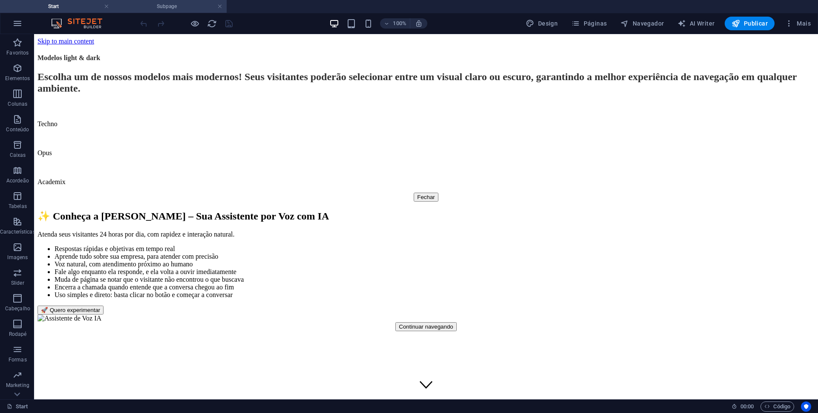
click at [190, 6] on h4 "Subpage" at bounding box center [169, 6] width 113 height 9
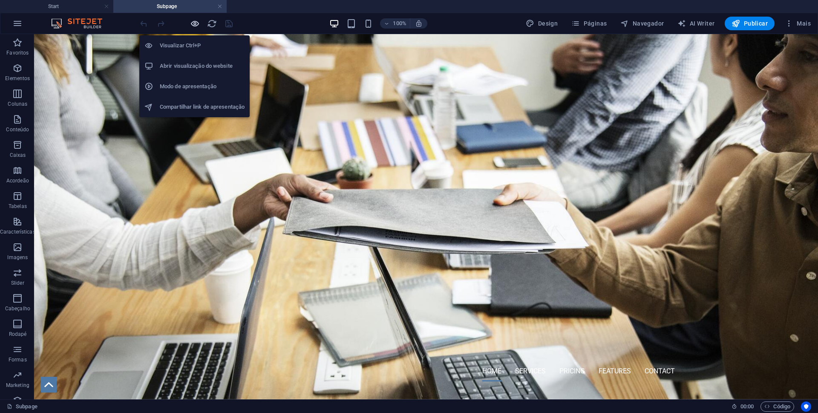
click at [194, 20] on icon "button" at bounding box center [195, 24] width 10 height 10
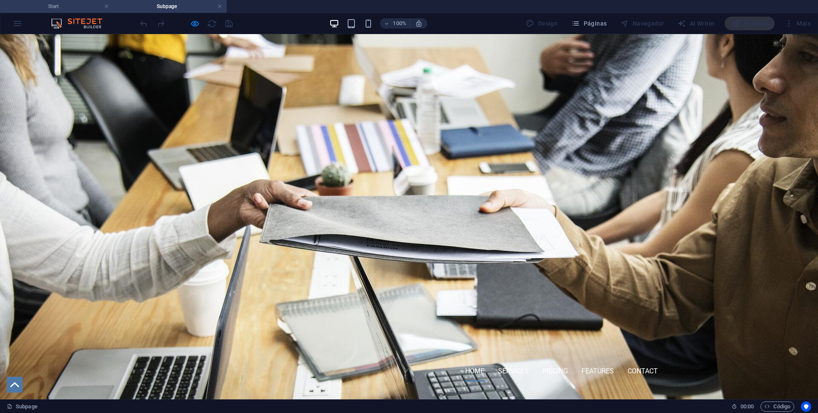
click at [88, 8] on h4 "Start" at bounding box center [56, 6] width 113 height 9
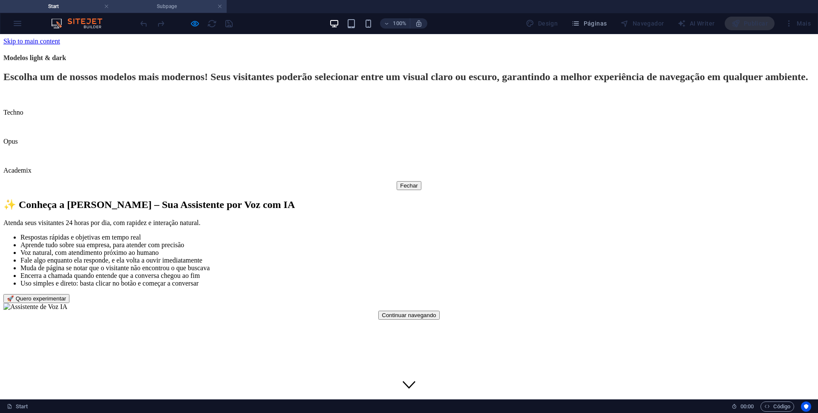
click at [174, 4] on h4 "Subpage" at bounding box center [169, 6] width 113 height 9
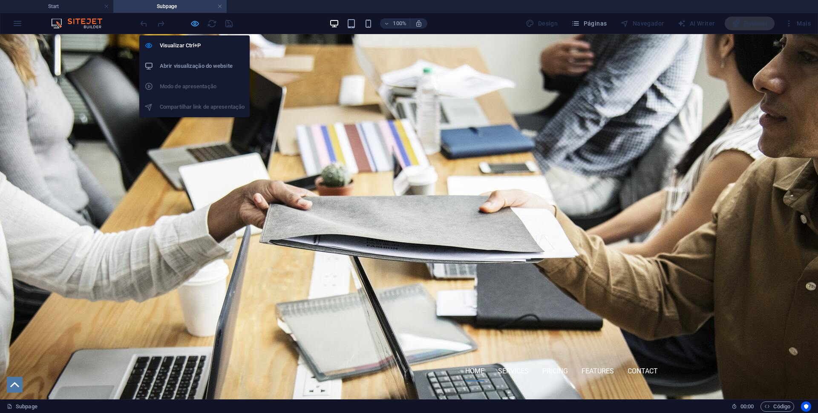
click at [195, 24] on icon "button" at bounding box center [195, 24] width 10 height 10
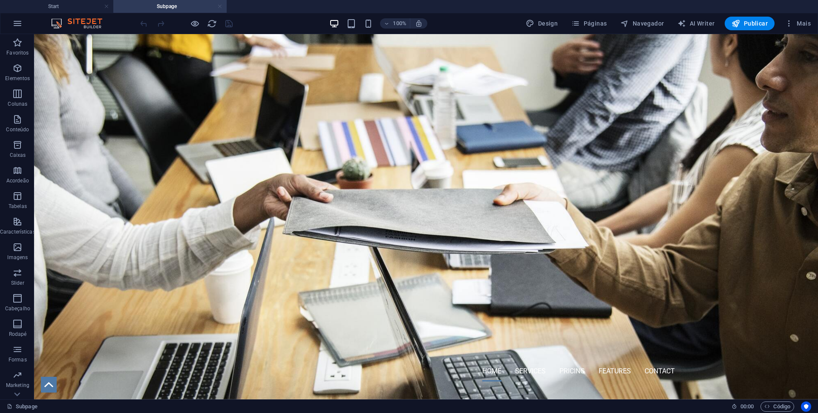
click at [219, 8] on link at bounding box center [219, 7] width 5 height 8
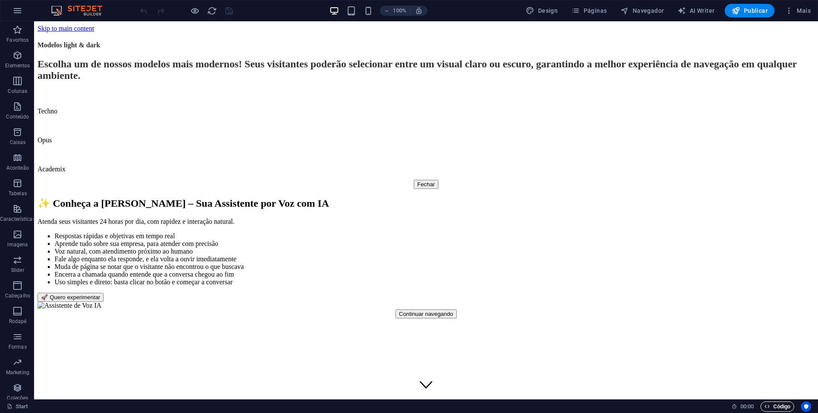
click at [786, 407] on span "Código" at bounding box center [778, 406] width 26 height 10
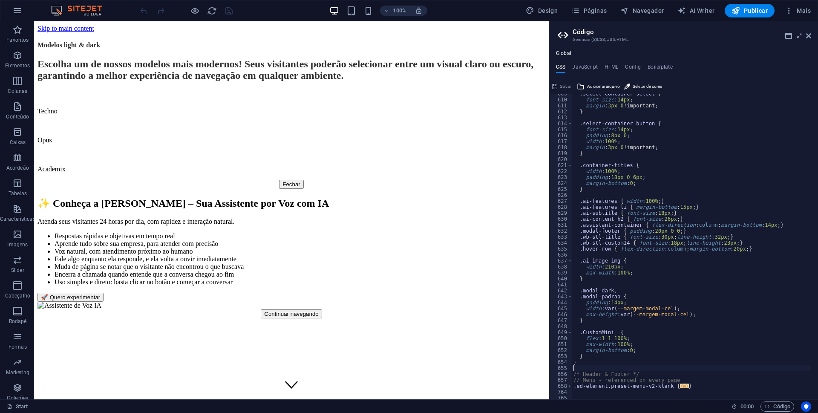
scroll to position [3631, 0]
click at [632, 366] on div ".select-container select { font-size : 14px ; margin : 3px 0 !important; } .sel…" at bounding box center [727, 246] width 311 height 310
type textarea "/* Template: Klank */"
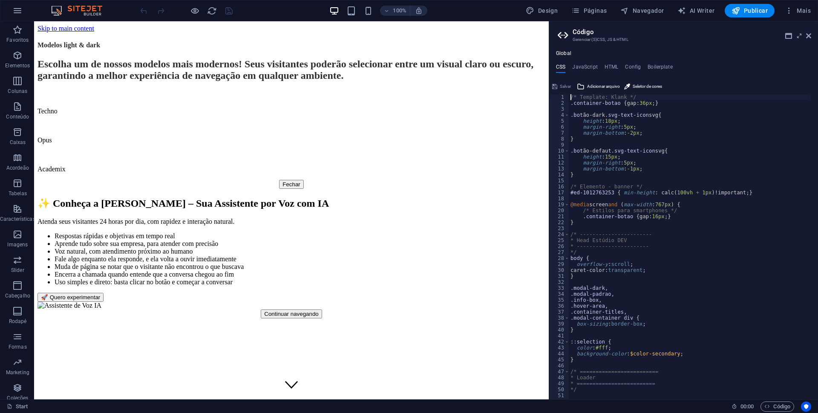
scroll to position [0, 0]
click at [588, 65] on h4 "JavaScript" at bounding box center [584, 68] width 25 height 9
type textarea "/* JS for preset "Menu V2" */"
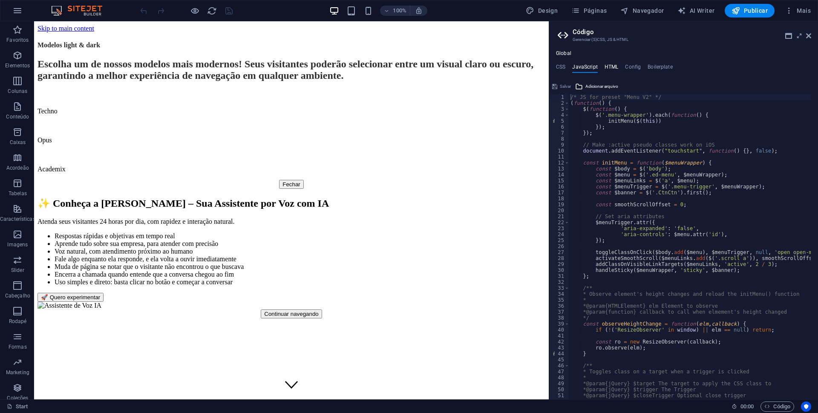
click at [609, 65] on h4 "HTML" at bounding box center [612, 68] width 14 height 9
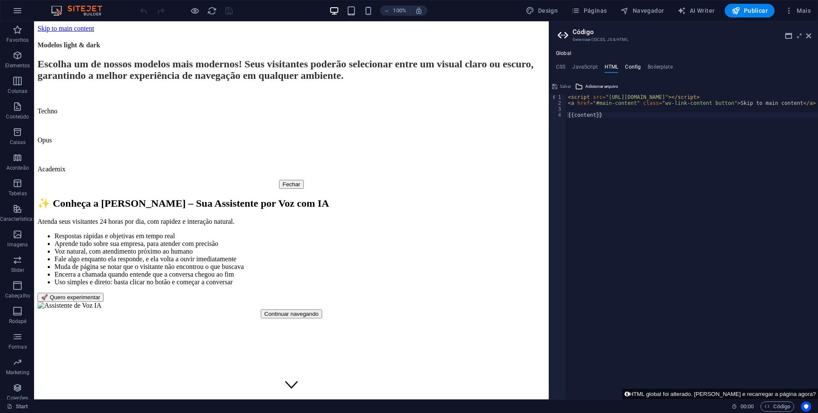
click at [630, 66] on h4 "Config" at bounding box center [633, 68] width 16 height 9
type textarea "$color-background: #ffffff;"
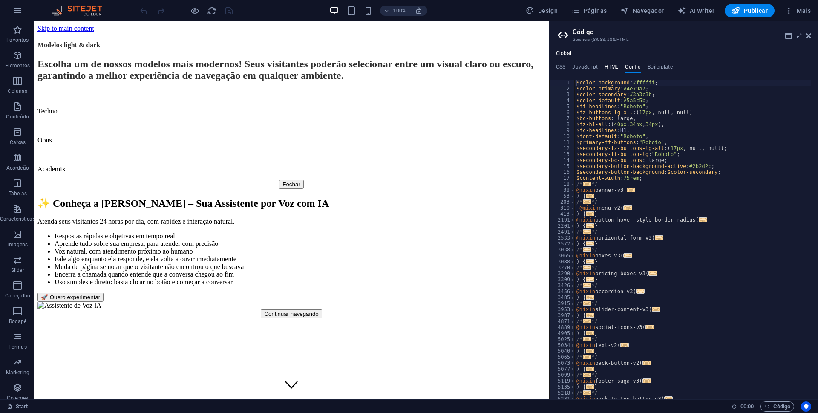
click at [611, 66] on h4 "HTML" at bounding box center [612, 68] width 14 height 9
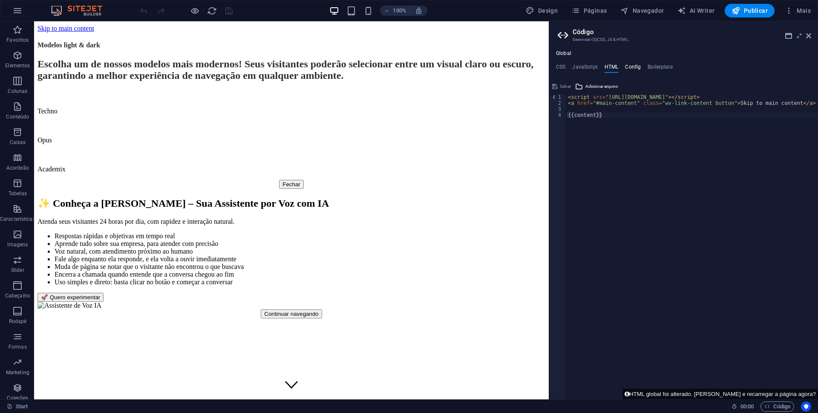
click at [632, 65] on h4 "Config" at bounding box center [633, 68] width 16 height 9
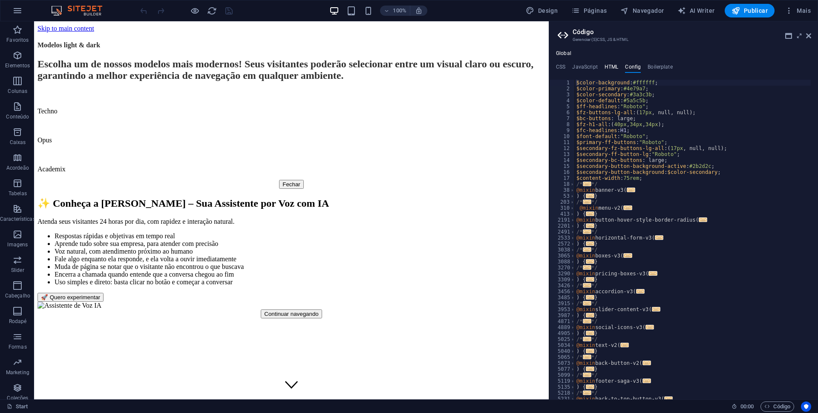
click at [608, 69] on h4 "HTML" at bounding box center [612, 68] width 14 height 9
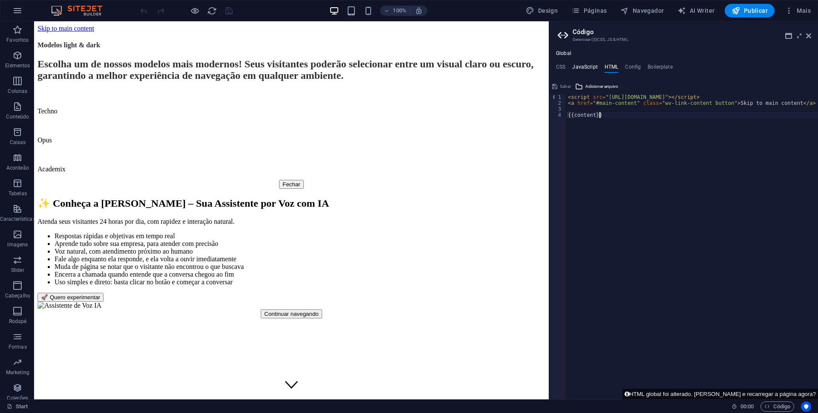
click at [589, 67] on h4 "JavaScript" at bounding box center [584, 68] width 25 height 9
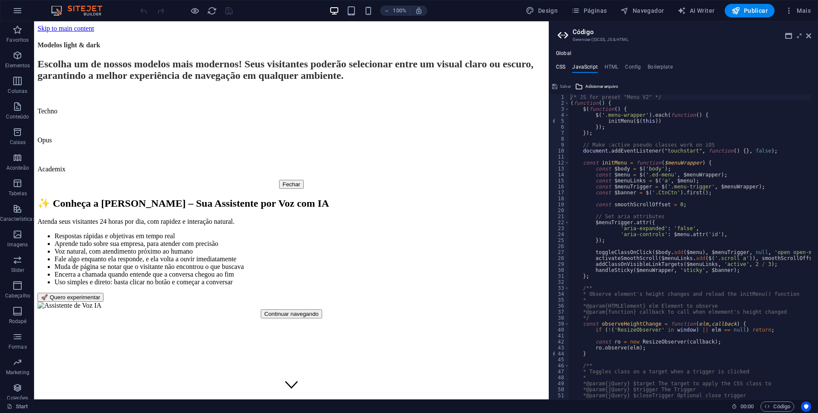
click at [563, 66] on h4 "CSS" at bounding box center [560, 68] width 9 height 9
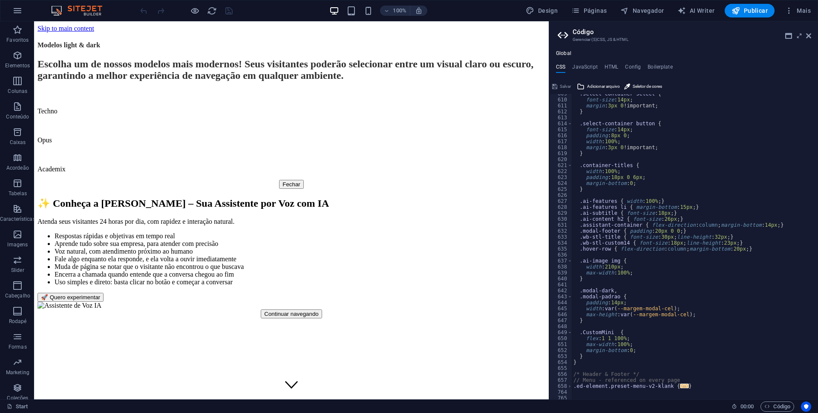
scroll to position [3708, 0]
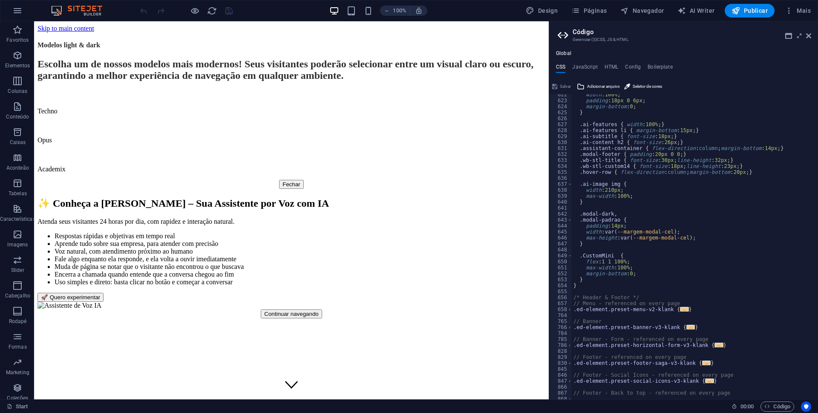
click at [645, 292] on div "width : 100% ; padding : 18px 0 6px ; margin-bottom : 0 ; } .ai-features { widt…" at bounding box center [727, 247] width 311 height 310
type textarea "/* Template: Klank */"
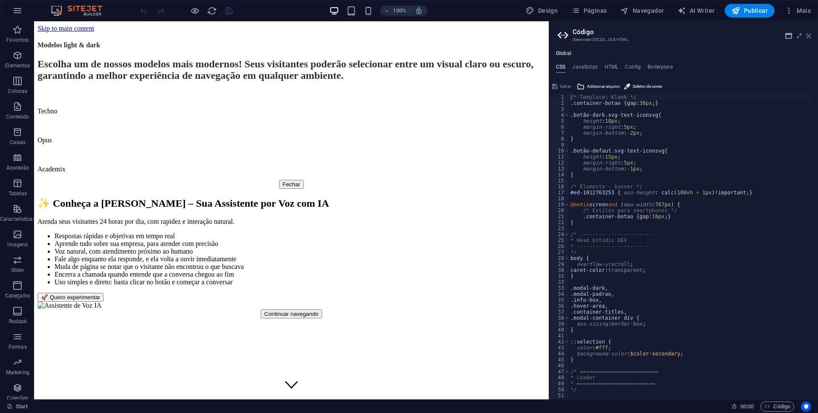
click at [808, 37] on icon at bounding box center [808, 35] width 5 height 7
